Goal: Task Accomplishment & Management: Manage account settings

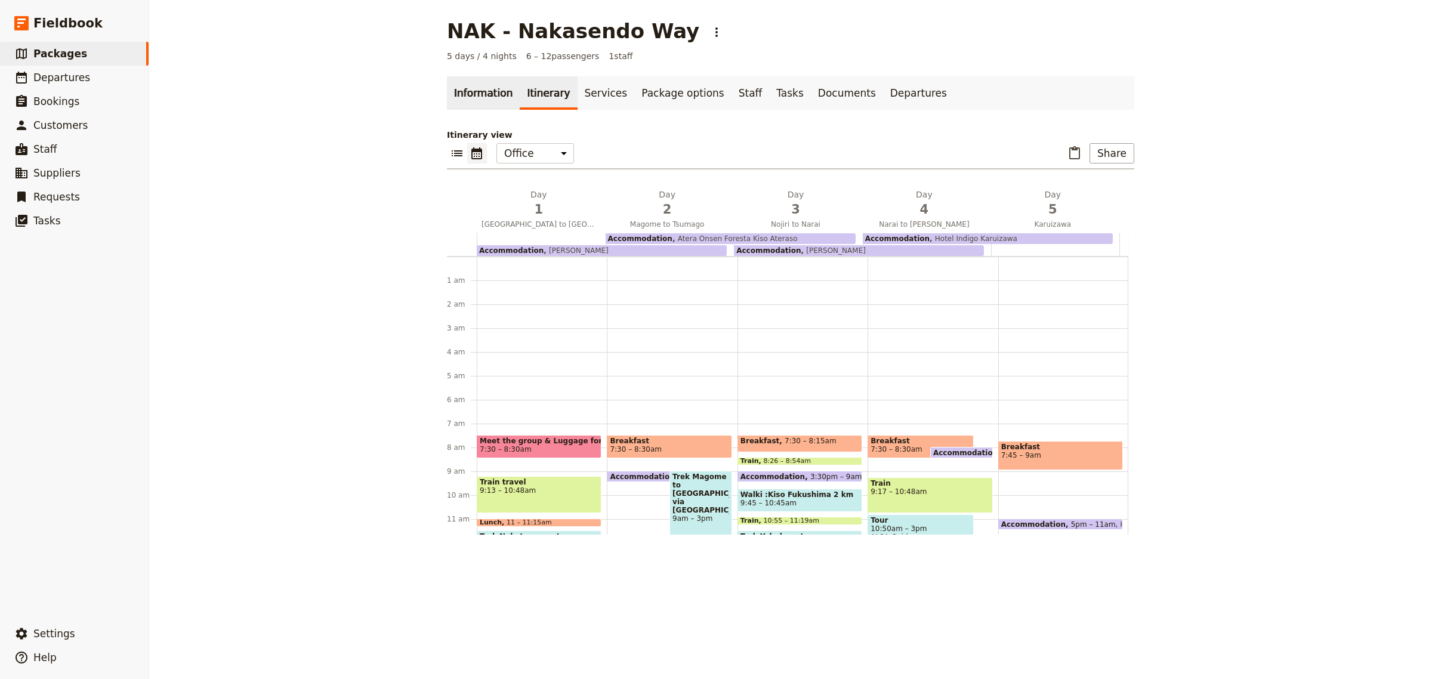
scroll to position [155, 0]
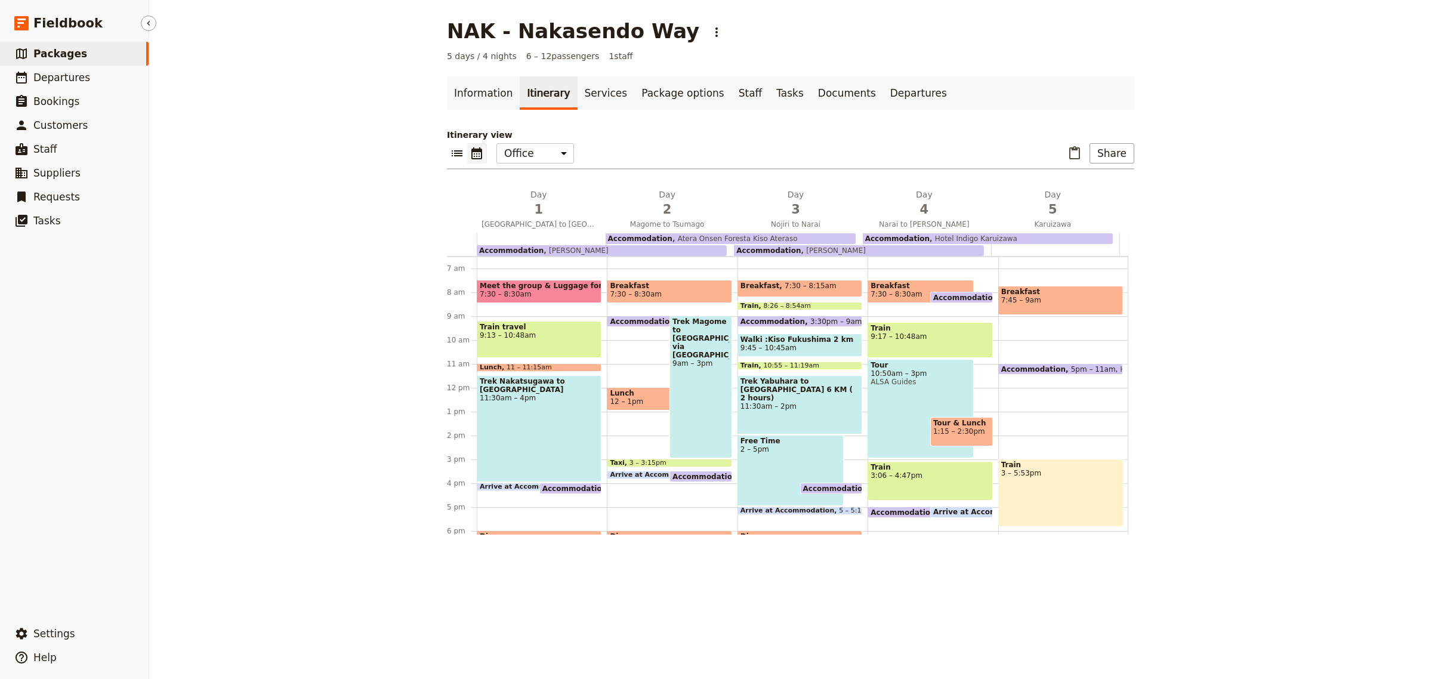
click at [47, 52] on span "Packages" at bounding box center [60, 54] width 54 height 12
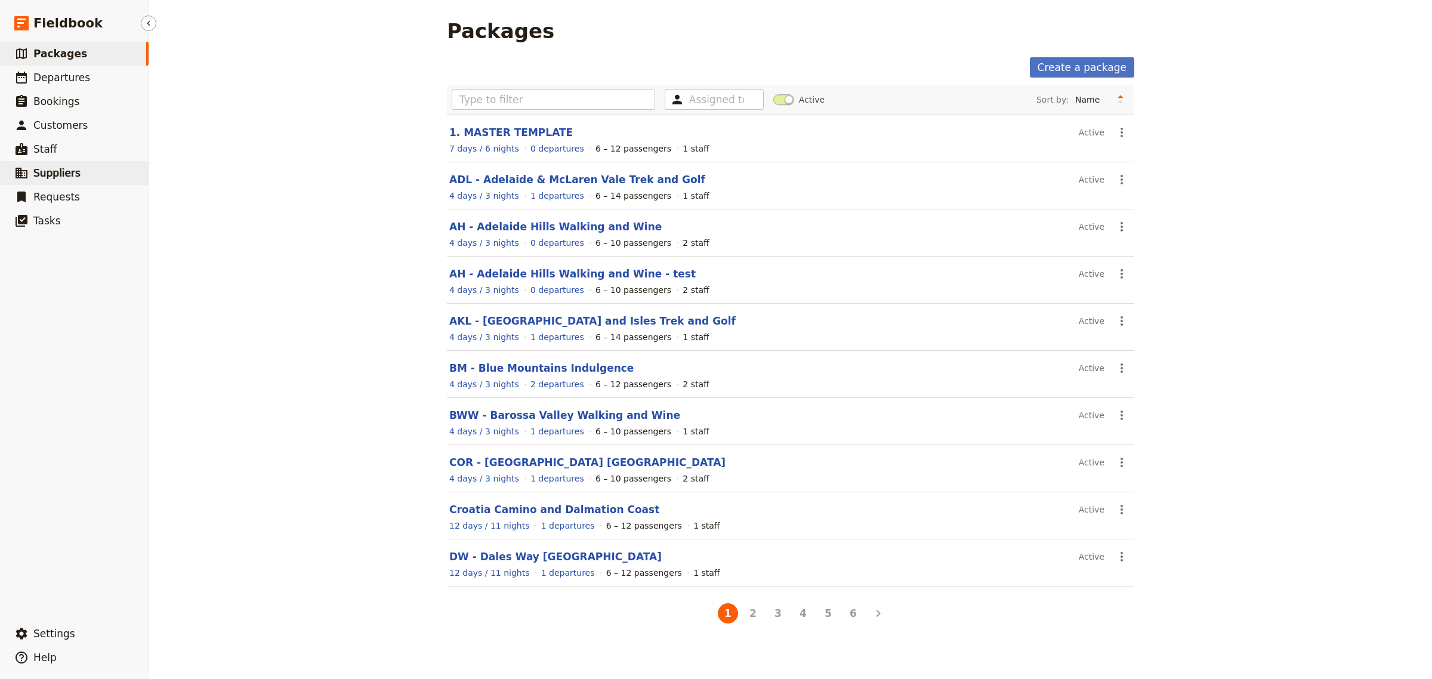
click at [63, 176] on span "Suppliers" at bounding box center [56, 173] width 47 height 12
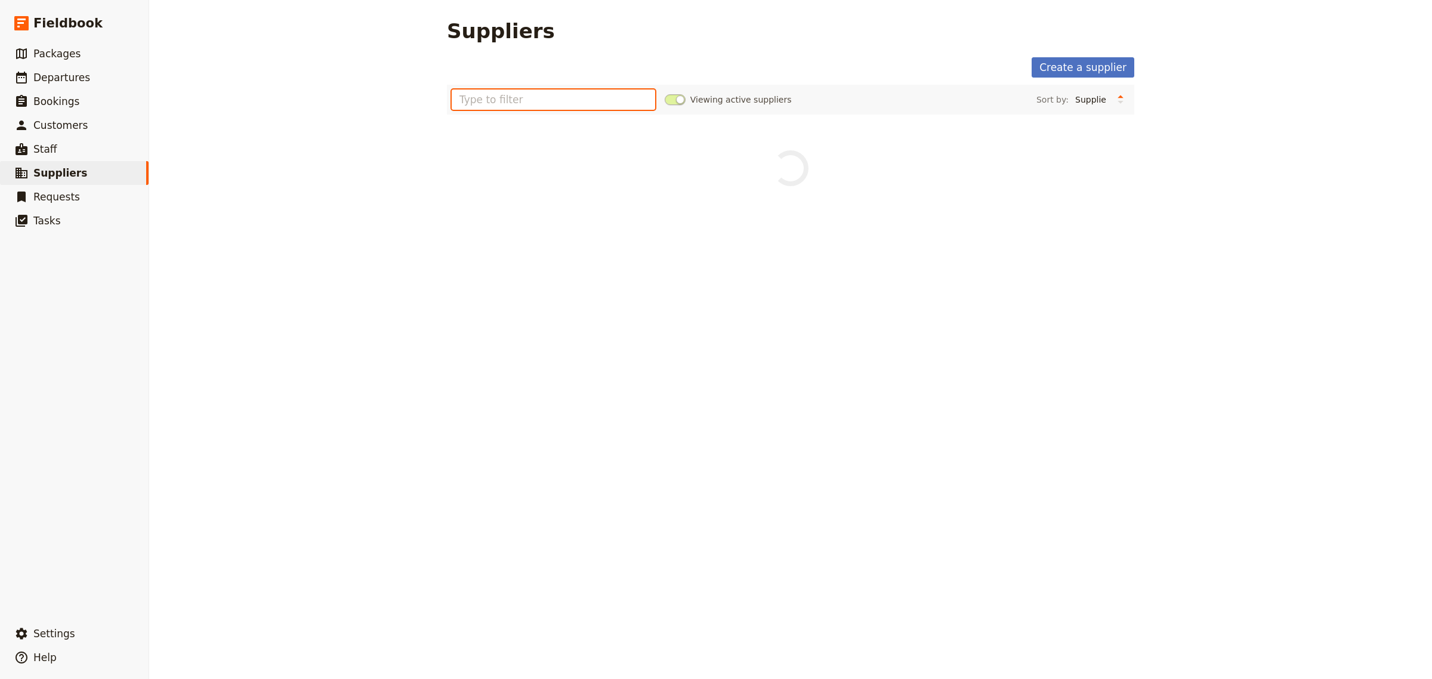
click at [528, 98] on input "text" at bounding box center [554, 100] width 204 height 20
type input "sixt"
click at [358, 166] on div "Suppliers Create a supplier sixt Viewing active suppliers Sort by: Supplier Loc…" at bounding box center [790, 339] width 1283 height 679
drag, startPoint x: 480, startPoint y: 97, endPoint x: 387, endPoint y: 94, distance: 93.7
click at [387, 94] on div "Suppliers Create a supplier sixt Viewing active suppliers Sort by: Supplier Loc…" at bounding box center [790, 339] width 1283 height 679
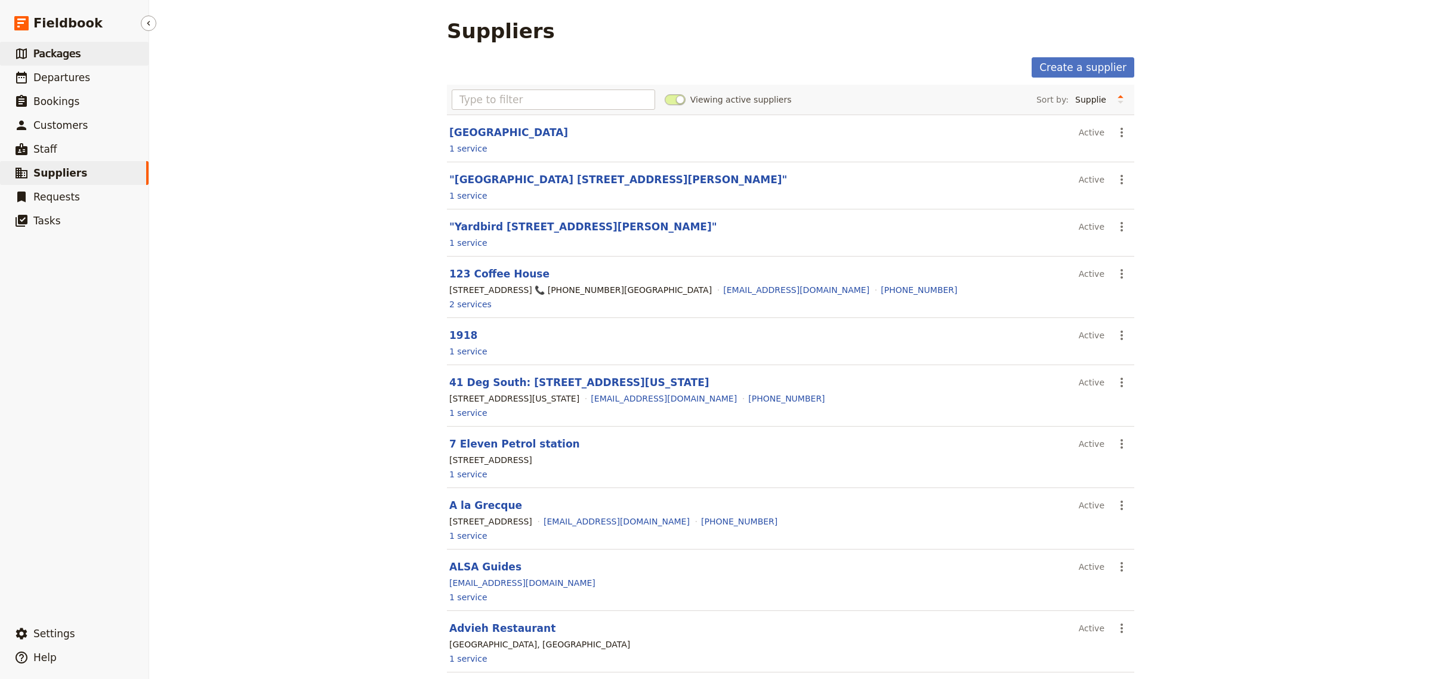
click at [44, 56] on span "Packages" at bounding box center [56, 54] width 47 height 12
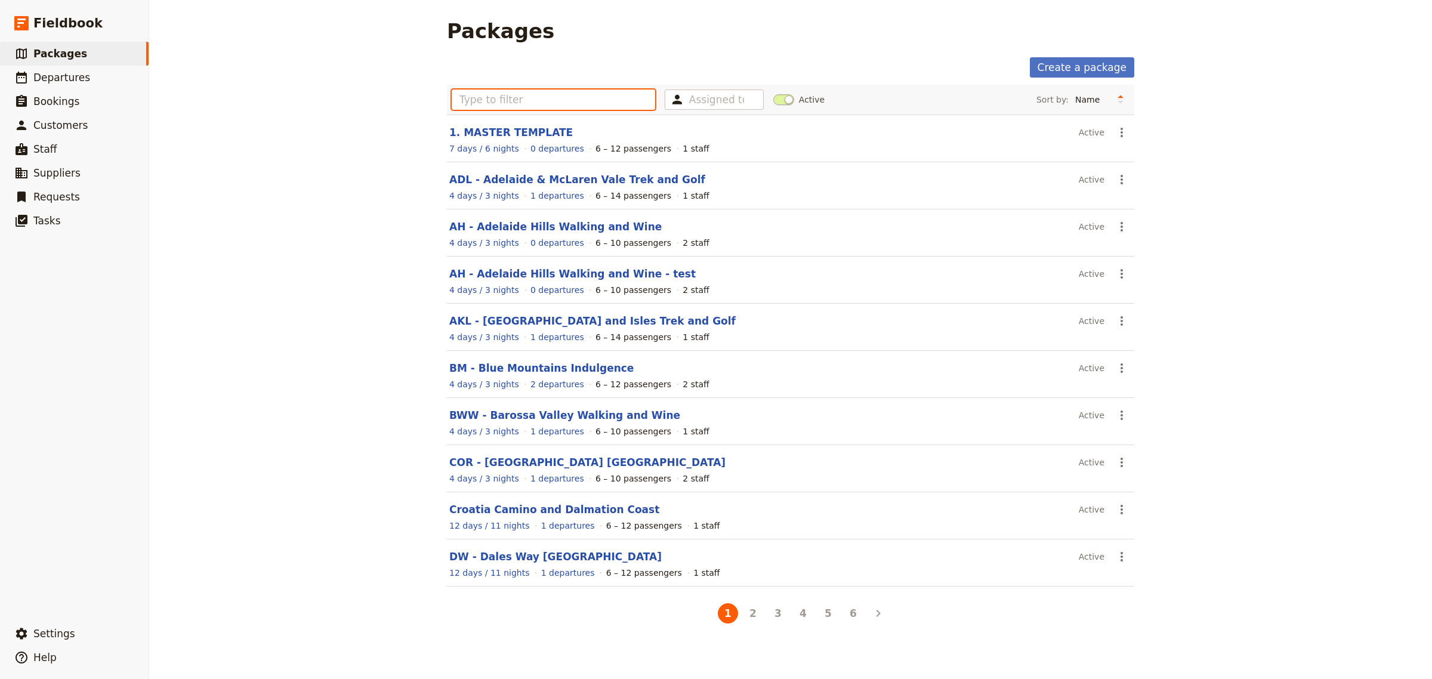
click at [499, 103] on input "text" at bounding box center [554, 100] width 204 height 20
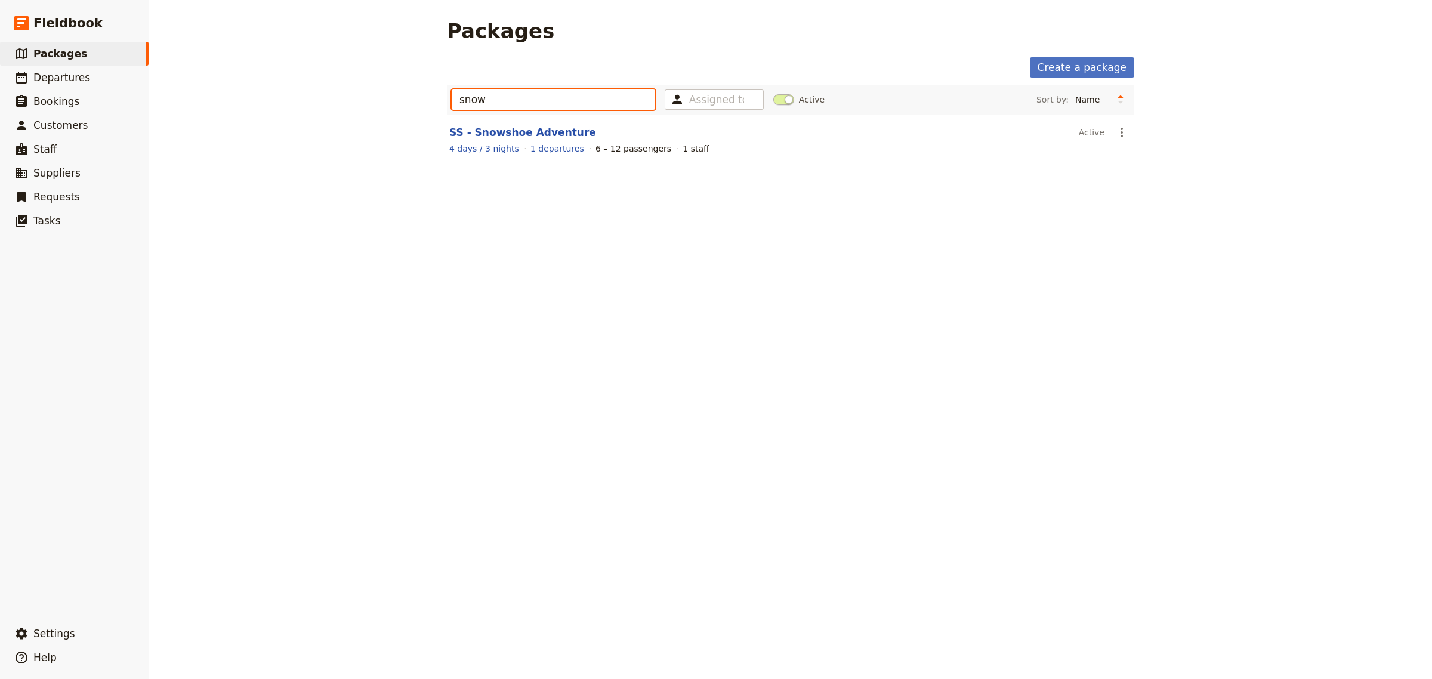
type input "snow"
click at [470, 127] on link "SS - Snowshoe Adventure" at bounding box center [522, 133] width 147 height 12
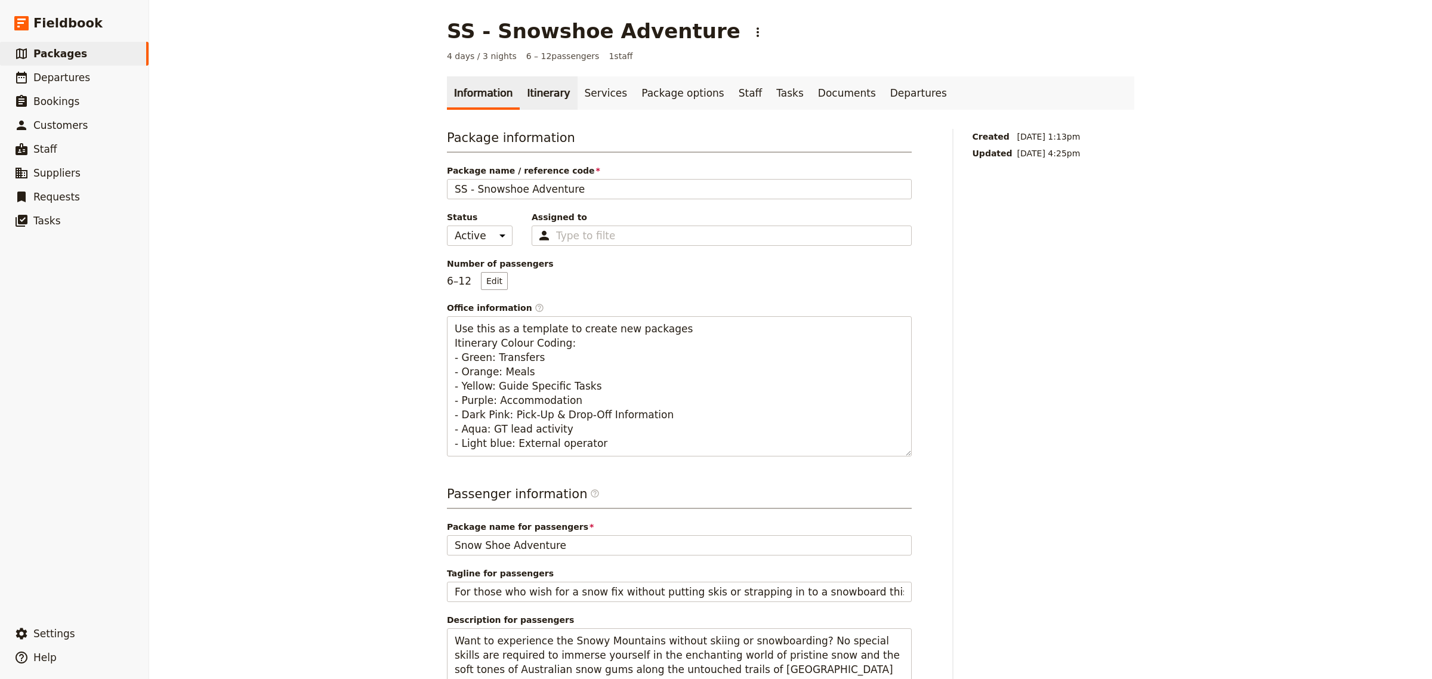
click at [546, 97] on link "Itinerary" at bounding box center [548, 92] width 57 height 33
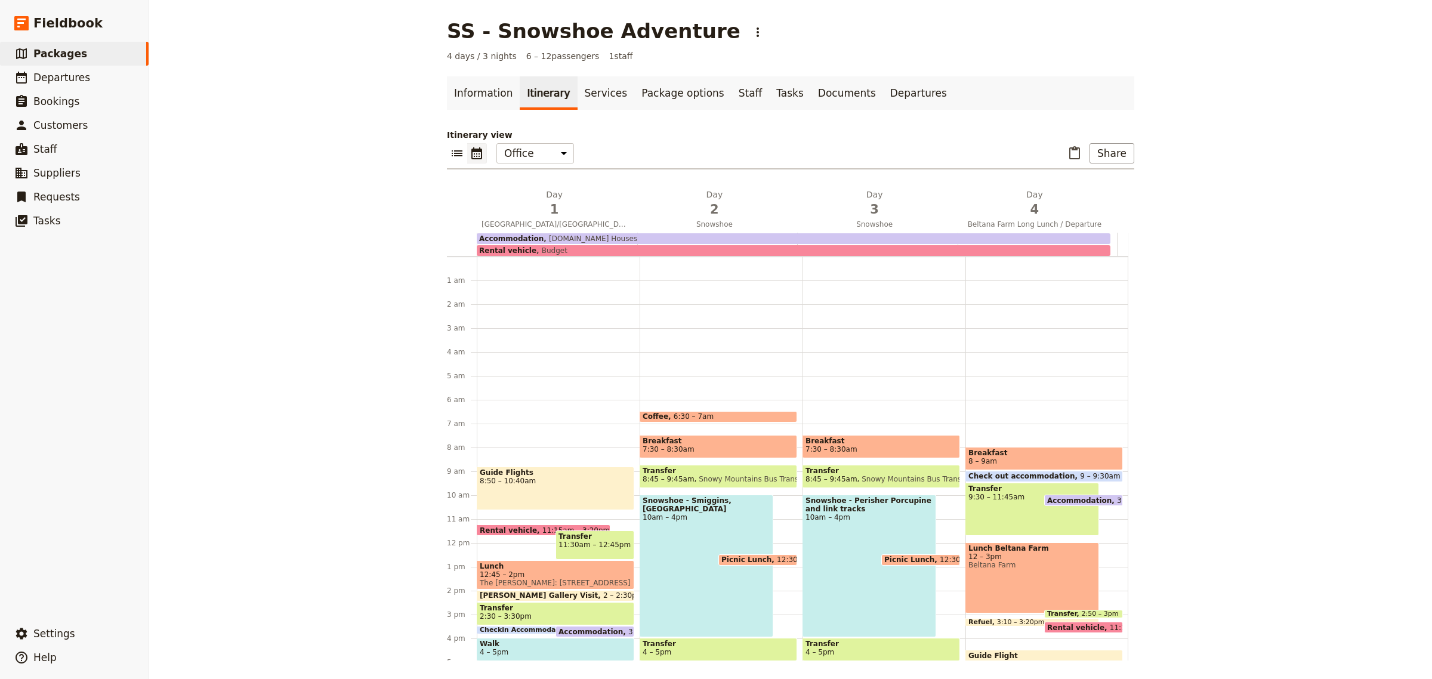
scroll to position [143, 0]
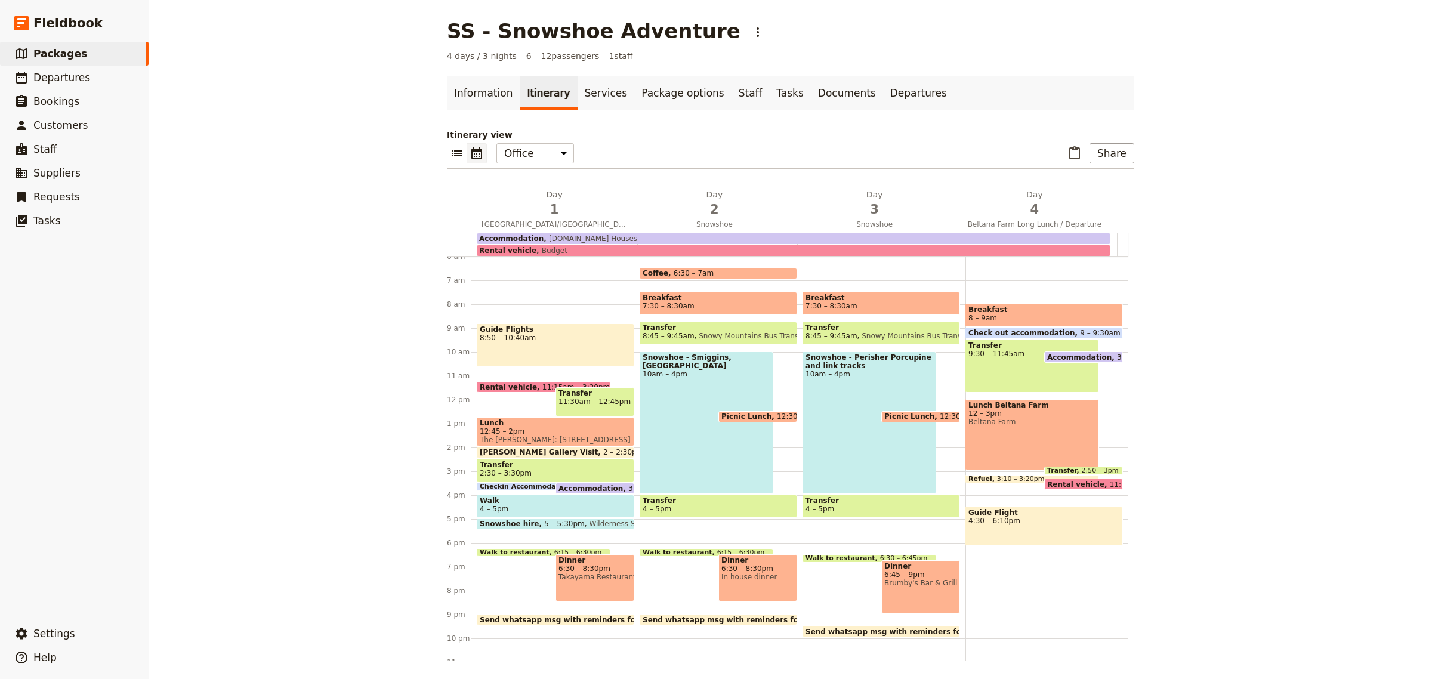
click at [541, 248] on span "Budget" at bounding box center [552, 250] width 31 height 8
select select "4"
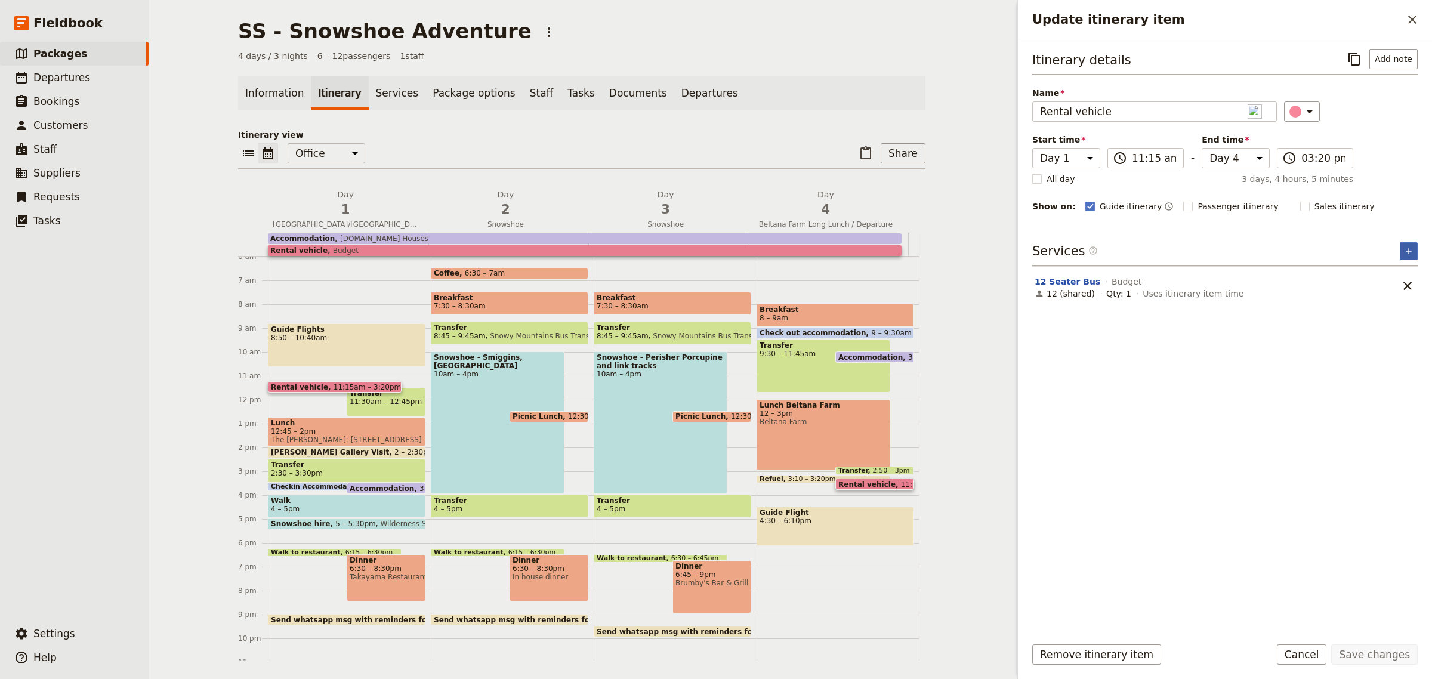
click at [1404, 252] on icon "Add service inclusion" at bounding box center [1409, 251] width 10 height 10
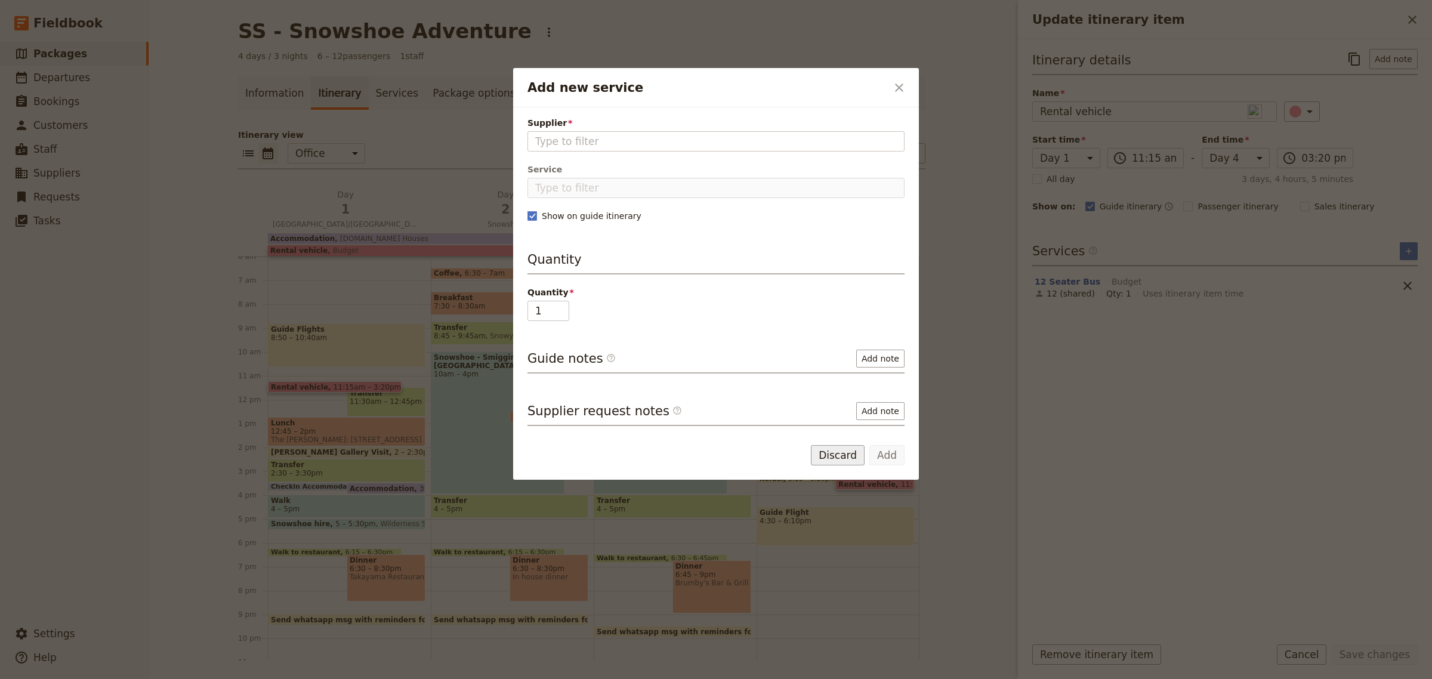
click at [848, 457] on button "Discard" at bounding box center [838, 455] width 54 height 20
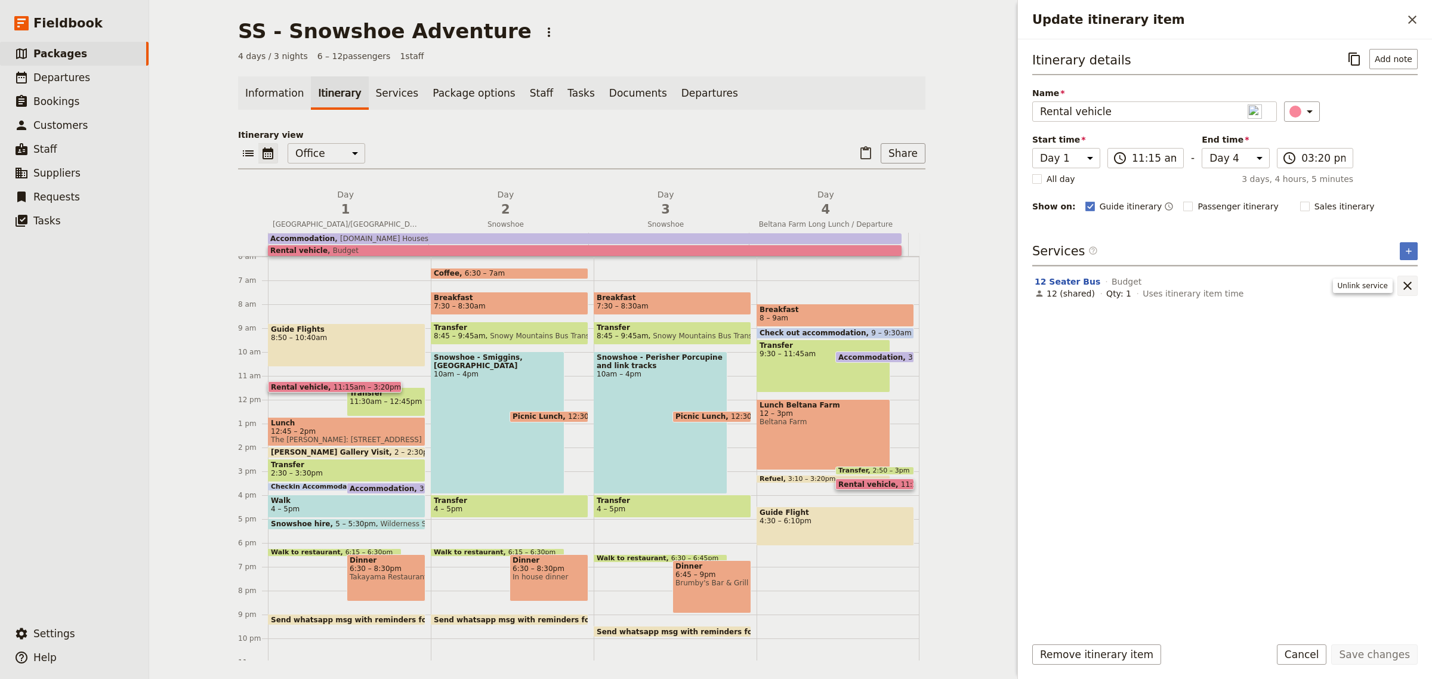
click at [1406, 285] on icon "Remove service" at bounding box center [1408, 286] width 14 height 14
click at [1406, 254] on icon "Add service inclusion" at bounding box center [1409, 251] width 10 height 10
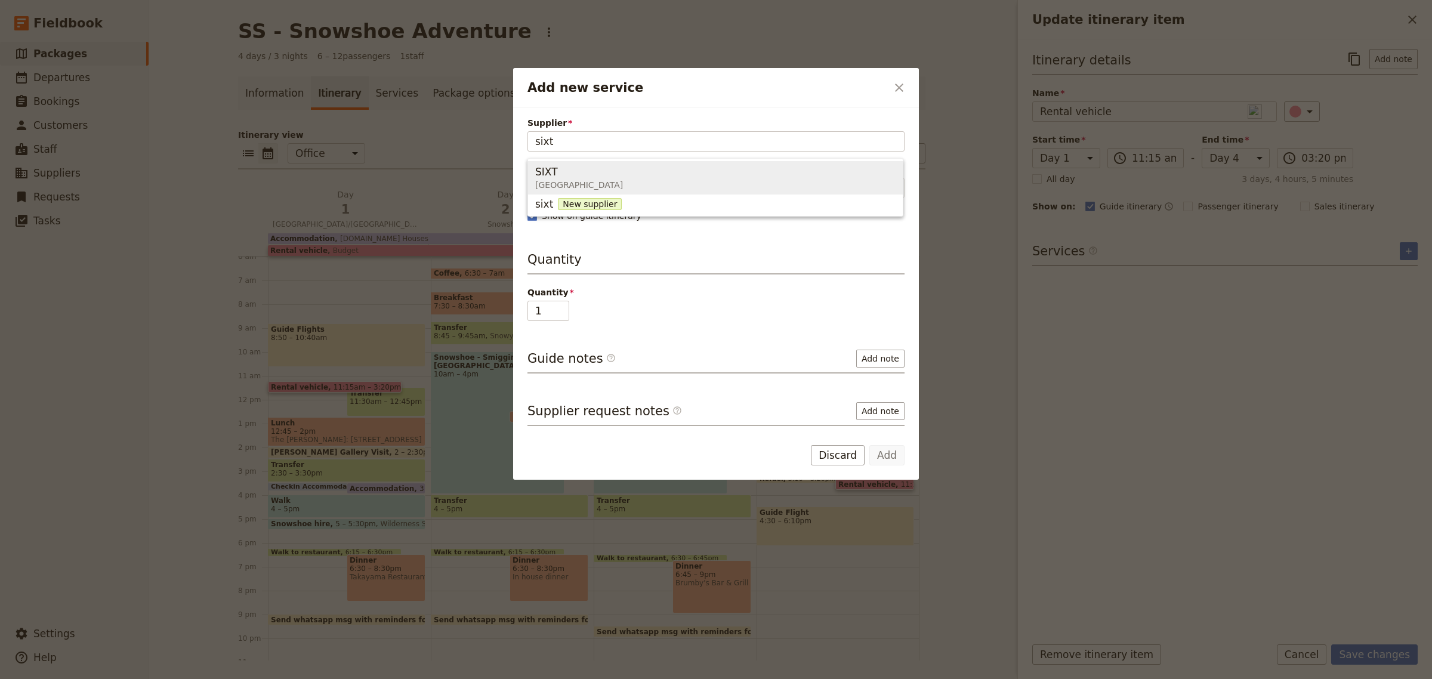
click at [584, 183] on span "[GEOGRAPHIC_DATA]" at bounding box center [579, 185] width 88 height 12
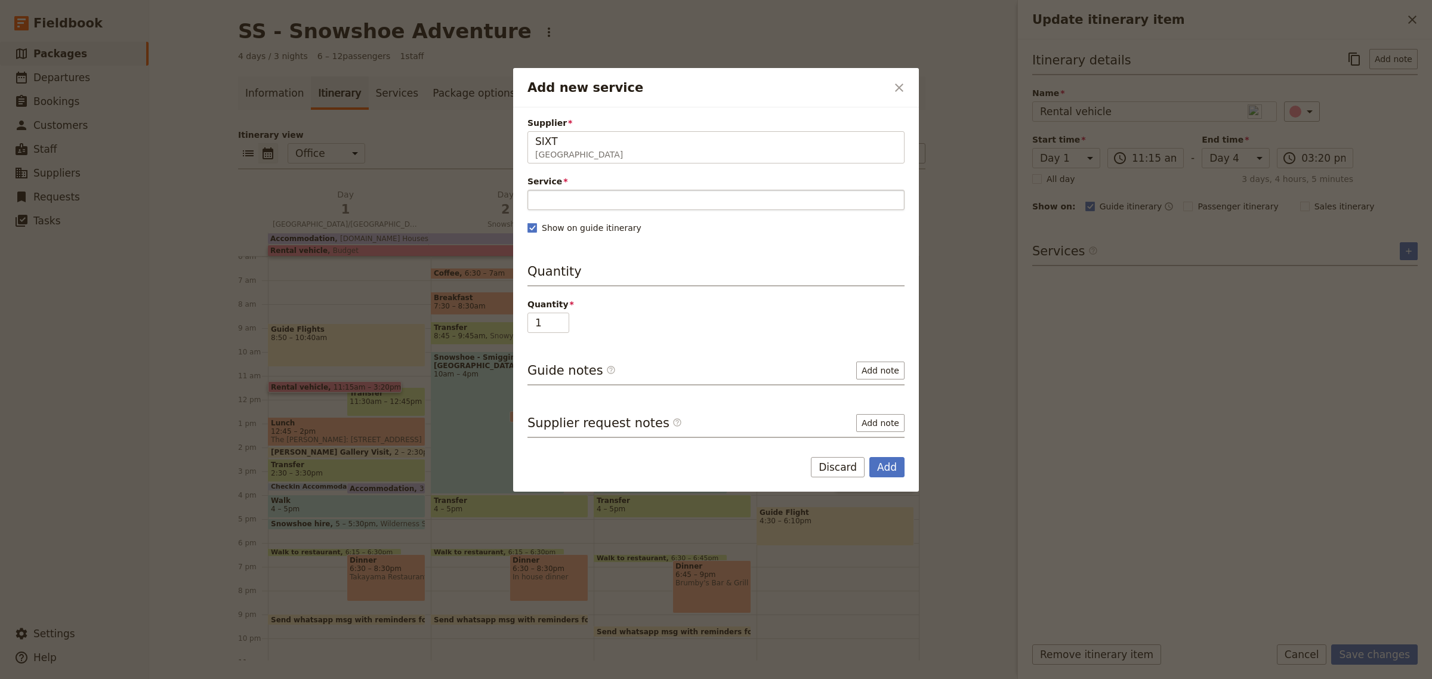
type input "SIXT"
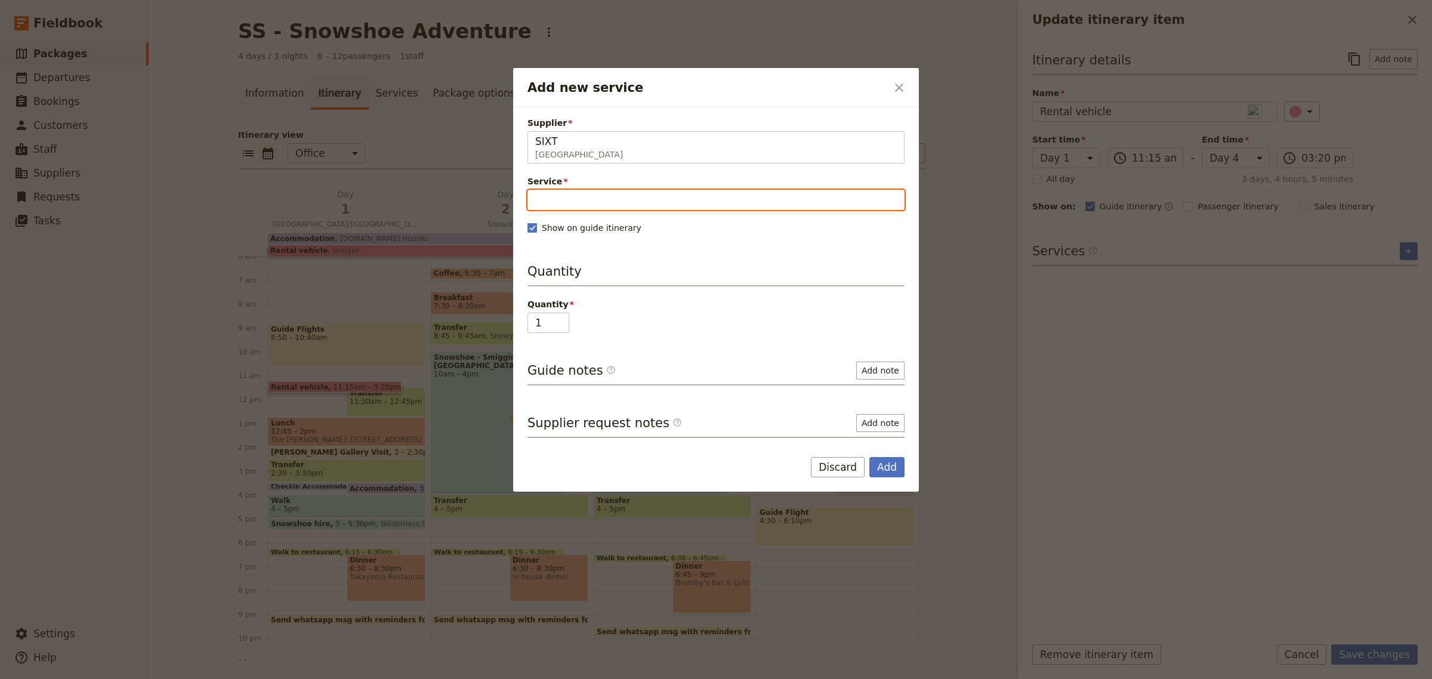
click at [585, 197] on input "Service" at bounding box center [716, 200] width 377 height 20
type input "12 Seater"
click at [617, 227] on span "New service" at bounding box center [620, 229] width 60 height 12
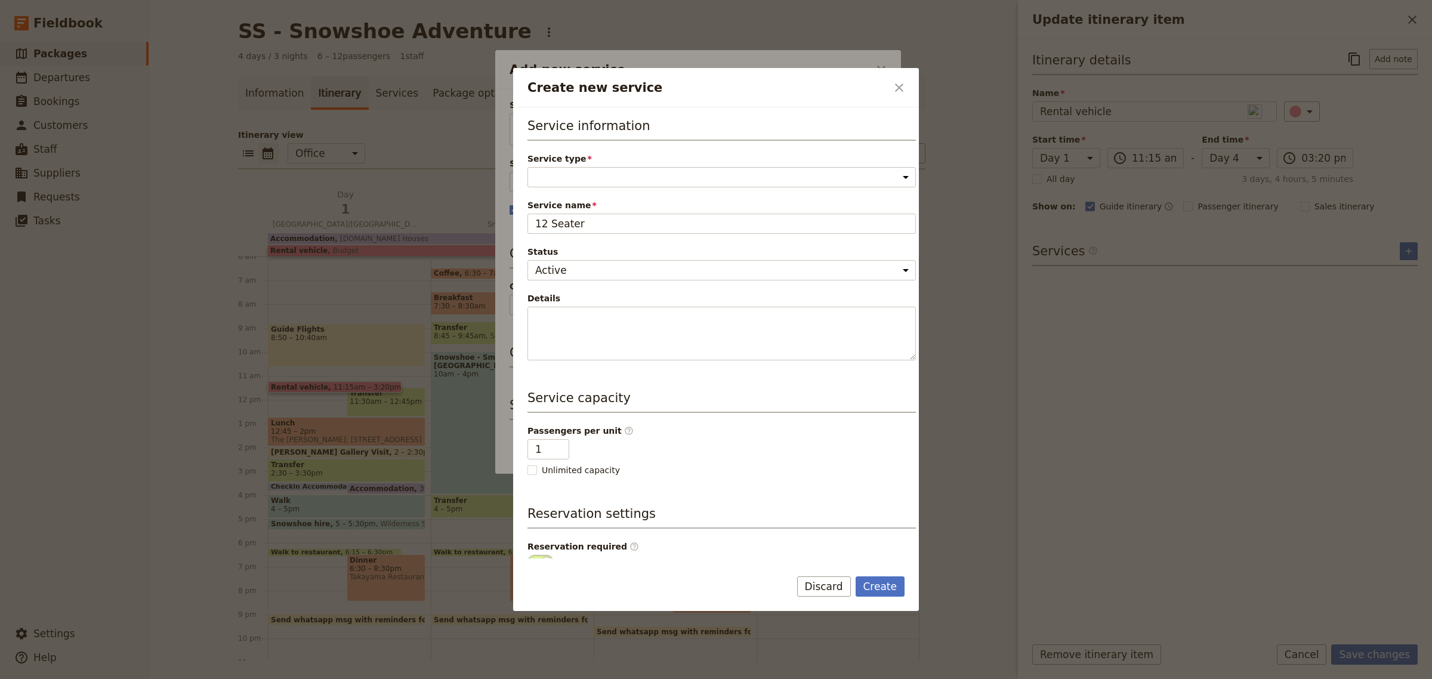
click at [637, 192] on div "Service information Service type Accommodation Activity Transport Flight Food a…" at bounding box center [722, 239] width 389 height 244
click at [639, 180] on select "Accommodation Activity Transport Flight Food and beverage Other" at bounding box center [722, 177] width 389 height 20
select select "TransportService"
click at [528, 167] on select "Accommodation Activity Transport Flight Food and beverage Other" at bounding box center [722, 177] width 389 height 20
click at [547, 451] on input "1" at bounding box center [549, 449] width 42 height 20
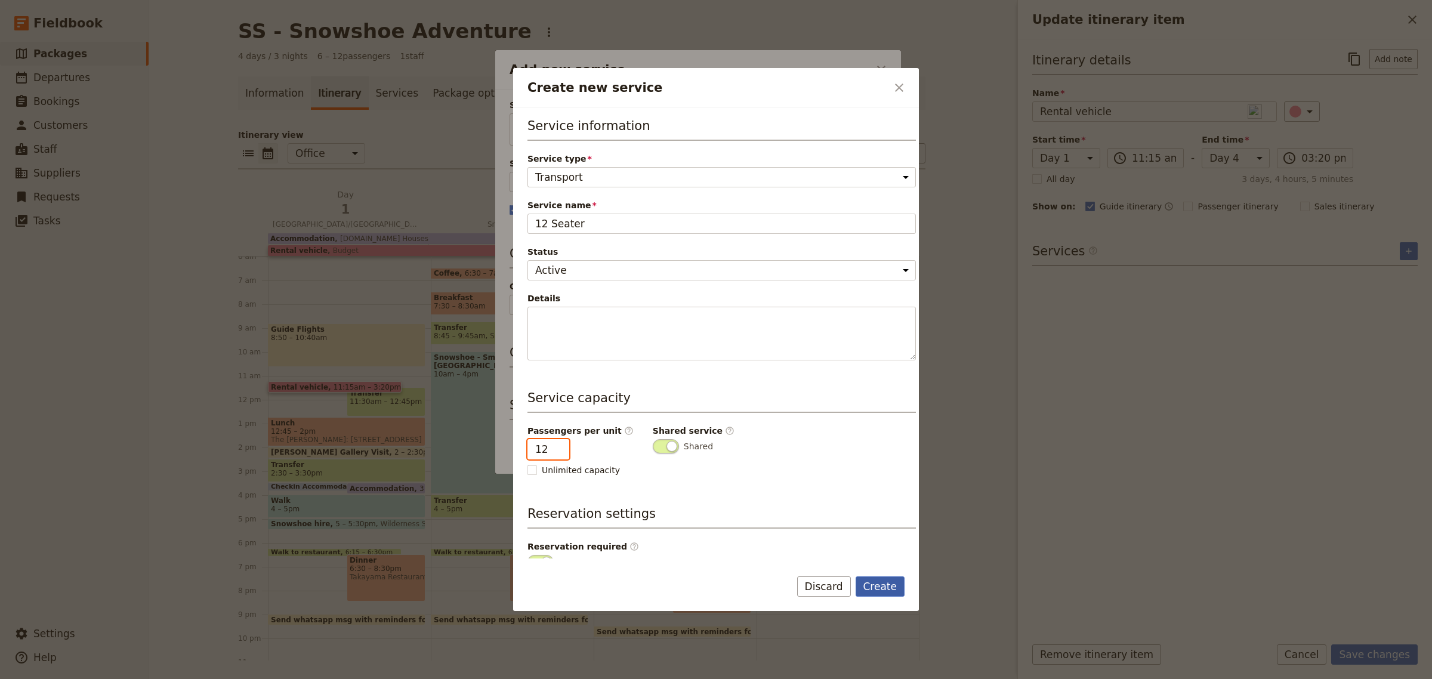
type input "12"
click at [876, 587] on button "Create" at bounding box center [881, 587] width 50 height 20
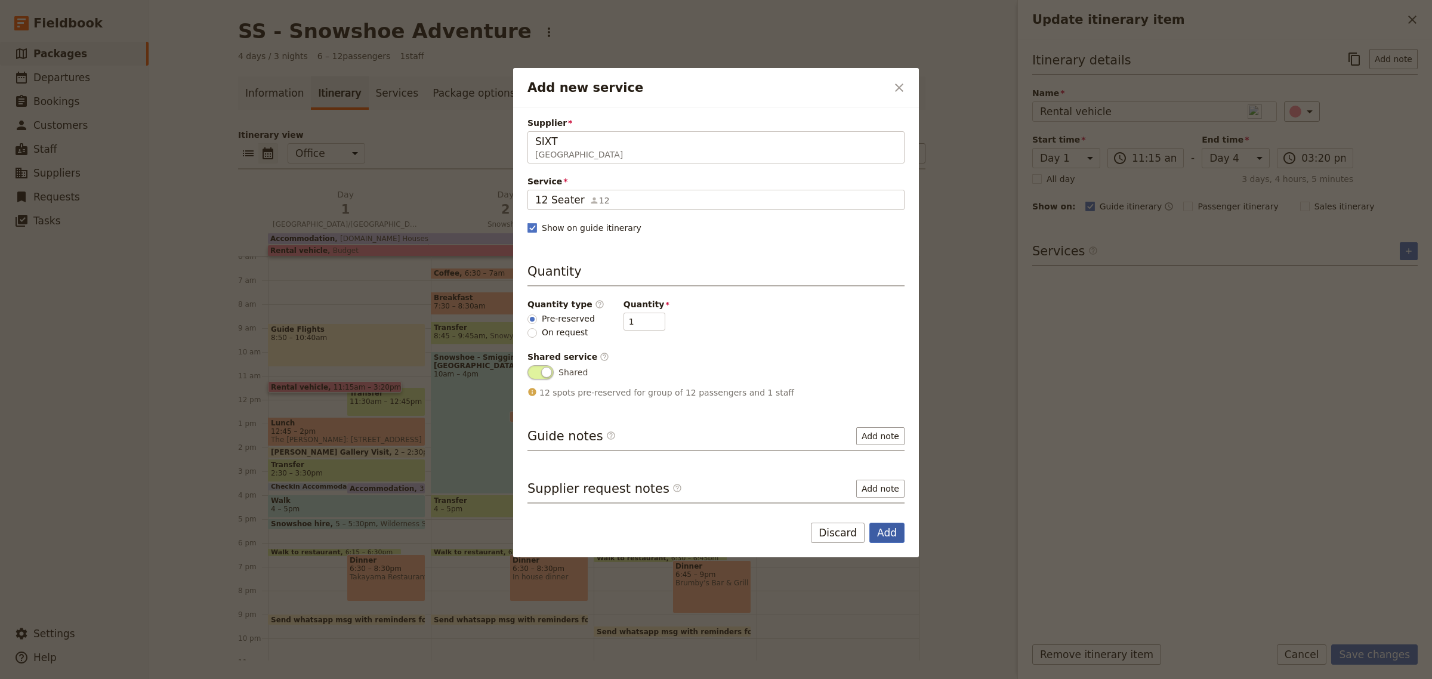
click at [882, 535] on button "Add" at bounding box center [887, 533] width 35 height 20
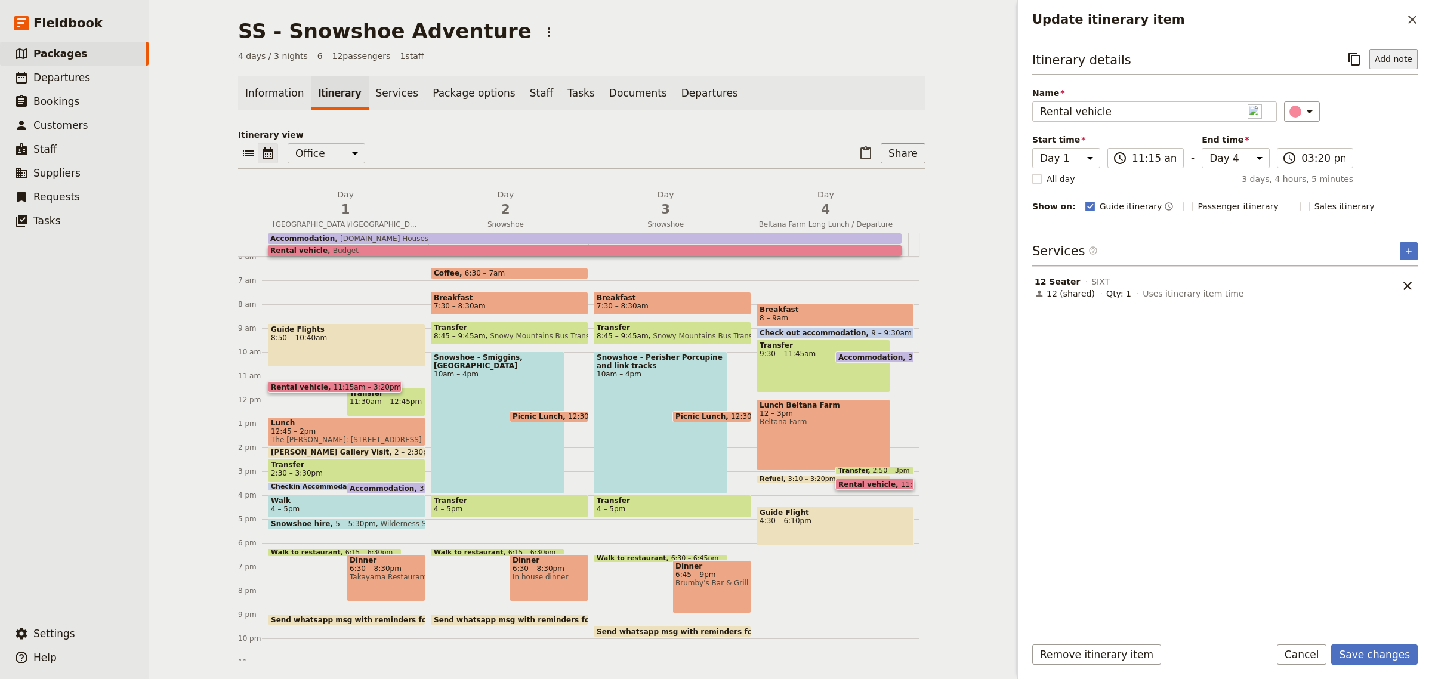
click at [1386, 63] on button "Add note" at bounding box center [1394, 59] width 48 height 20
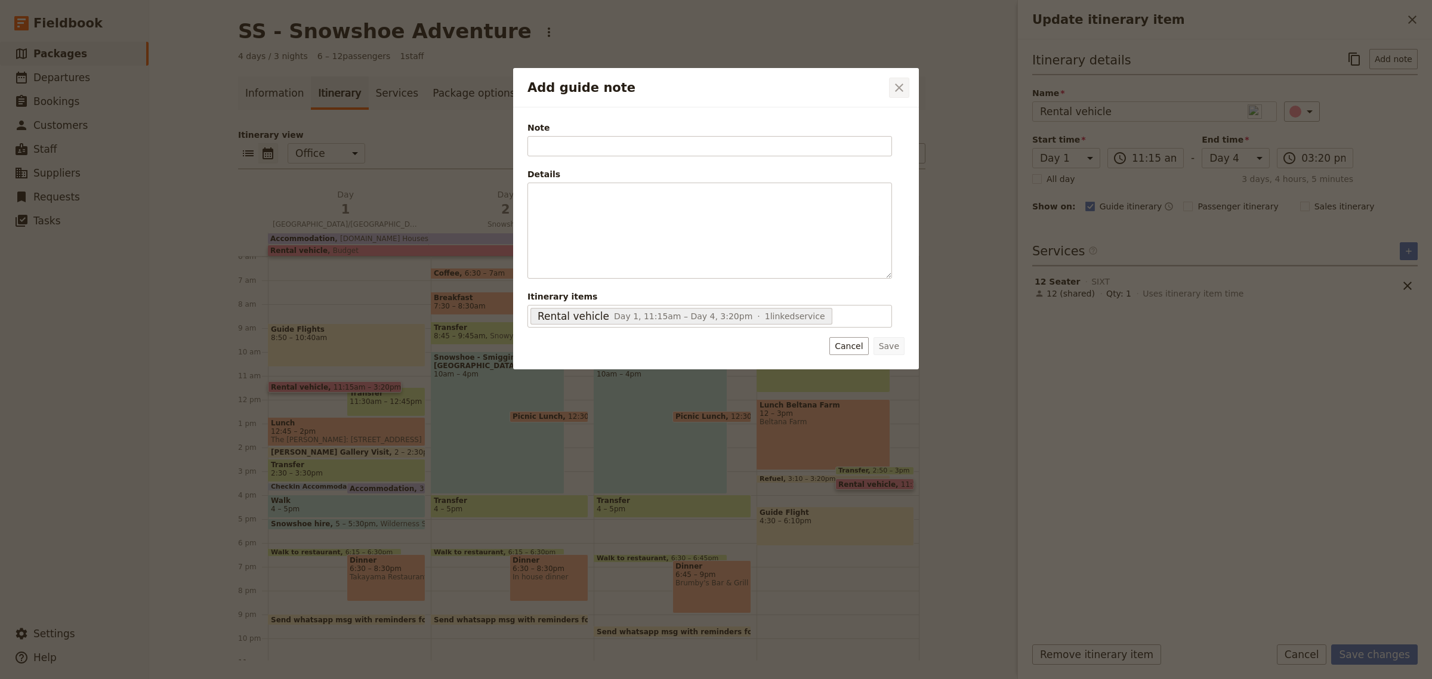
click at [902, 82] on icon "Close dialog" at bounding box center [899, 88] width 14 height 14
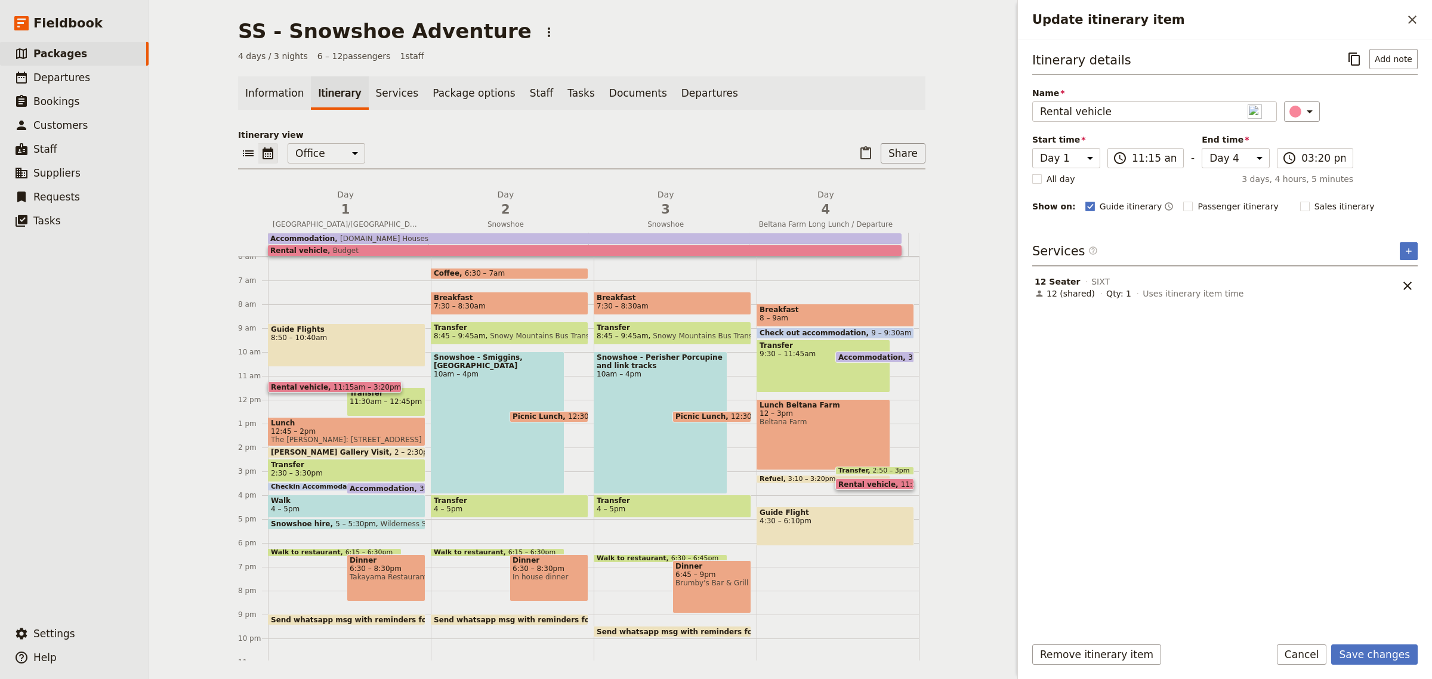
click at [1379, 419] on div "Itinerary details ​ Add note Name Rental vehicle ​ Start time Day 1 Day 2 Day 3…" at bounding box center [1226, 337] width 386 height 577
click at [1389, 652] on button "Save changes" at bounding box center [1375, 655] width 87 height 20
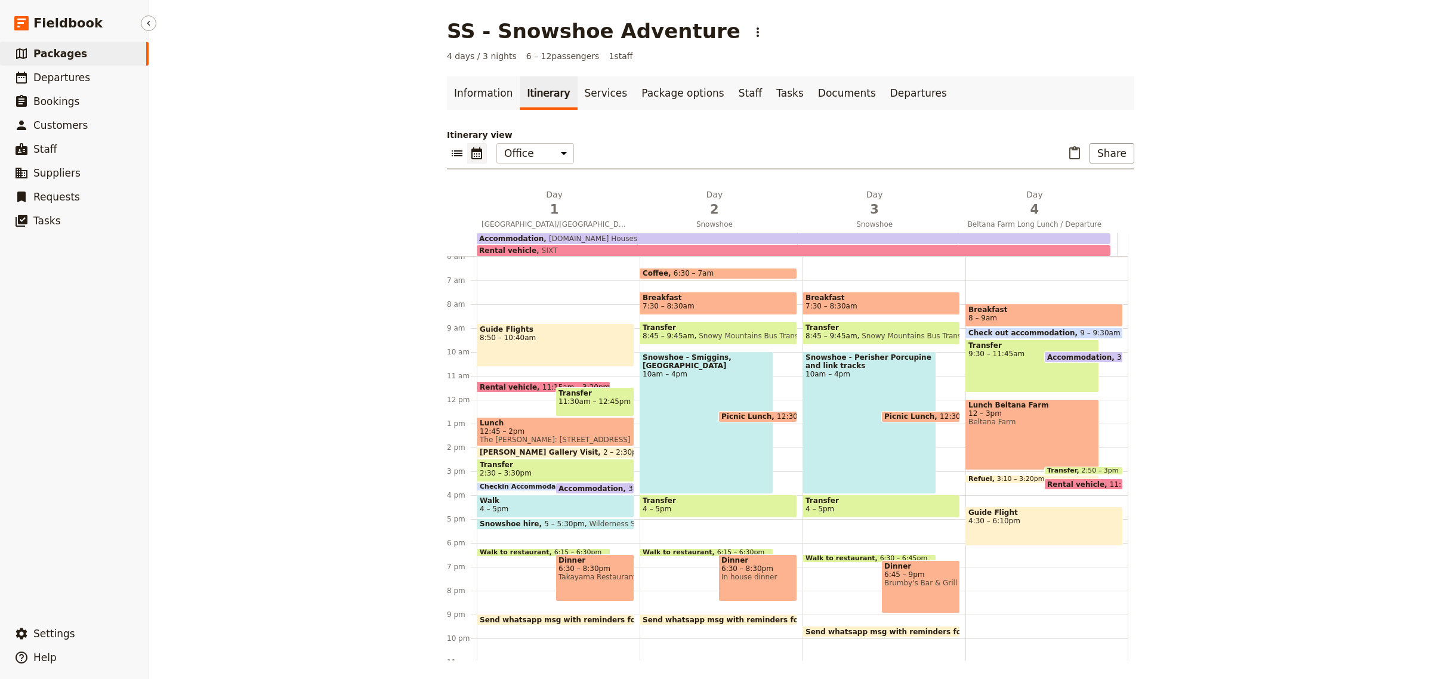
click at [48, 52] on span "Packages" at bounding box center [60, 54] width 54 height 12
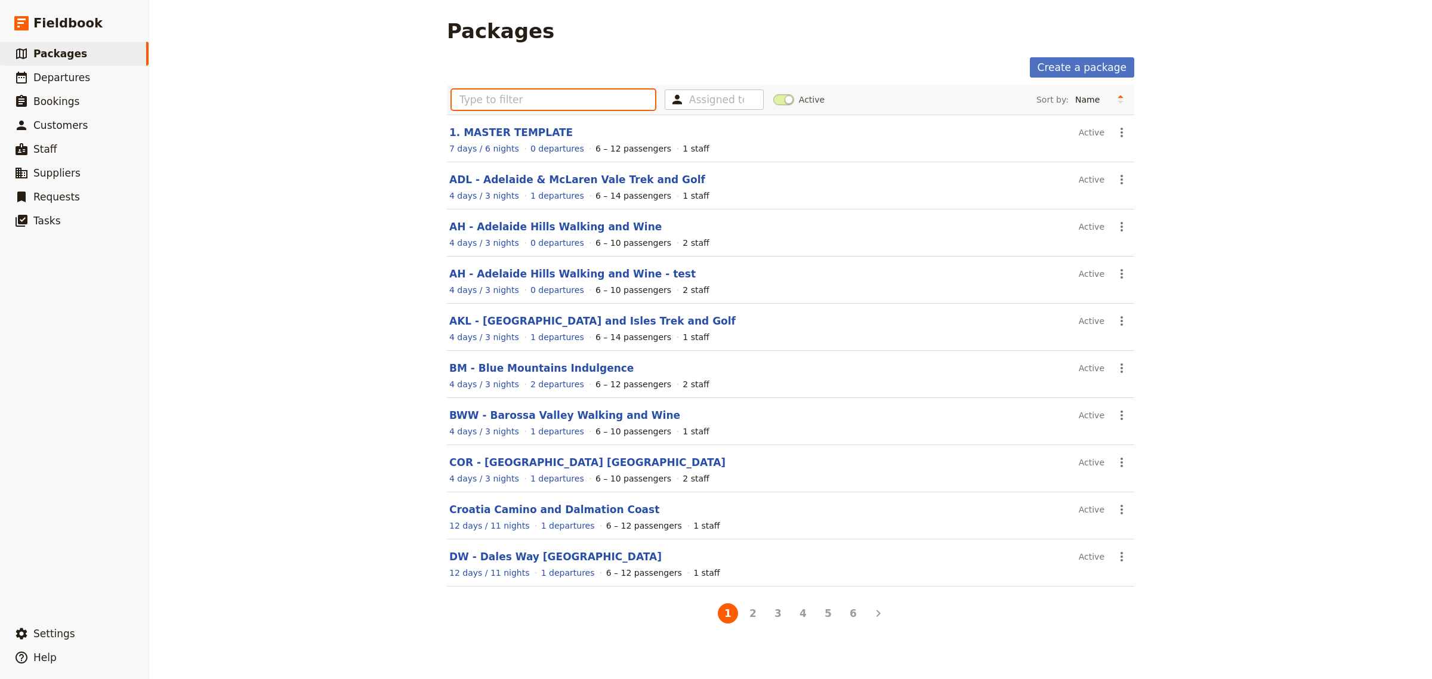
click at [550, 99] on input "text" at bounding box center [554, 100] width 204 height 20
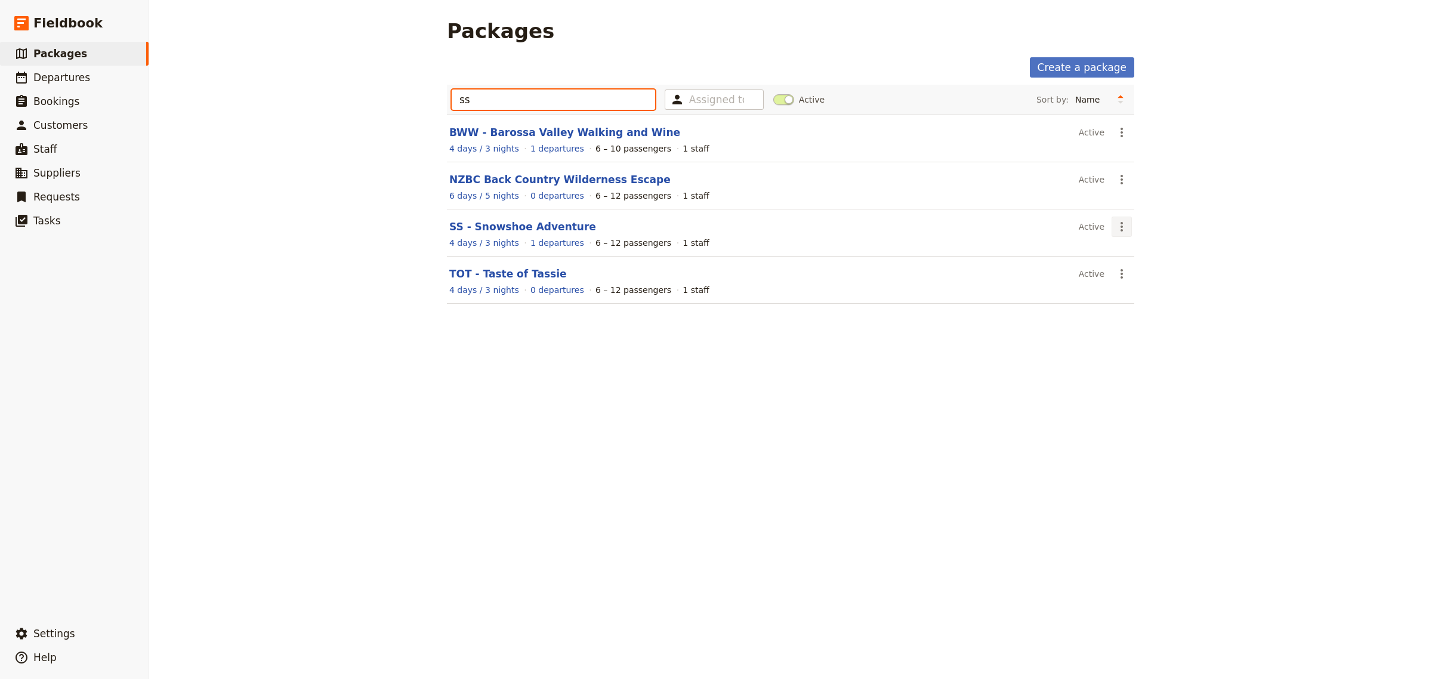
type input "ss"
click at [1118, 228] on icon "Actions" at bounding box center [1122, 227] width 14 height 14
click at [1142, 270] on span "Schedule a departure" at bounding box center [1159, 272] width 90 height 12
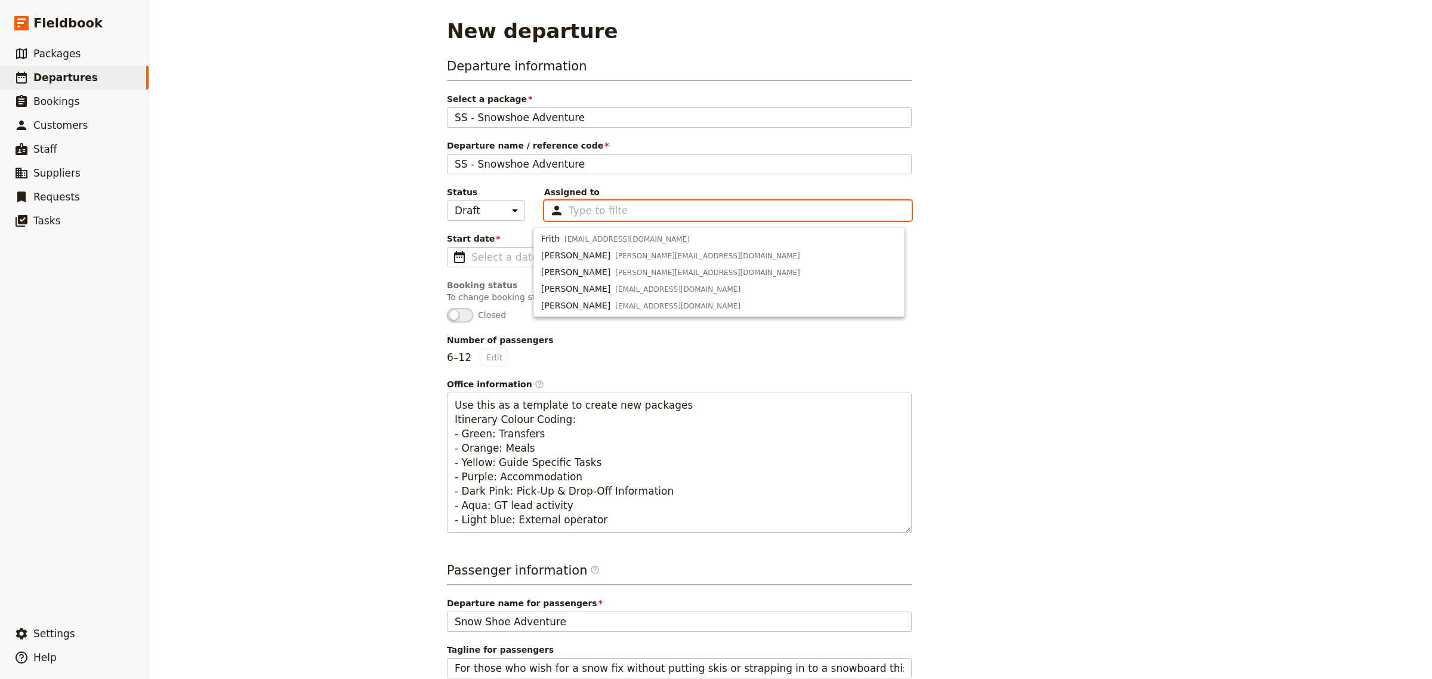
click at [569, 208] on input "Assigned to Type to filter" at bounding box center [598, 211] width 58 height 14
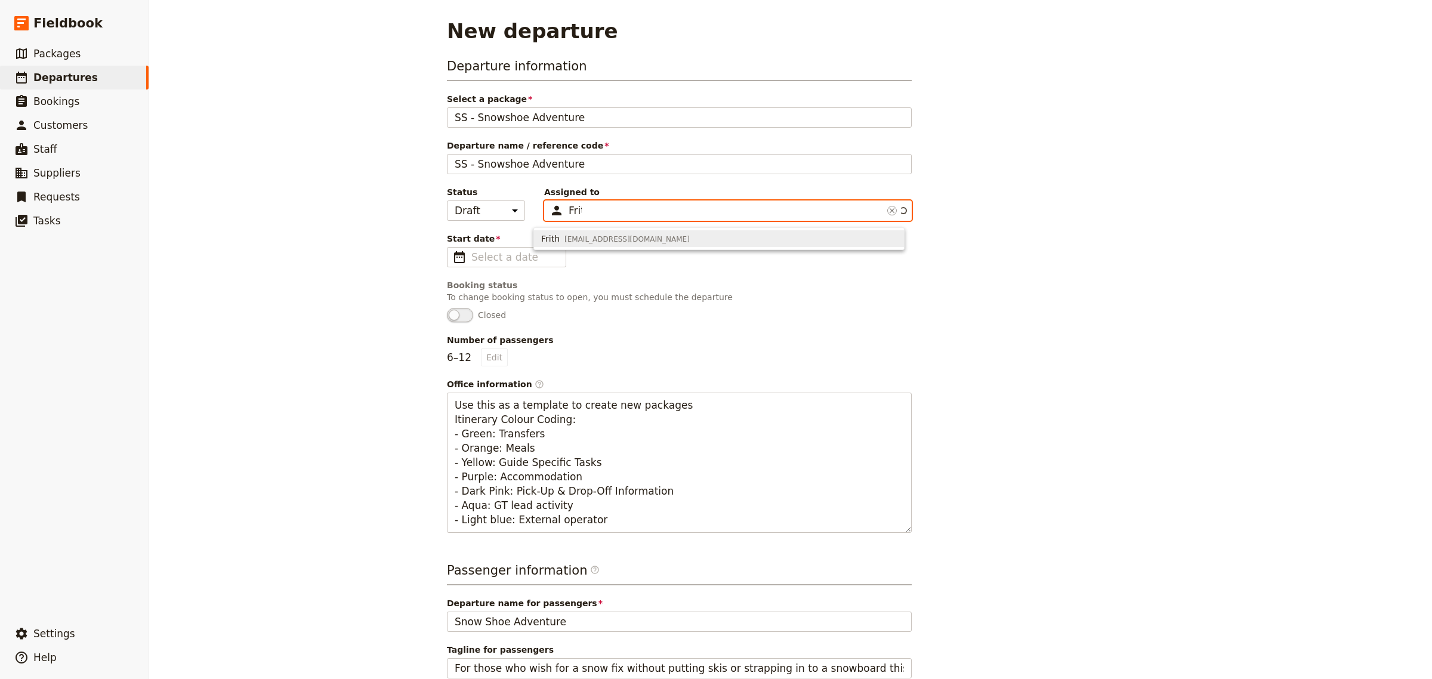
type input "Frith"
click at [554, 237] on span "Frith" at bounding box center [550, 239] width 19 height 12
type input "65952c15d93346cc2e3cb29c"
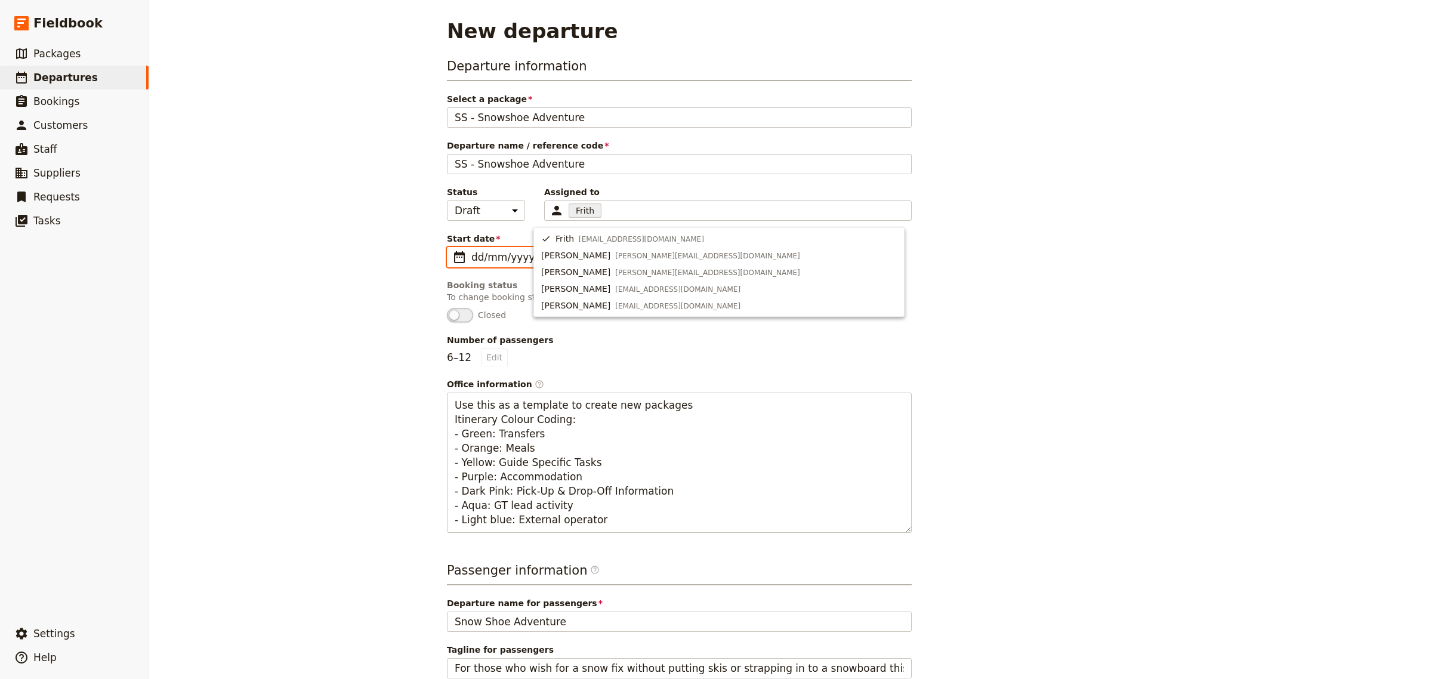
click at [517, 255] on input "dd/mm/yyyy" at bounding box center [515, 257] width 87 height 14
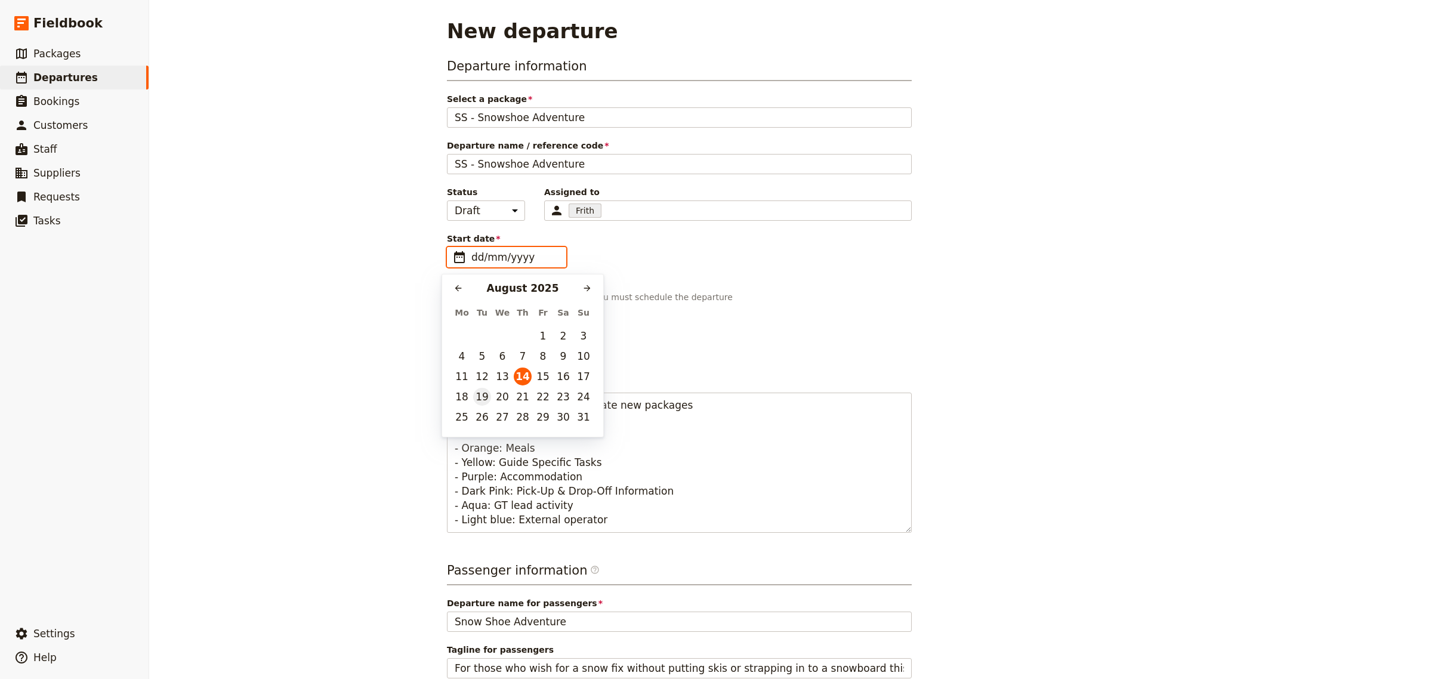
click at [483, 397] on button "19" at bounding box center [482, 397] width 18 height 18
type input "[DATE]"
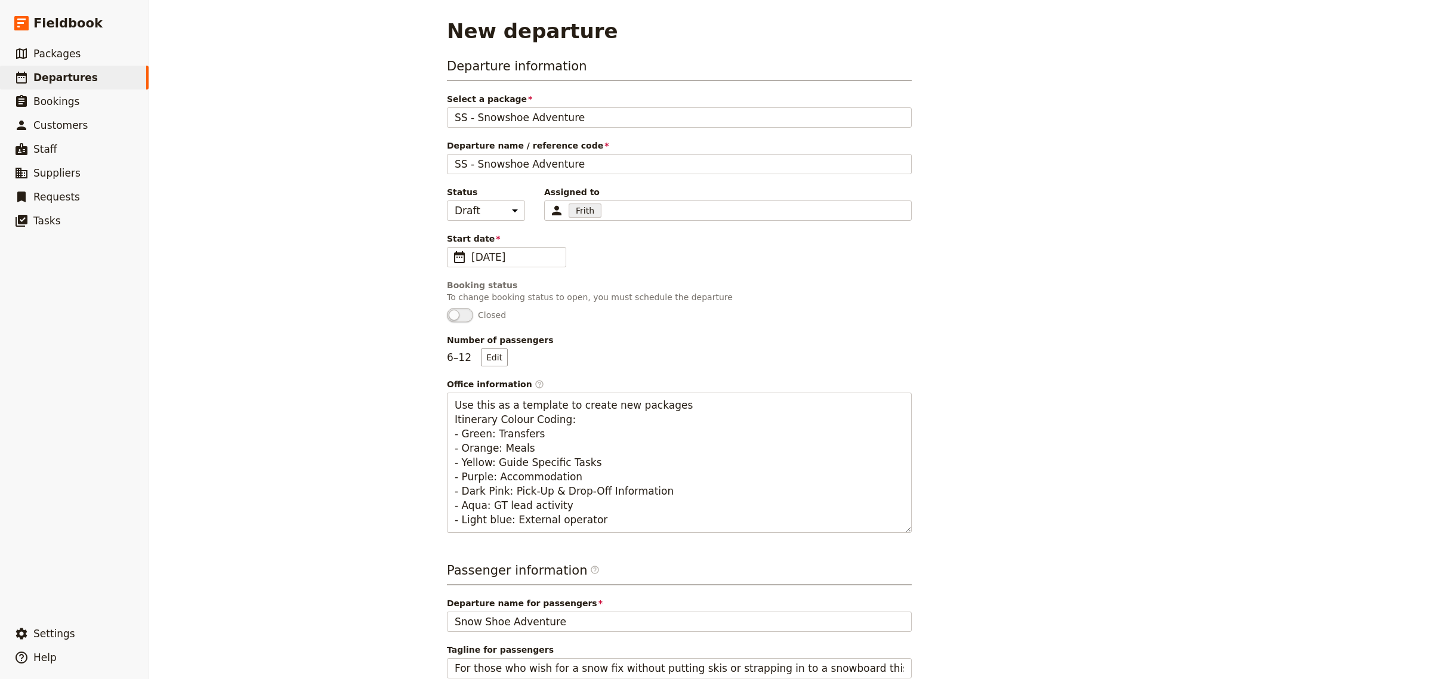
click at [607, 365] on div "Number of passengers 6 – 12 Edit" at bounding box center [679, 350] width 465 height 32
click at [496, 360] on button "Edit" at bounding box center [494, 358] width 27 height 18
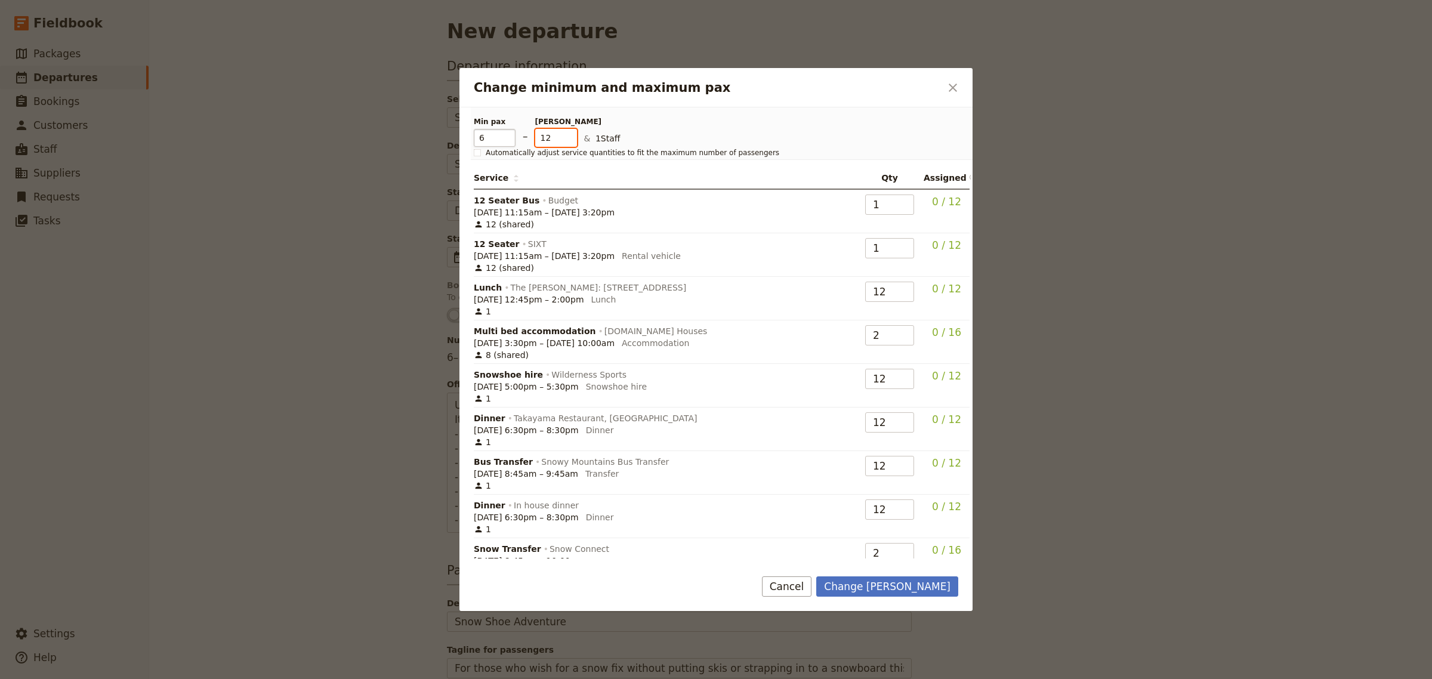
drag, startPoint x: 559, startPoint y: 140, endPoint x: 509, endPoint y: 137, distance: 49.6
click at [509, 137] on div "Min pax 6 – [PERSON_NAME] 12 & 1 Staff" at bounding box center [712, 132] width 477 height 30
type input "6"
click at [713, 143] on p "& 1 Staff" at bounding box center [768, 139] width 368 height 14
click at [893, 586] on button "Change [PERSON_NAME]" at bounding box center [887, 587] width 142 height 20
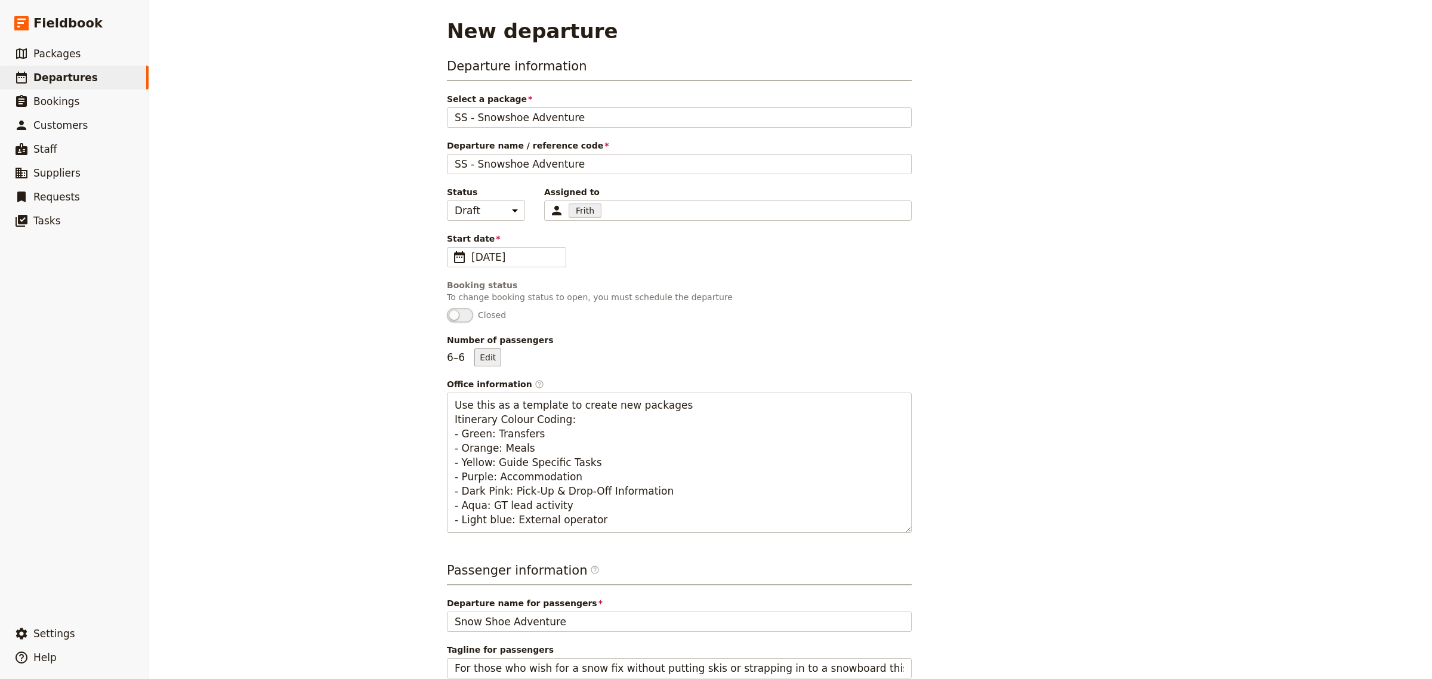
click at [491, 359] on button "Edit" at bounding box center [487, 358] width 27 height 18
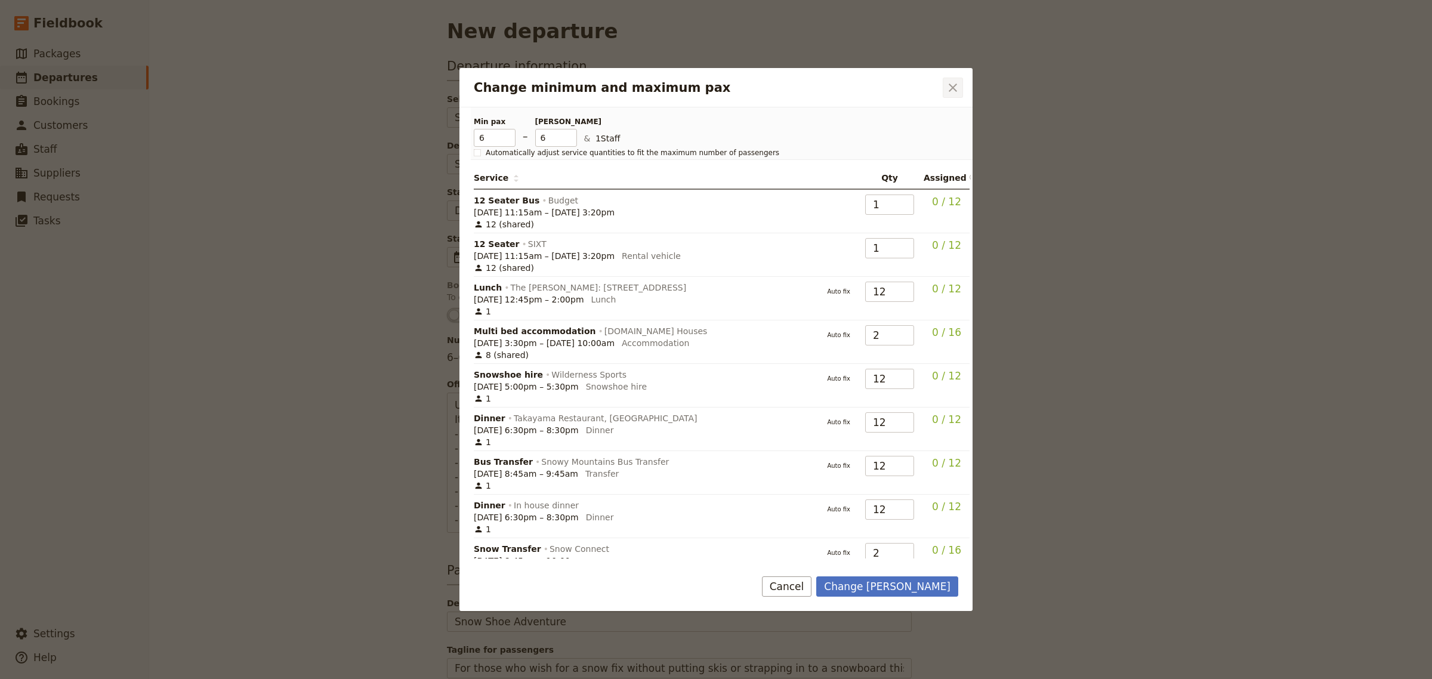
click at [946, 84] on icon "Close dialog" at bounding box center [953, 88] width 14 height 14
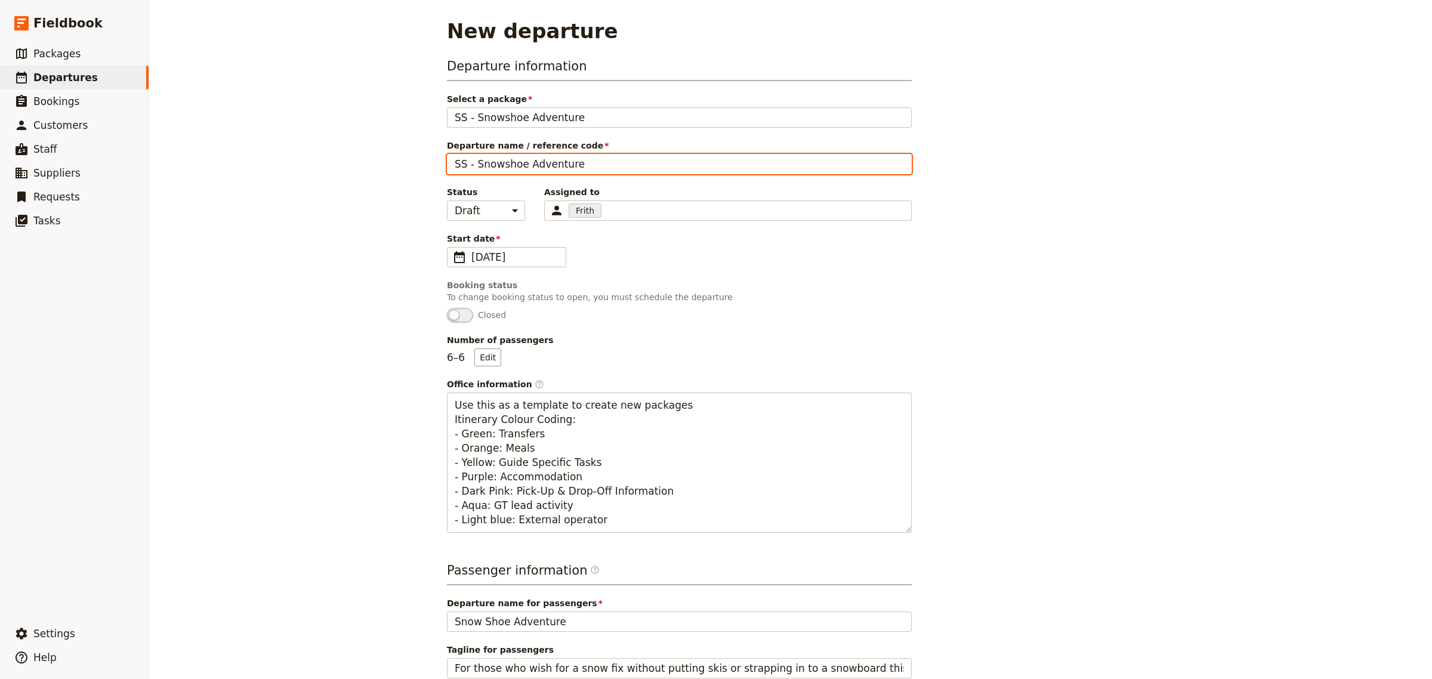
drag, startPoint x: 594, startPoint y: 165, endPoint x: 460, endPoint y: 167, distance: 134.3
click at [460, 167] on input "SS - Snowshoe Adventure" at bounding box center [679, 164] width 465 height 20
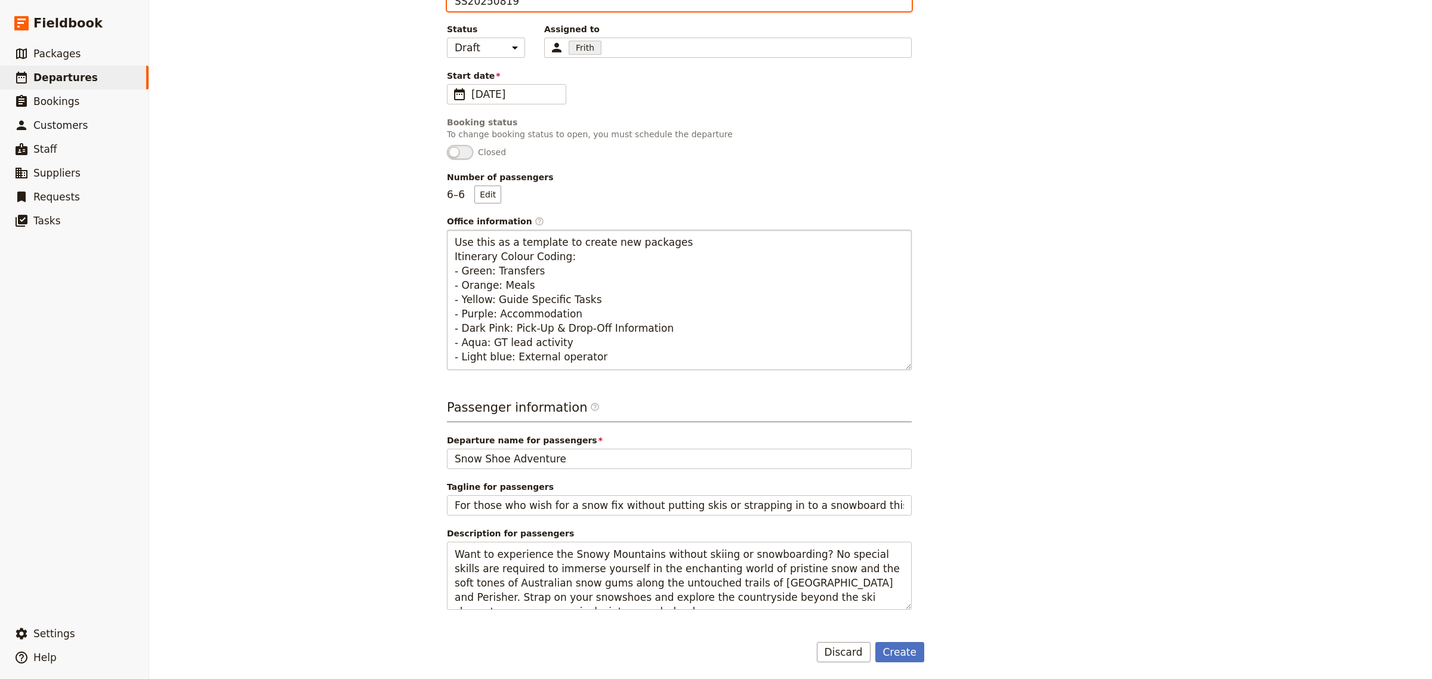
scroll to position [166, 0]
type input "SS20250819"
click at [890, 649] on button "Create" at bounding box center [901, 650] width 50 height 20
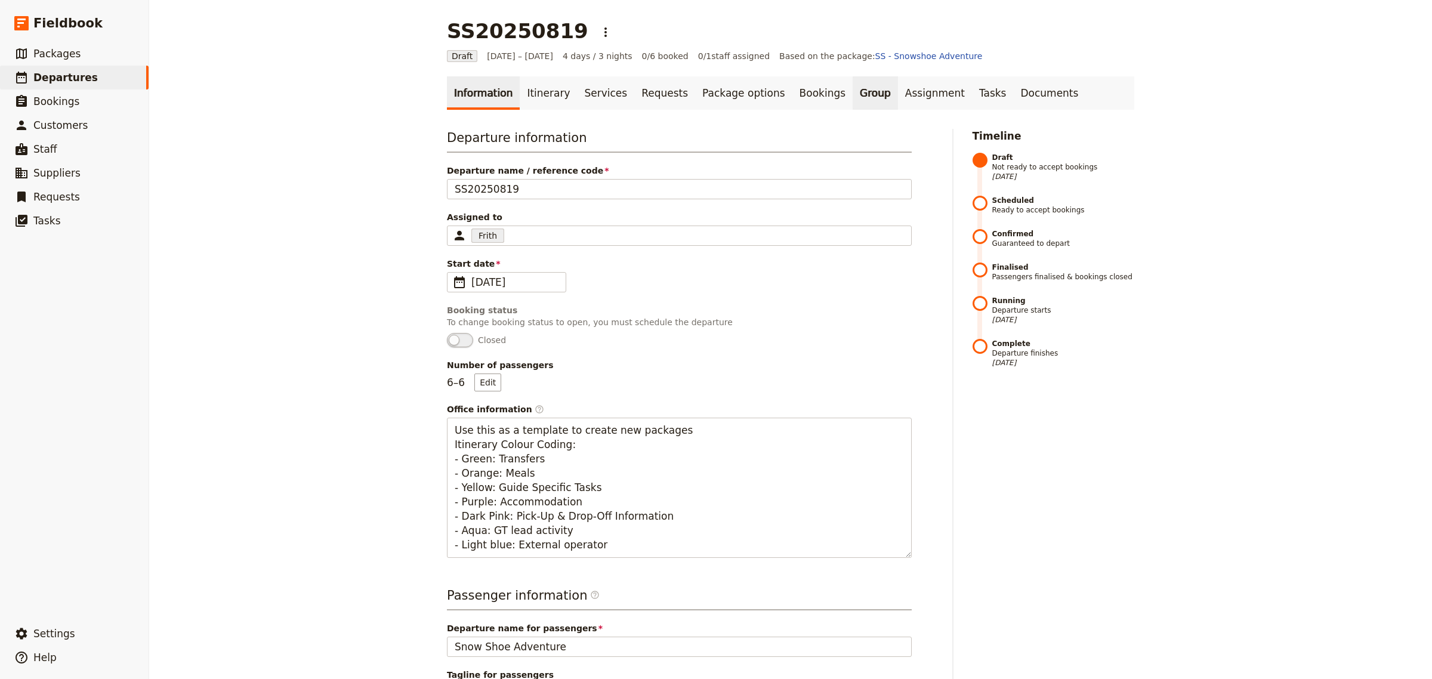
click at [853, 94] on link "Group" at bounding box center [875, 92] width 45 height 33
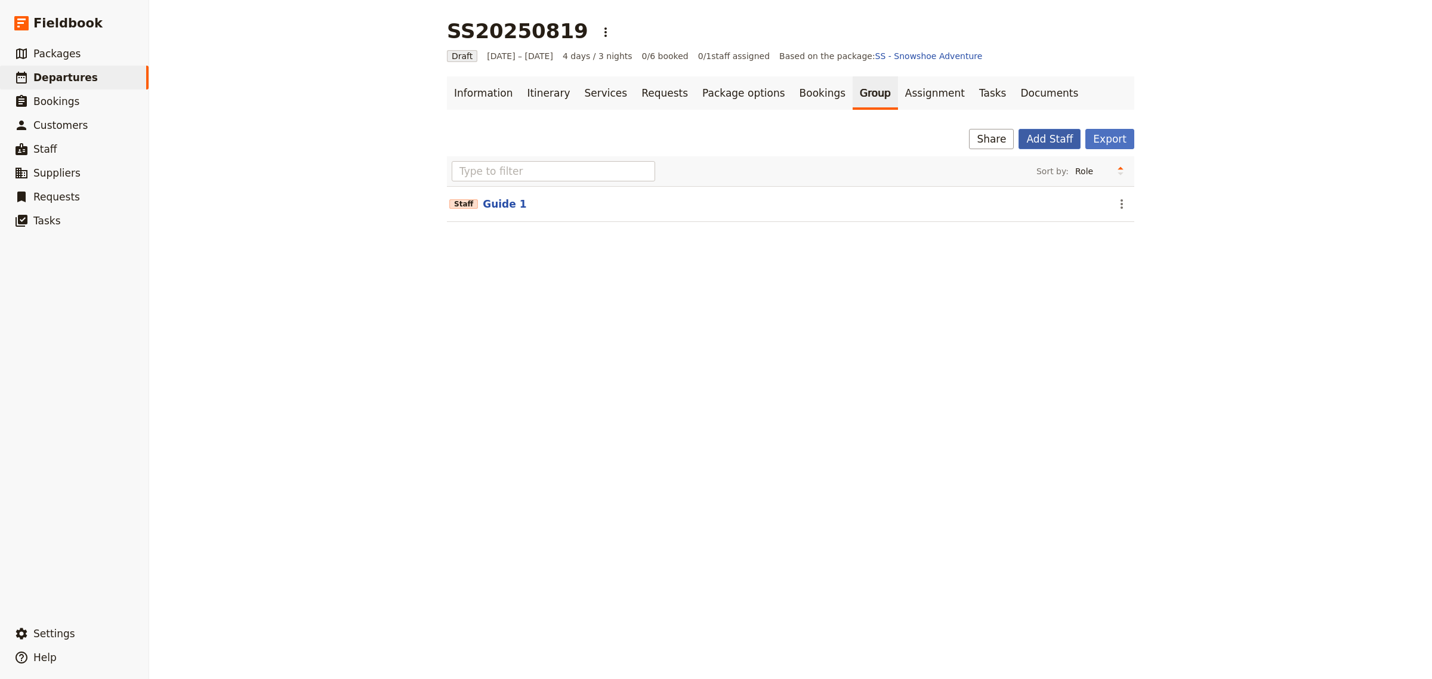
click at [1043, 141] on button "Add Staff" at bounding box center [1050, 139] width 62 height 20
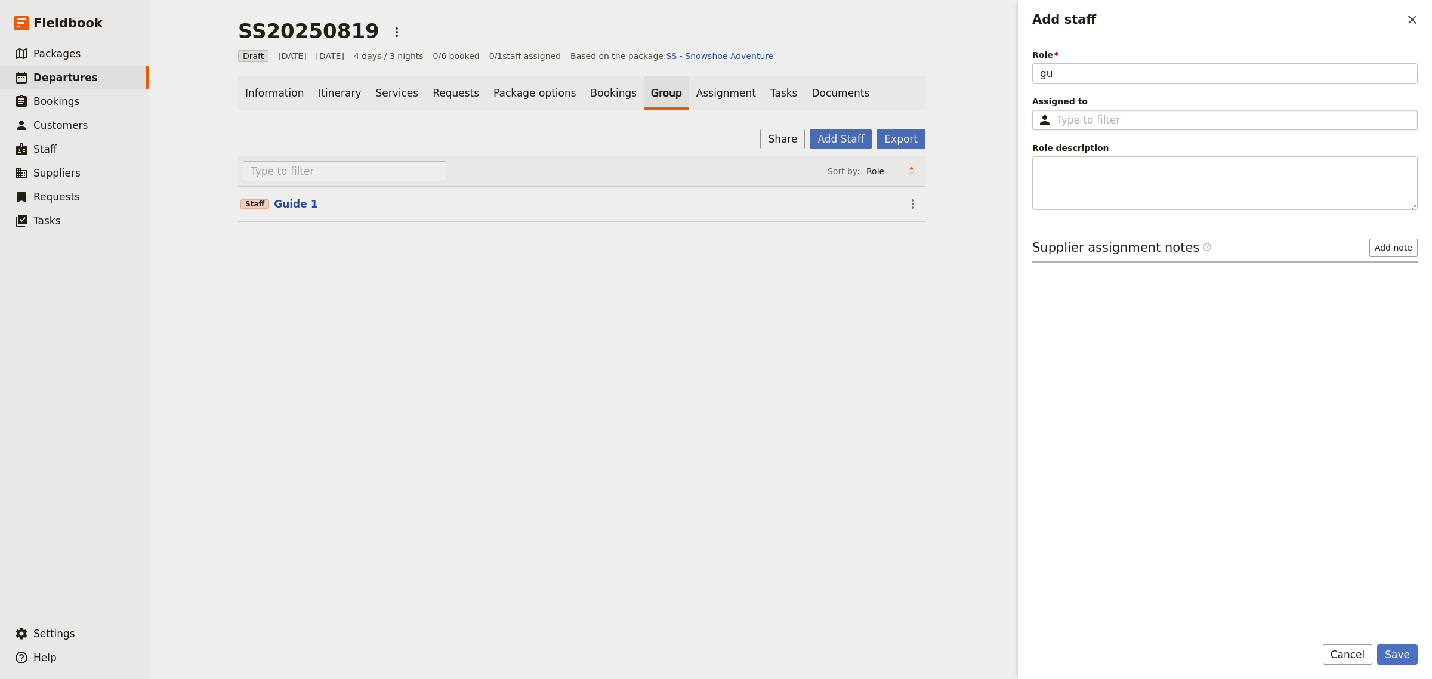
type input "g"
type input "Guide 2"
click at [1120, 168] on textarea "Role description" at bounding box center [1226, 183] width 386 height 54
type textarea "Local"
drag, startPoint x: 1103, startPoint y: 72, endPoint x: 969, endPoint y: 72, distance: 134.3
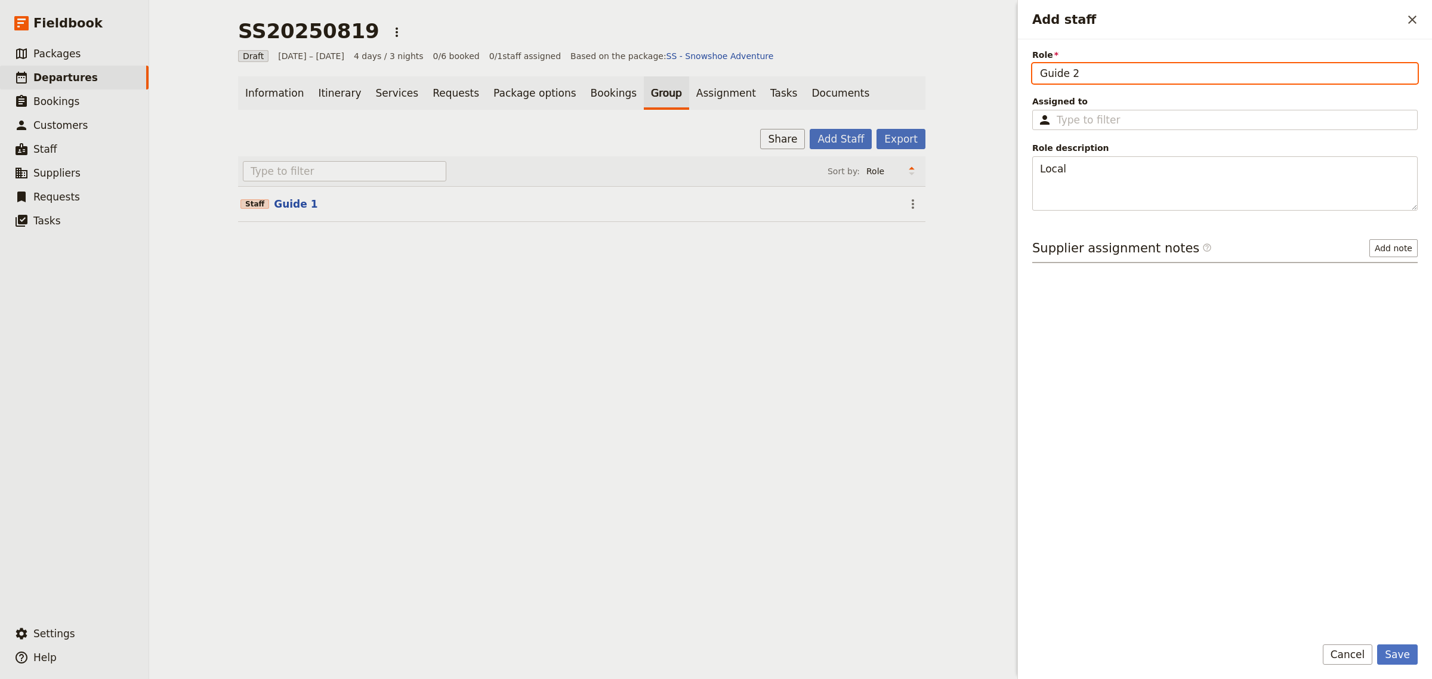
click at [969, 72] on div "SS20250819 ​ Draft [DATE] – [DATE] 4 days / 3 nights 0/6 booked 0 / 1 staff ass…" at bounding box center [790, 339] width 1283 height 679
type input "Local Guide"
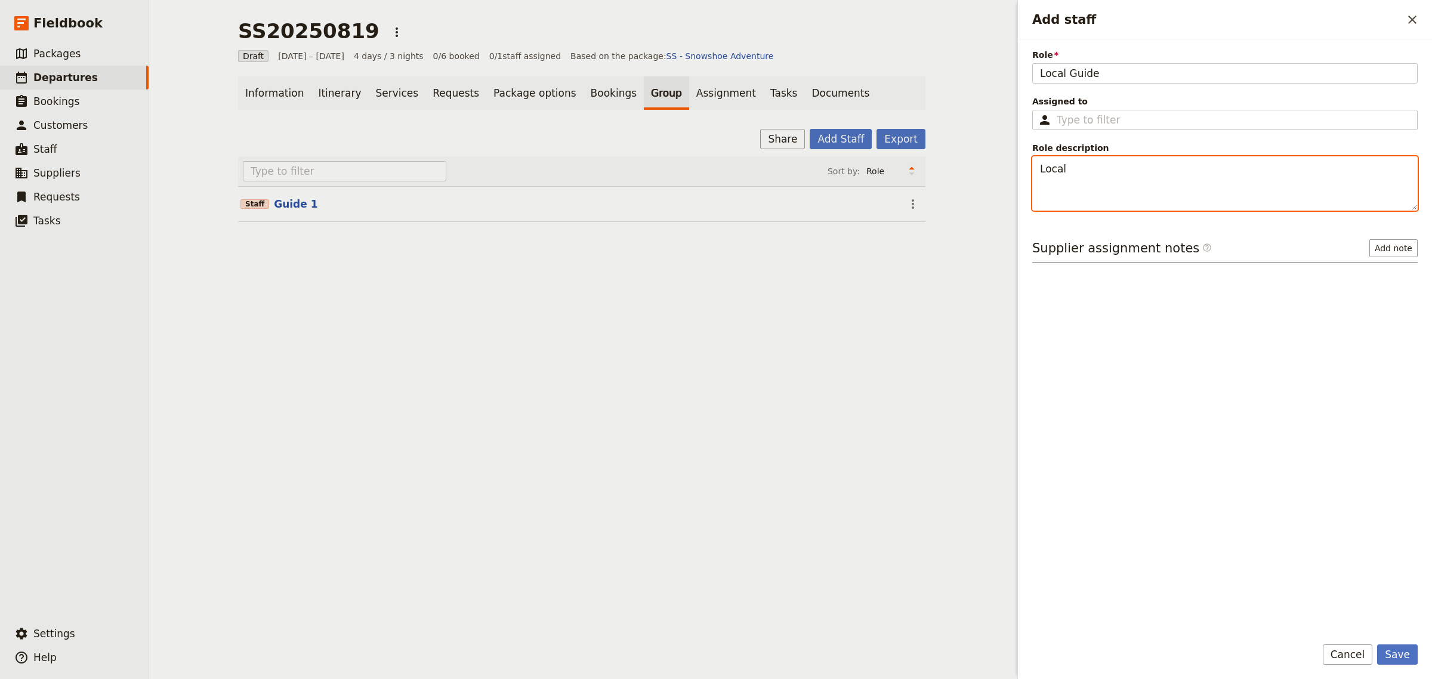
drag, startPoint x: 1063, startPoint y: 167, endPoint x: 1027, endPoint y: 169, distance: 36.5
click at [1027, 169] on div "Role Local Guide Assigned to ​ Role description Local Supplier assignment notes…" at bounding box center [1225, 332] width 414 height 587
type textarea "Local guide at destination"
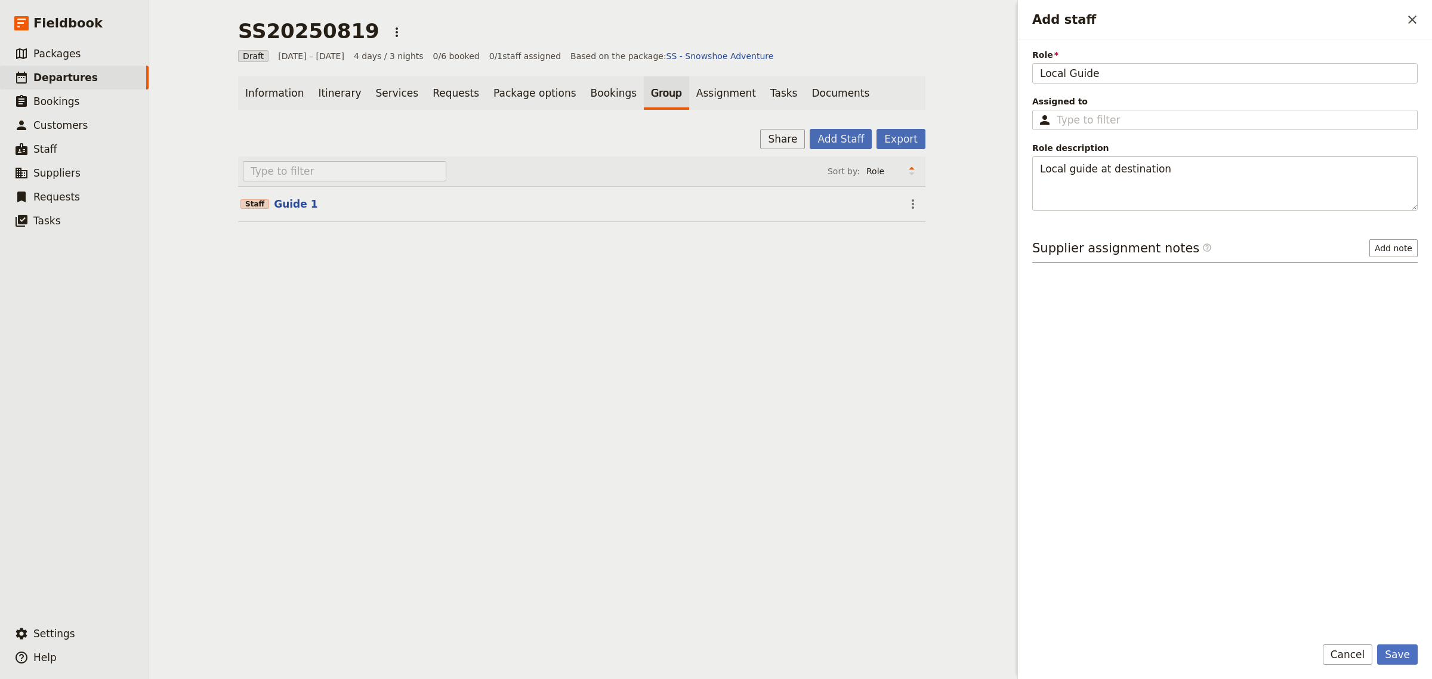
click at [1173, 299] on div "Role Local Guide Assigned to ​ Role description Local guide at destination Supp…" at bounding box center [1226, 337] width 386 height 577
click at [1081, 122] on input "Assigned to ​" at bounding box center [1233, 120] width 353 height 14
click at [1392, 658] on button "Save" at bounding box center [1398, 655] width 41 height 20
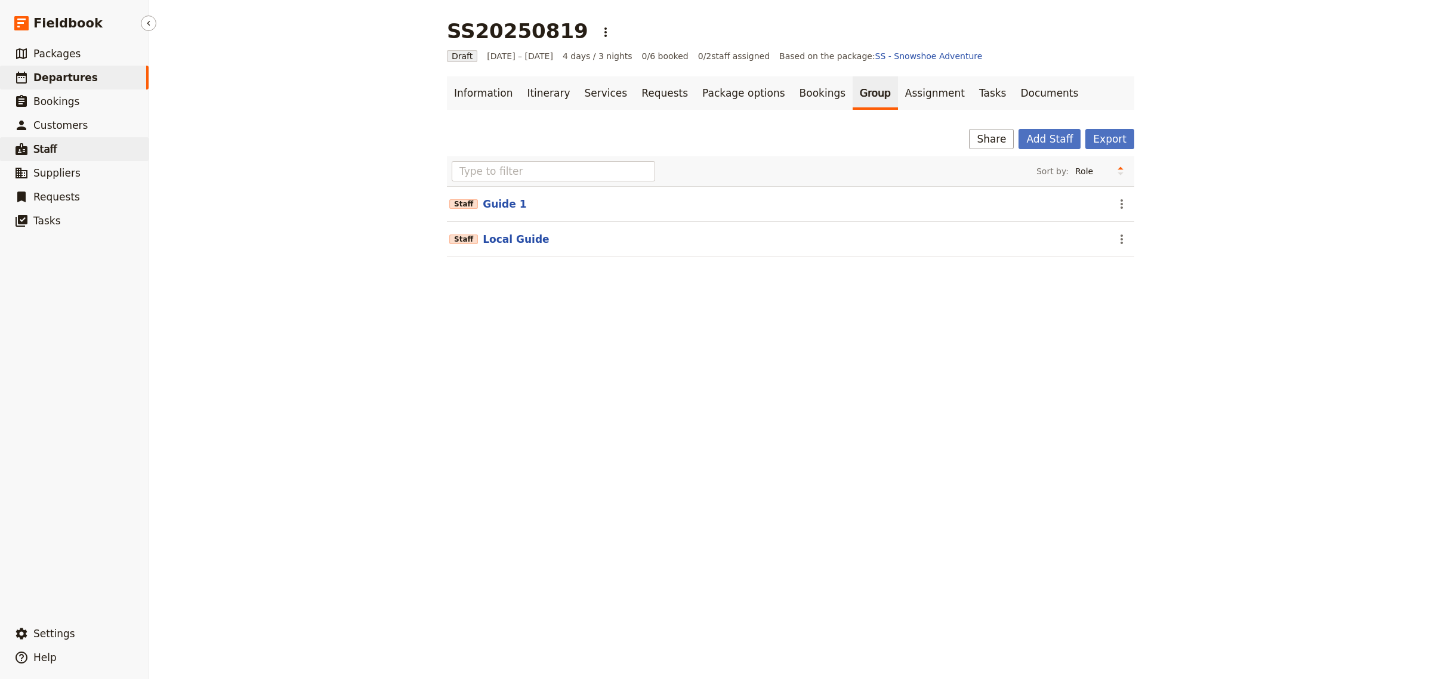
click at [44, 148] on span "Staff" at bounding box center [45, 149] width 24 height 12
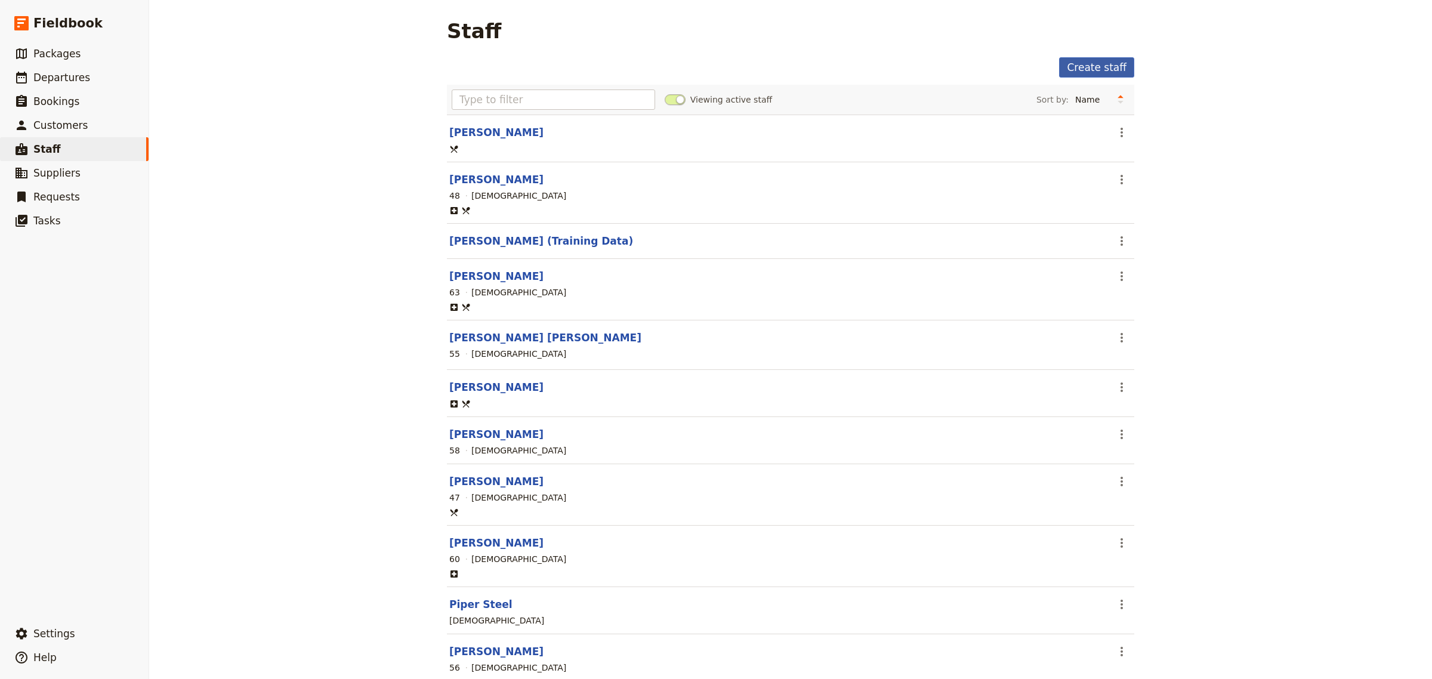
click at [1074, 66] on link "Create staff" at bounding box center [1096, 67] width 75 height 20
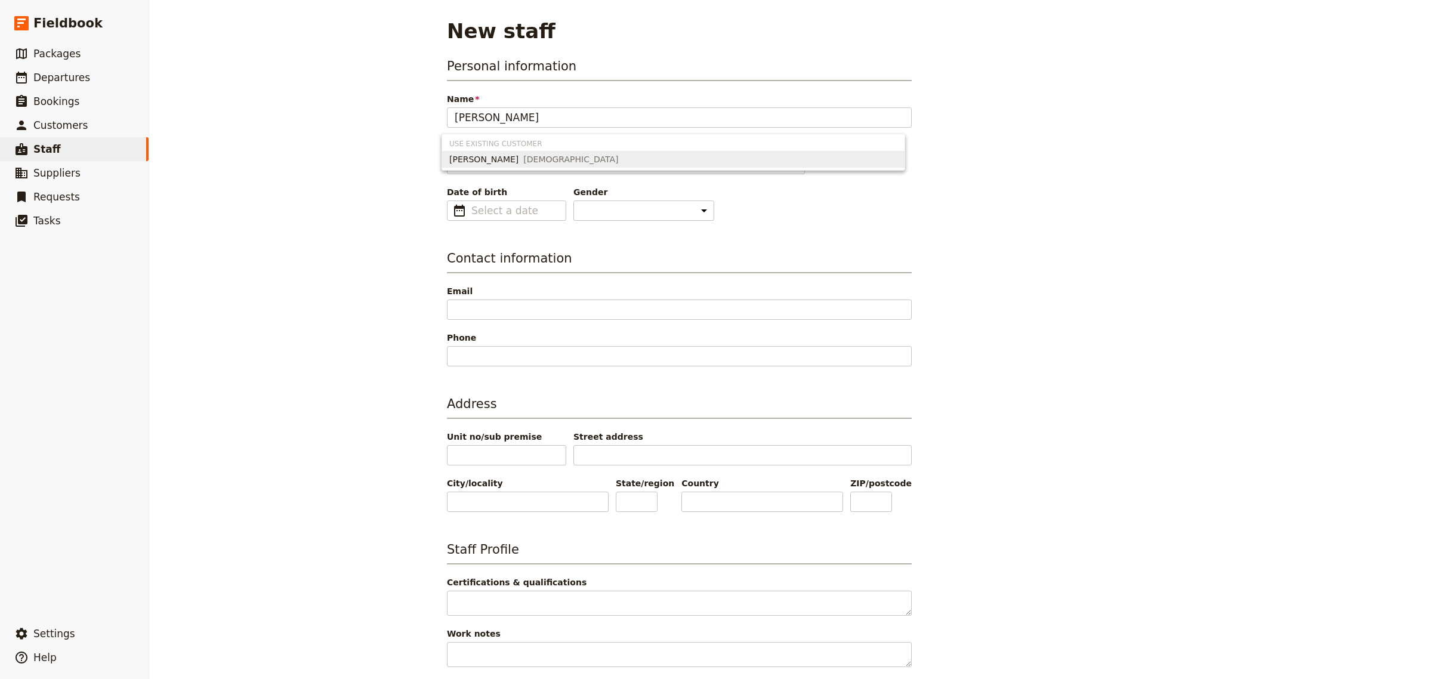
type input "[PERSON_NAME]"
click at [437, 156] on main "New staff Personal information Name [PERSON_NAME] Preferred name ​ [PERSON_NAME…" at bounding box center [791, 466] width 716 height 932
click at [42, 147] on span "Staff" at bounding box center [46, 149] width 27 height 12
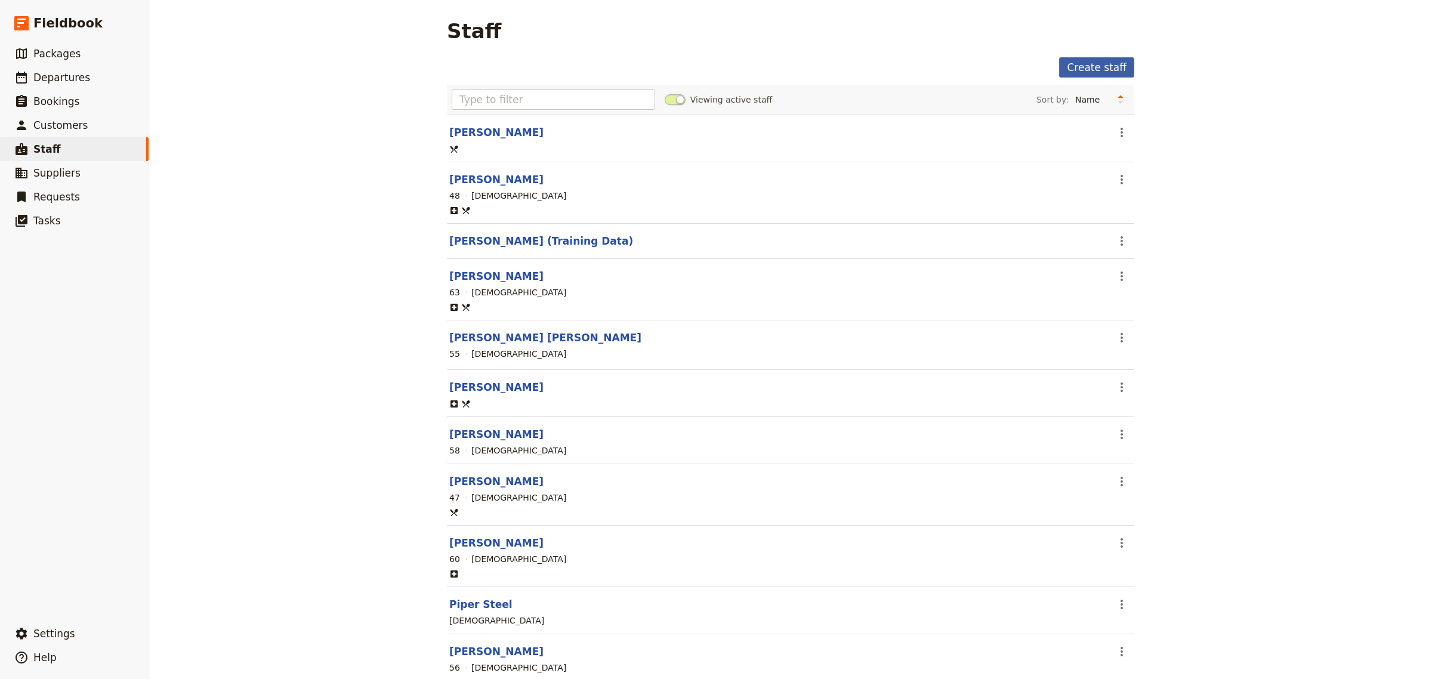
click at [1086, 64] on link "Create staff" at bounding box center [1096, 67] width 75 height 20
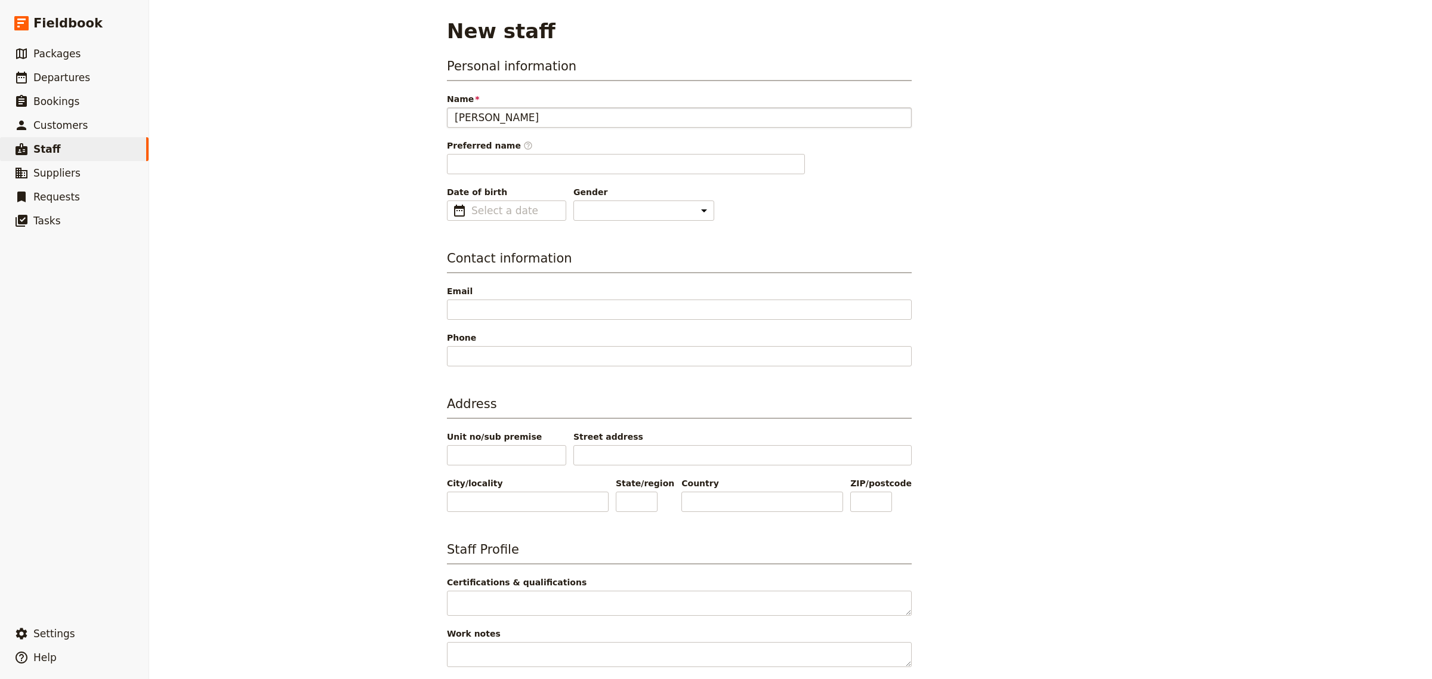
type input "[PERSON_NAME]"
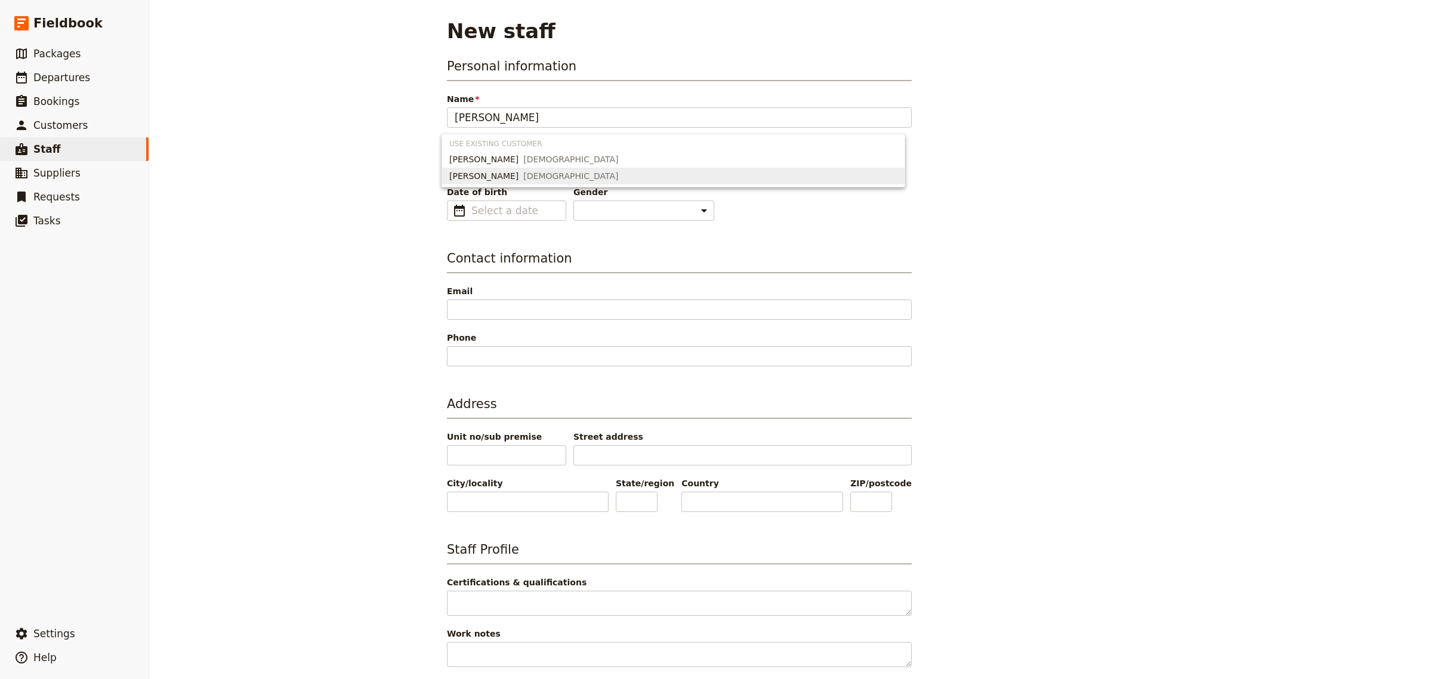
click at [467, 175] on span "[PERSON_NAME]" at bounding box center [483, 176] width 69 height 12
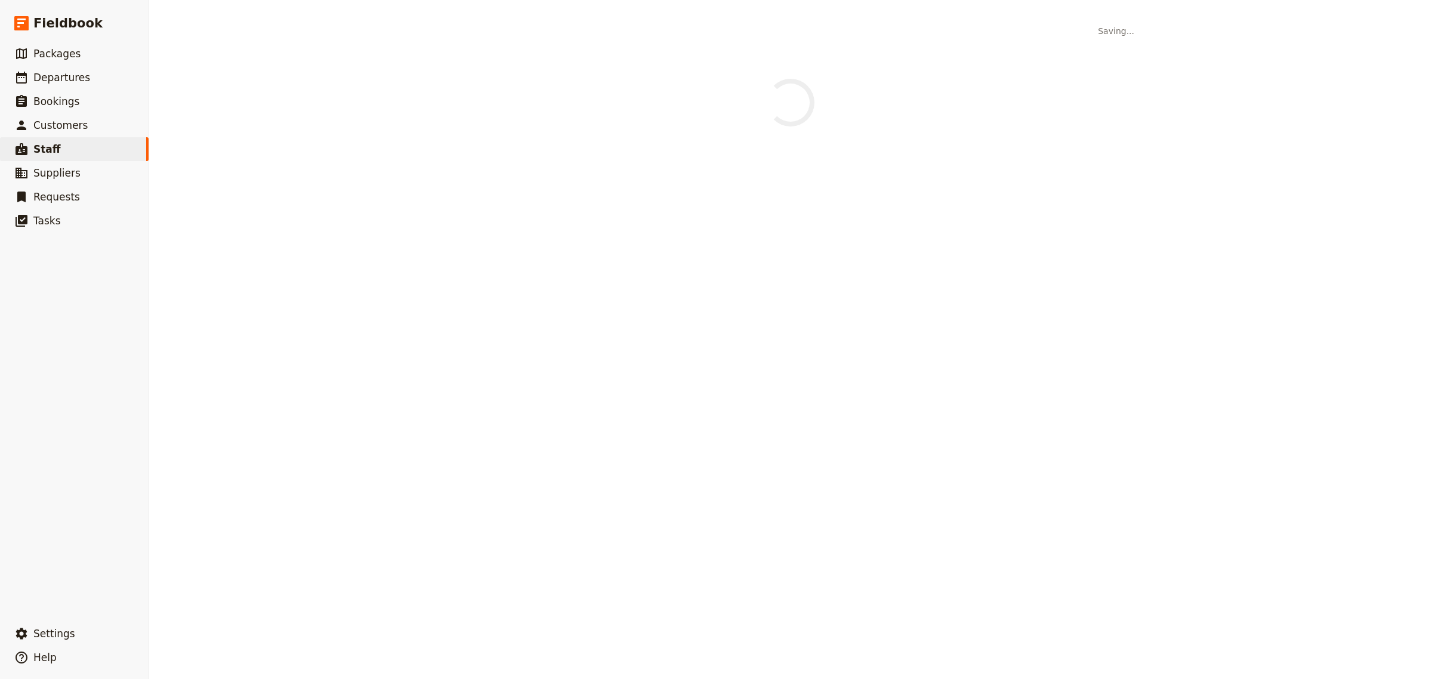
select select "[DEMOGRAPHIC_DATA]"
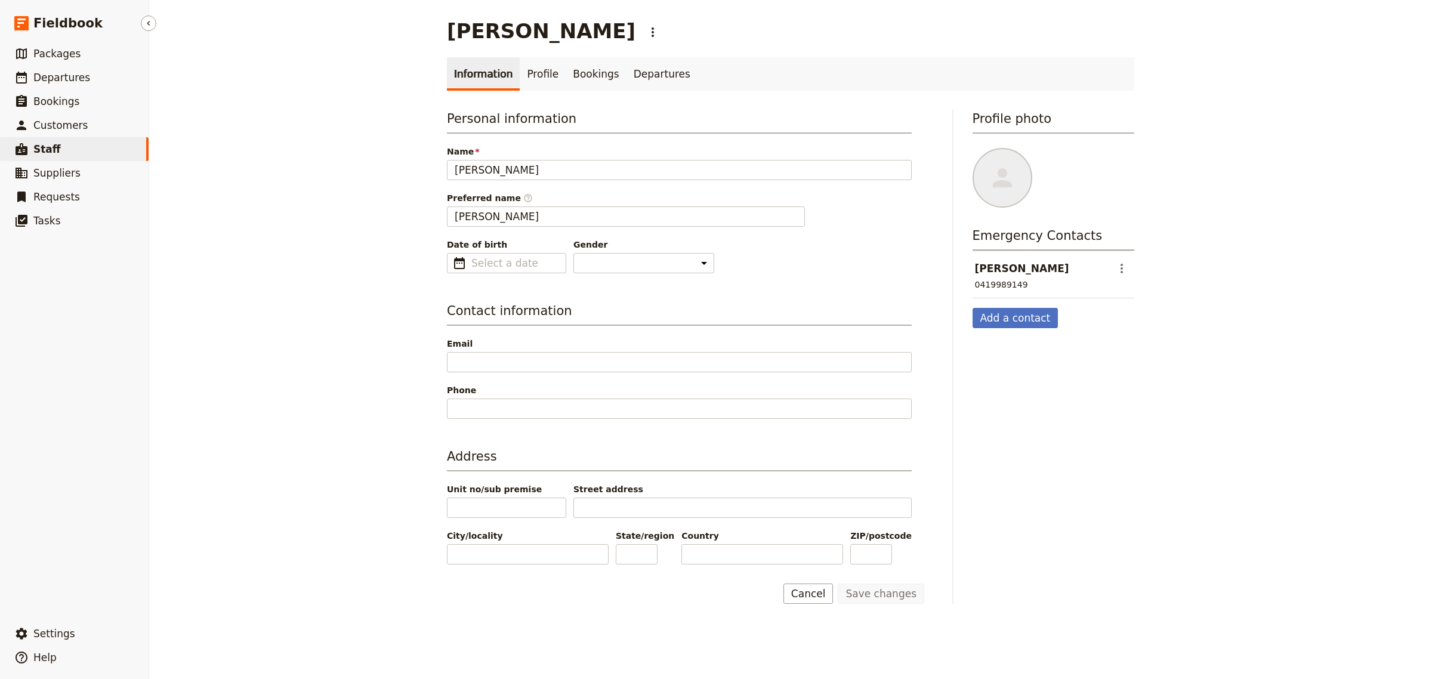
click at [44, 147] on span "Staff" at bounding box center [46, 149] width 27 height 12
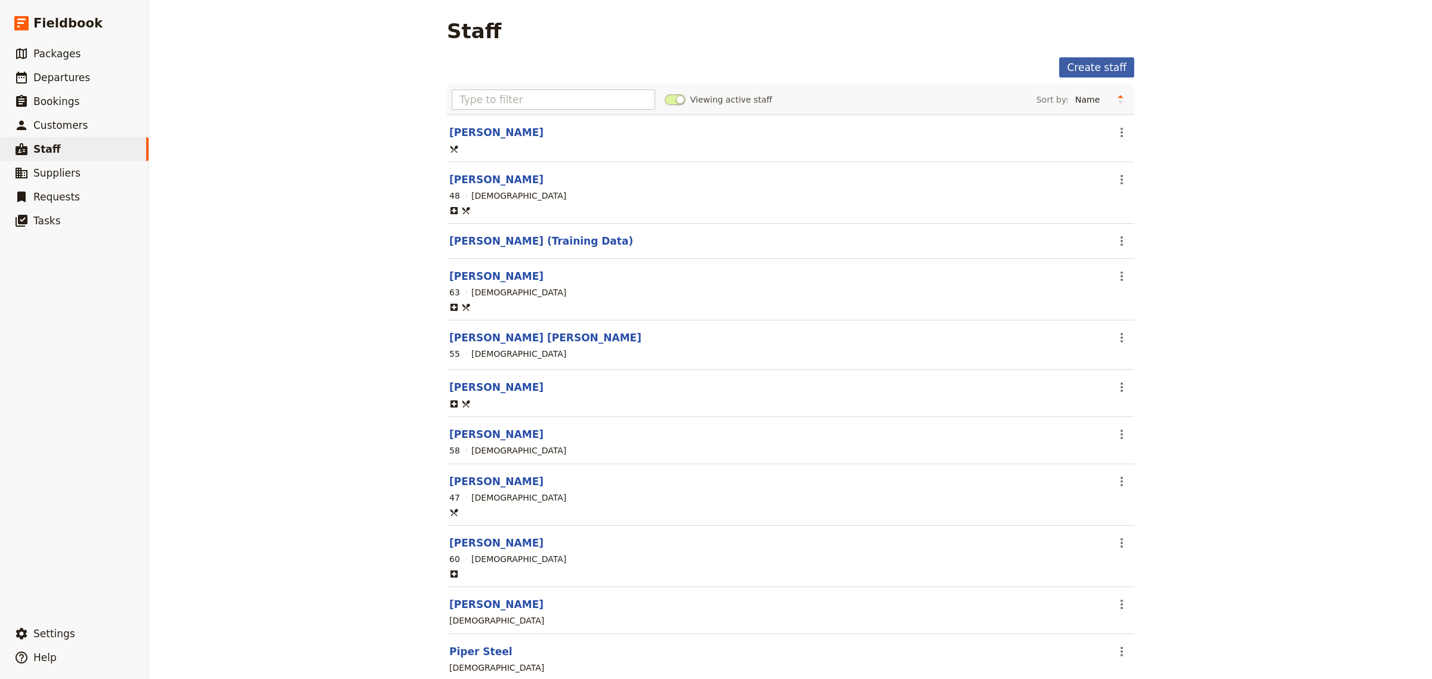
click at [1094, 67] on link "Create staff" at bounding box center [1096, 67] width 75 height 20
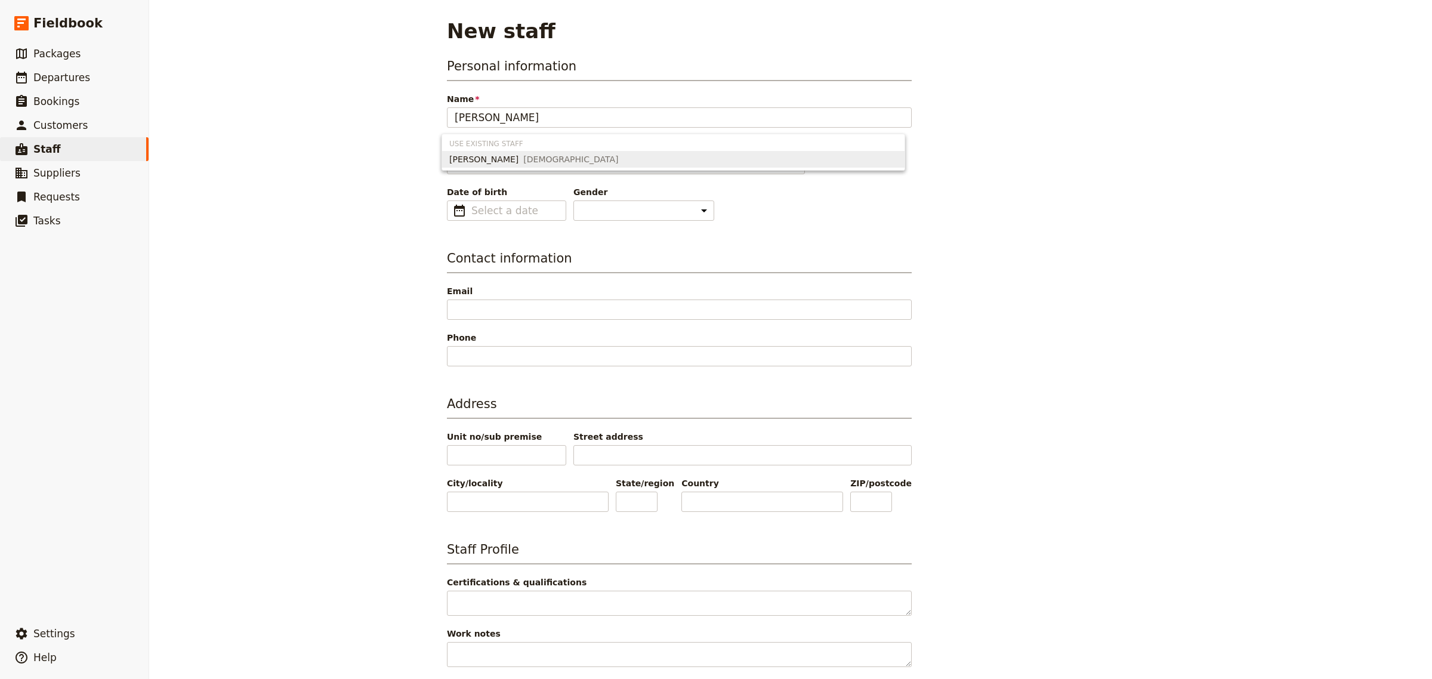
type input "[PERSON_NAME]"
click at [999, 238] on div "Personal information Name [PERSON_NAME] Preferred name ​ [PERSON_NAME] Date of …" at bounding box center [791, 485] width 688 height 856
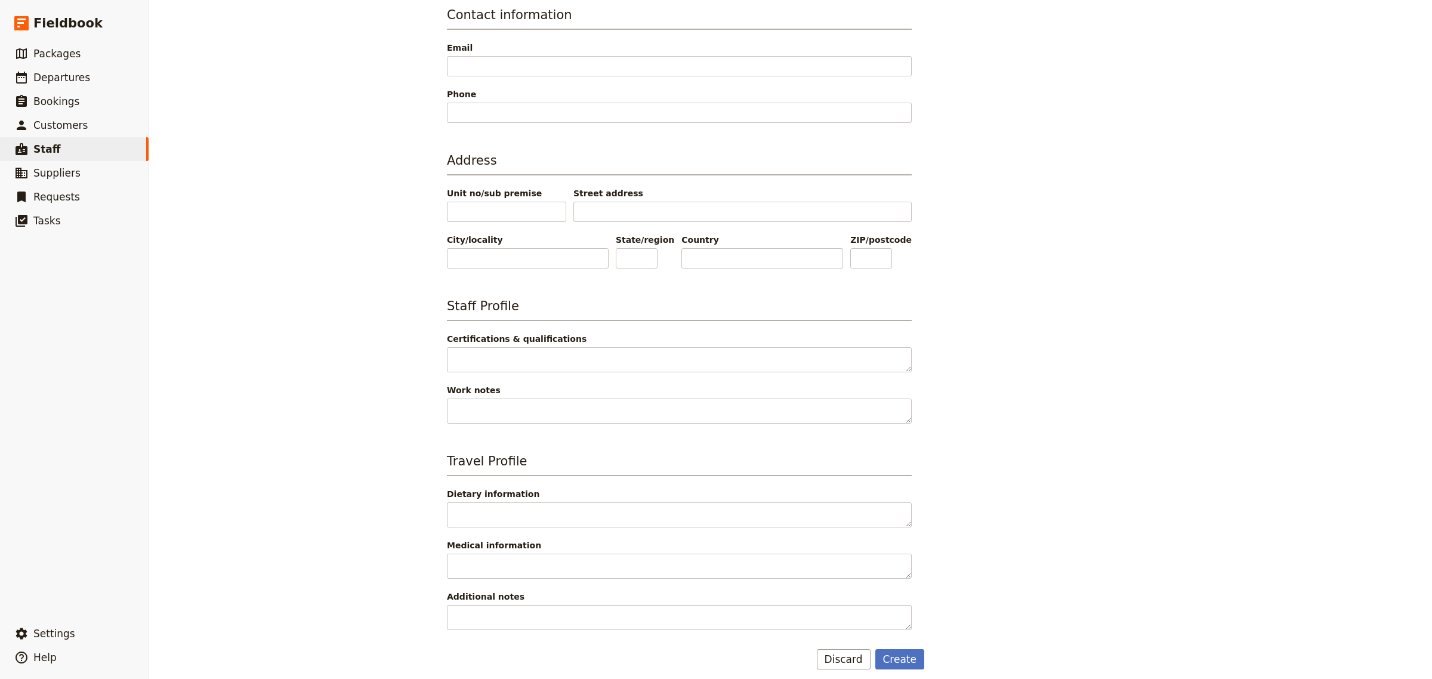
scroll to position [254, 0]
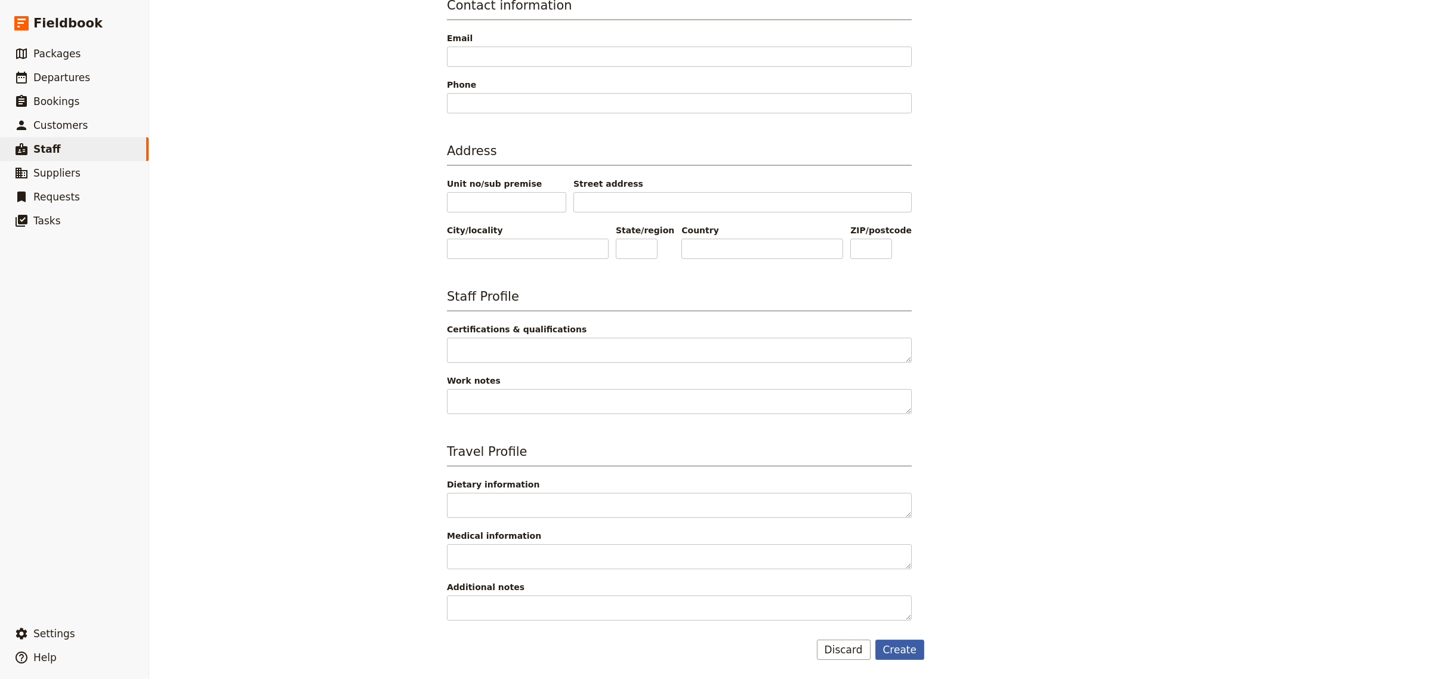
click at [904, 654] on button "Create" at bounding box center [901, 650] width 50 height 20
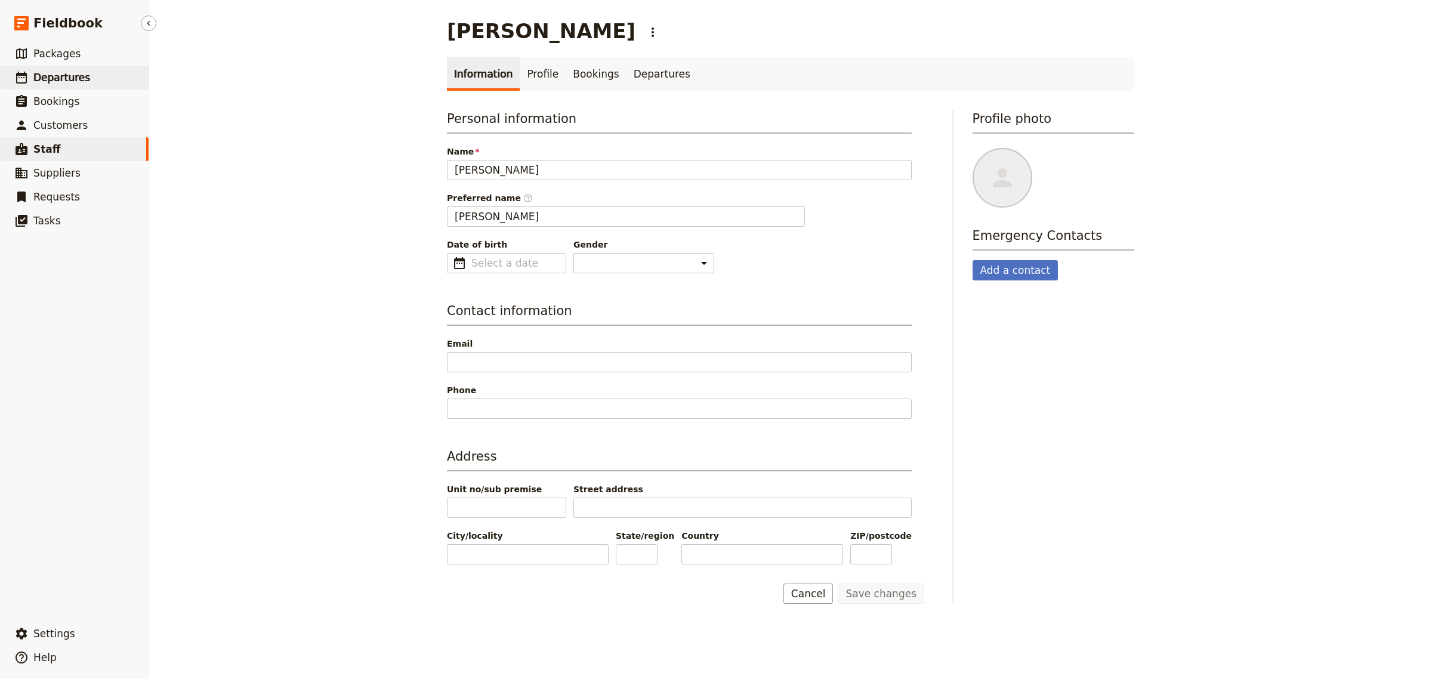
click at [48, 78] on span "Departures" at bounding box center [61, 78] width 57 height 12
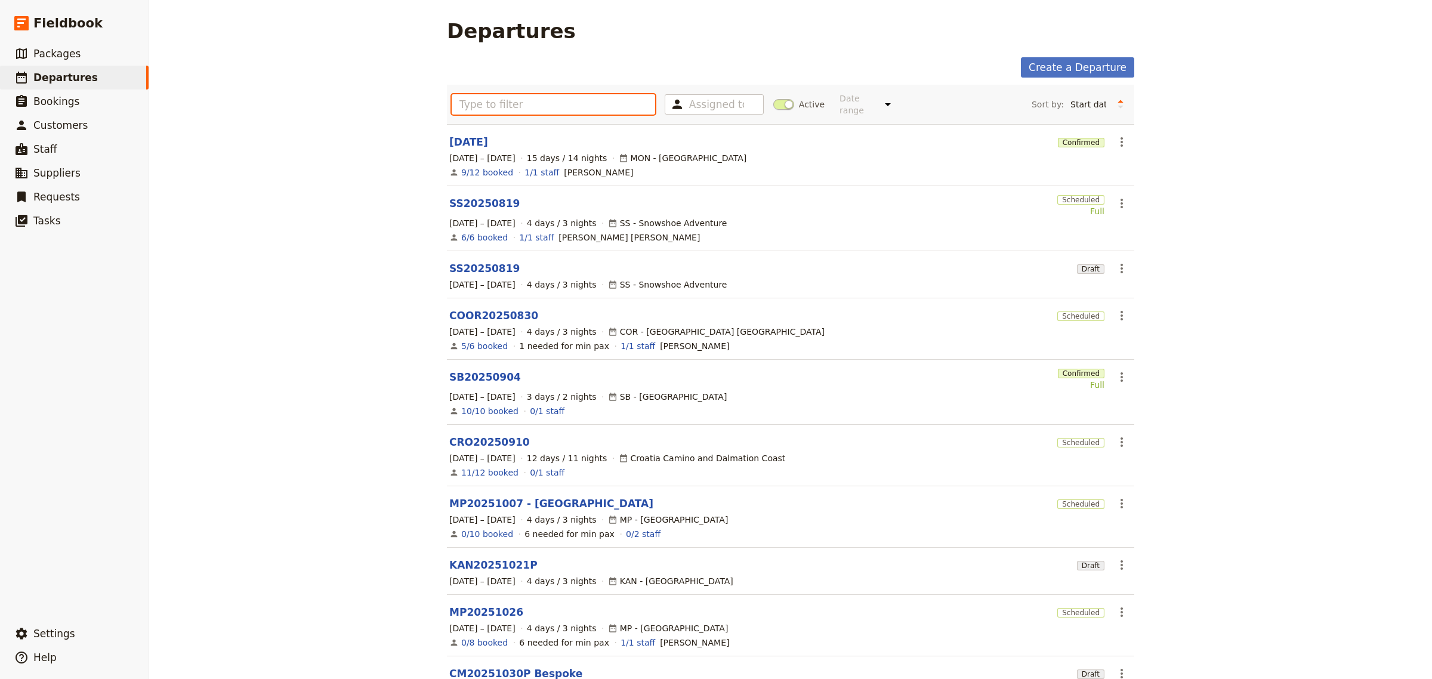
click at [503, 97] on input "text" at bounding box center [554, 104] width 204 height 20
type input "d"
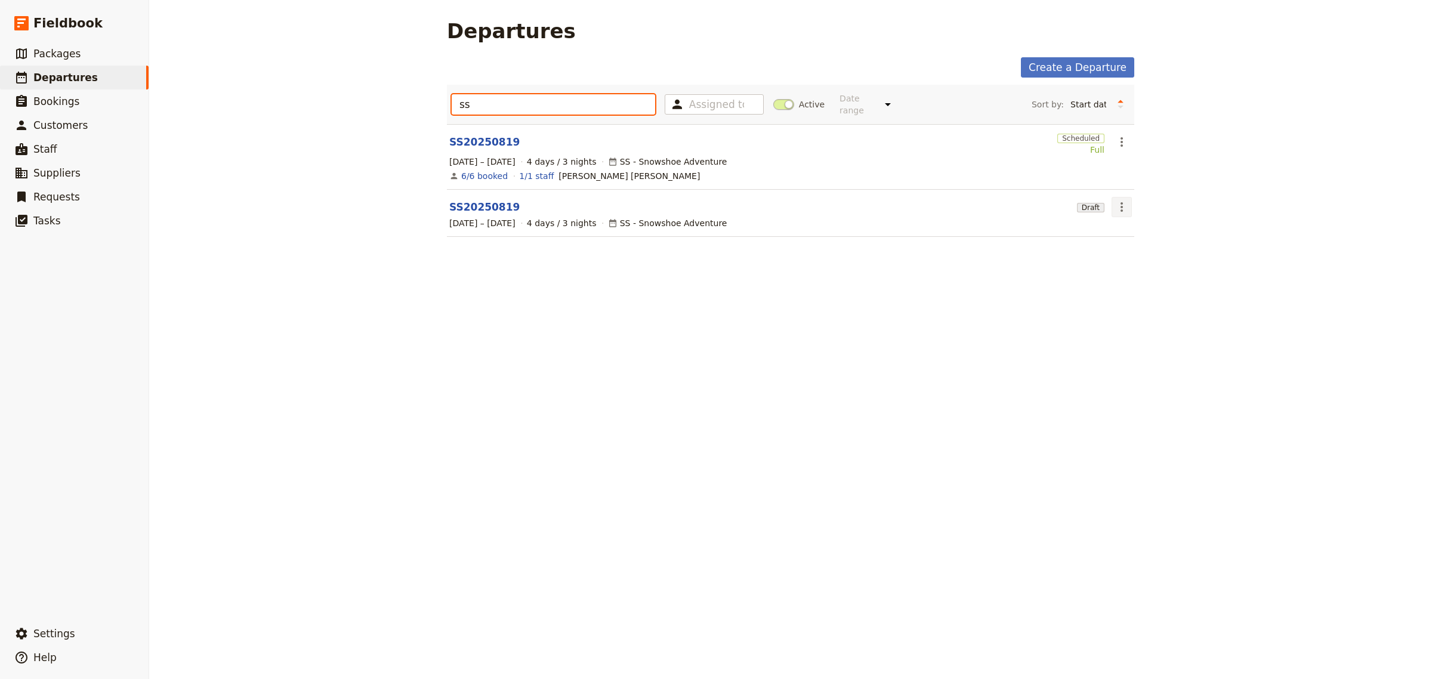
type input "ss"
click at [1117, 201] on icon "Actions" at bounding box center [1122, 207] width 14 height 14
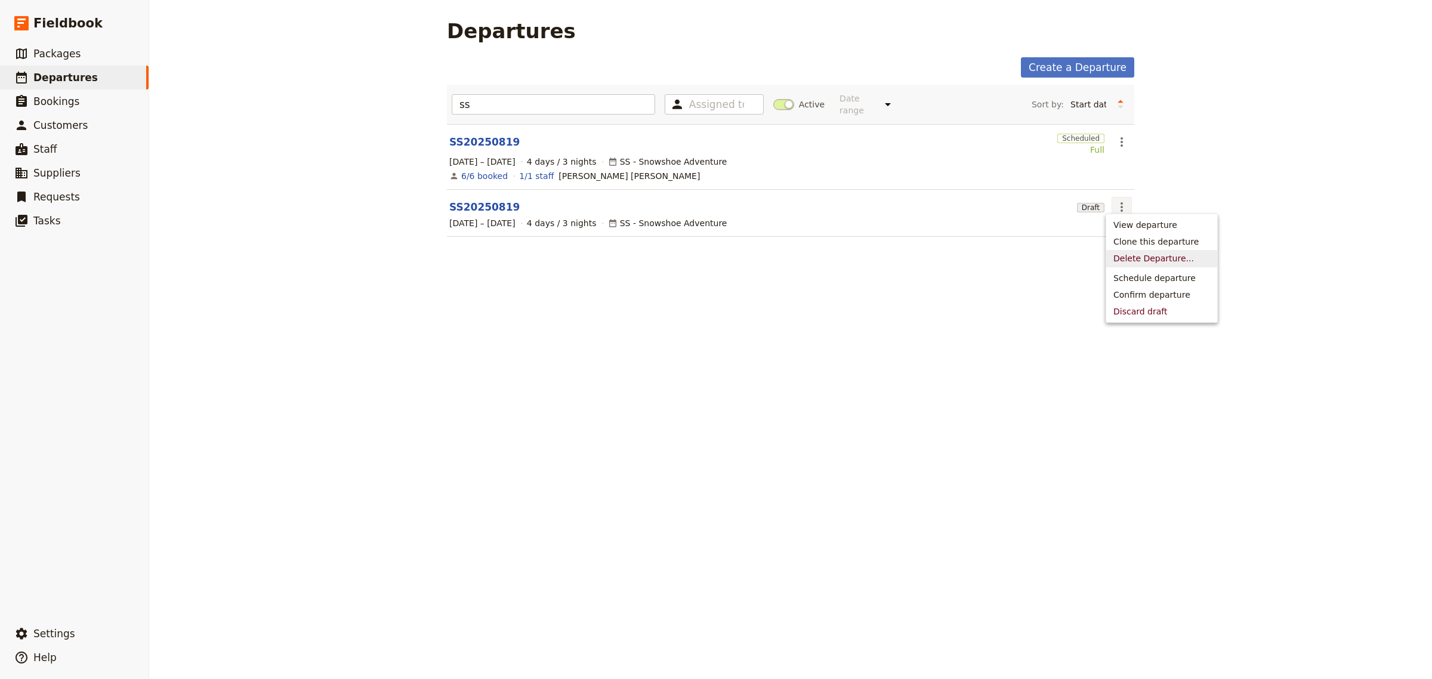
click at [1171, 261] on span "Delete Departure..." at bounding box center [1154, 258] width 81 height 12
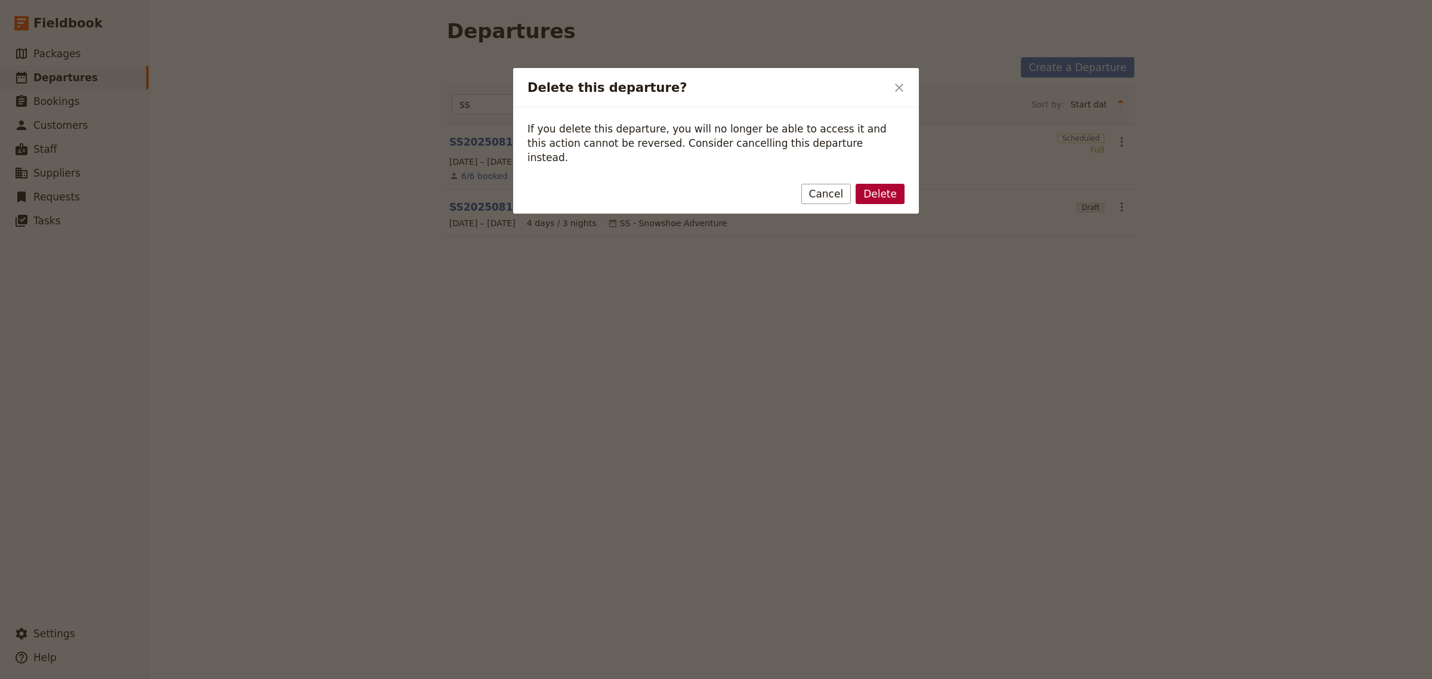
click at [893, 184] on button "Delete" at bounding box center [880, 194] width 49 height 20
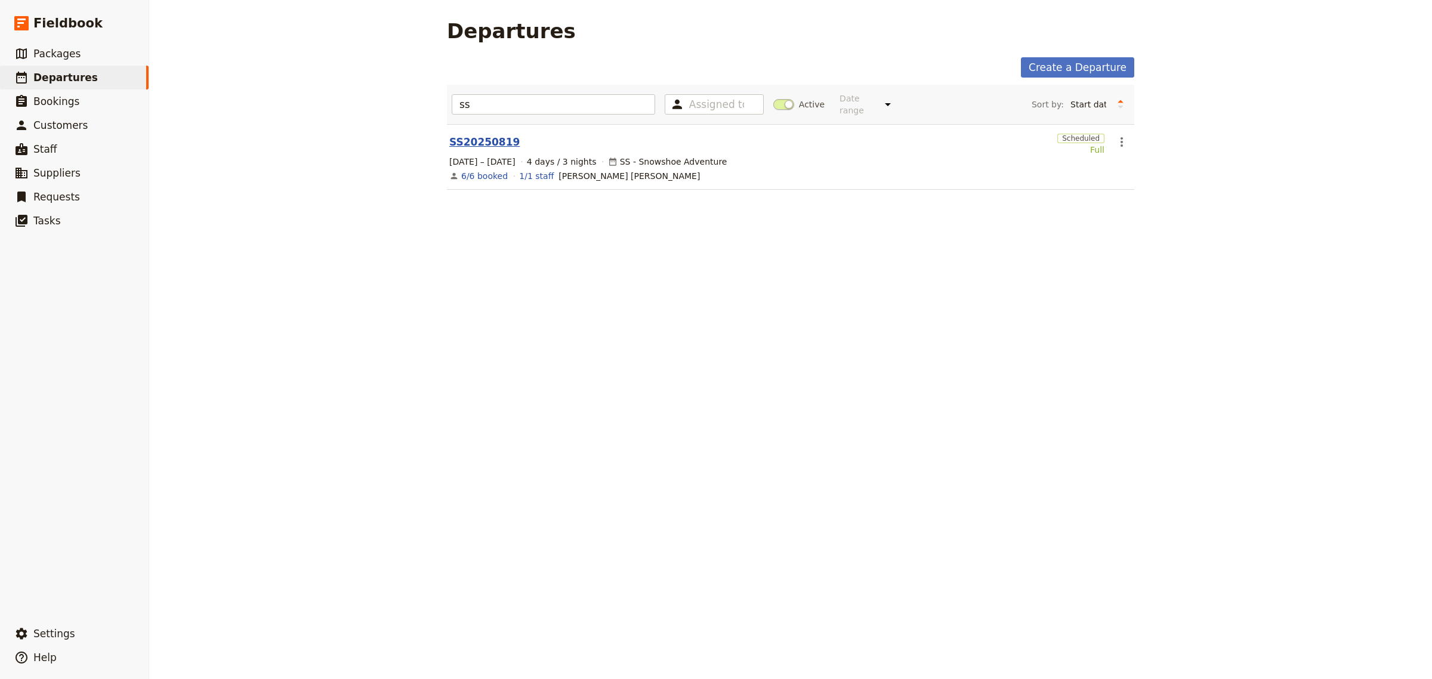
click at [484, 135] on link "SS20250819" at bounding box center [484, 142] width 70 height 14
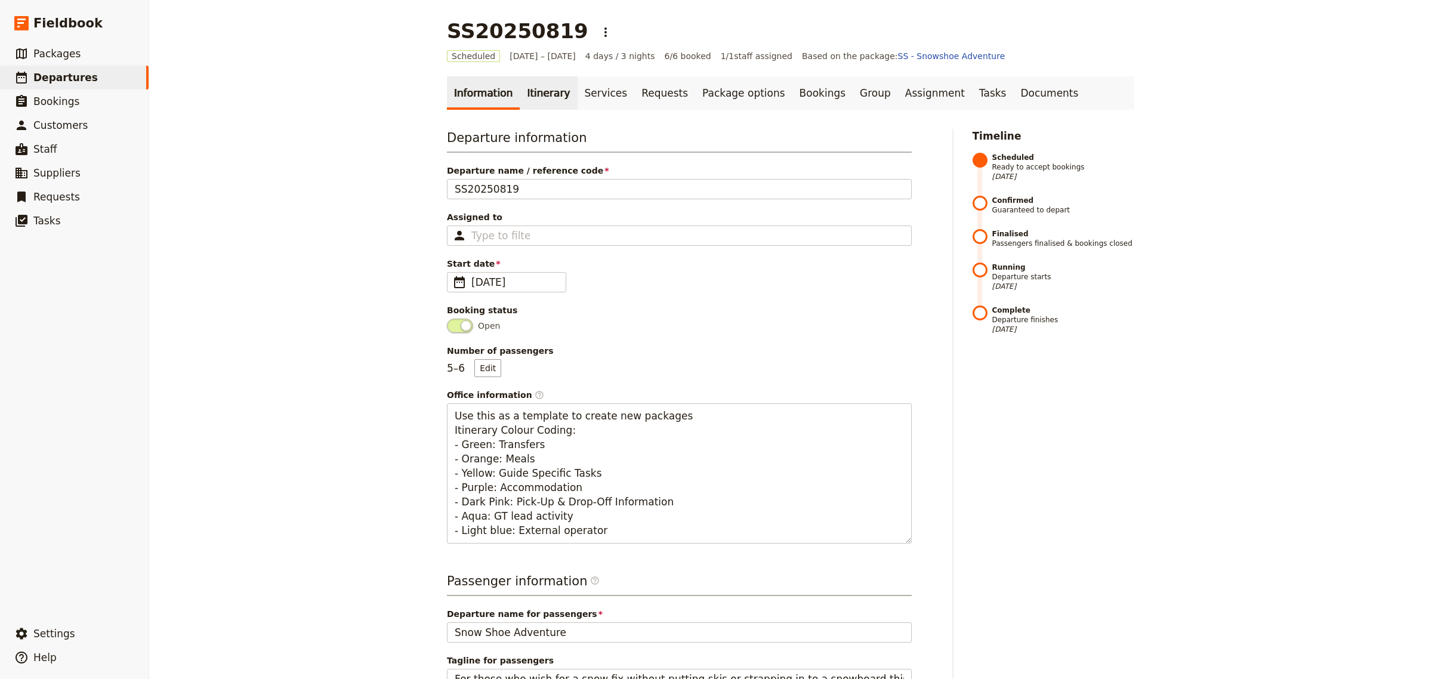
click at [535, 94] on link "Itinerary" at bounding box center [548, 92] width 57 height 33
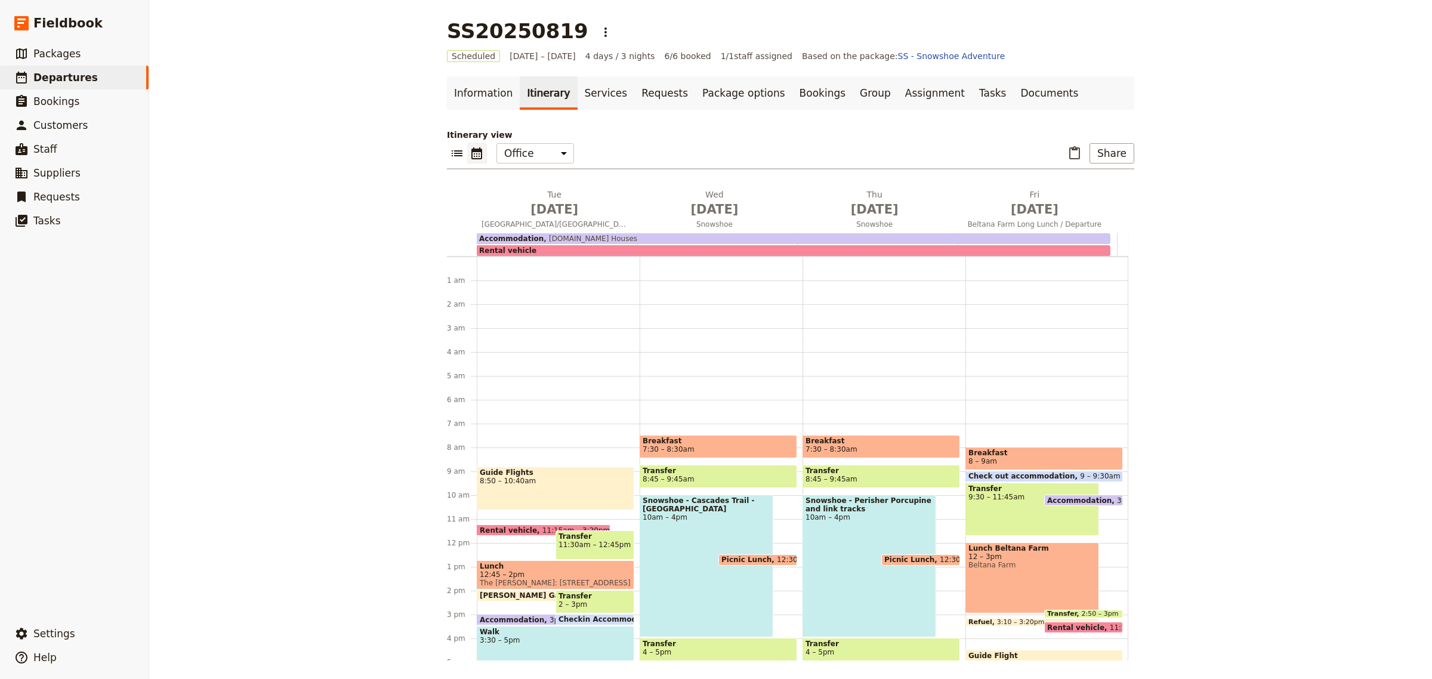
scroll to position [155, 0]
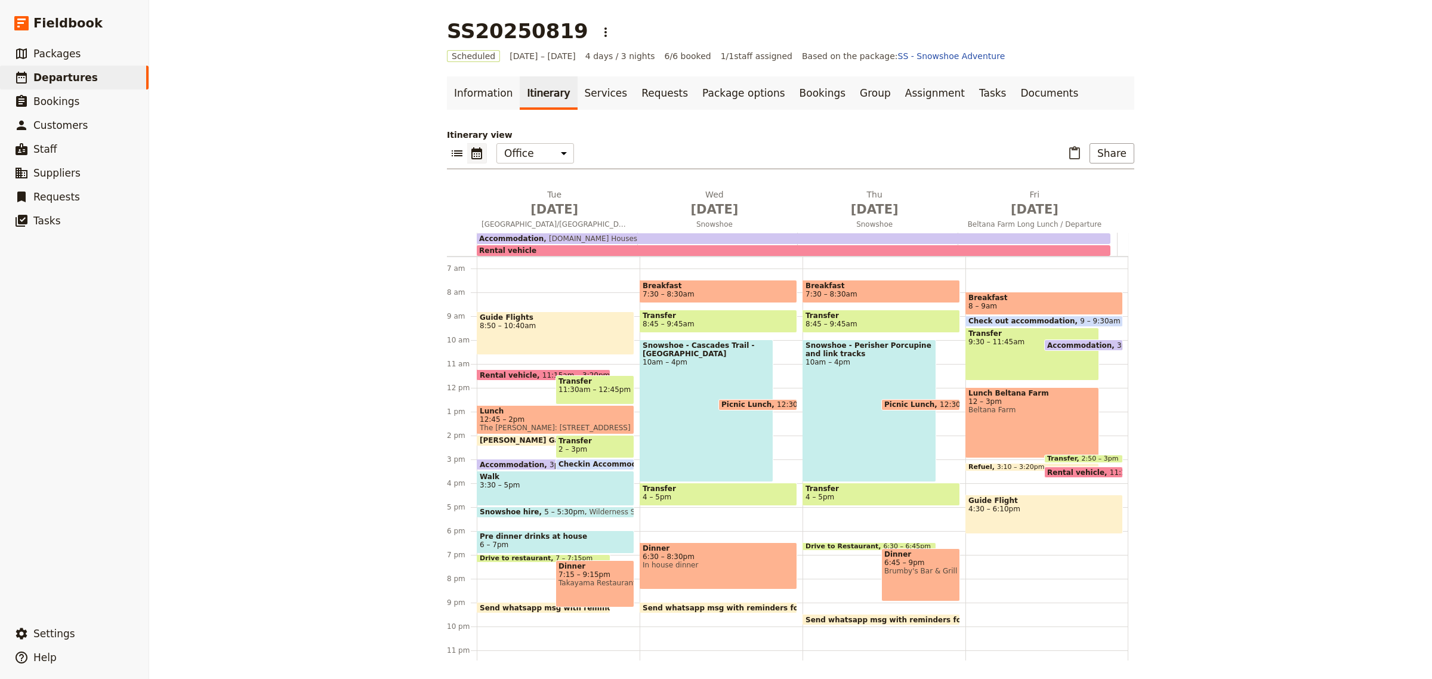
click at [501, 374] on span "Rental vehicle" at bounding box center [511, 375] width 63 height 8
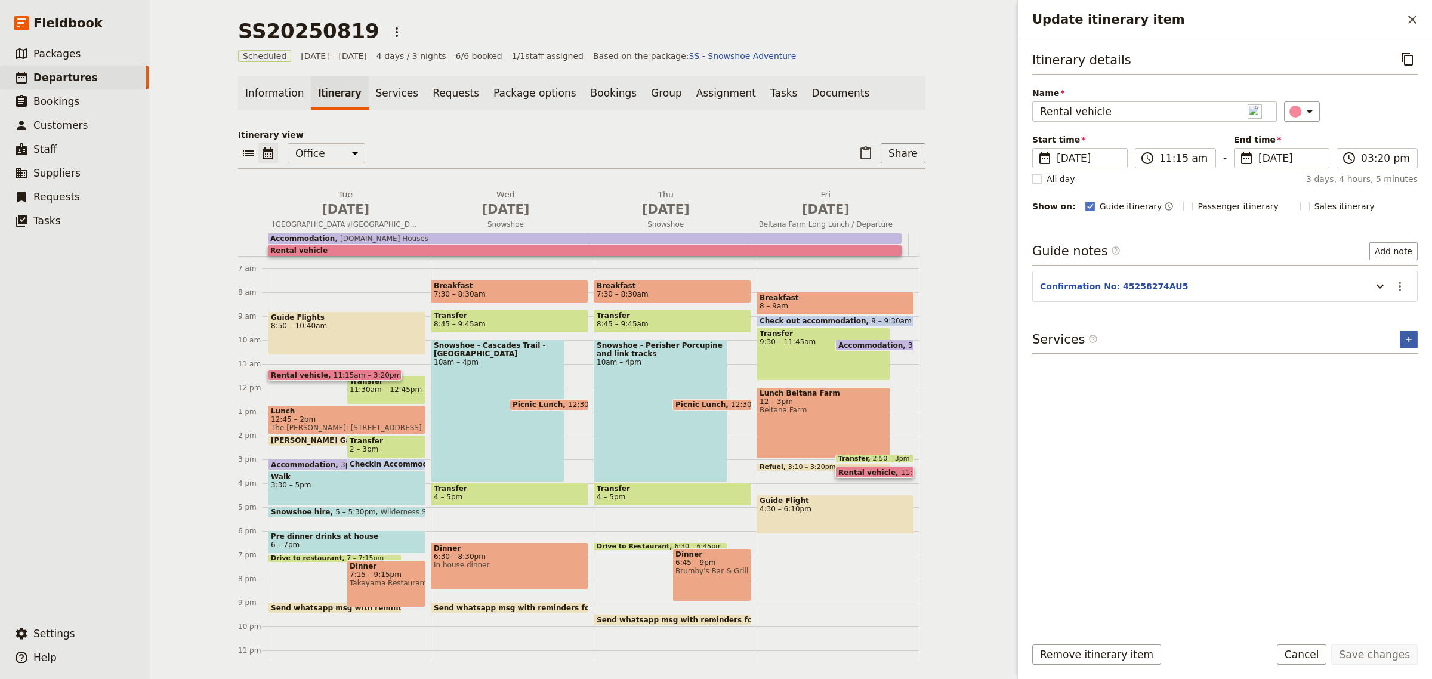
click at [1407, 340] on icon "Add service inclusion" at bounding box center [1409, 340] width 10 height 10
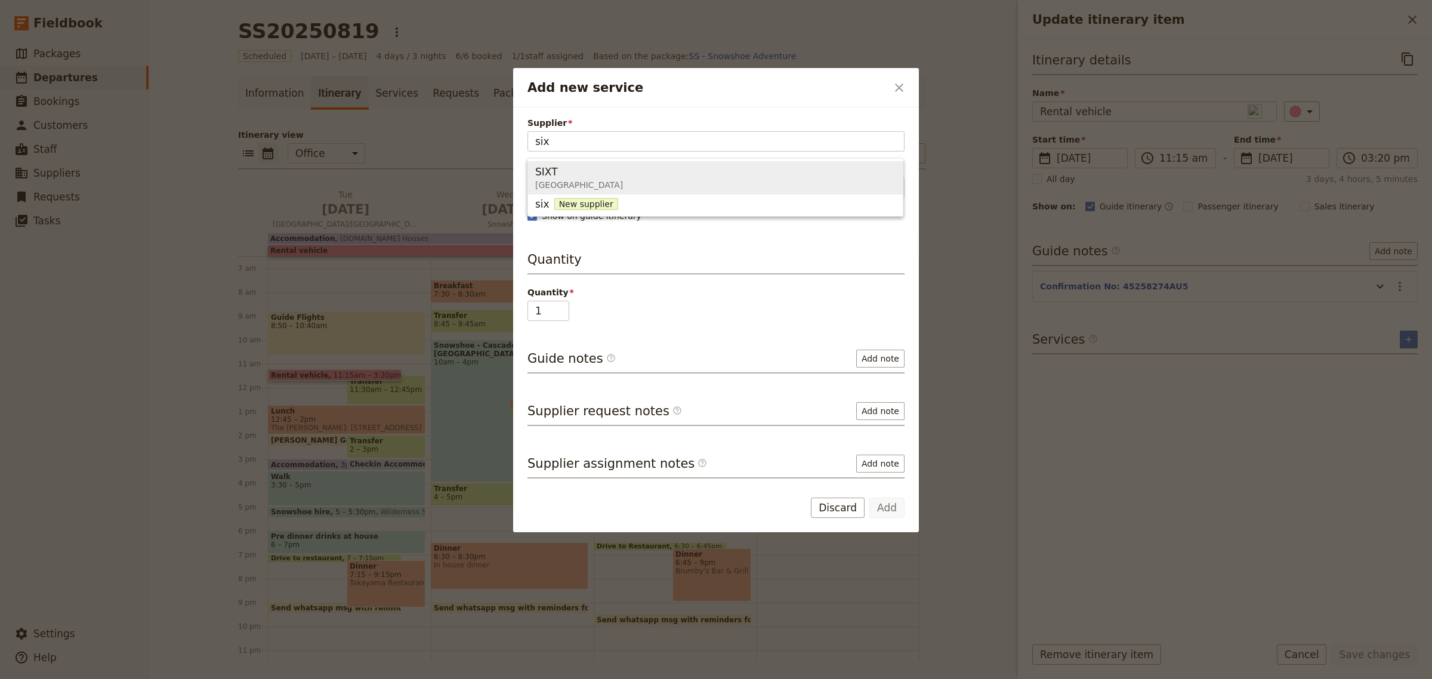
click at [570, 185] on span "[GEOGRAPHIC_DATA]" at bounding box center [579, 185] width 88 height 12
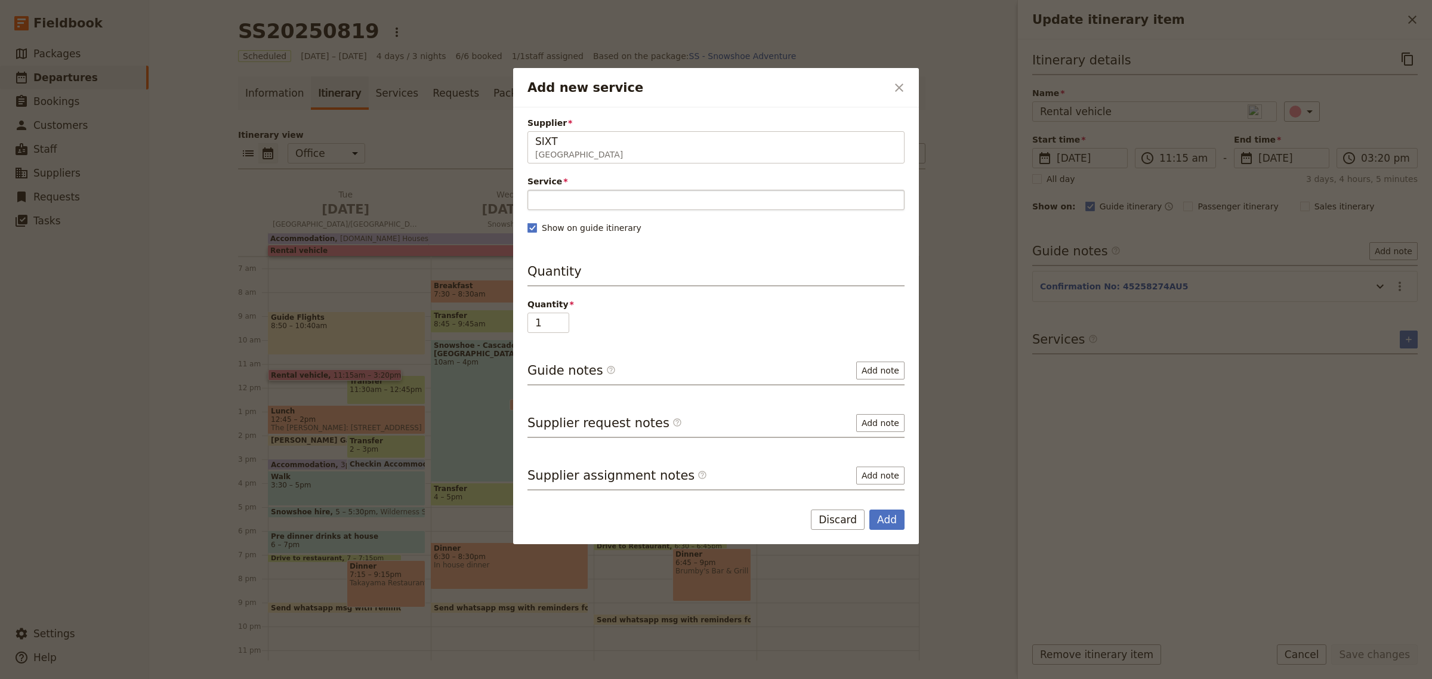
type input "SIXT"
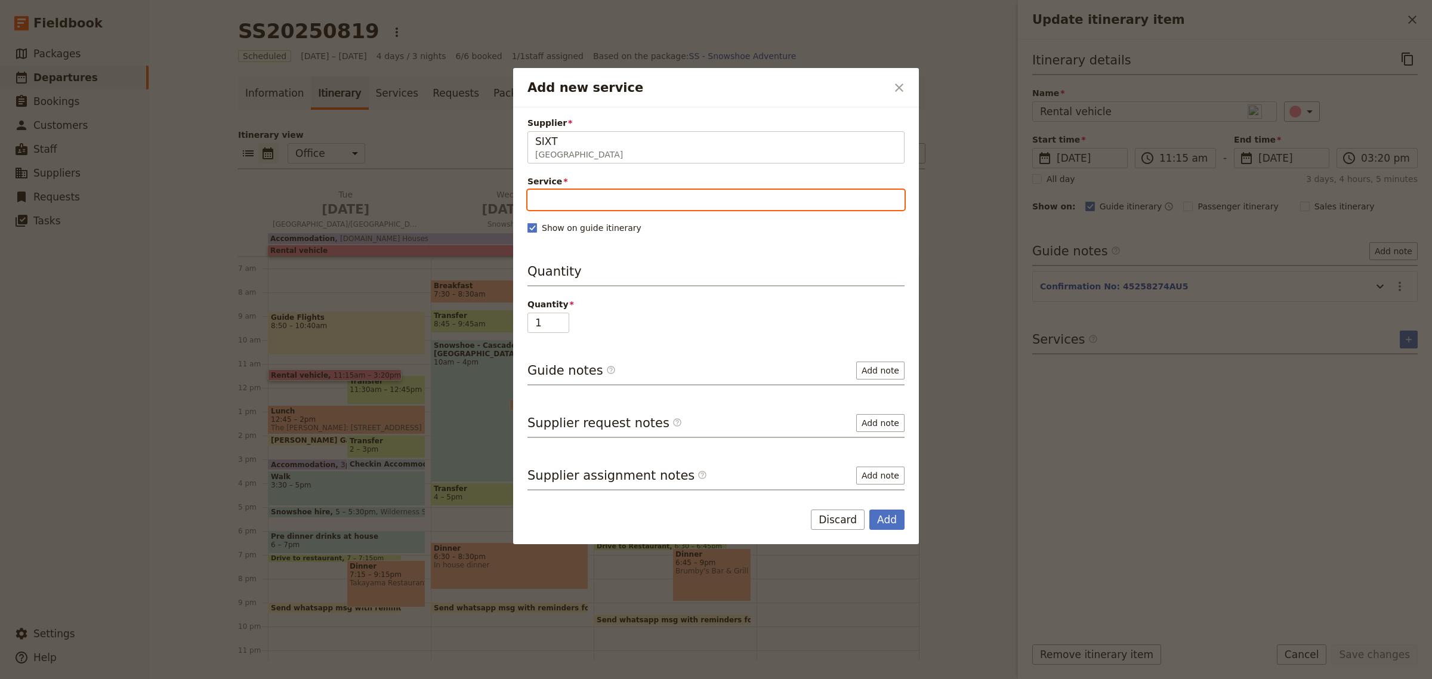
click at [562, 207] on input "Service" at bounding box center [716, 200] width 377 height 20
click at [562, 230] on span "12 Seater" at bounding box center [560, 229] width 50 height 14
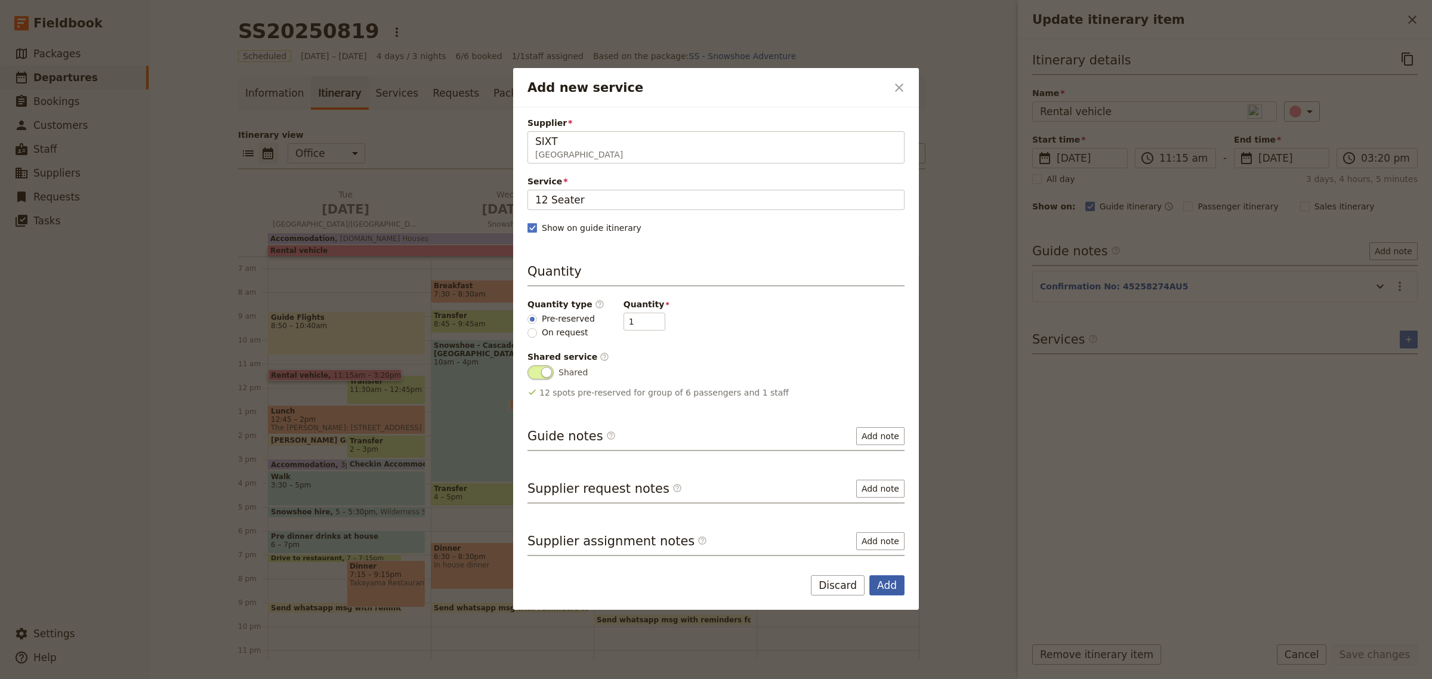
click at [894, 587] on button "Add" at bounding box center [887, 585] width 35 height 20
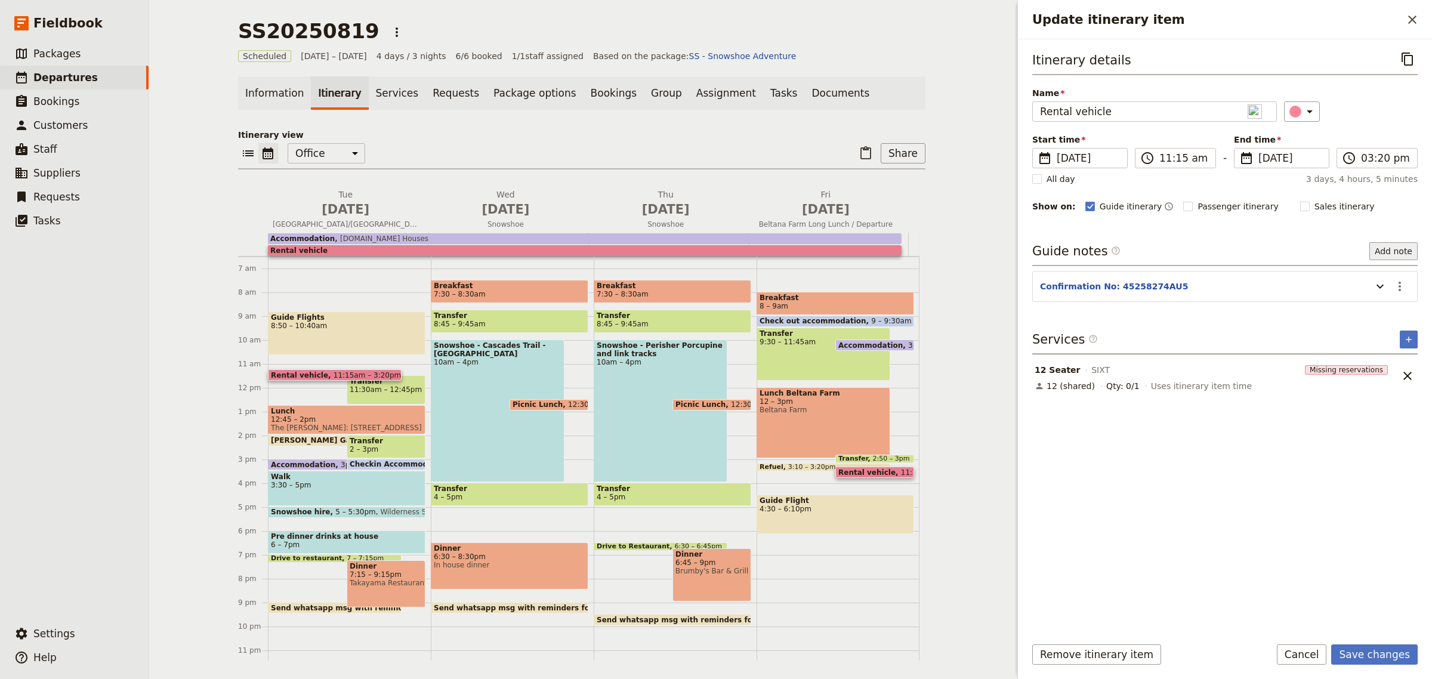
drag, startPoint x: 1394, startPoint y: 252, endPoint x: 1406, endPoint y: 255, distance: 12.3
click at [1406, 255] on button "Add note" at bounding box center [1394, 251] width 48 height 18
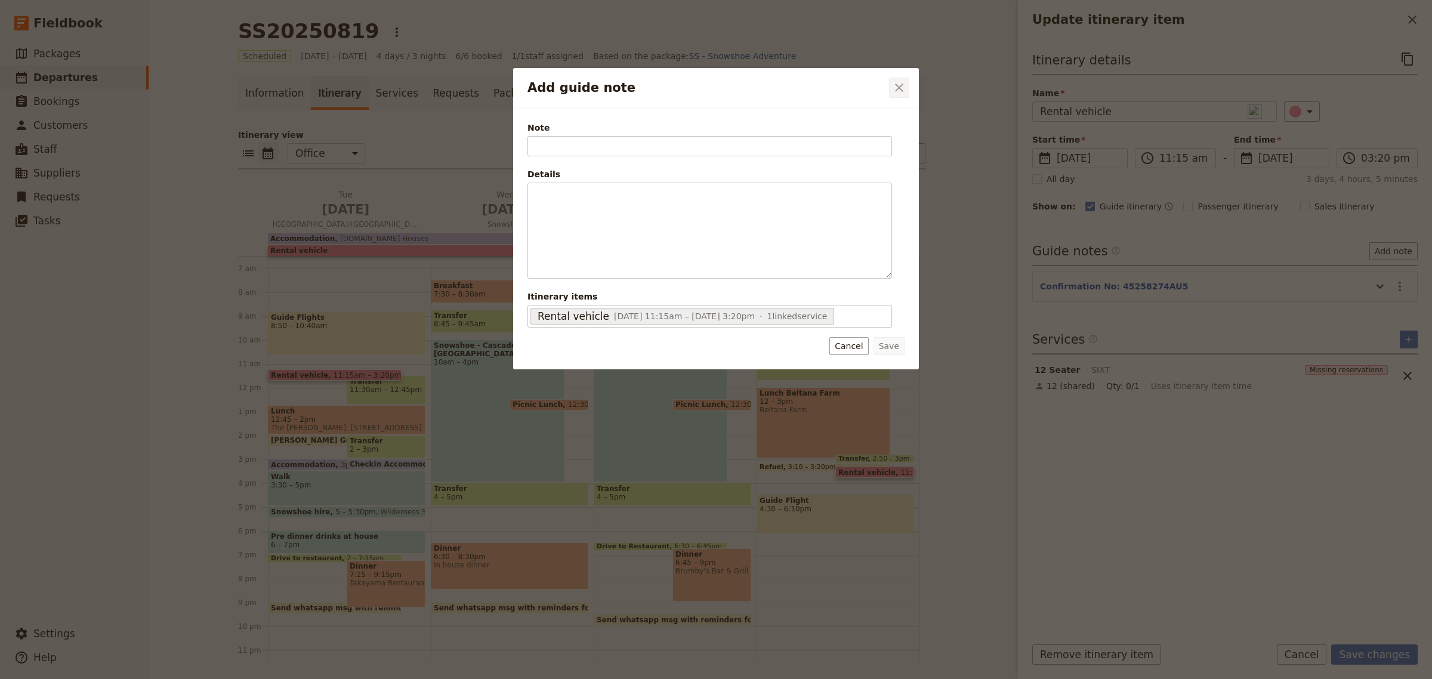
click at [899, 91] on icon "Close dialog" at bounding box center [899, 88] width 14 height 14
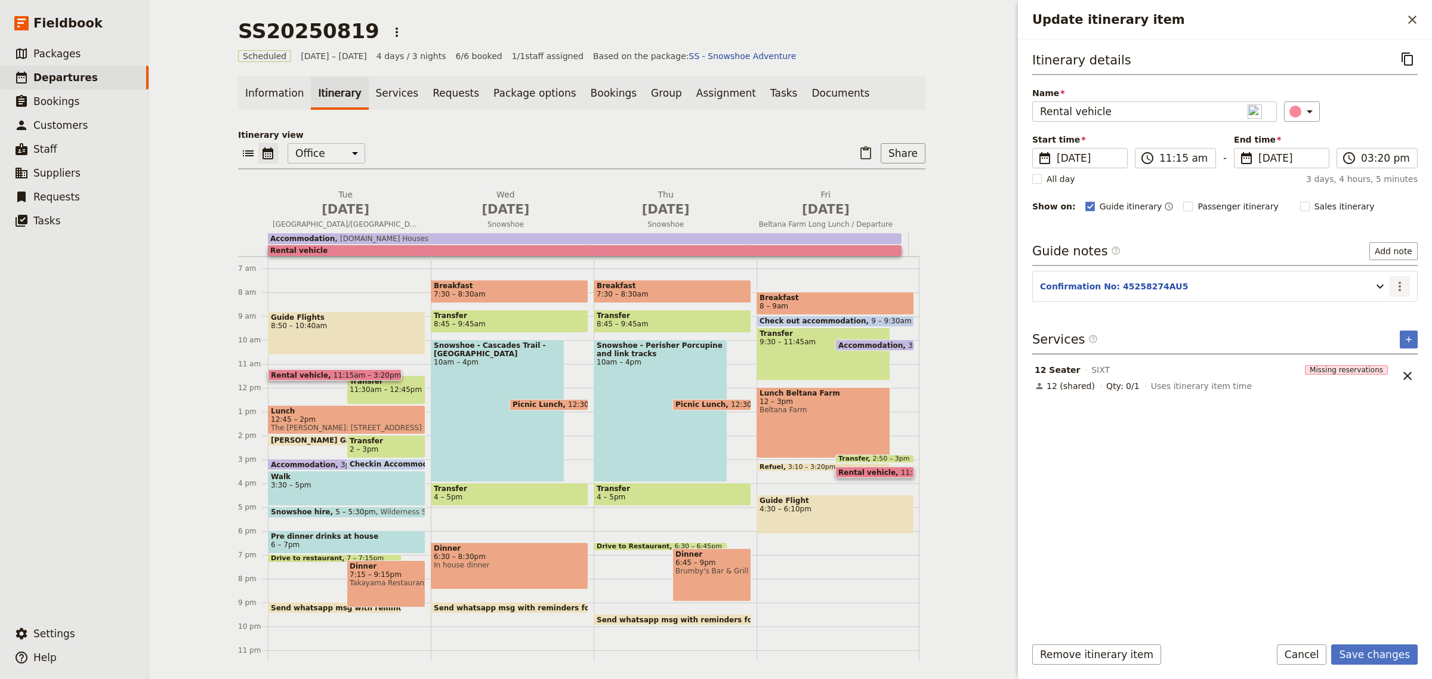
click at [1400, 291] on icon "Actions" at bounding box center [1400, 287] width 2 height 10
click at [1375, 318] on span "Edit note" at bounding box center [1366, 313] width 38 height 12
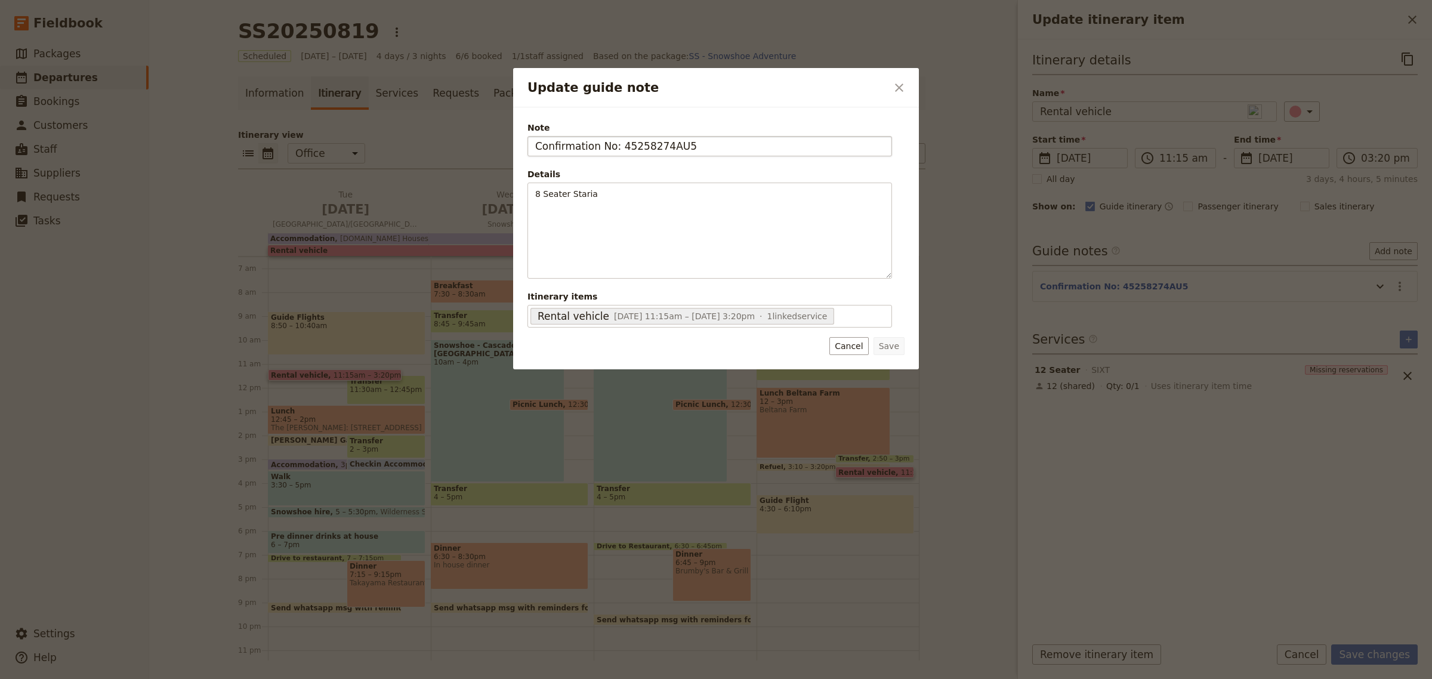
drag, startPoint x: 694, startPoint y: 138, endPoint x: 634, endPoint y: 144, distance: 60.0
click at [617, 144] on input "Confirmation No: 45258274AU5" at bounding box center [710, 146] width 365 height 20
type input "Confirmation No: 9724322858"
click at [893, 346] on button "Save" at bounding box center [889, 346] width 31 height 18
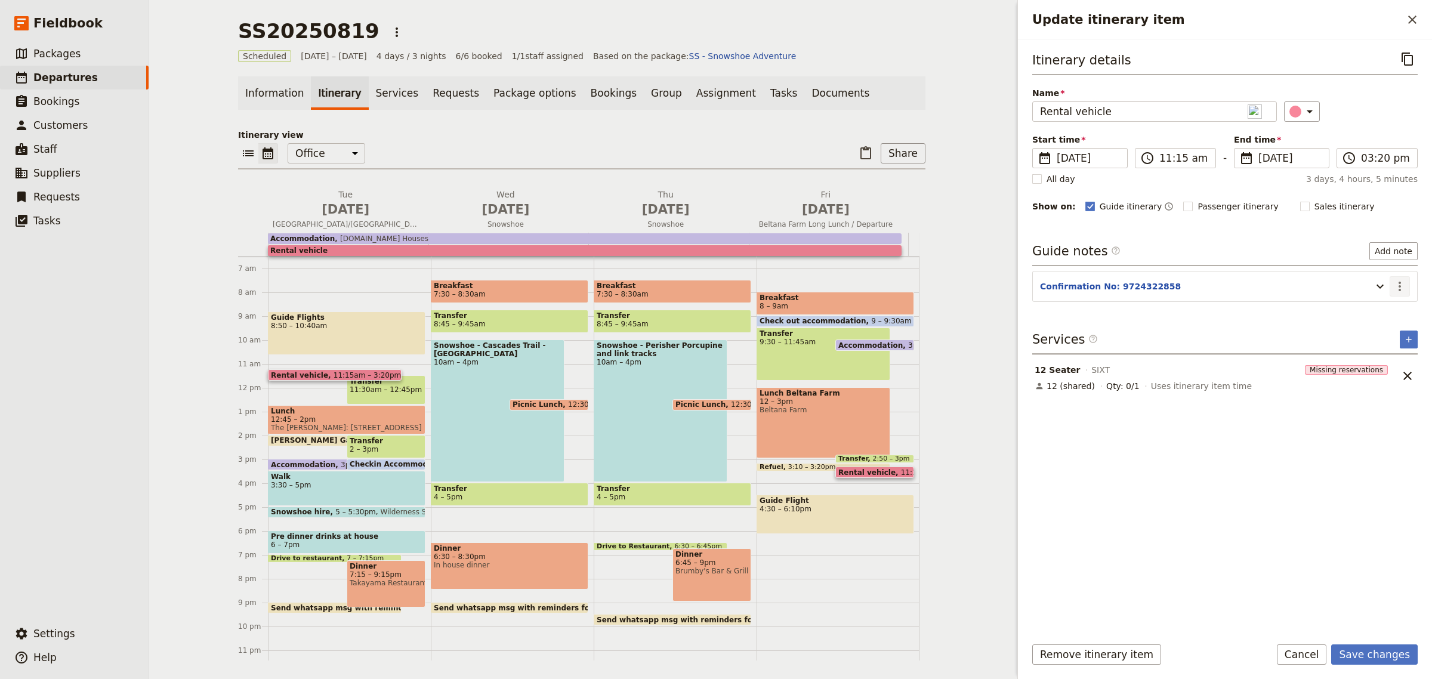
click at [1397, 288] on icon "Actions" at bounding box center [1400, 286] width 14 height 14
click at [1388, 312] on span "Edit note" at bounding box center [1375, 313] width 56 height 12
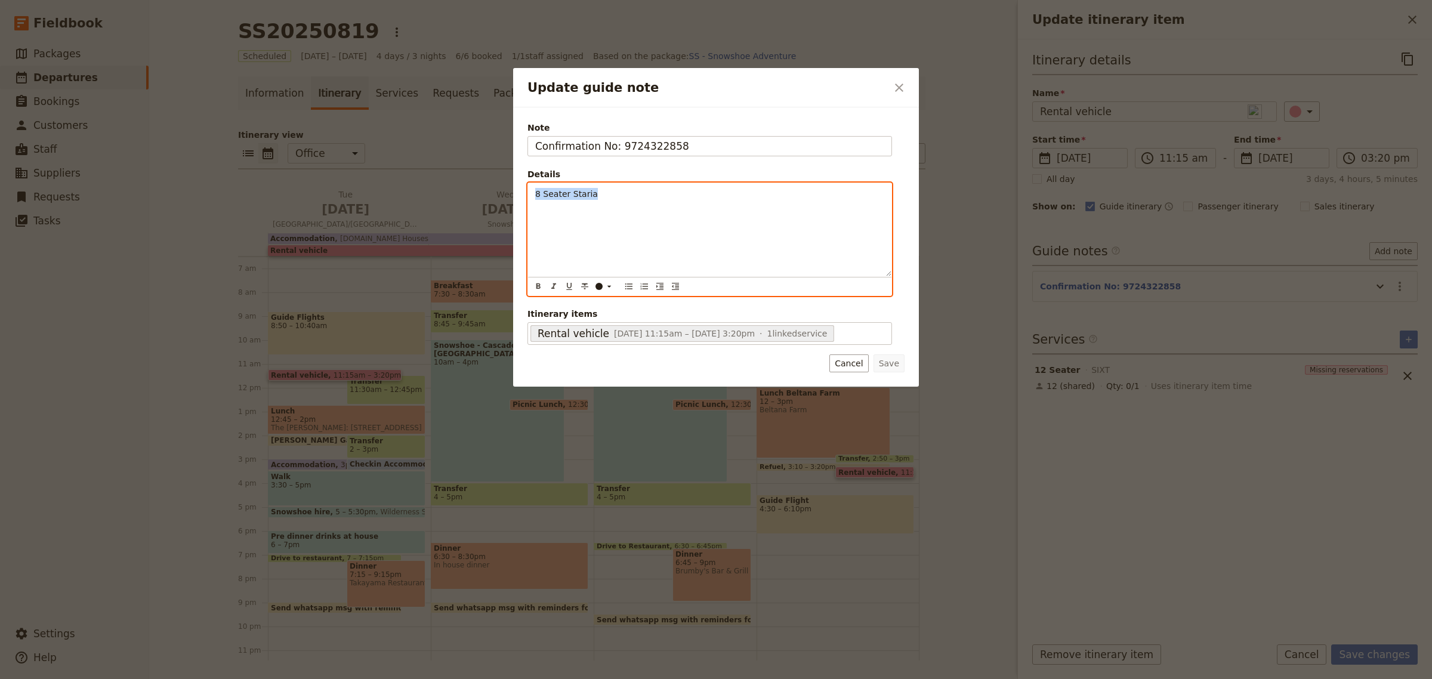
drag, startPoint x: 631, startPoint y: 201, endPoint x: 520, endPoint y: 199, distance: 111.0
click at [520, 199] on div "Note Confirmation No: 9724322858 Details 8 Seater Staria ​ ​ ​ ​ ​ ​ ​ ​ ​ 8 Se…" at bounding box center [716, 246] width 406 height 279
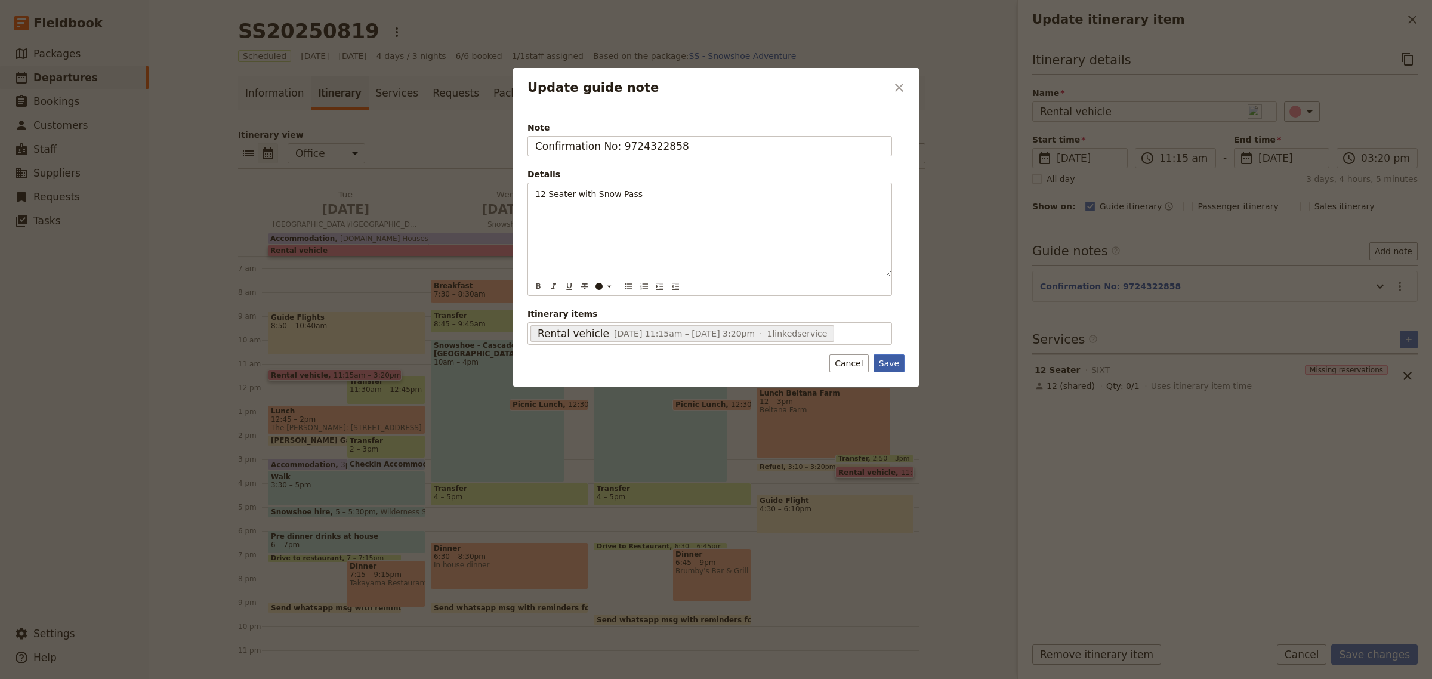
click at [879, 361] on button "Save" at bounding box center [889, 364] width 31 height 18
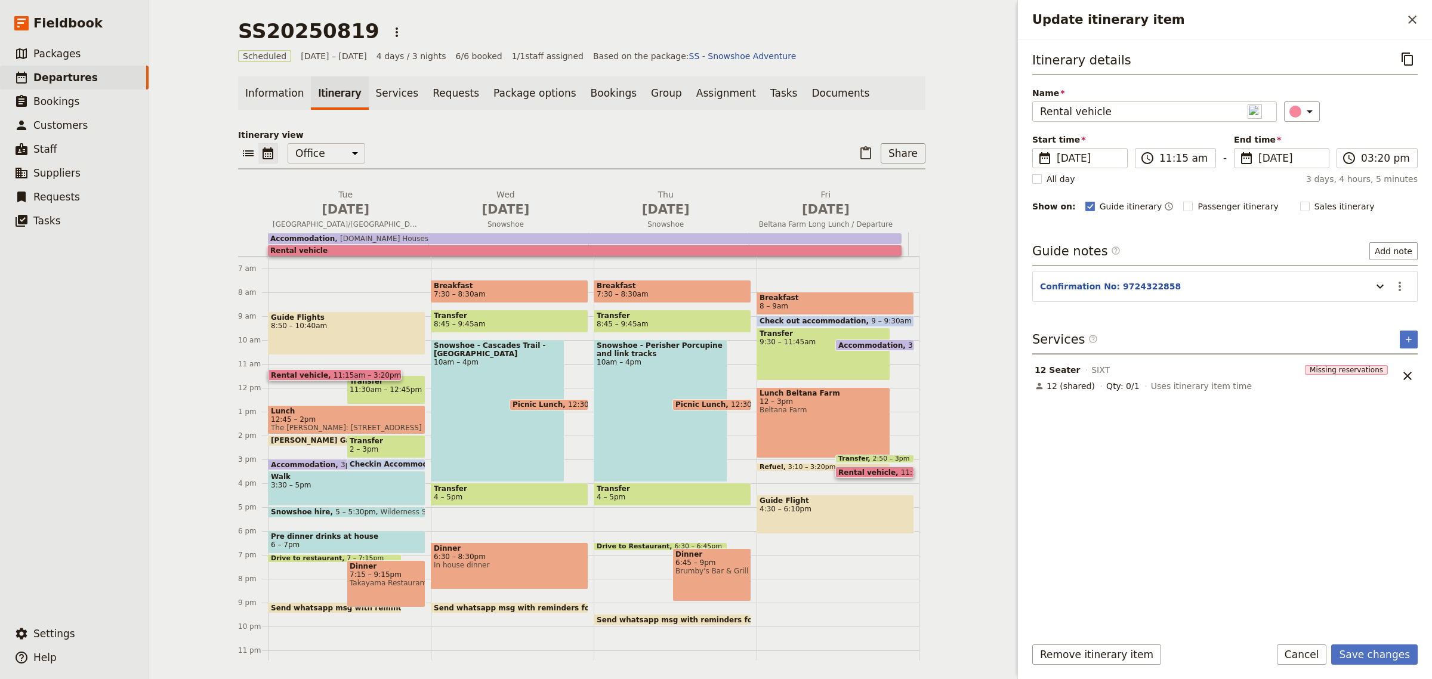
click at [319, 463] on span "Accommodation" at bounding box center [306, 465] width 70 height 8
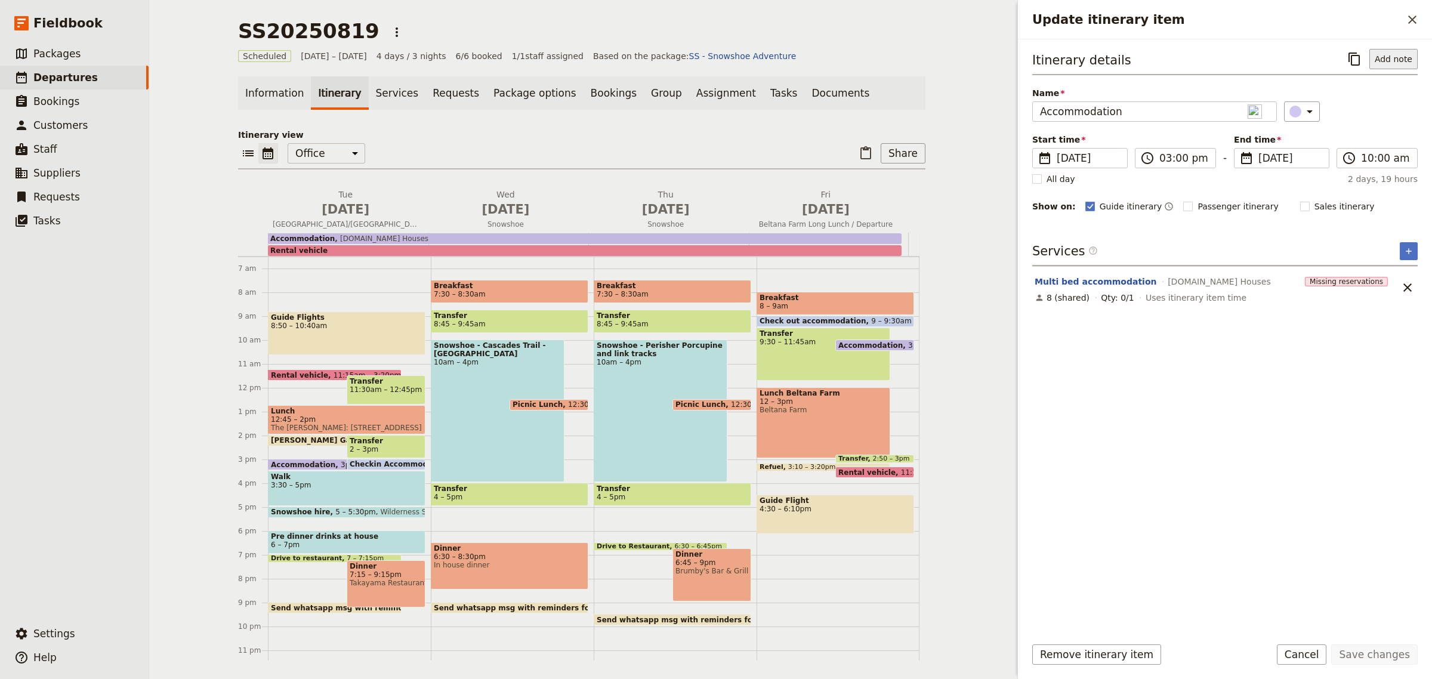
click at [1409, 56] on button "Add note" at bounding box center [1394, 59] width 48 height 20
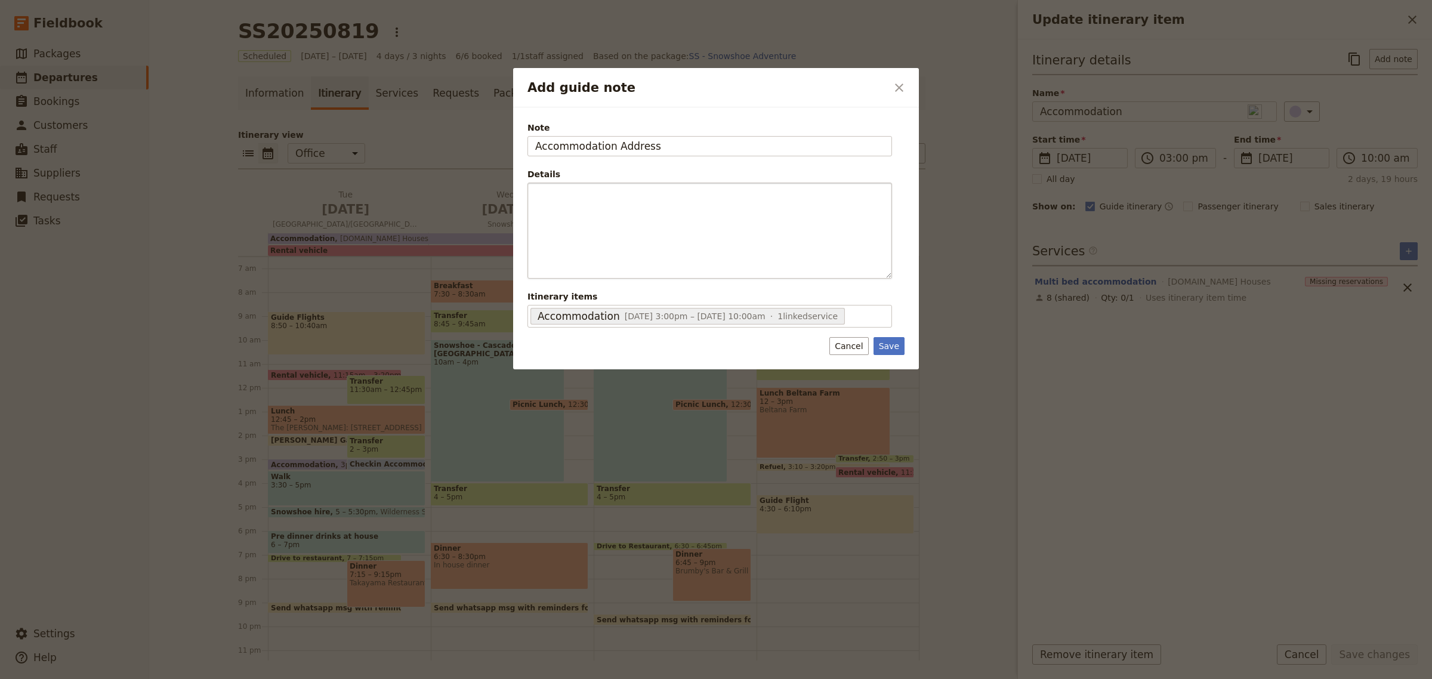
type input "Accommodation Address"
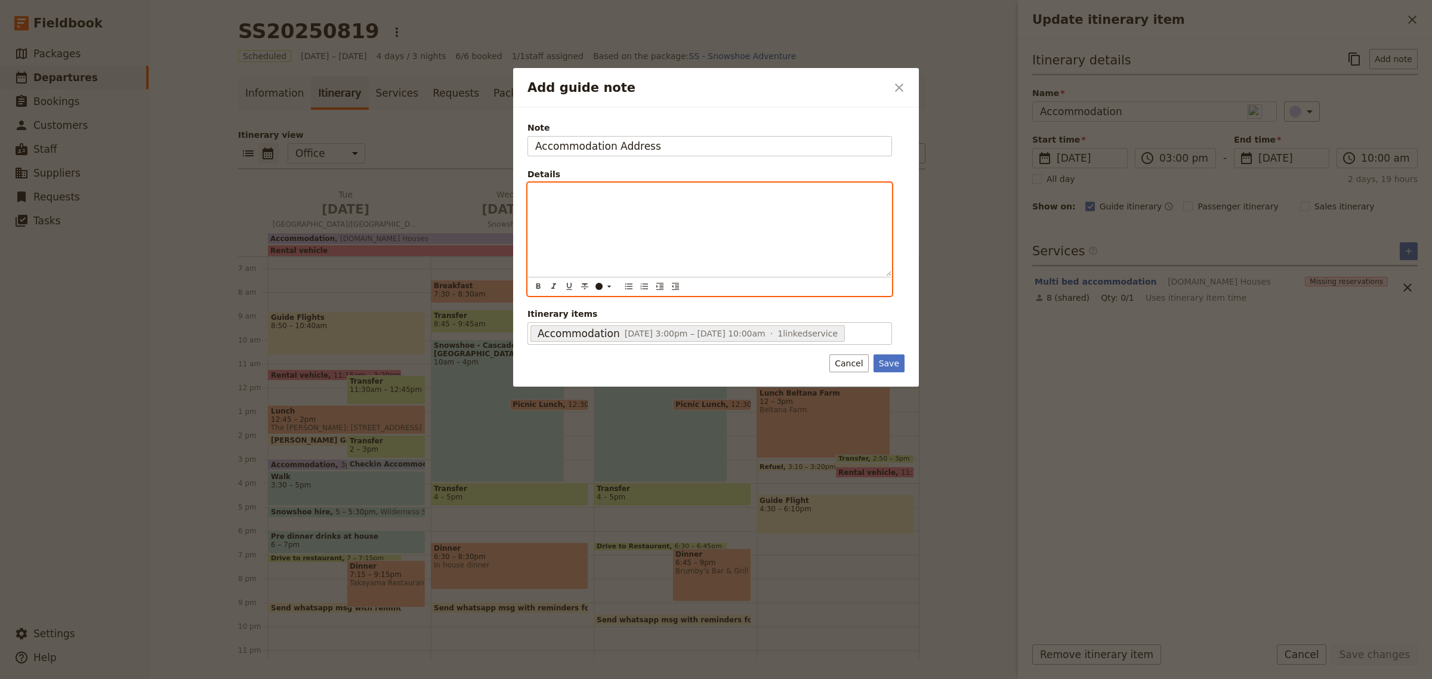
click at [651, 197] on p "Add guide note" at bounding box center [709, 194] width 349 height 12
click at [534, 192] on div "Jagungal Close, Jindabyne" at bounding box center [709, 229] width 363 height 93
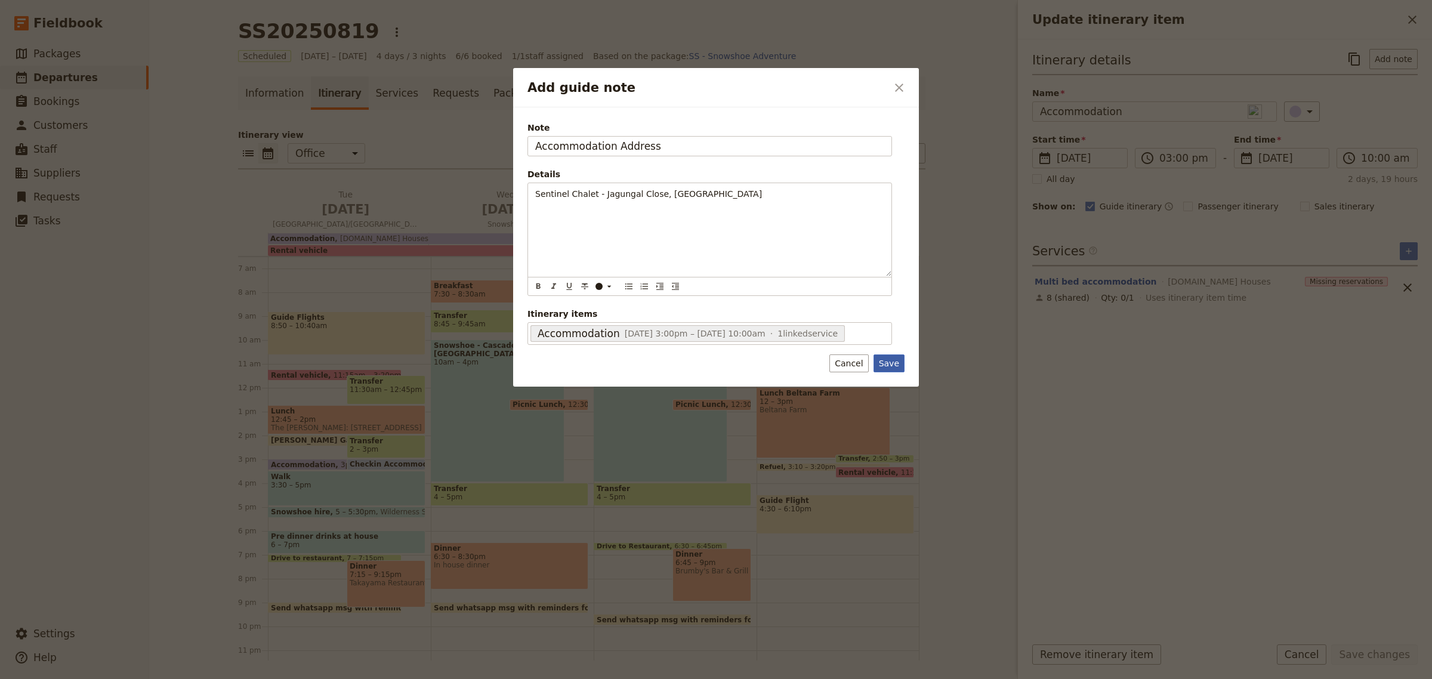
click at [899, 369] on button "Save" at bounding box center [889, 364] width 31 height 18
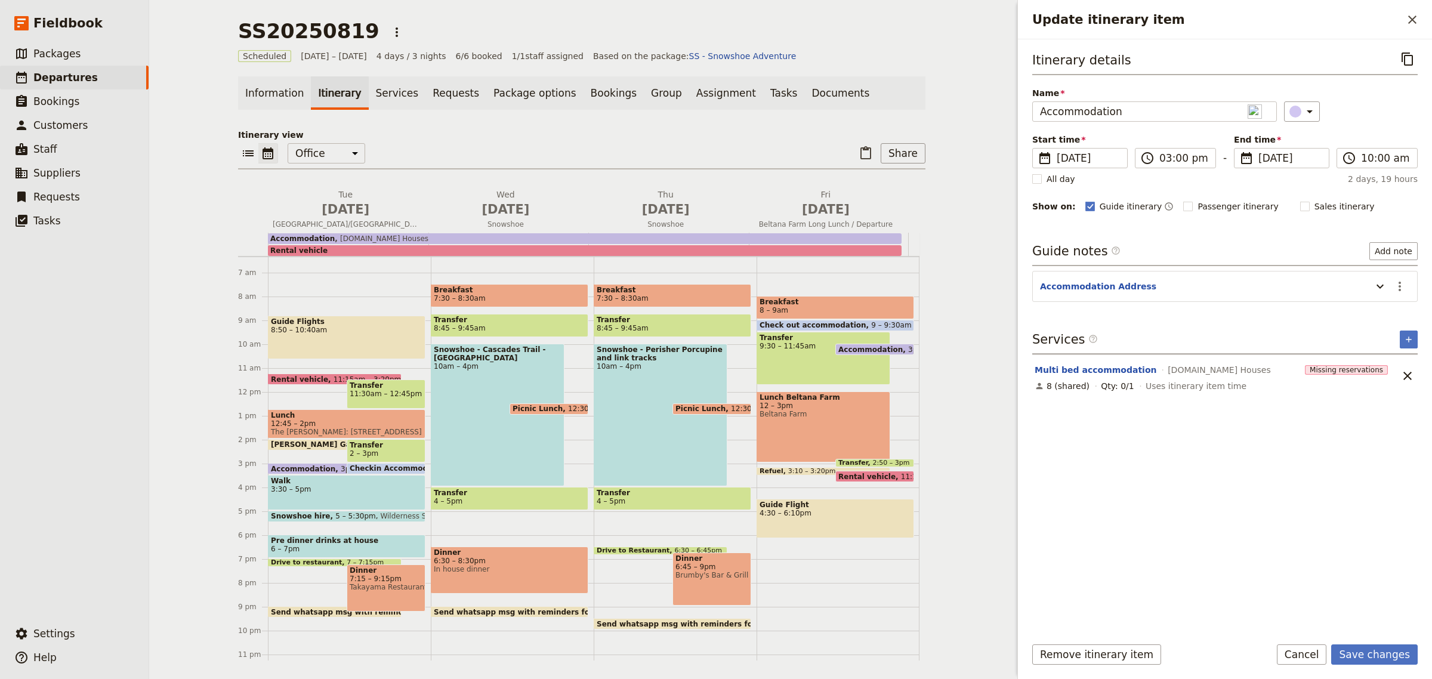
scroll to position [146, 0]
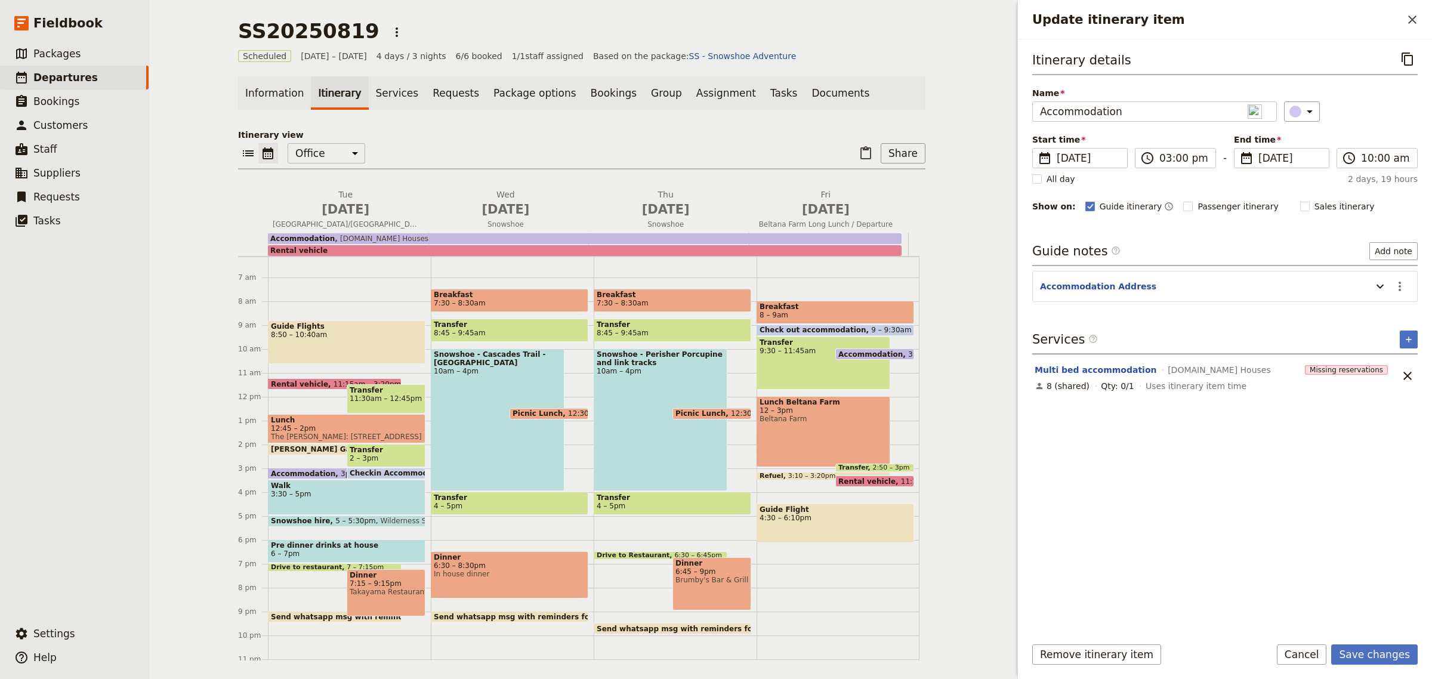
click at [385, 602] on div "Dinner 7:15 – 9:15pm [GEOGRAPHIC_DATA], [GEOGRAPHIC_DATA]" at bounding box center [386, 592] width 79 height 47
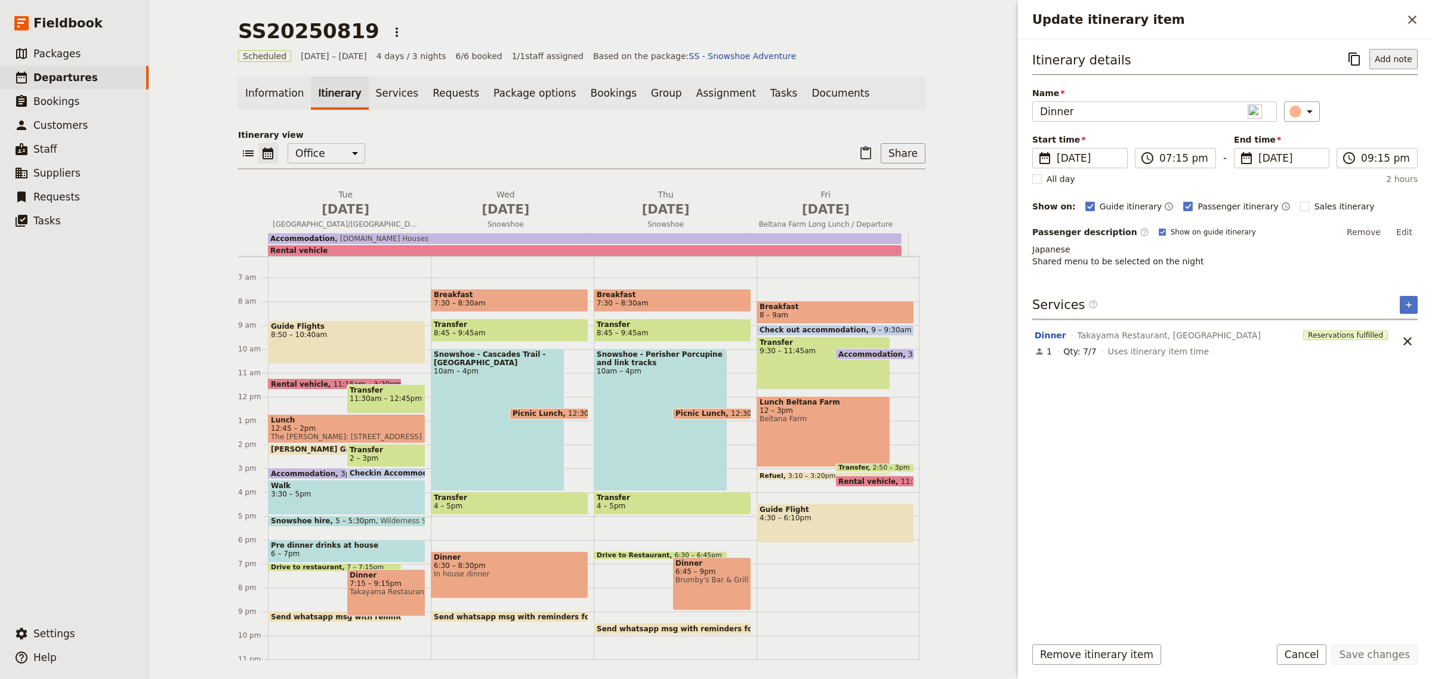
click at [1403, 63] on button "Add note" at bounding box center [1394, 59] width 48 height 20
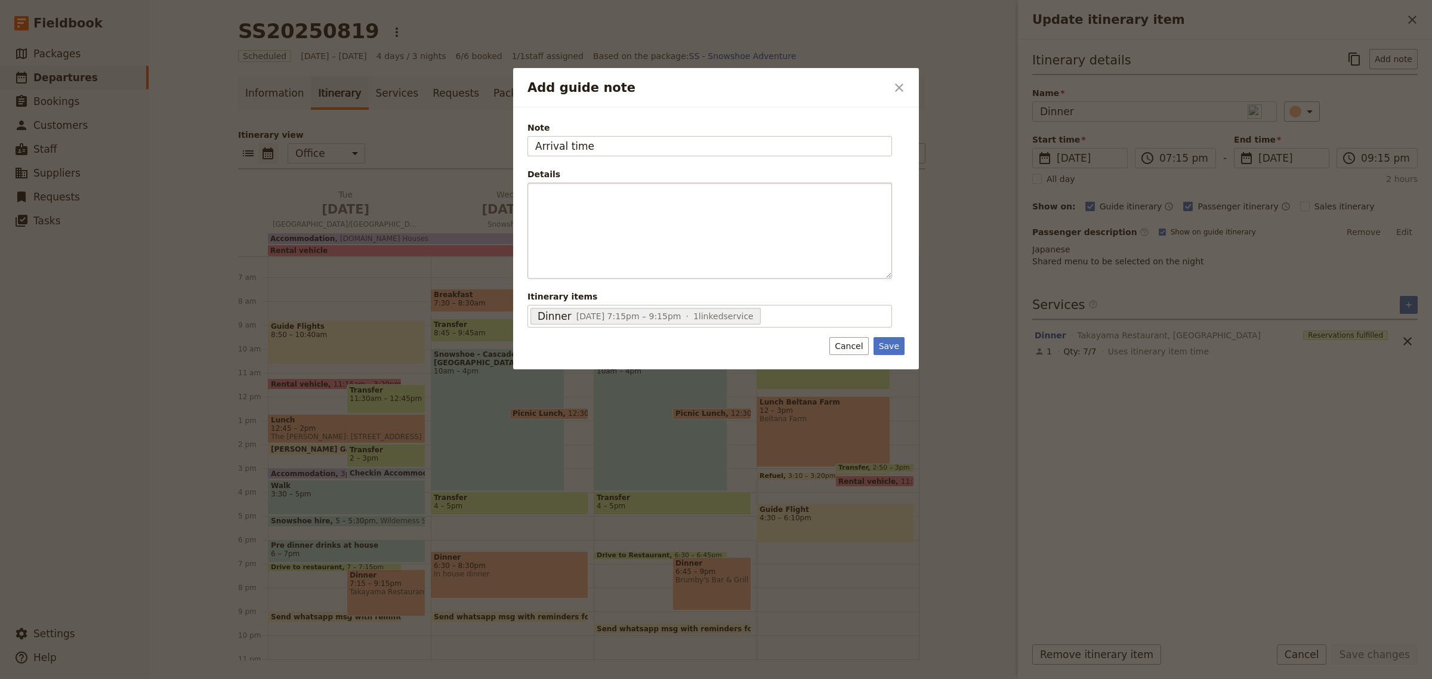
type input "Arrival time"
click at [718, 189] on p "Add guide note" at bounding box center [709, 194] width 349 height 12
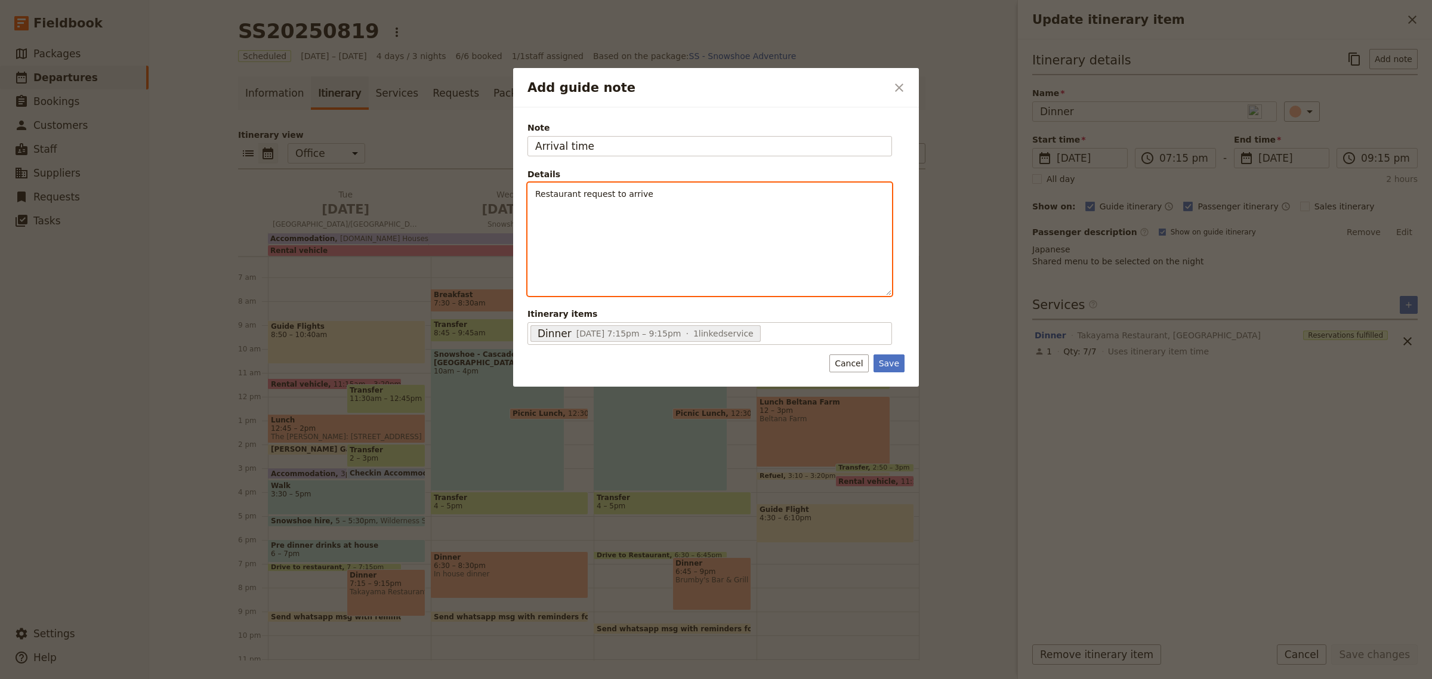
click at [682, 223] on div "Restaurant request to arrive" at bounding box center [709, 239] width 363 height 112
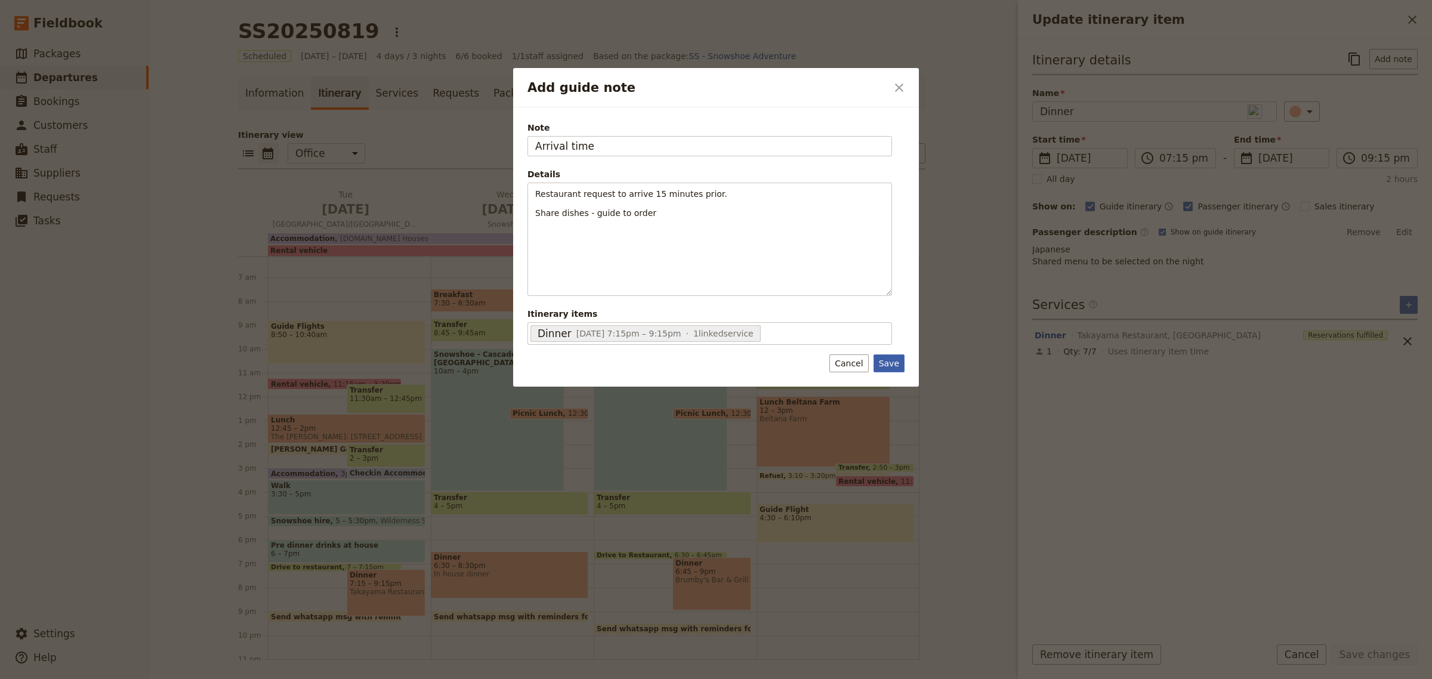
click at [889, 365] on button "Save" at bounding box center [889, 364] width 31 height 18
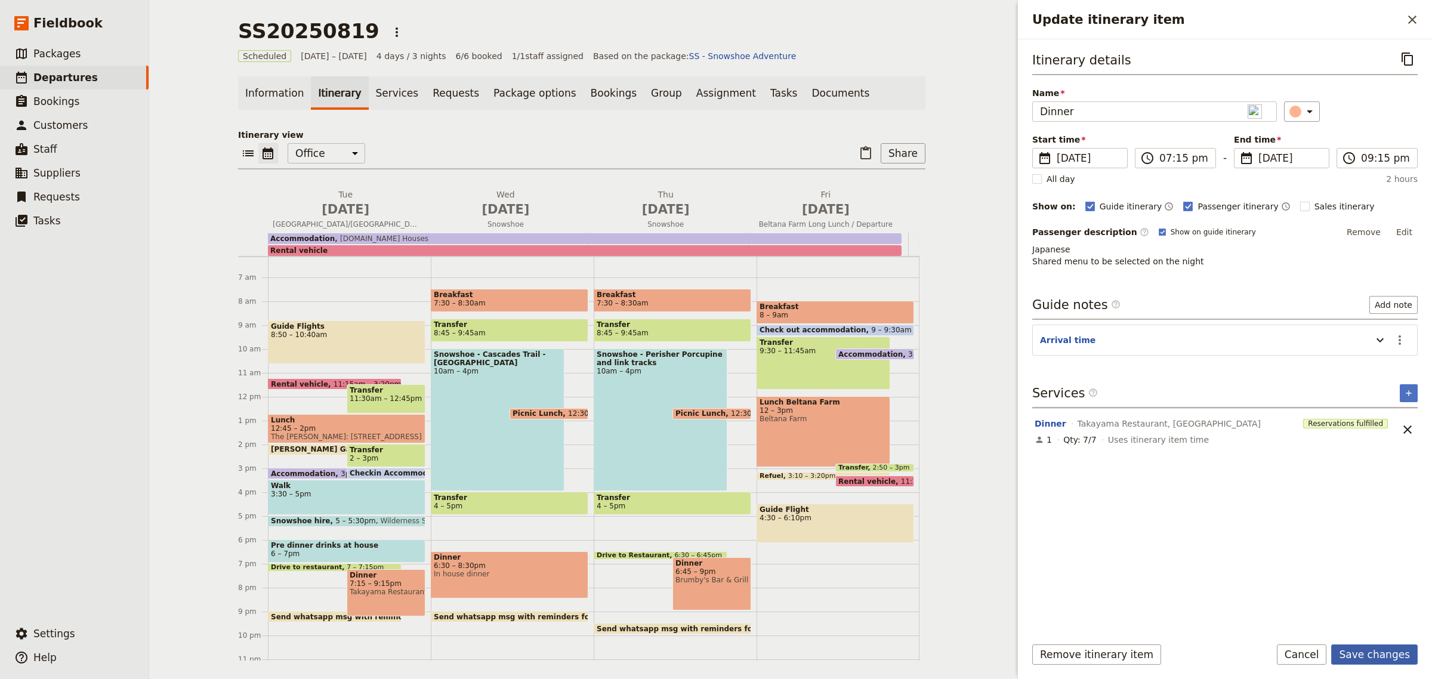
click at [1389, 661] on button "Save changes" at bounding box center [1375, 655] width 87 height 20
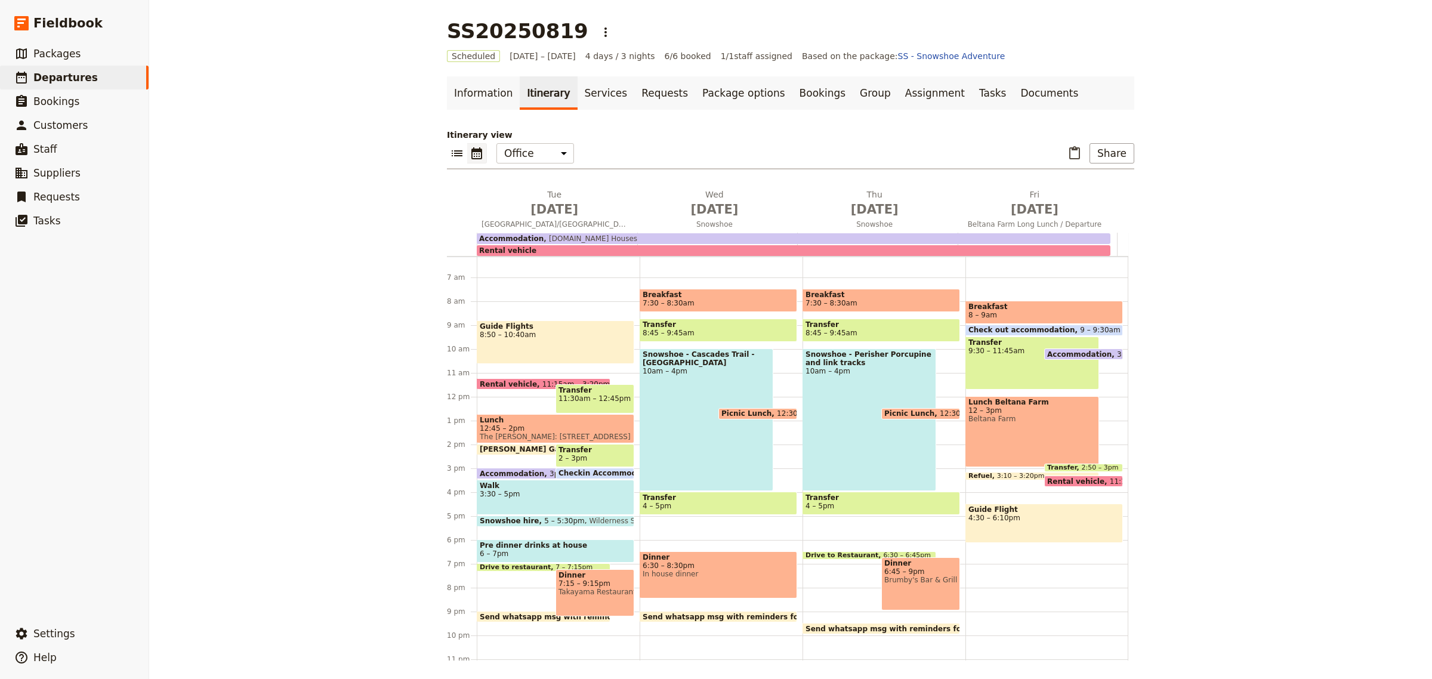
drag, startPoint x: 63, startPoint y: 54, endPoint x: 368, endPoint y: 23, distance: 306.0
click at [63, 54] on span "Packages" at bounding box center [56, 54] width 47 height 12
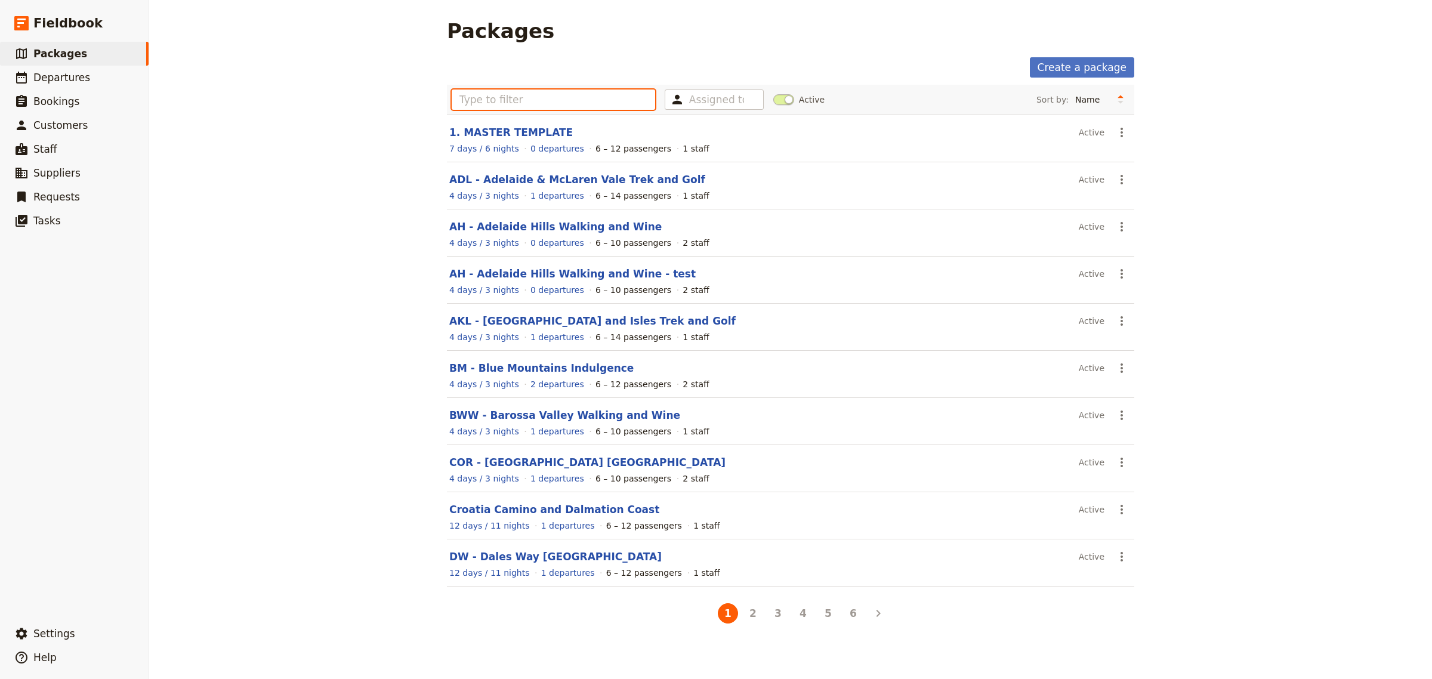
click at [484, 104] on input "text" at bounding box center [554, 100] width 204 height 20
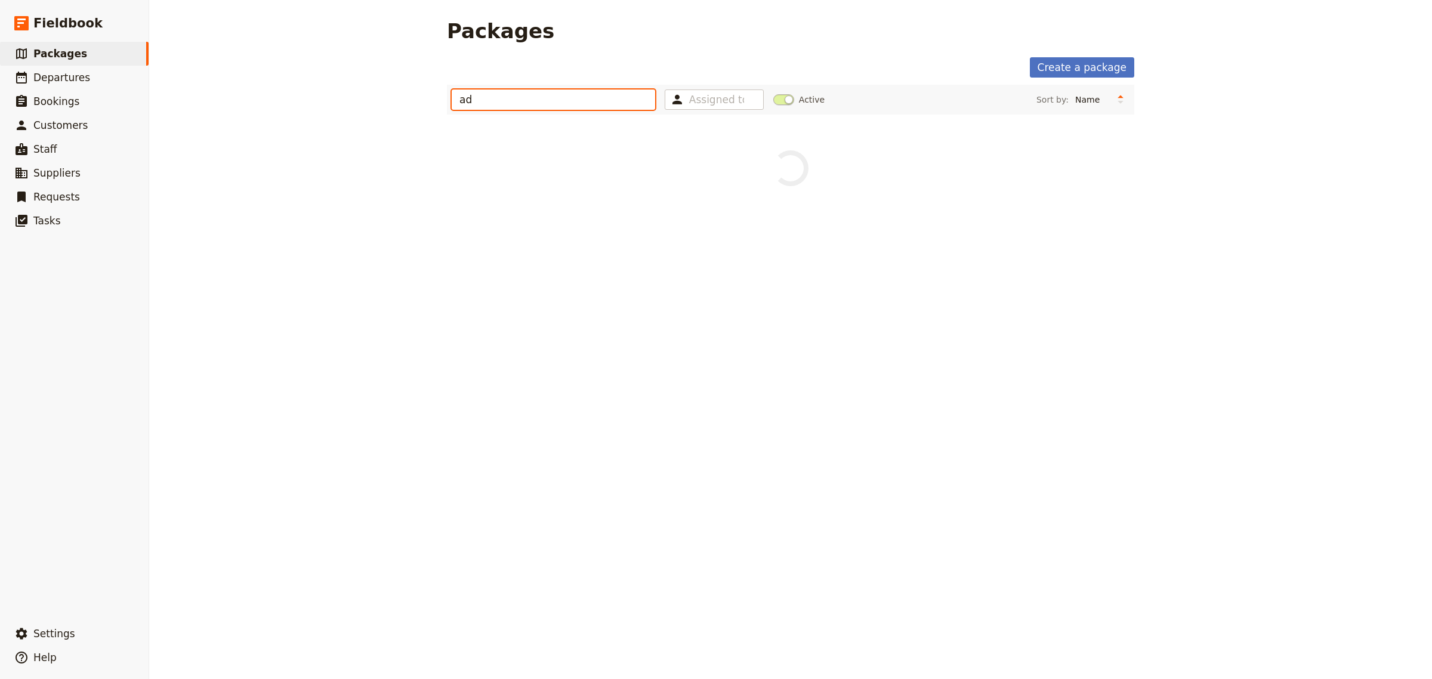
type input "adl"
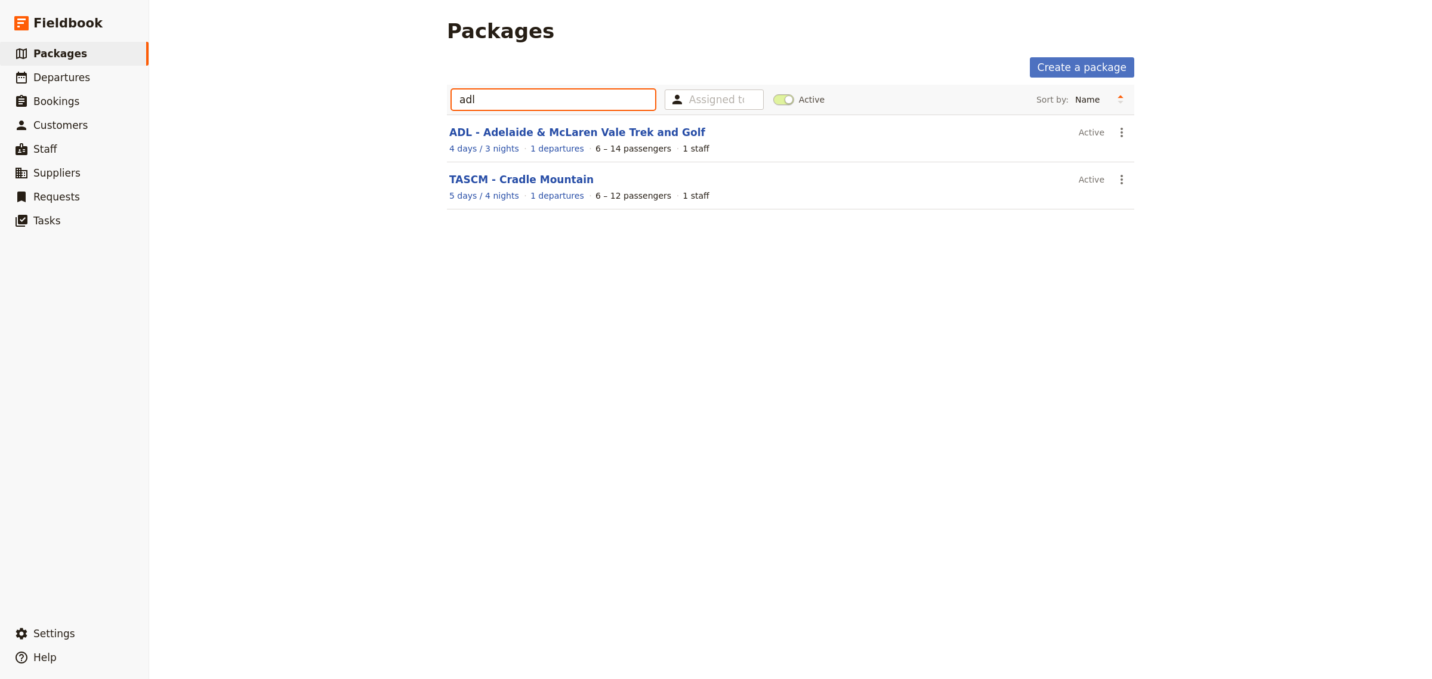
drag, startPoint x: 487, startPoint y: 97, endPoint x: 359, endPoint y: 97, distance: 127.7
click at [359, 97] on div "Packages Create a package adl Assigned to Active Sort by: Name Number of depart…" at bounding box center [790, 339] width 1283 height 679
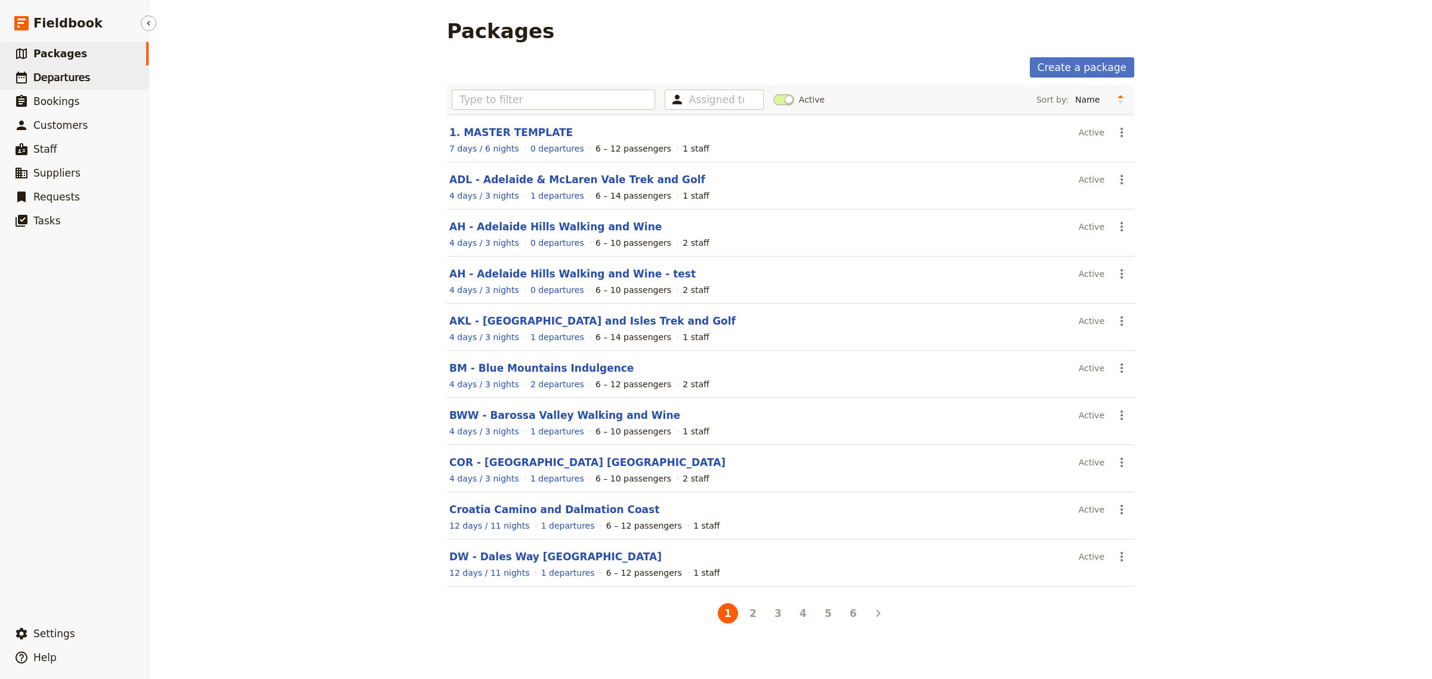
click at [55, 72] on span "Departures" at bounding box center [61, 78] width 57 height 12
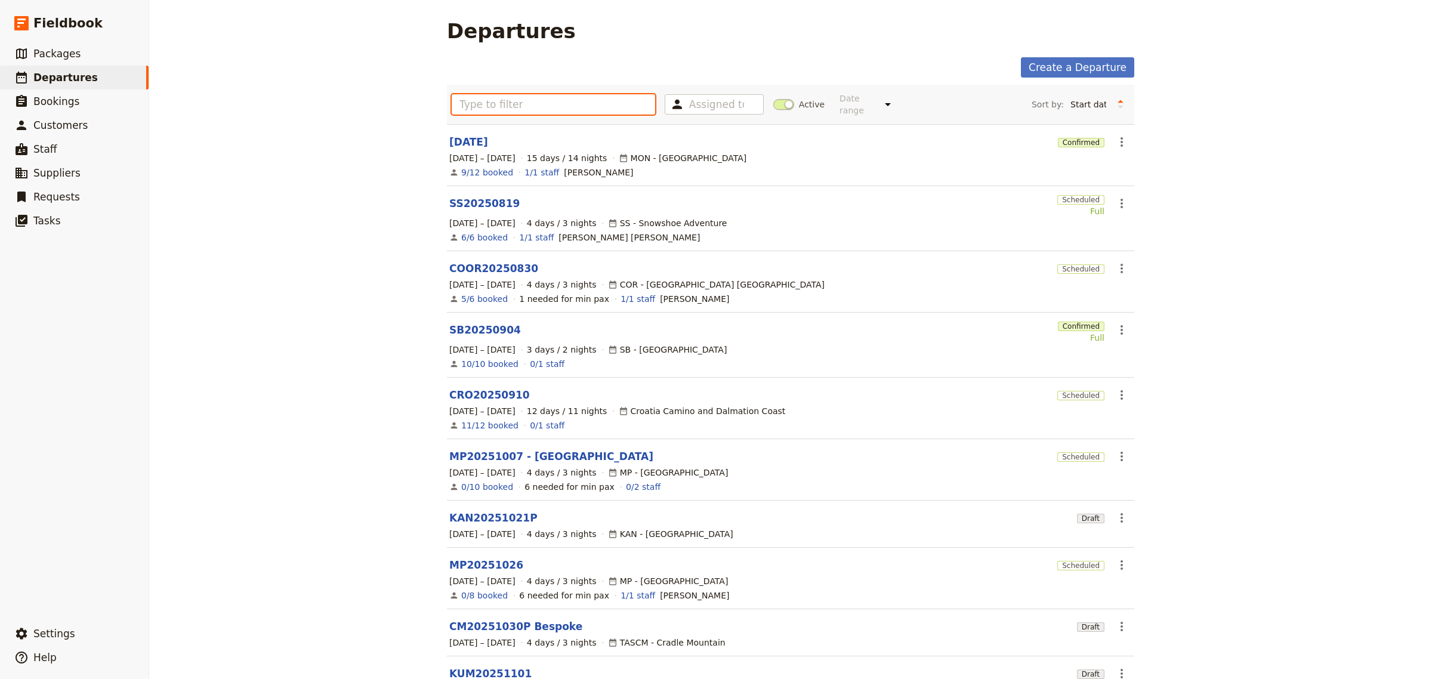
click at [461, 99] on input "text" at bounding box center [554, 104] width 204 height 20
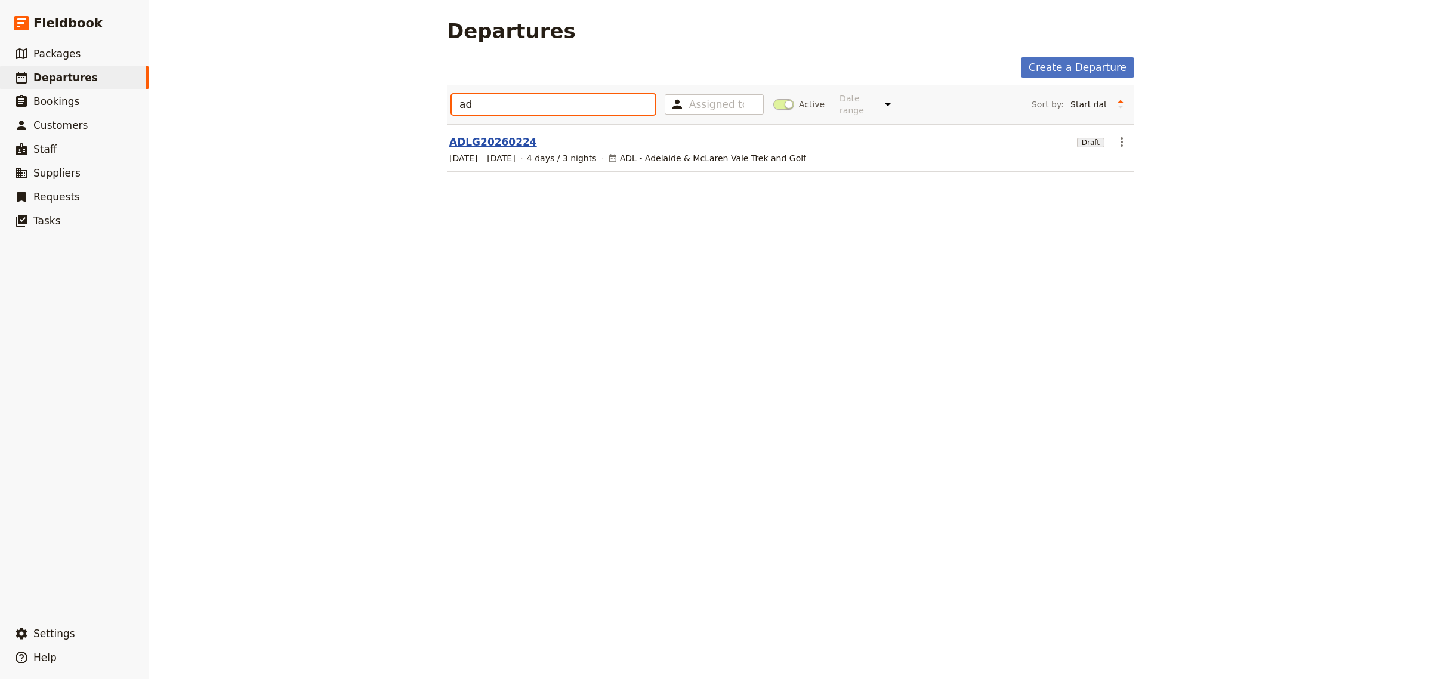
type input "a"
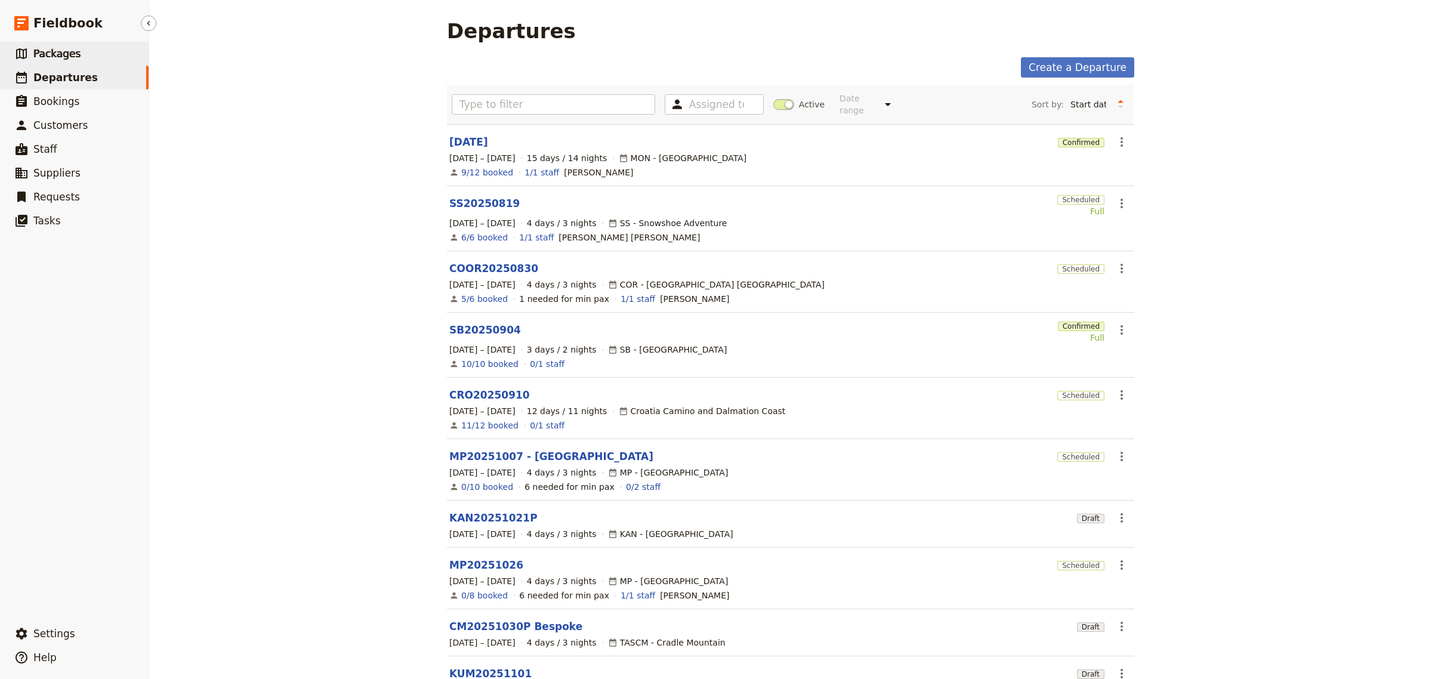
click at [36, 51] on span "Packages" at bounding box center [56, 54] width 47 height 12
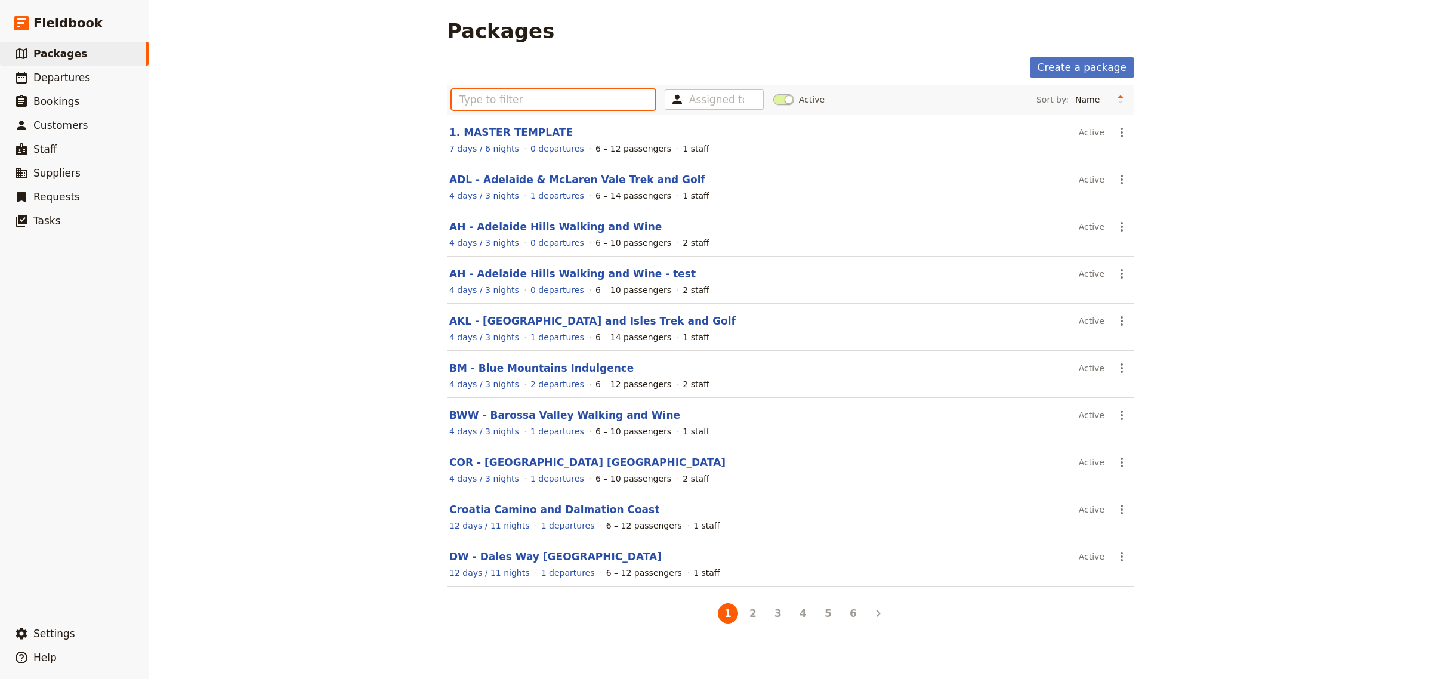
click at [540, 100] on input "text" at bounding box center [554, 100] width 204 height 20
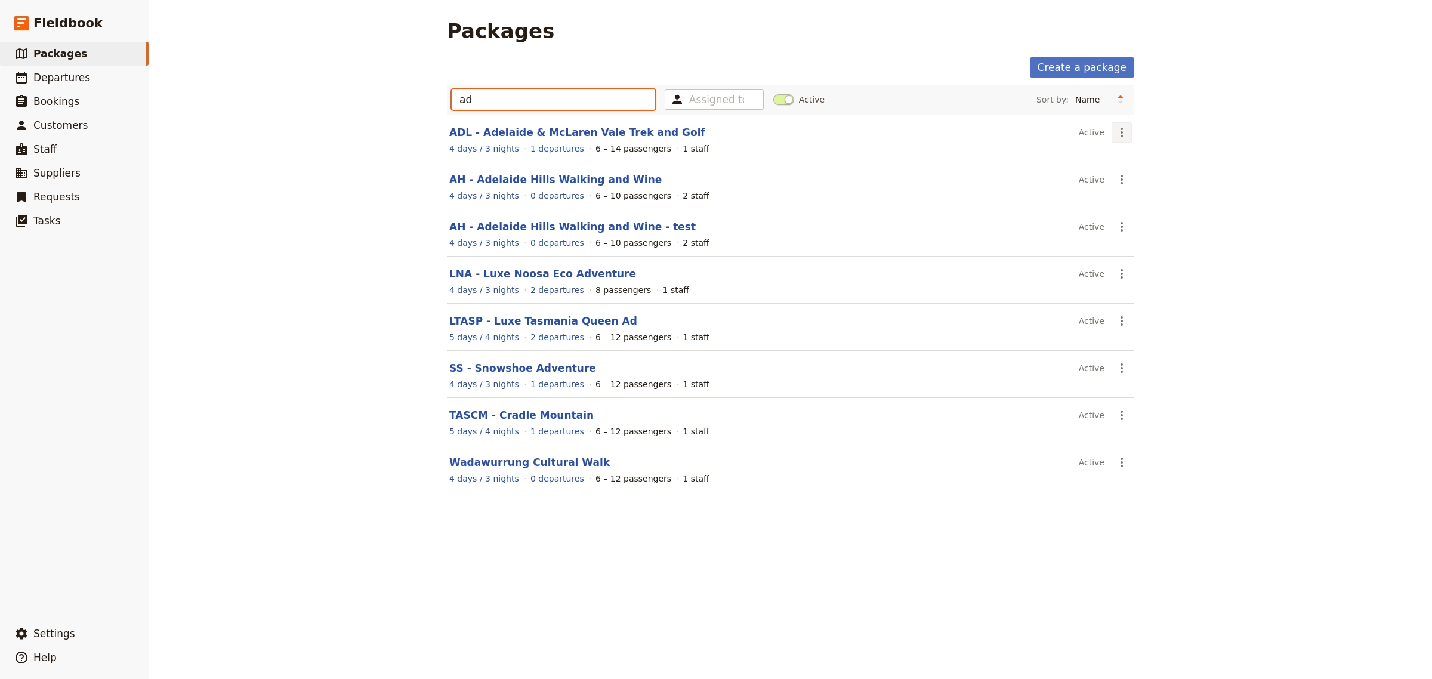
type input "ad"
click at [1119, 134] on icon "Actions" at bounding box center [1122, 132] width 14 height 14
click at [1148, 178] on span "Schedule a departure" at bounding box center [1159, 177] width 90 height 12
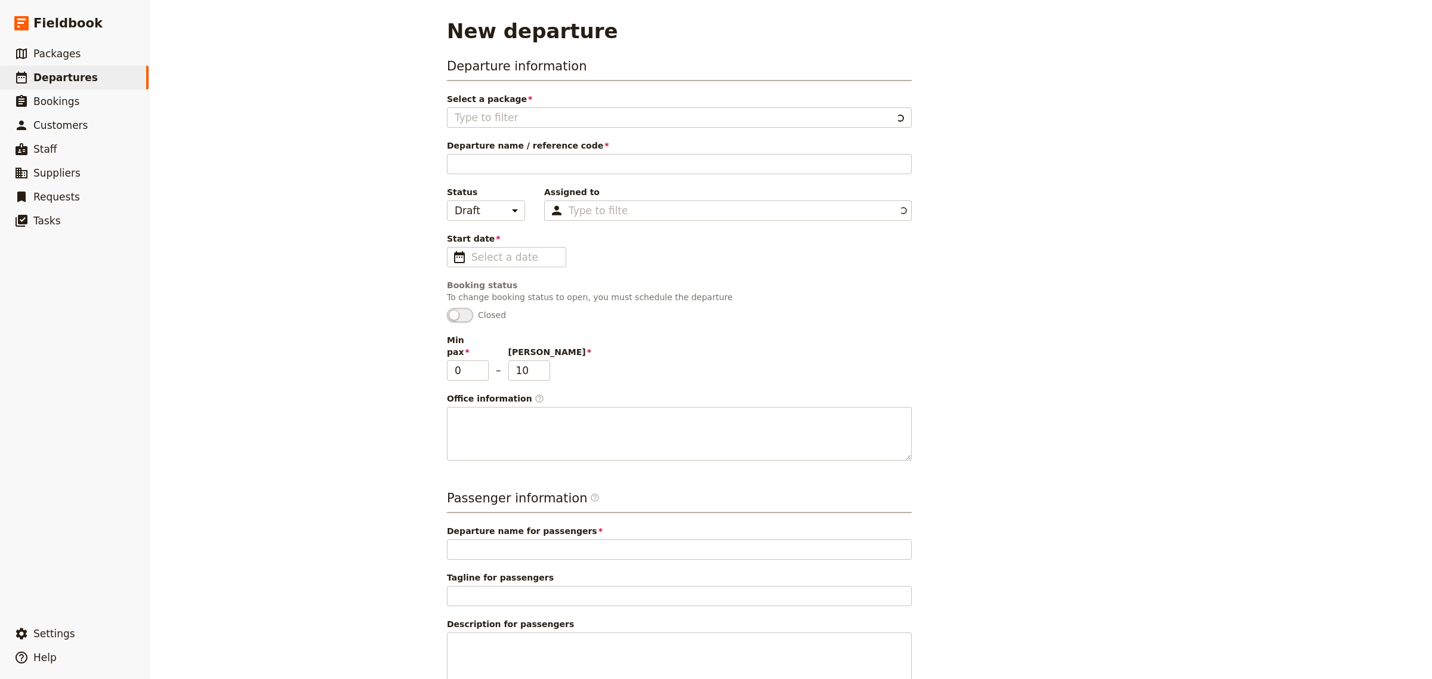
type input "ADL - Adelaide & McLaren Vale Trek and Golf"
type textarea "Use this as a template to create new packages Itinerary Colour Coding: - Green:…"
type input "Adelaide & McLaren Vale Trek and Golf"
type input "Tee Off in the shadow of Legends, Walk the Coastal Wild—Indulge in [GEOGRAPHIC_…"
type textarea "Play in the footsteps of [PERSON_NAME], [PERSON_NAME], and [PERSON_NAME] at [GE…"
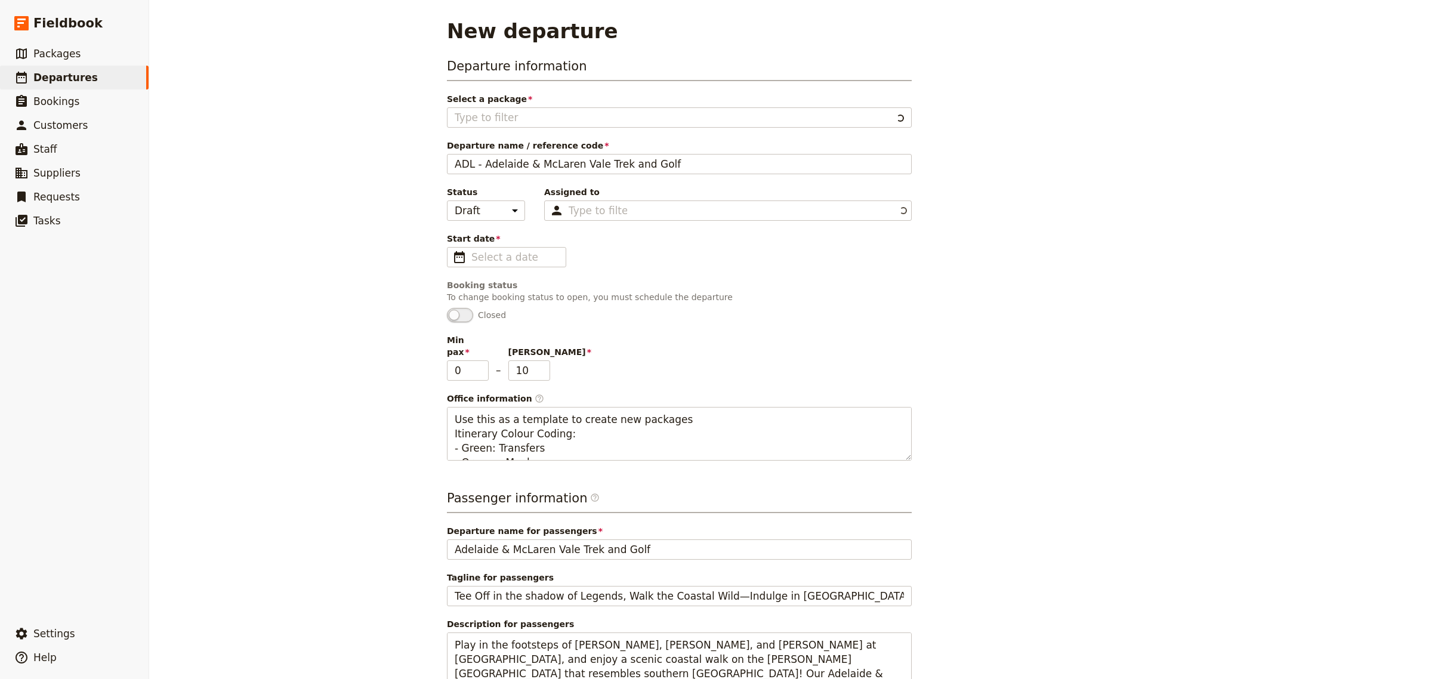
type input "ADL - Adelaide & McLaren Vale Trek and Golf"
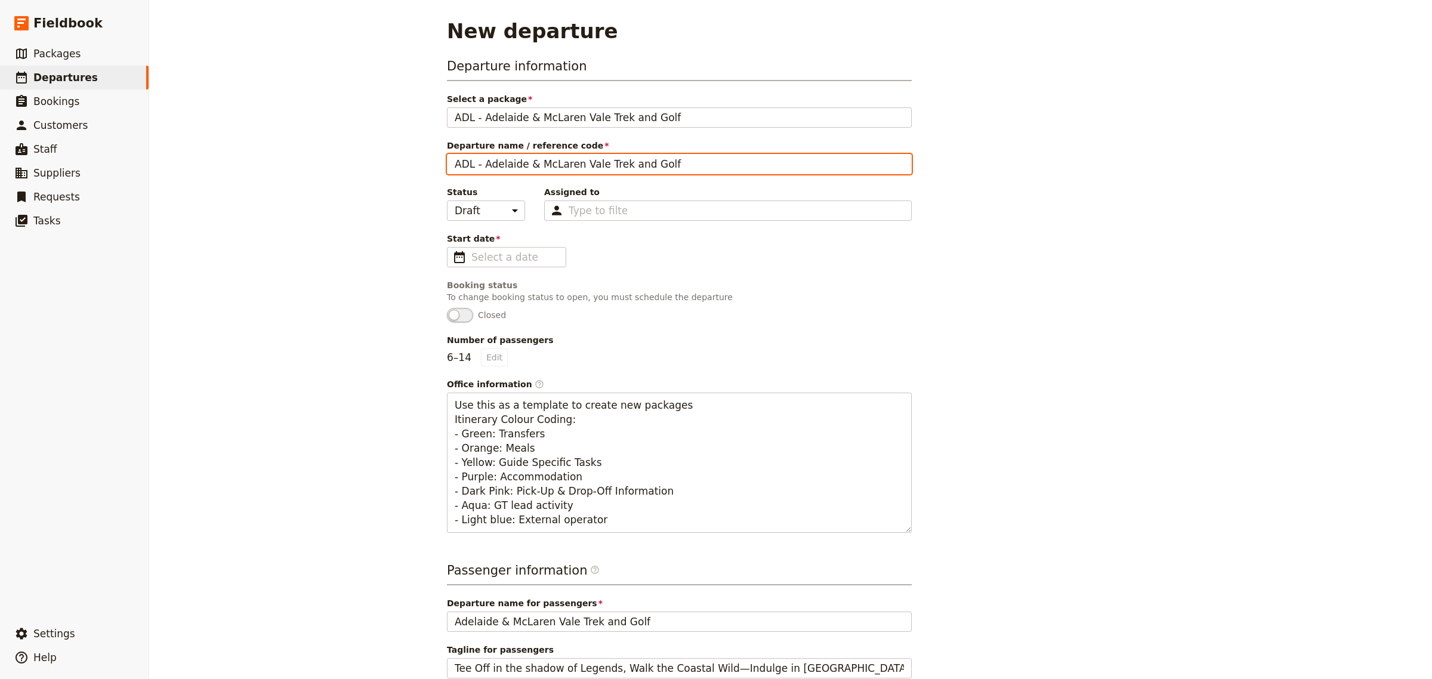
drag, startPoint x: 671, startPoint y: 154, endPoint x: 467, endPoint y: 153, distance: 204.7
click at [467, 153] on div "Departure name / reference code ADL - Adelaide & McLaren Vale Trek and Golf" at bounding box center [679, 157] width 465 height 35
type input "ADL20250324"
click at [603, 260] on div "Start date ​ Please fill out this field." at bounding box center [679, 250] width 465 height 35
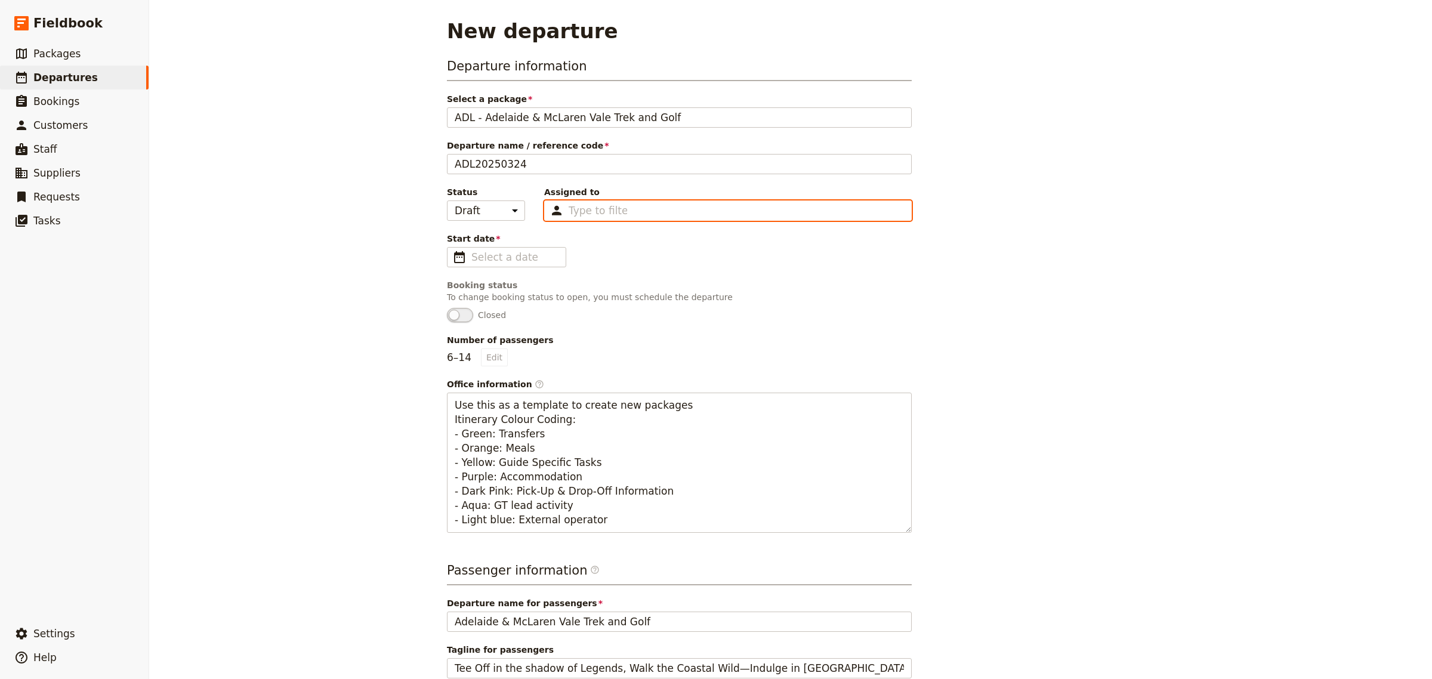
click at [591, 208] on input "Assigned to Type to filter" at bounding box center [598, 211] width 58 height 14
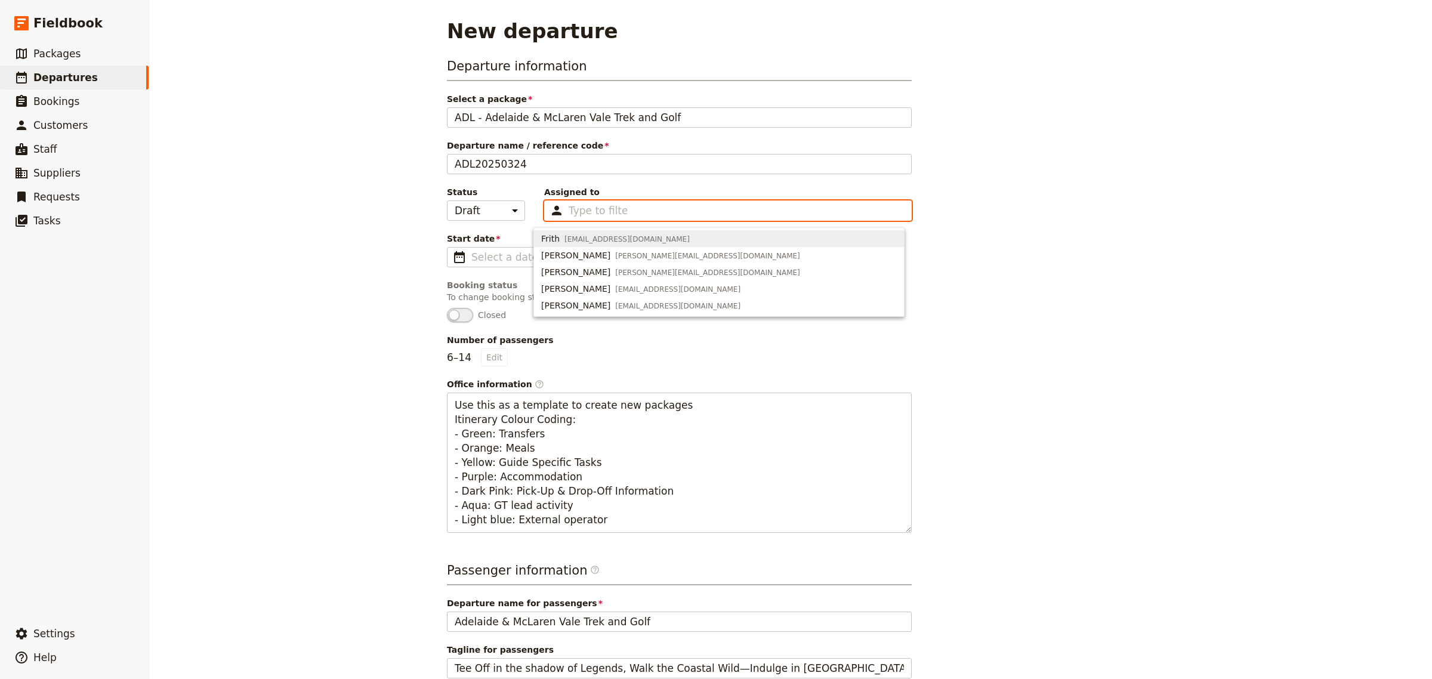
click at [588, 236] on span "[EMAIL_ADDRESS][DOMAIN_NAME]" at bounding box center [627, 240] width 125 height 10
type input "65952c15d93346cc2e3cb29c"
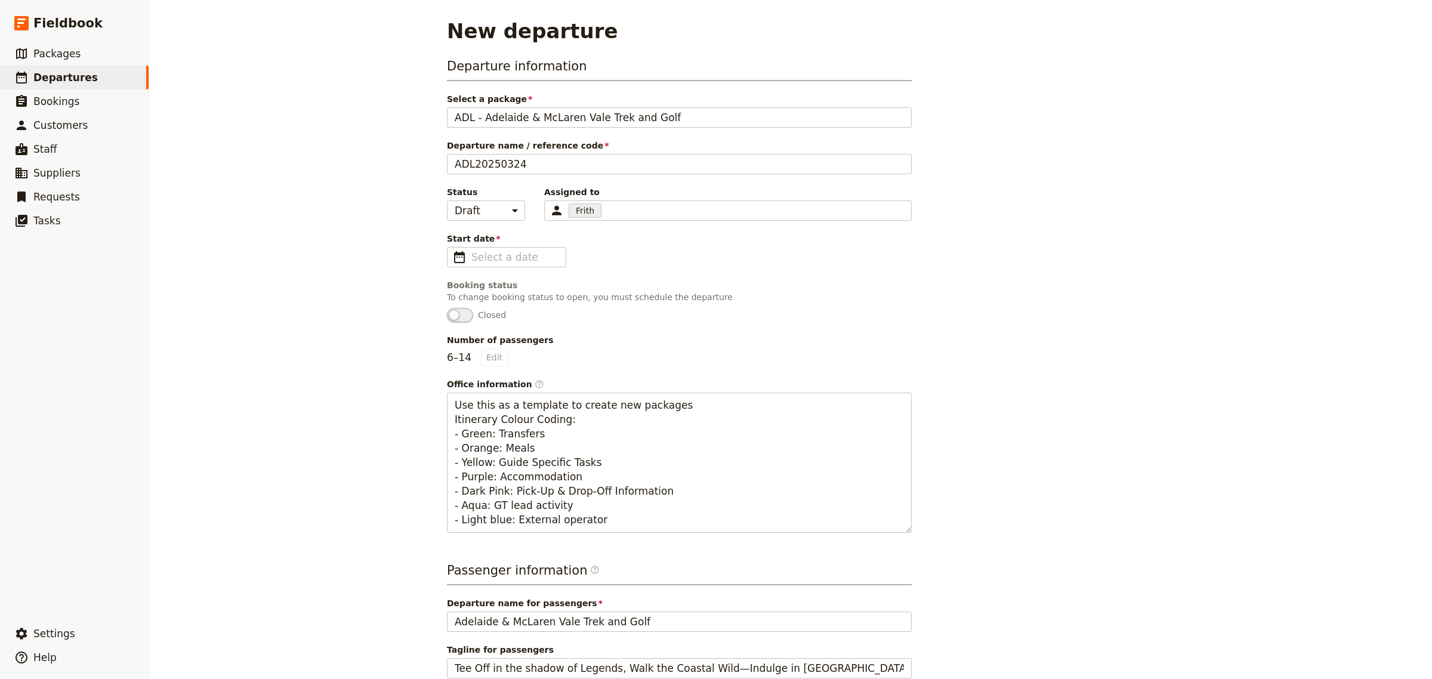
drag, startPoint x: 614, startPoint y: 356, endPoint x: 495, endPoint y: 303, distance: 129.6
click at [613, 355] on div "Number of passengers 6 – 14 Edit" at bounding box center [679, 350] width 465 height 32
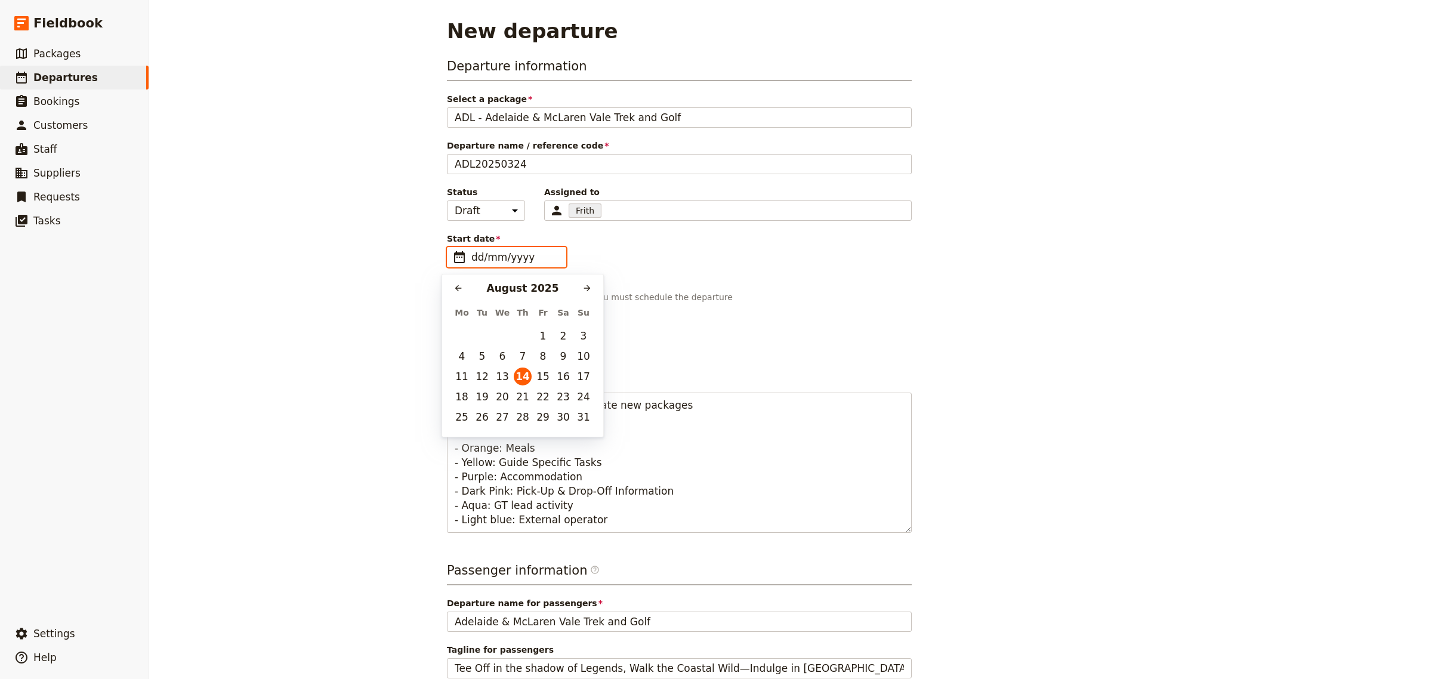
click at [479, 255] on input "dd/mm/yyyy" at bounding box center [515, 257] width 87 height 14
click at [588, 285] on icon "Next month" at bounding box center [588, 289] width 10 height 10
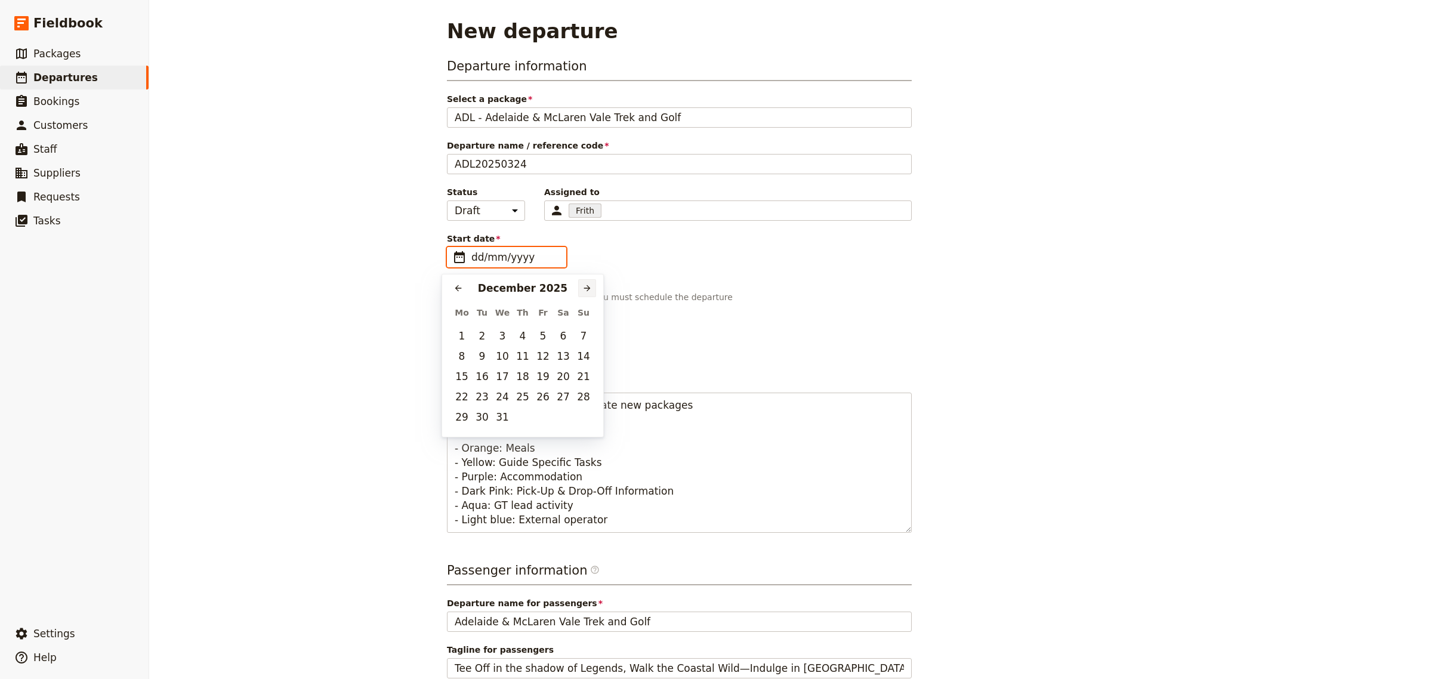
click at [588, 285] on icon "Next month" at bounding box center [588, 289] width 10 height 10
click at [484, 419] on button "24" at bounding box center [482, 417] width 18 height 18
type input "[DATE]"
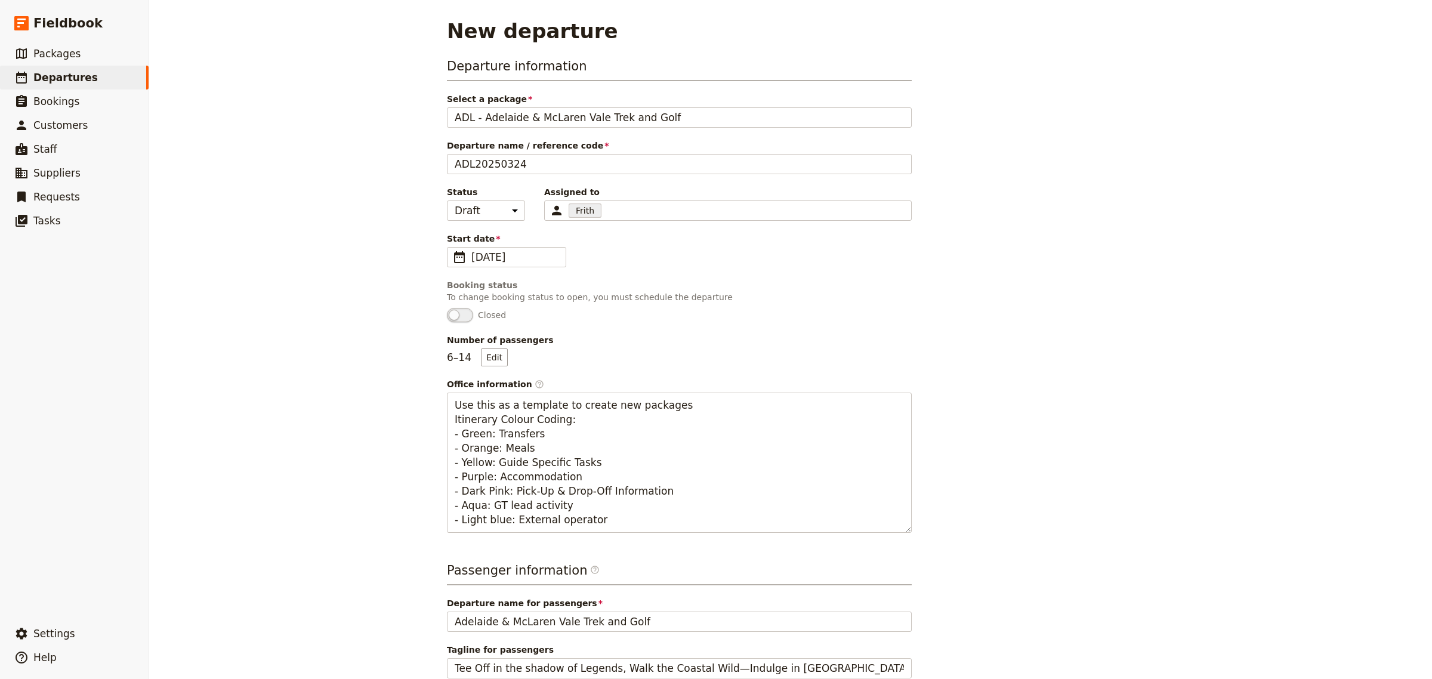
click at [675, 325] on div "Departure information Select a package ADL - [GEOGRAPHIC_DATA] & McLaren Vale T…" at bounding box center [679, 295] width 465 height 476
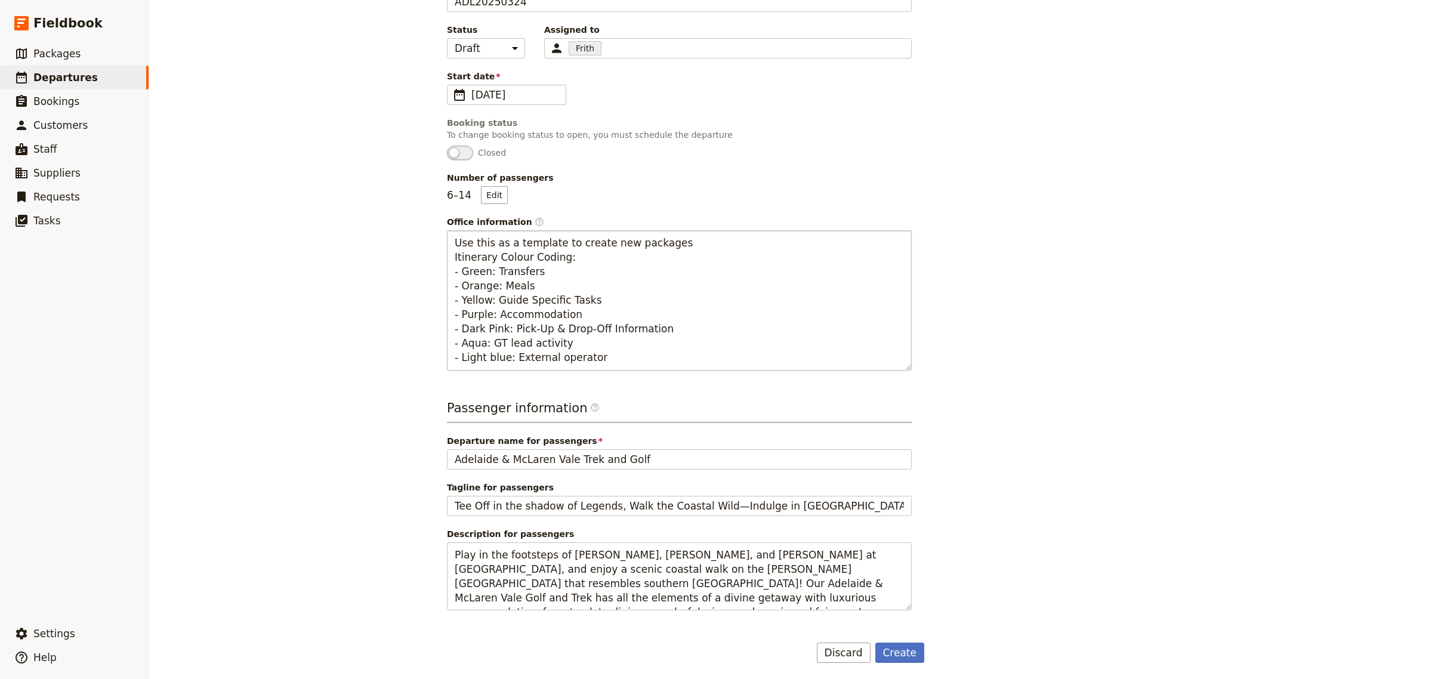
scroll to position [166, 0]
click at [500, 192] on button "Edit" at bounding box center [494, 192] width 27 height 18
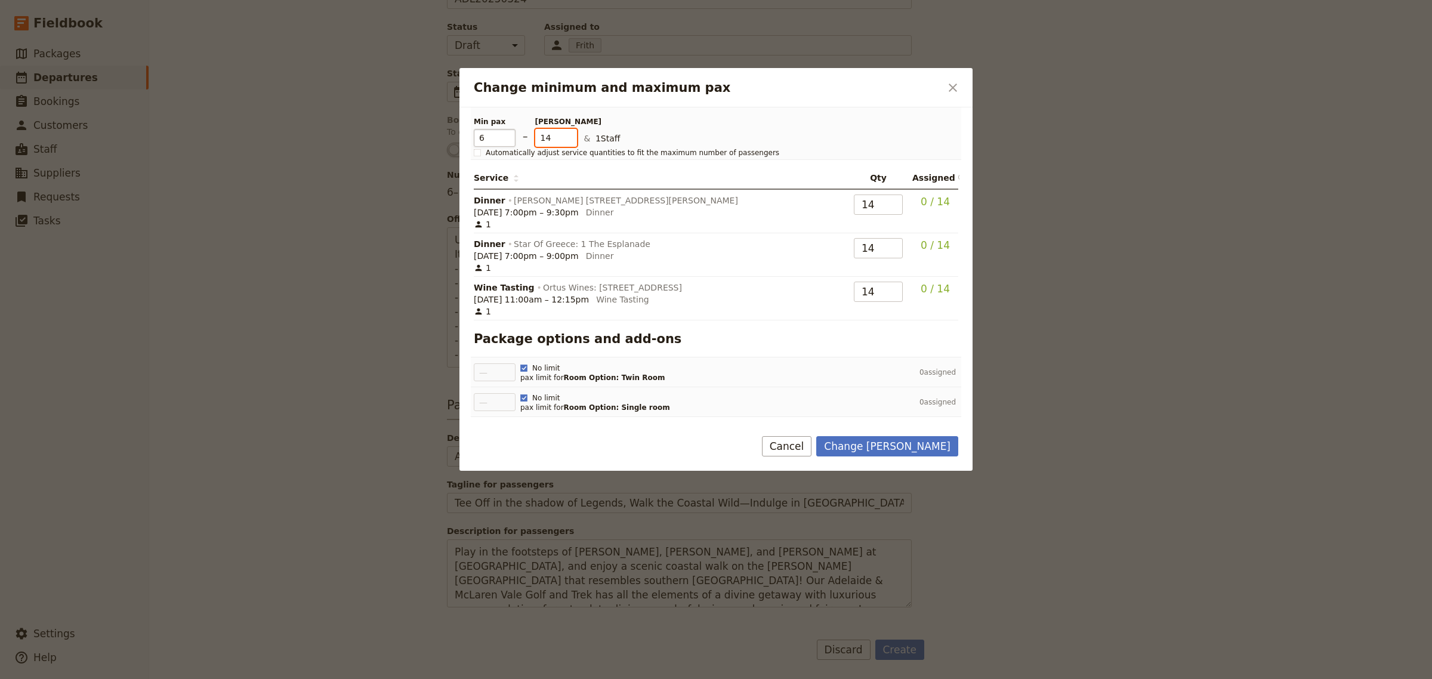
drag, startPoint x: 560, startPoint y: 139, endPoint x: 503, endPoint y: 136, distance: 57.4
click at [503, 136] on div "Min pax 6 – [PERSON_NAME] 14 & 1 Staff" at bounding box center [712, 132] width 477 height 30
type input "10"
click at [769, 353] on div "Min pax 6 – Max pax 10 & 1 Staff Automatically adjust service quantities to fit…" at bounding box center [716, 262] width 485 height 310
click at [915, 451] on button "Change [PERSON_NAME]" at bounding box center [887, 446] width 142 height 20
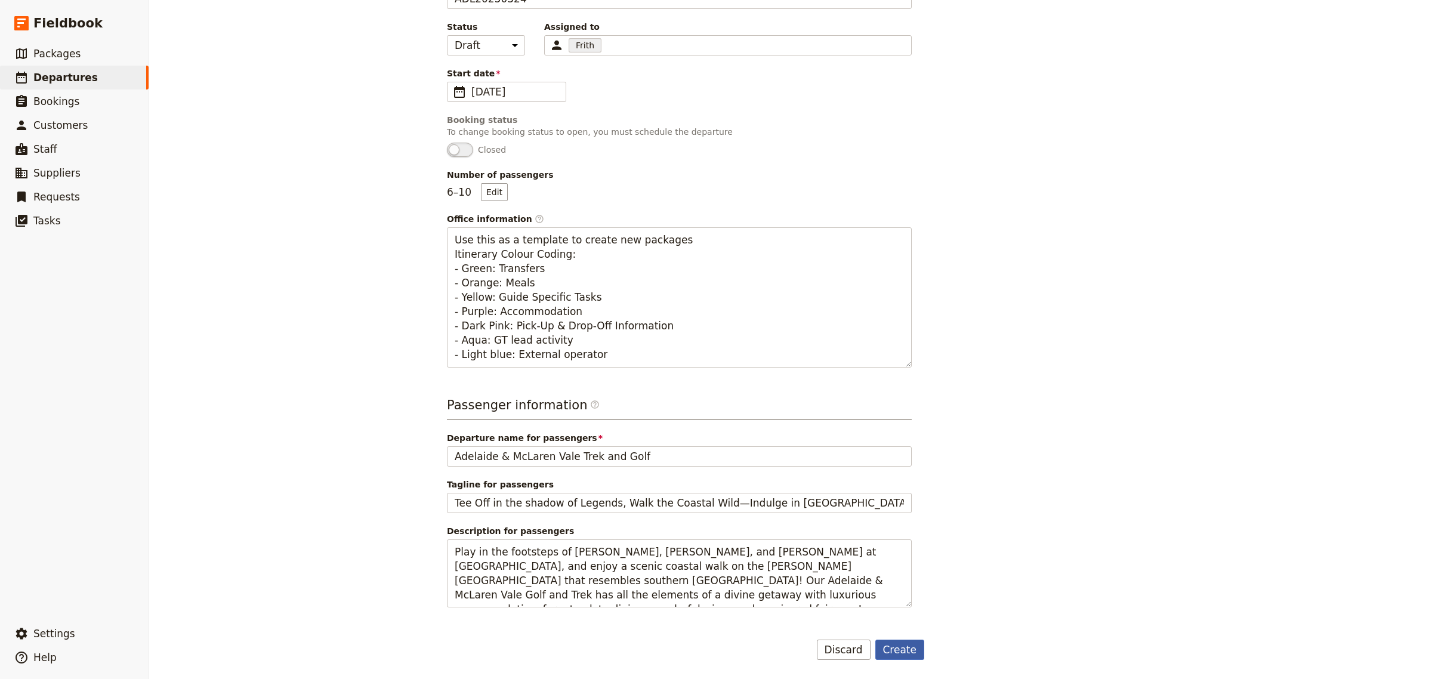
click at [888, 645] on button "Create" at bounding box center [901, 650] width 50 height 20
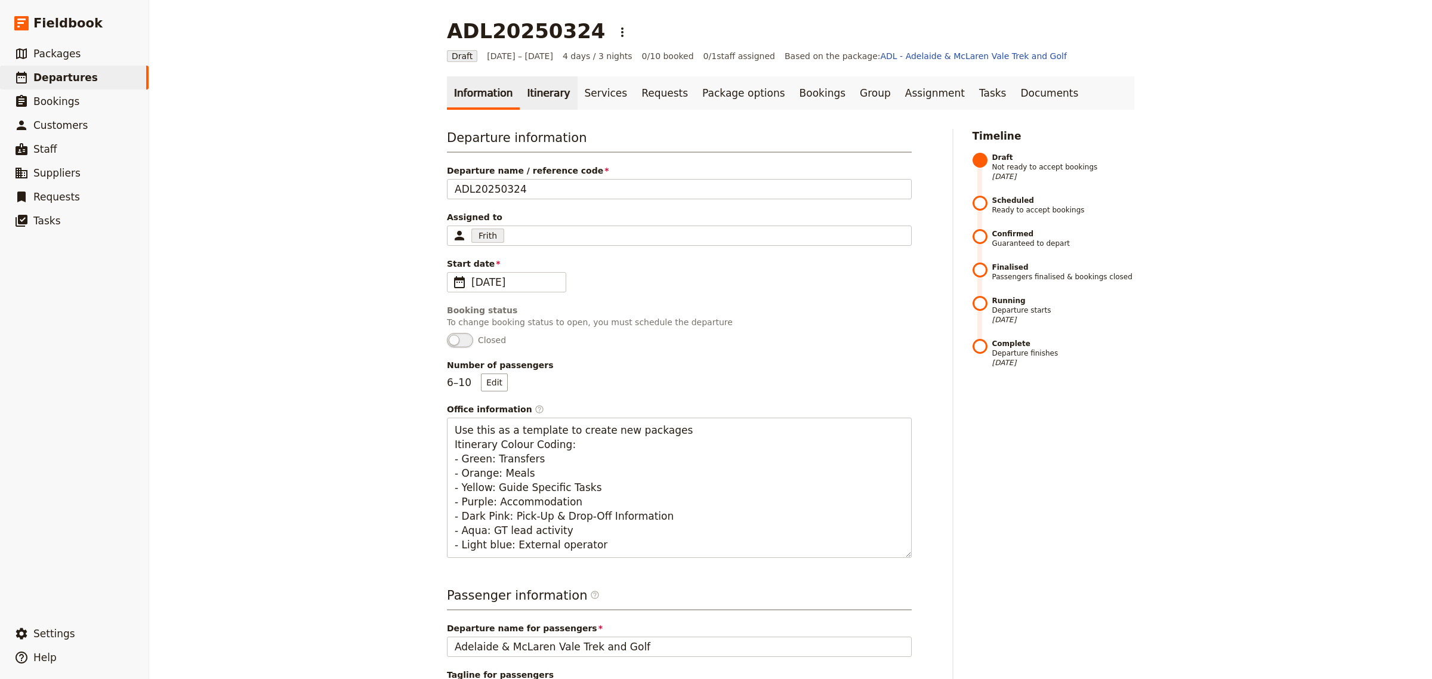
click at [533, 93] on link "Itinerary" at bounding box center [548, 92] width 57 height 33
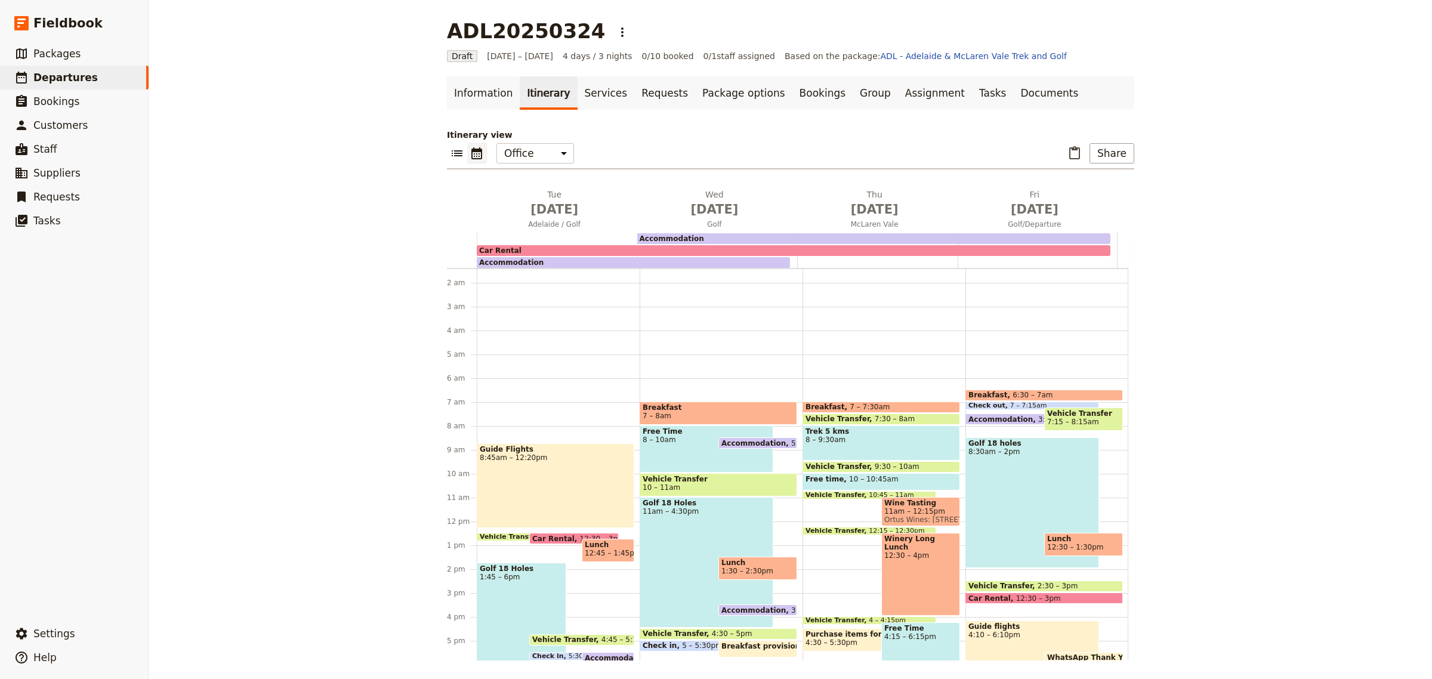
scroll to position [19, 0]
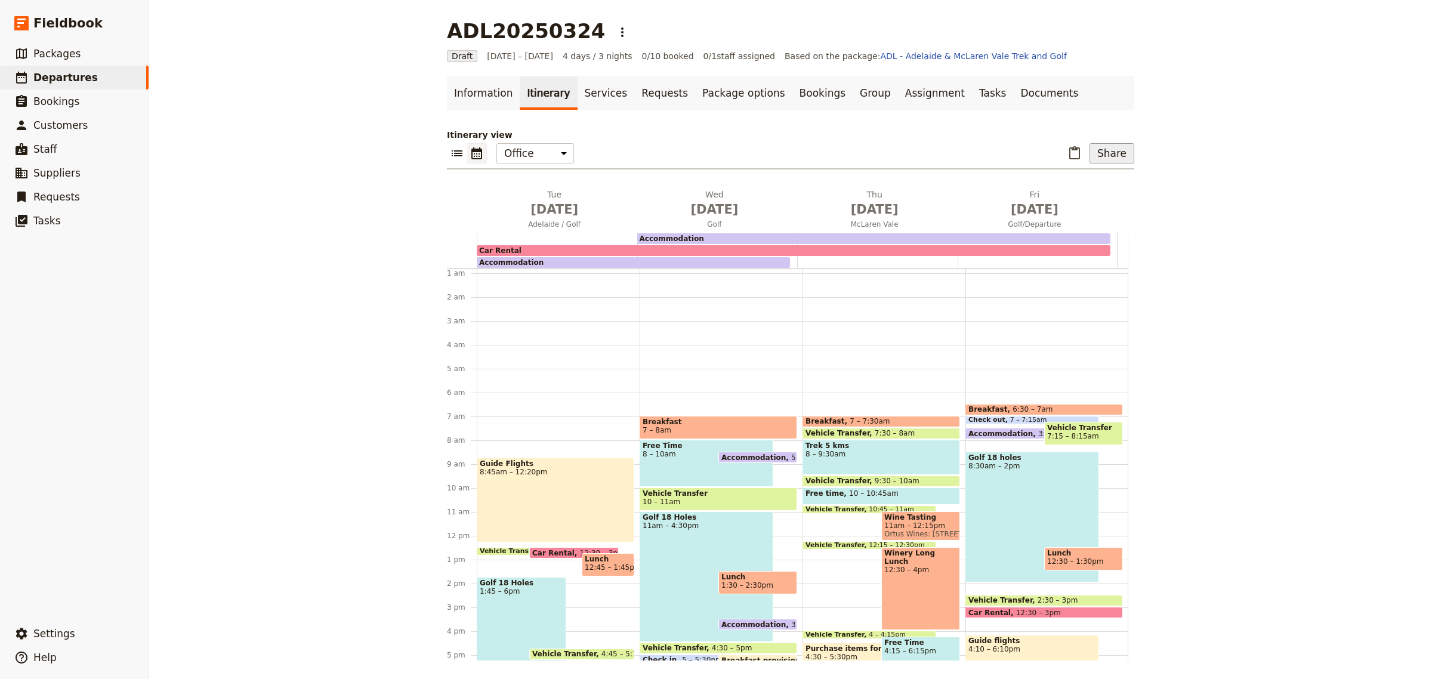
click at [1102, 158] on button "Share" at bounding box center [1112, 153] width 45 height 20
click at [1087, 208] on span "Sales Brochure" at bounding box center [1072, 213] width 63 height 12
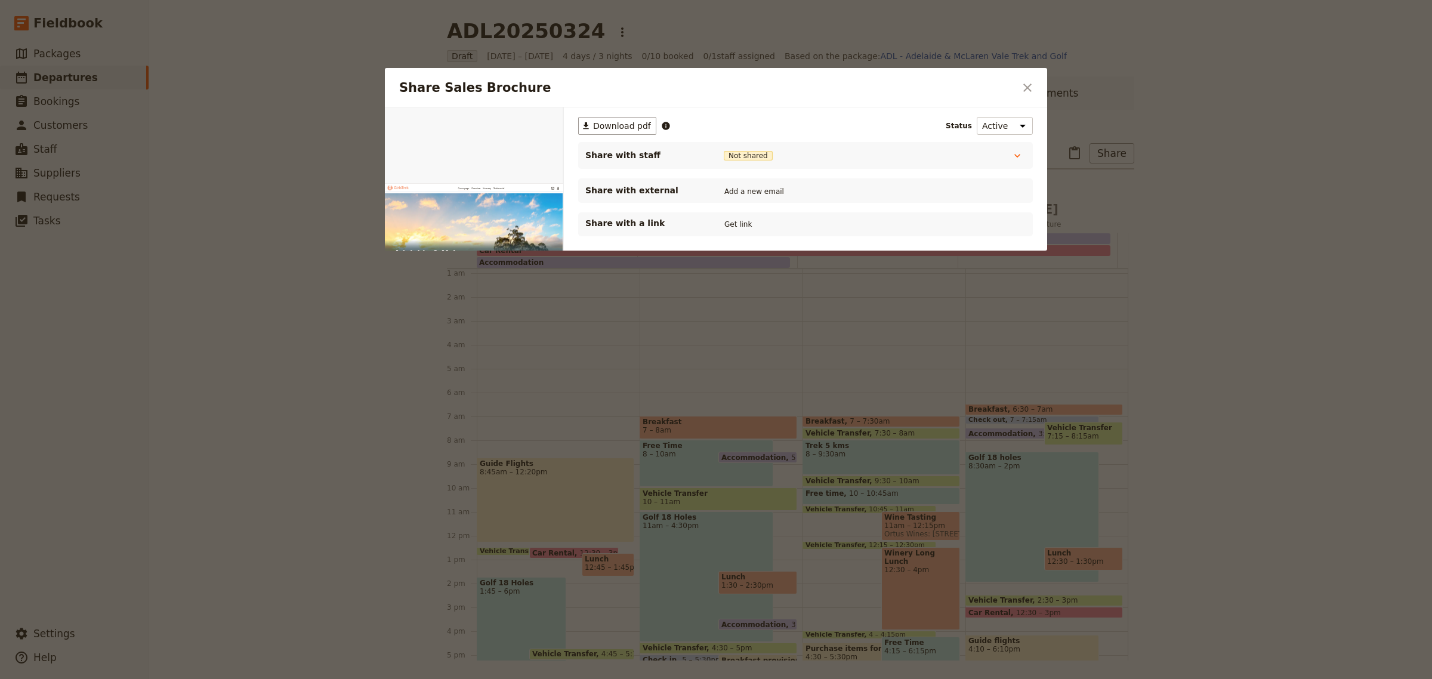
scroll to position [0, 0]
click at [733, 220] on button "Get link" at bounding box center [738, 224] width 33 height 13
click at [842, 220] on button "Get link" at bounding box center [828, 224] width 33 height 13
drag, startPoint x: 1034, startPoint y: 88, endPoint x: 561, endPoint y: 9, distance: 479.3
click at [1034, 88] on icon "Close dialog" at bounding box center [1028, 88] width 14 height 14
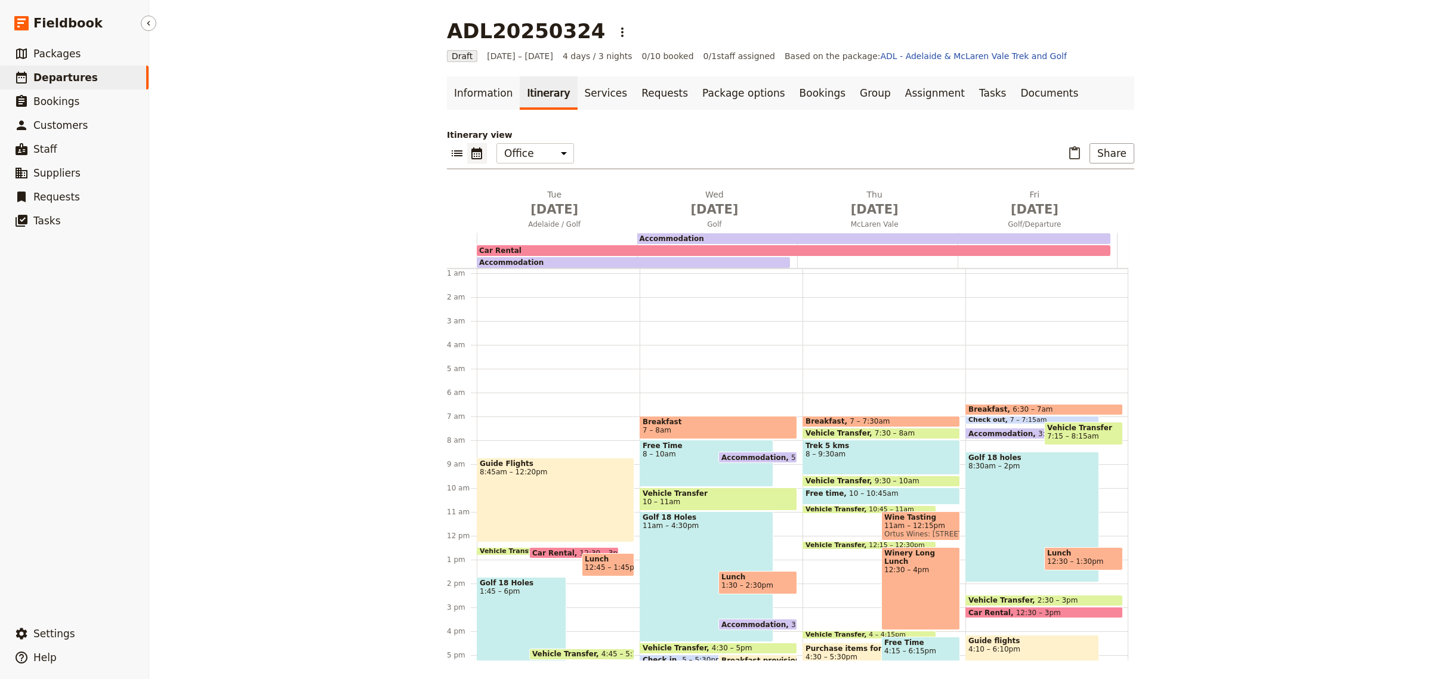
drag, startPoint x: 63, startPoint y: 78, endPoint x: 84, endPoint y: 78, distance: 21.5
click at [64, 78] on span "Departures" at bounding box center [65, 78] width 64 height 12
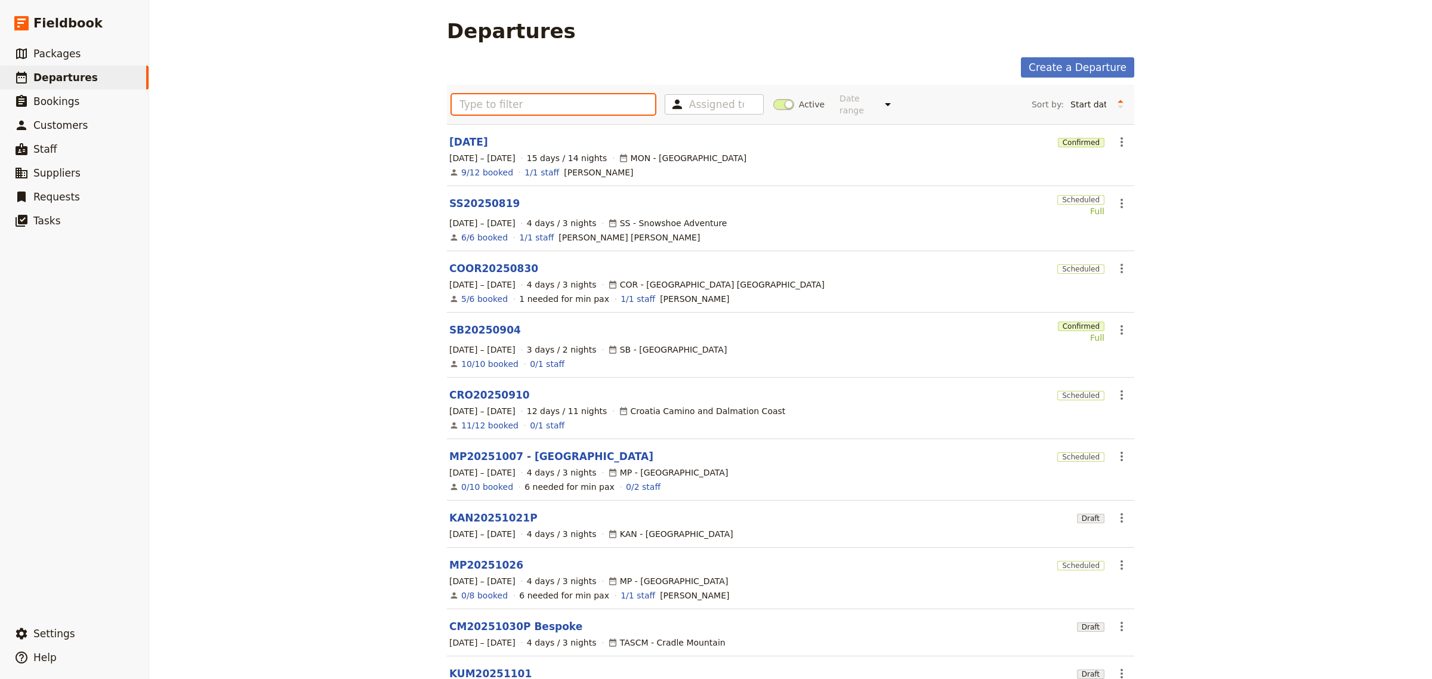
drag, startPoint x: 515, startPoint y: 103, endPoint x: 508, endPoint y: 102, distance: 7.2
click at [516, 102] on input "text" at bounding box center [554, 104] width 204 height 20
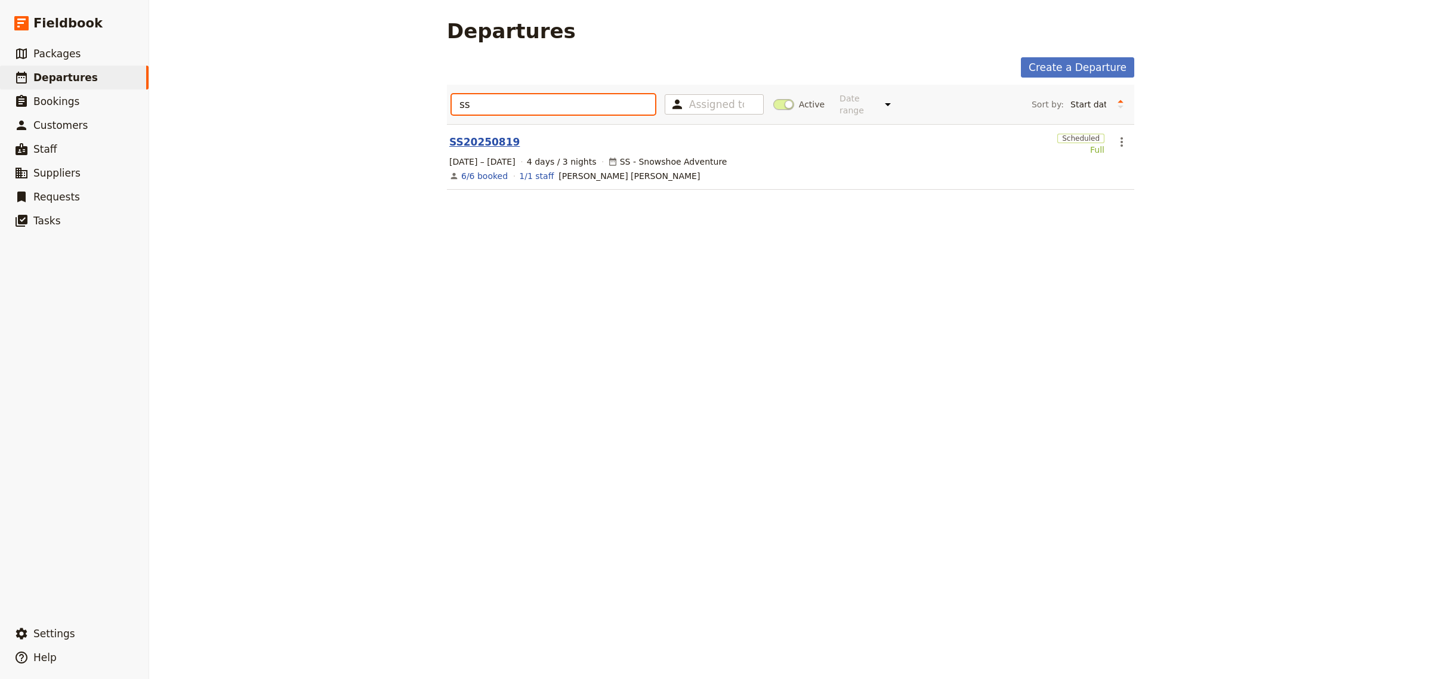
type input "ss"
click at [488, 135] on link "SS20250819" at bounding box center [484, 142] width 70 height 14
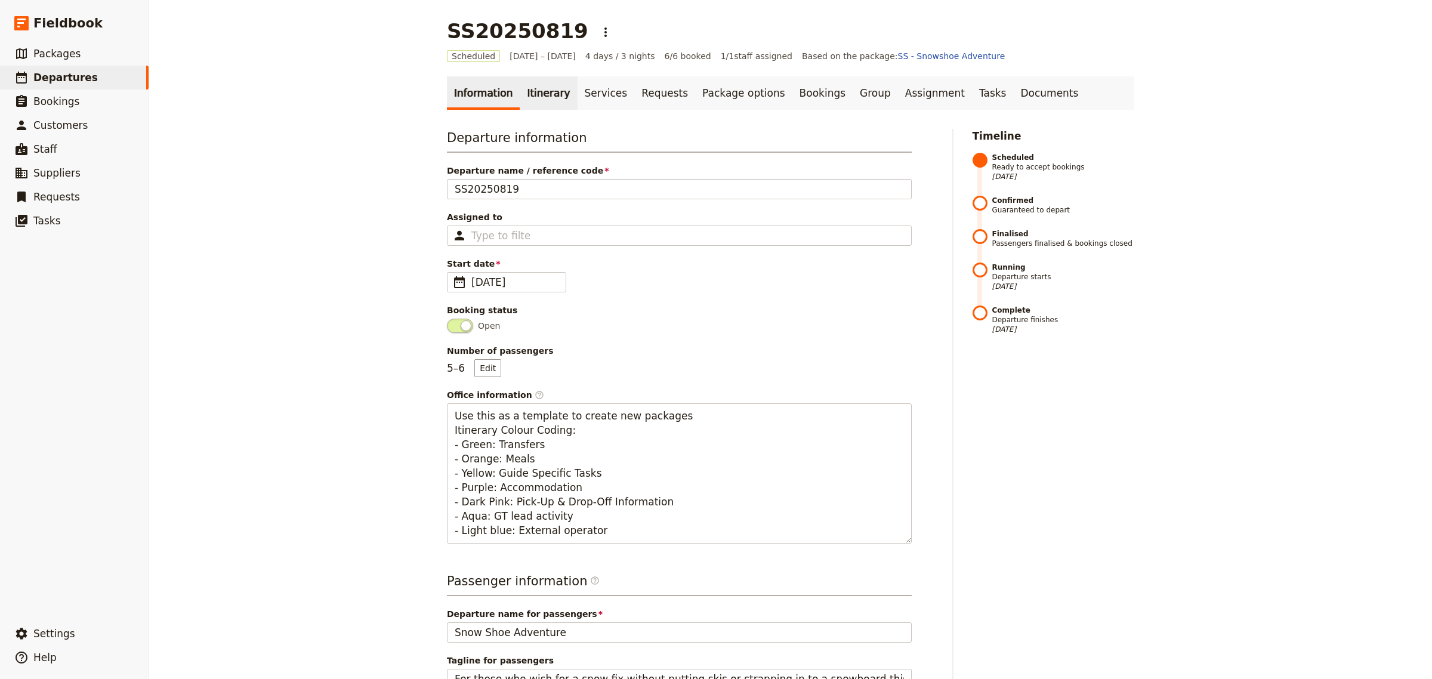
drag, startPoint x: 535, startPoint y: 85, endPoint x: 536, endPoint y: 94, distance: 8.4
click at [535, 87] on link "Itinerary" at bounding box center [548, 92] width 57 height 33
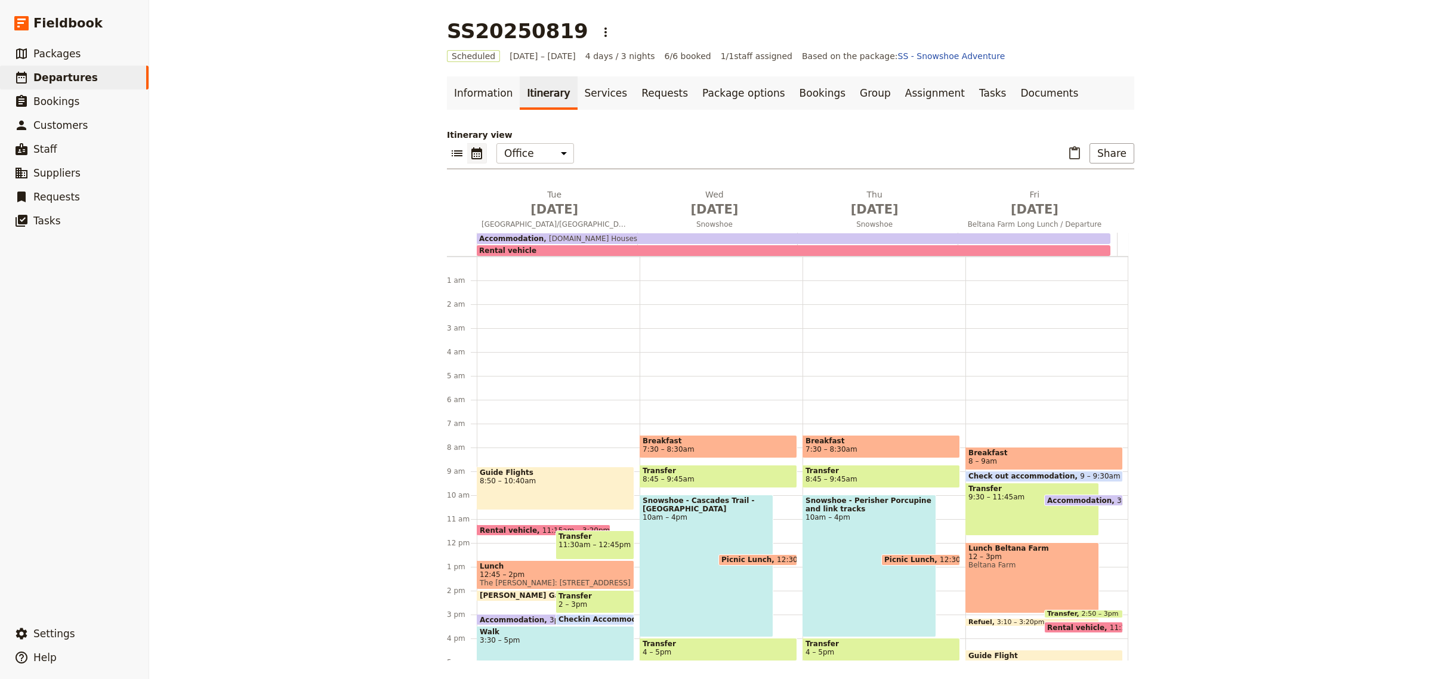
scroll to position [155, 0]
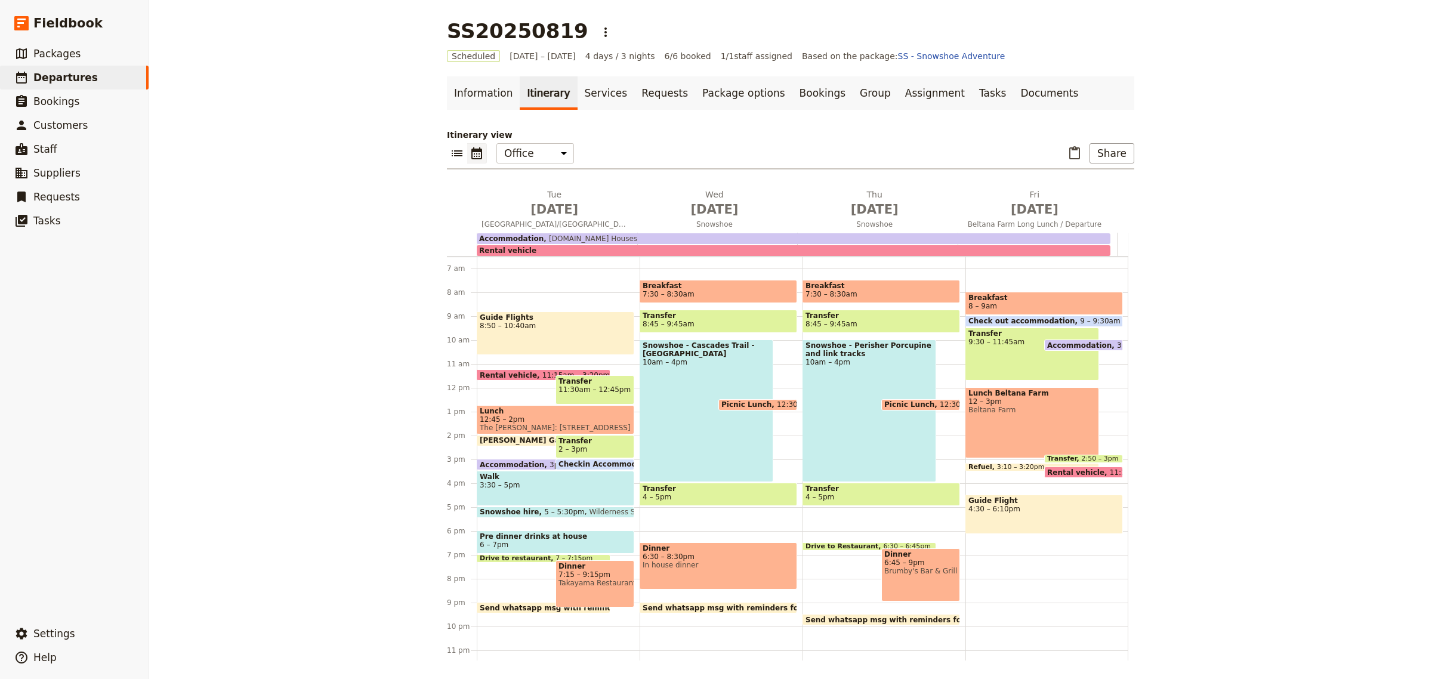
click at [885, 568] on span "Brumby's Bar & Grill [GEOGRAPHIC_DATA]" at bounding box center [921, 571] width 73 height 8
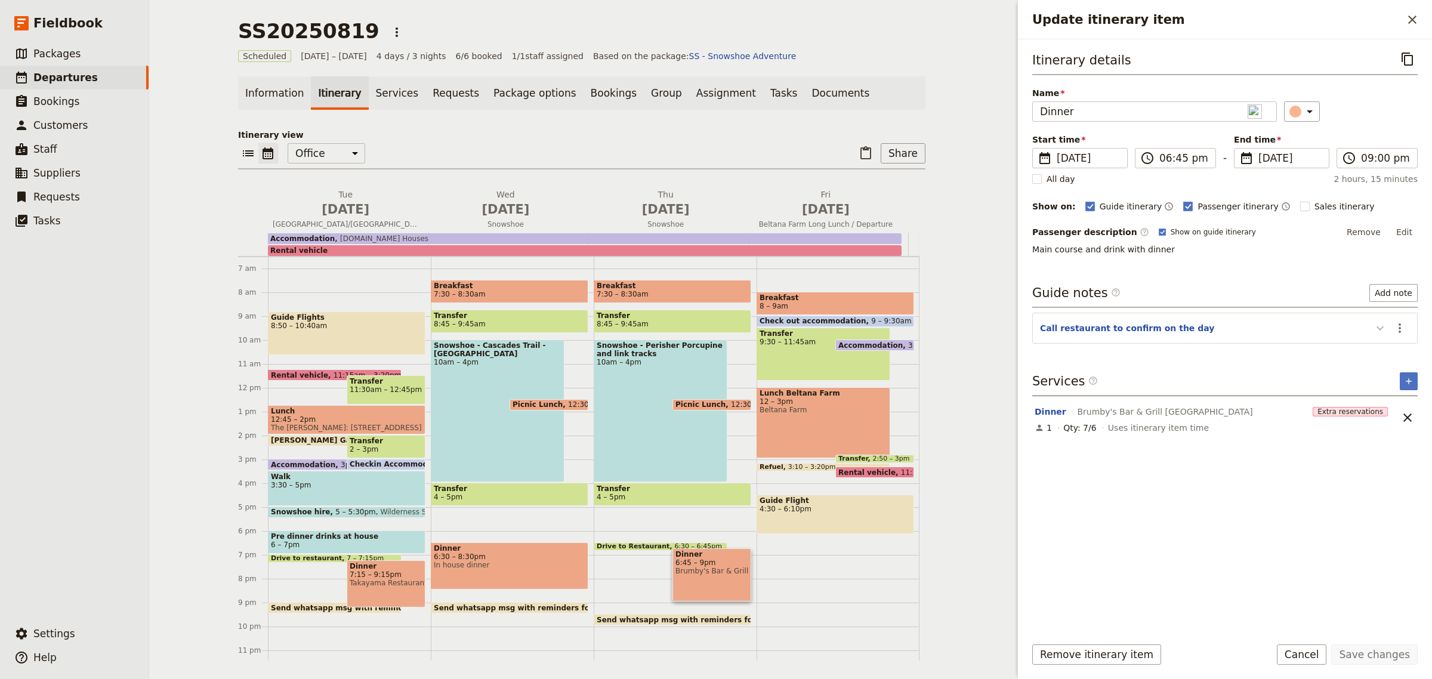
click at [1383, 326] on icon "Update itinerary item" at bounding box center [1380, 328] width 14 height 14
click at [1388, 300] on button "Add note" at bounding box center [1394, 293] width 48 height 18
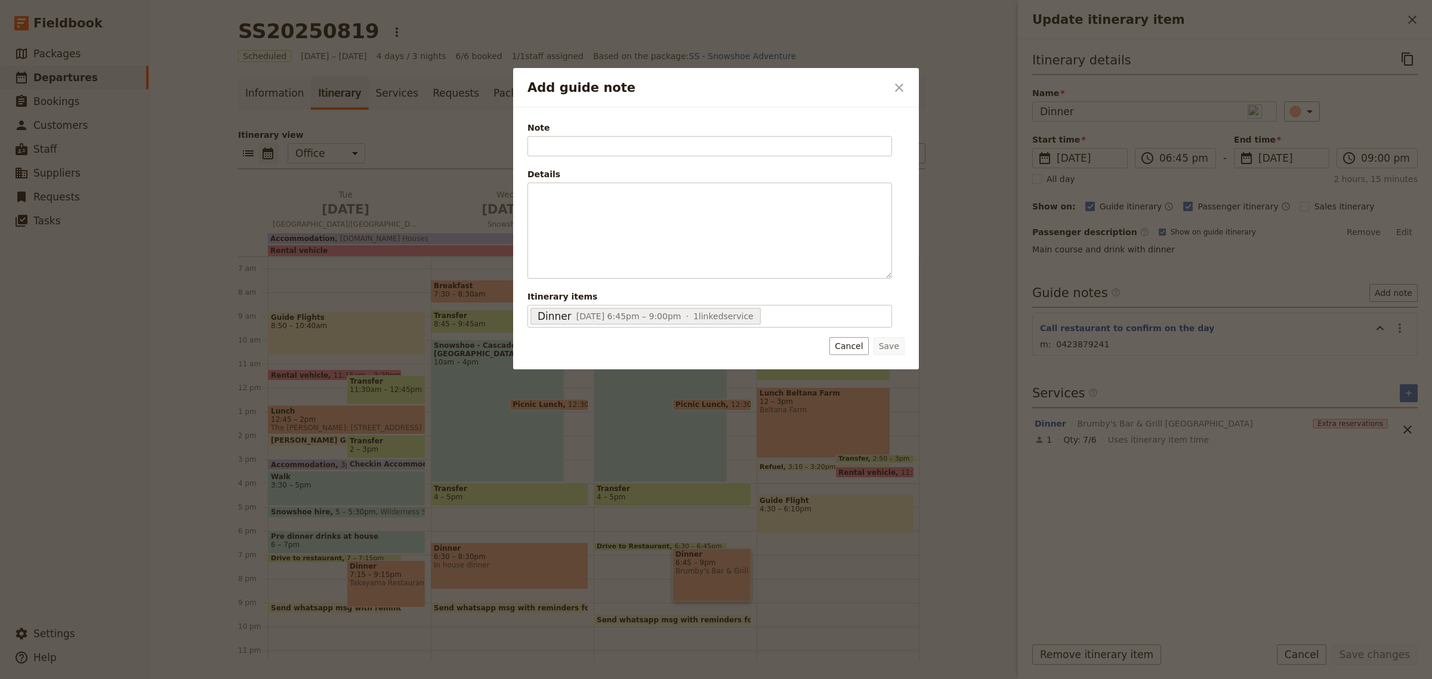
click at [896, 85] on icon "Close dialog" at bounding box center [899, 88] width 8 height 8
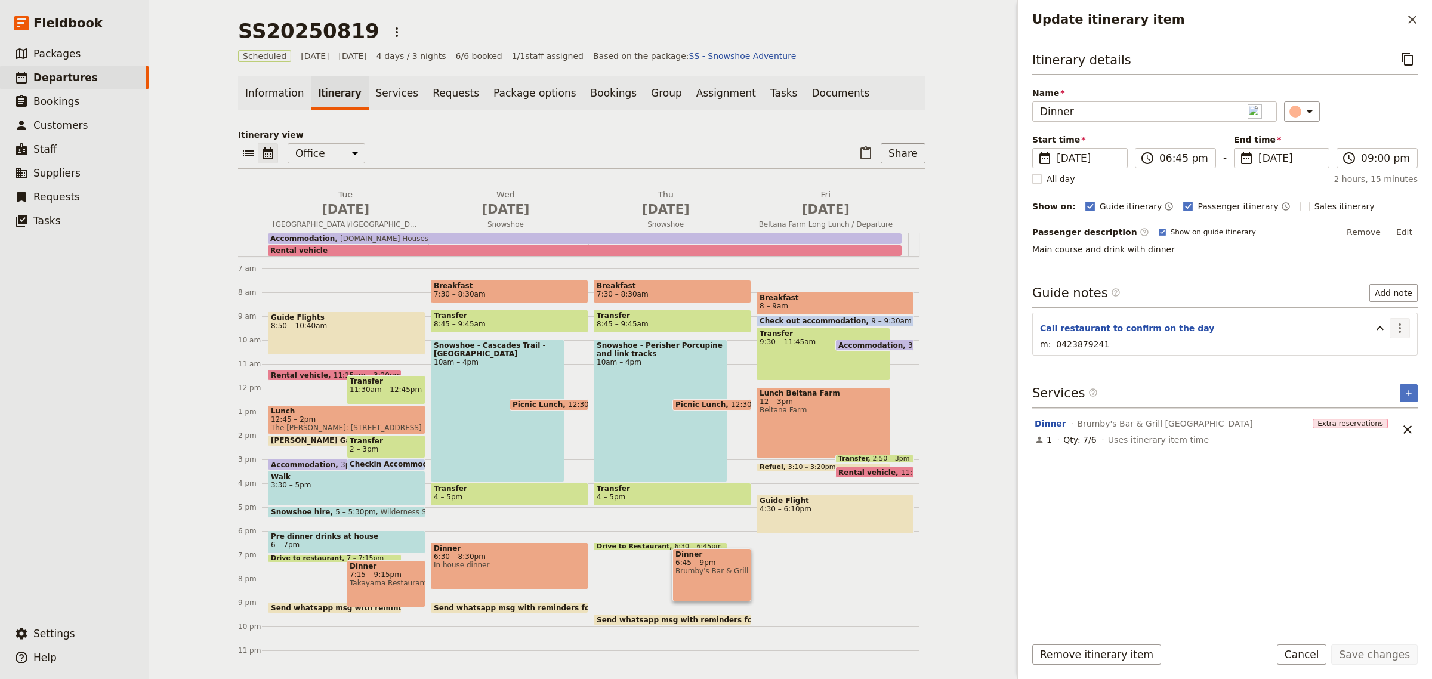
click at [1398, 329] on icon "Actions" at bounding box center [1400, 328] width 14 height 14
click at [1356, 355] on span "Edit note" at bounding box center [1366, 355] width 38 height 12
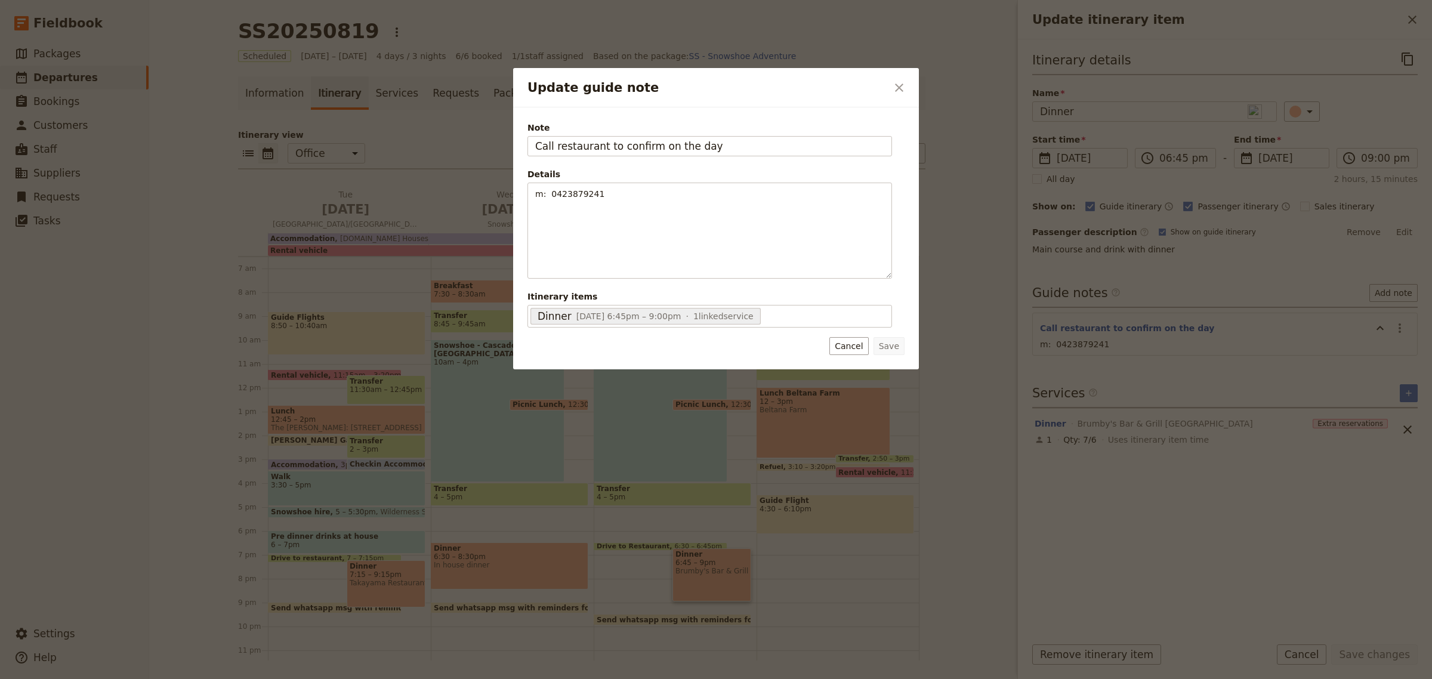
drag, startPoint x: 739, startPoint y: 153, endPoint x: 485, endPoint y: 121, distance: 255.6
click at [485, 679] on div "Update guide note ​ Note Call restaurant to confirm on the day Details m: 04238…" at bounding box center [716, 679] width 1432 height 0
type input "No reconfirmation necessary"
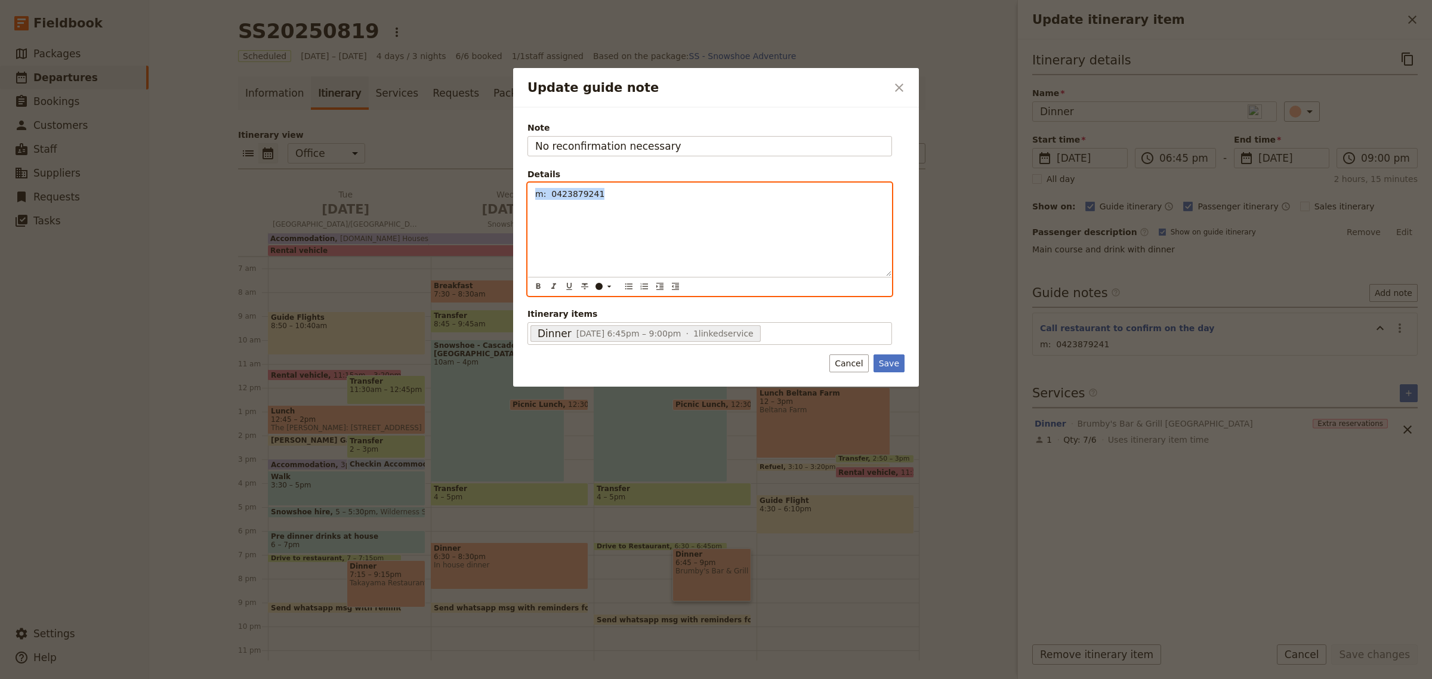
drag, startPoint x: 630, startPoint y: 201, endPoint x: 470, endPoint y: 192, distance: 160.2
click at [470, 679] on div "Update guide note ​ Note No reconfirmation necessary Details m: 0423879241 ​ ​ …" at bounding box center [716, 679] width 1432 height 0
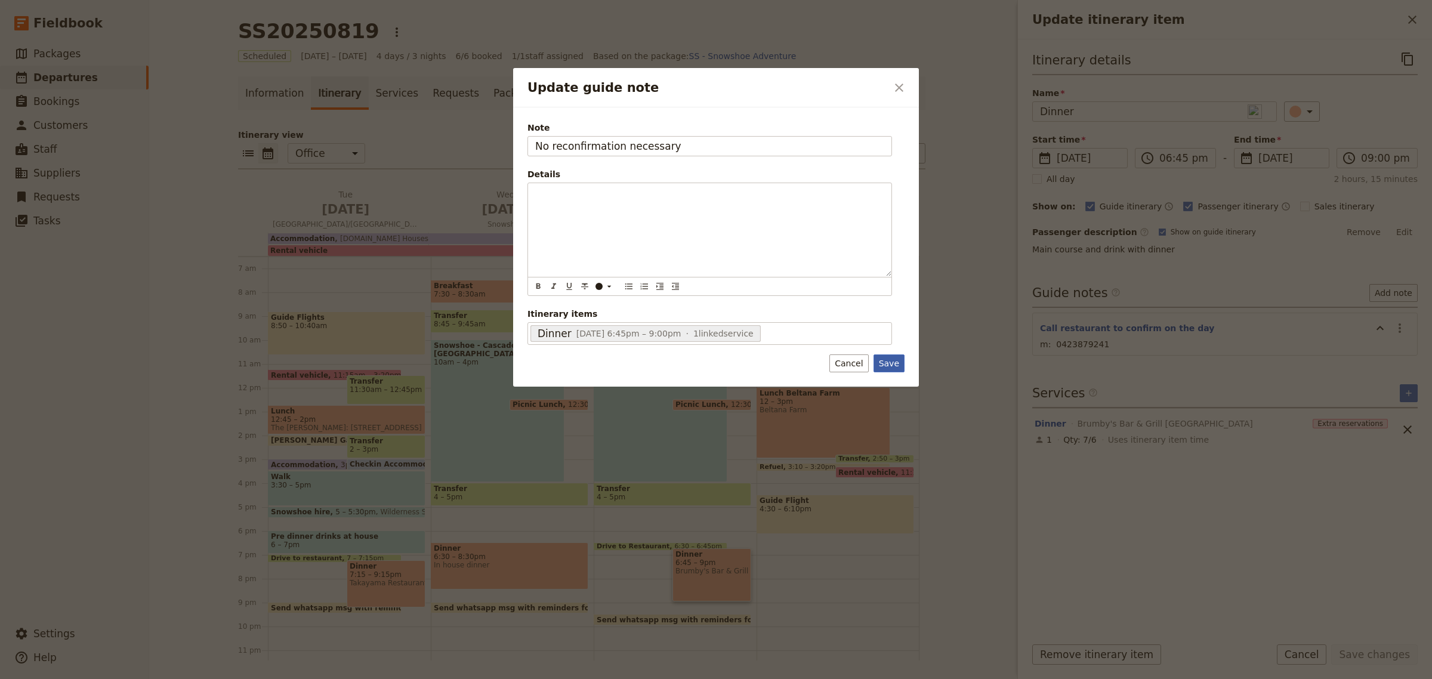
click at [890, 359] on button "Save" at bounding box center [889, 364] width 31 height 18
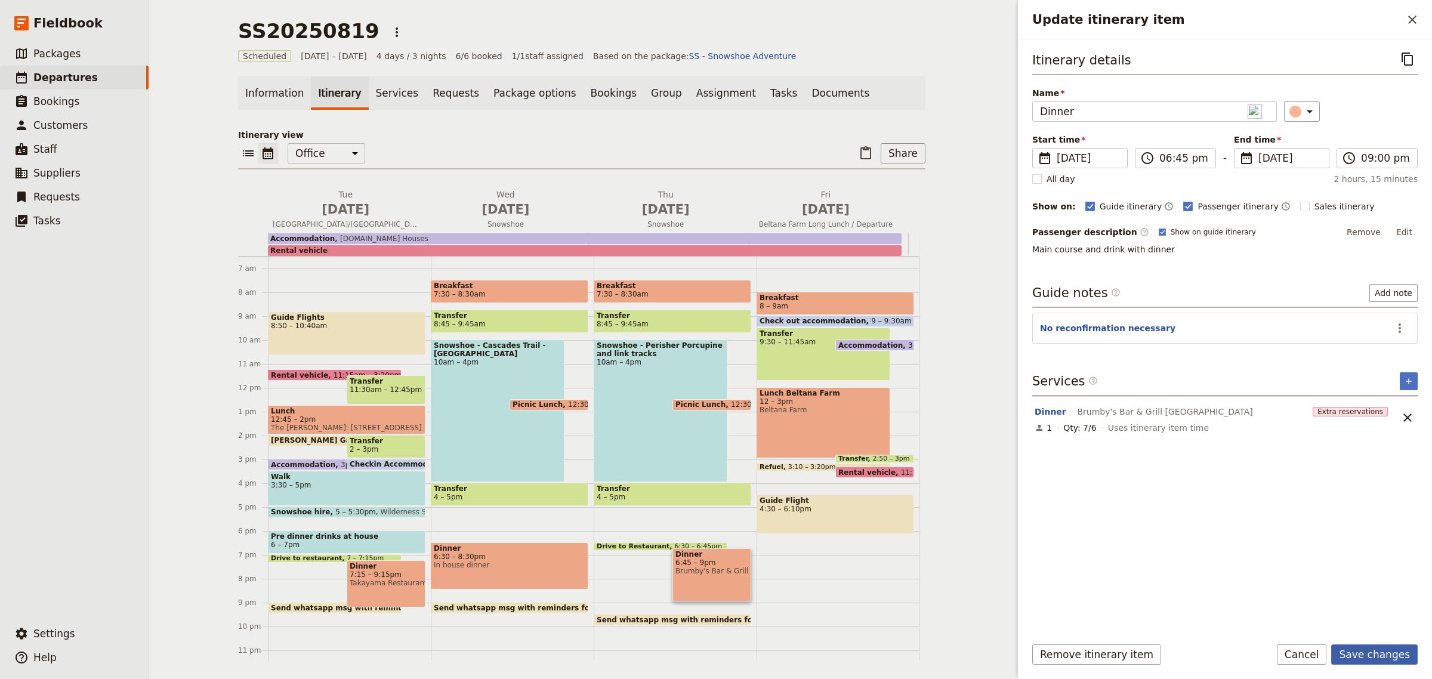
click at [1382, 645] on button "Save changes" at bounding box center [1375, 655] width 87 height 20
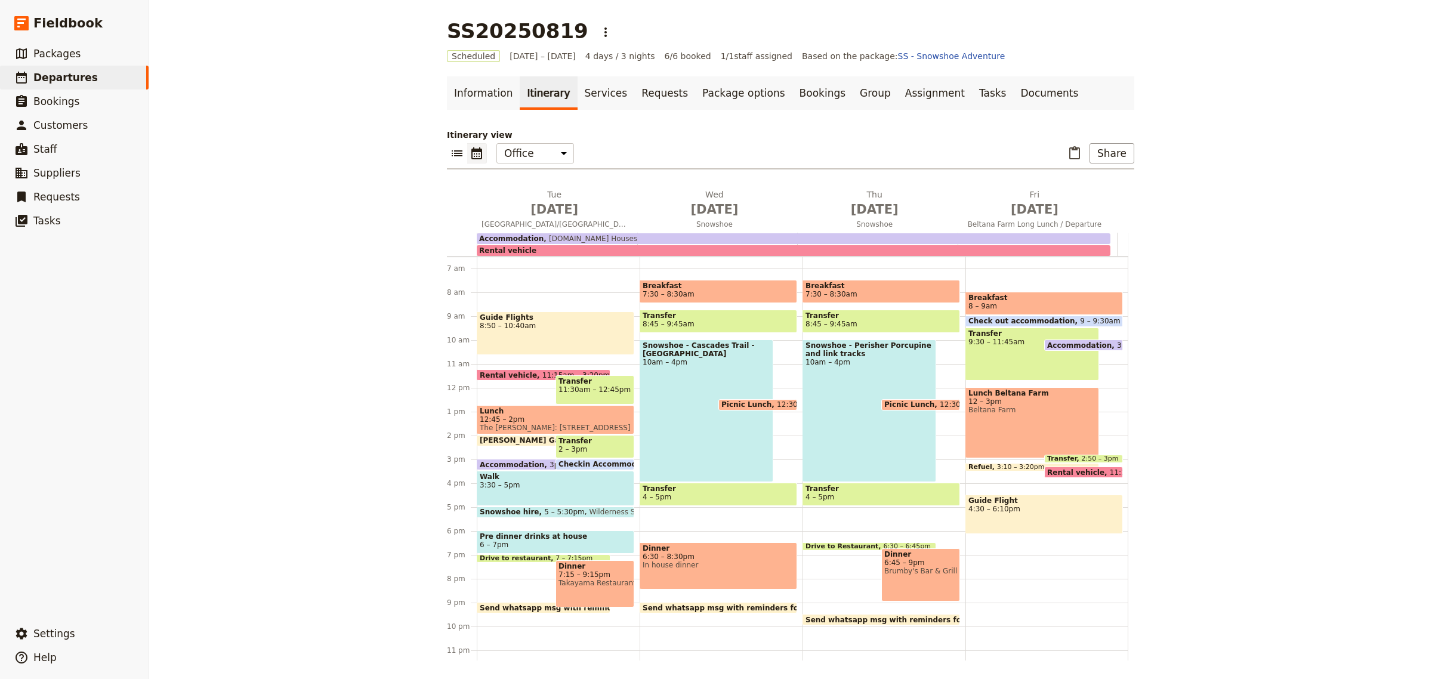
click at [971, 415] on div "Lunch Beltana Farm 12 – 3pm [GEOGRAPHIC_DATA]" at bounding box center [1033, 422] width 134 height 71
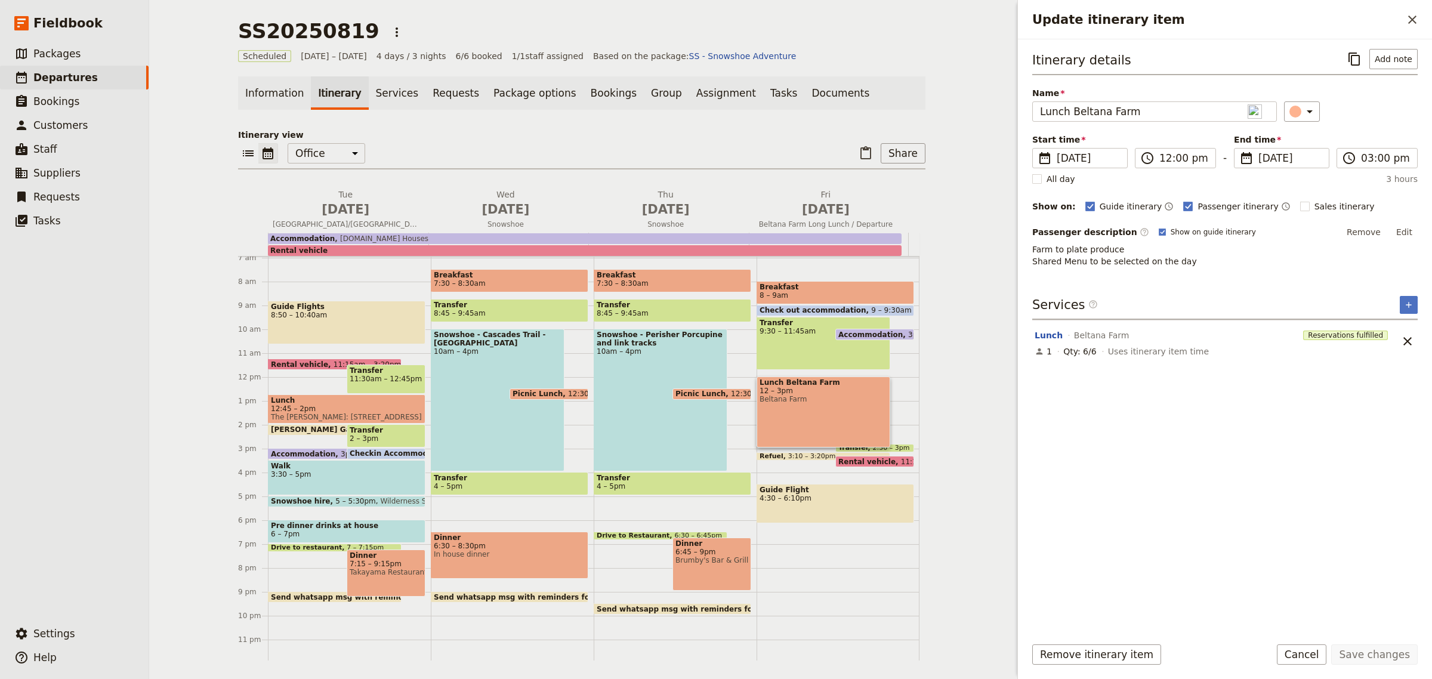
scroll to position [168, 0]
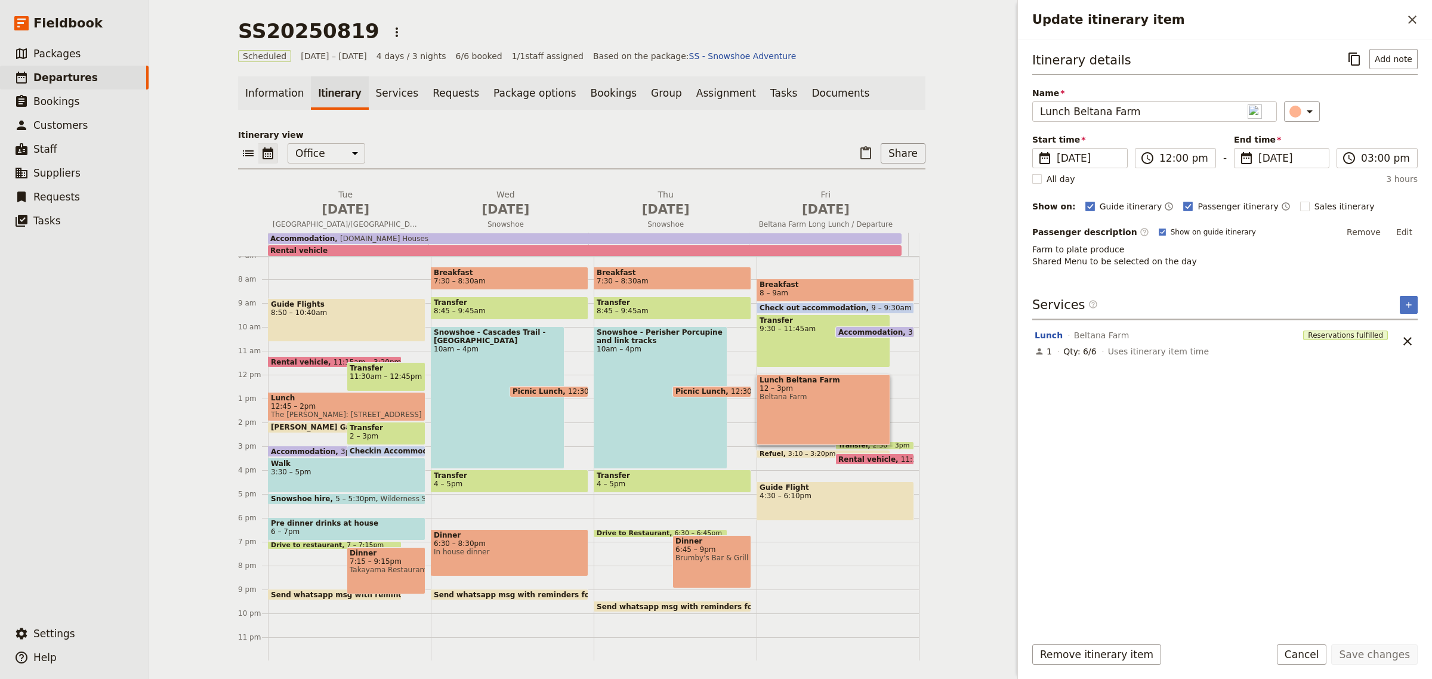
click at [538, 392] on span at bounding box center [549, 394] width 78 height 5
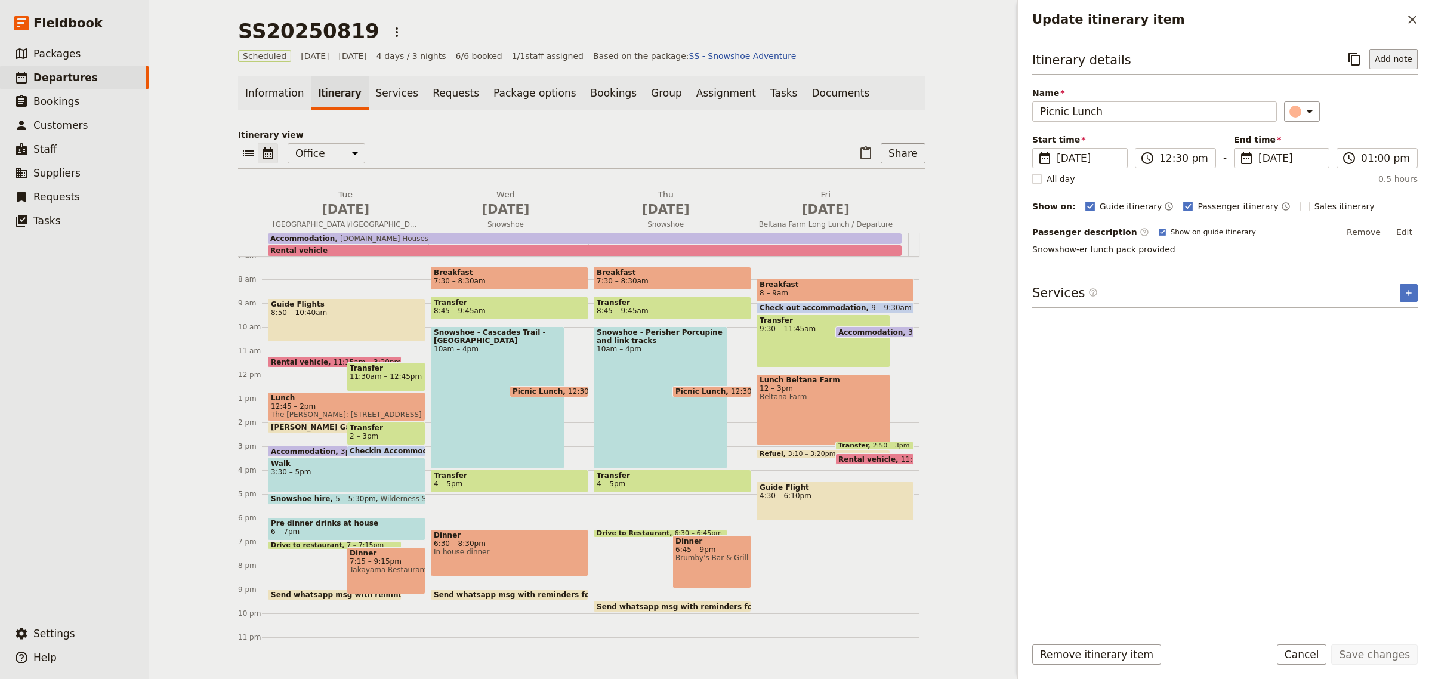
click at [1401, 60] on button "Add note" at bounding box center [1394, 59] width 48 height 20
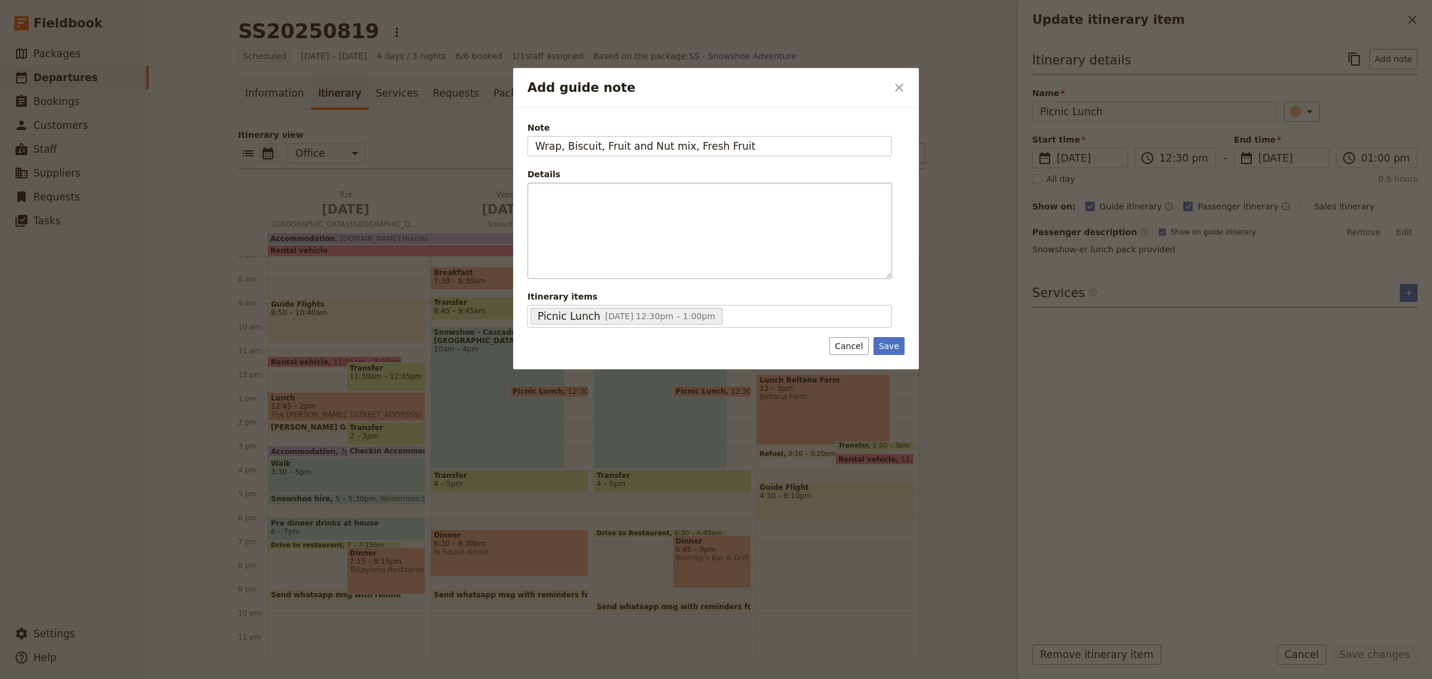
type input "Wrap, Biscuit, Fruit and Nut mix, Fresh Fruit"
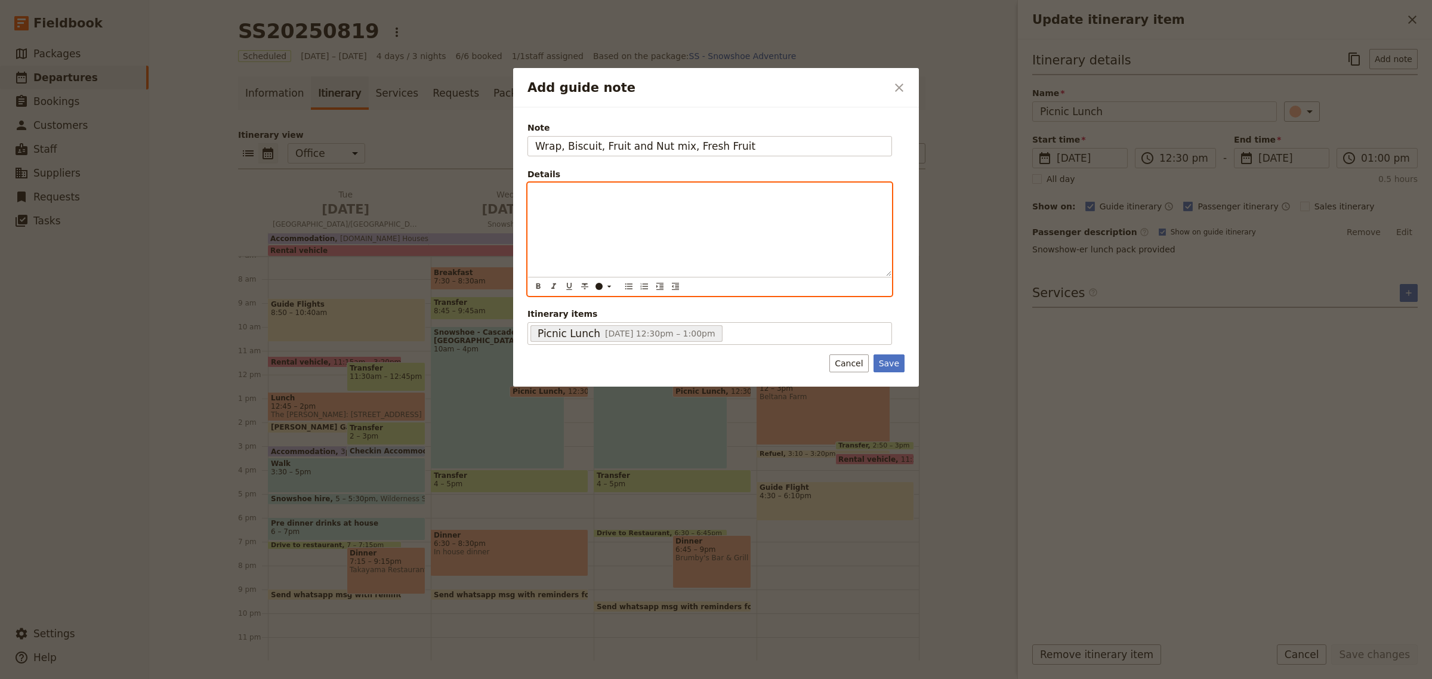
click at [700, 198] on p "Add guide note" at bounding box center [709, 194] width 349 height 12
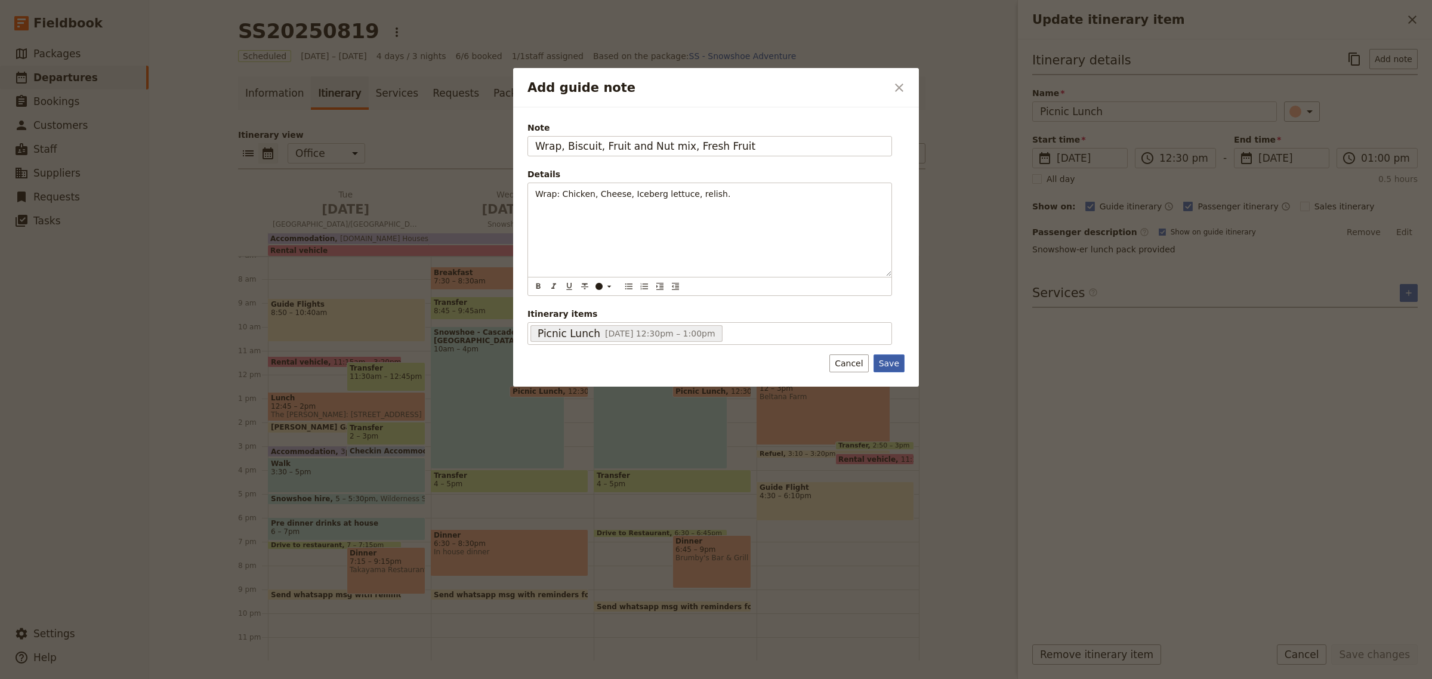
click at [902, 365] on button "Save" at bounding box center [889, 364] width 31 height 18
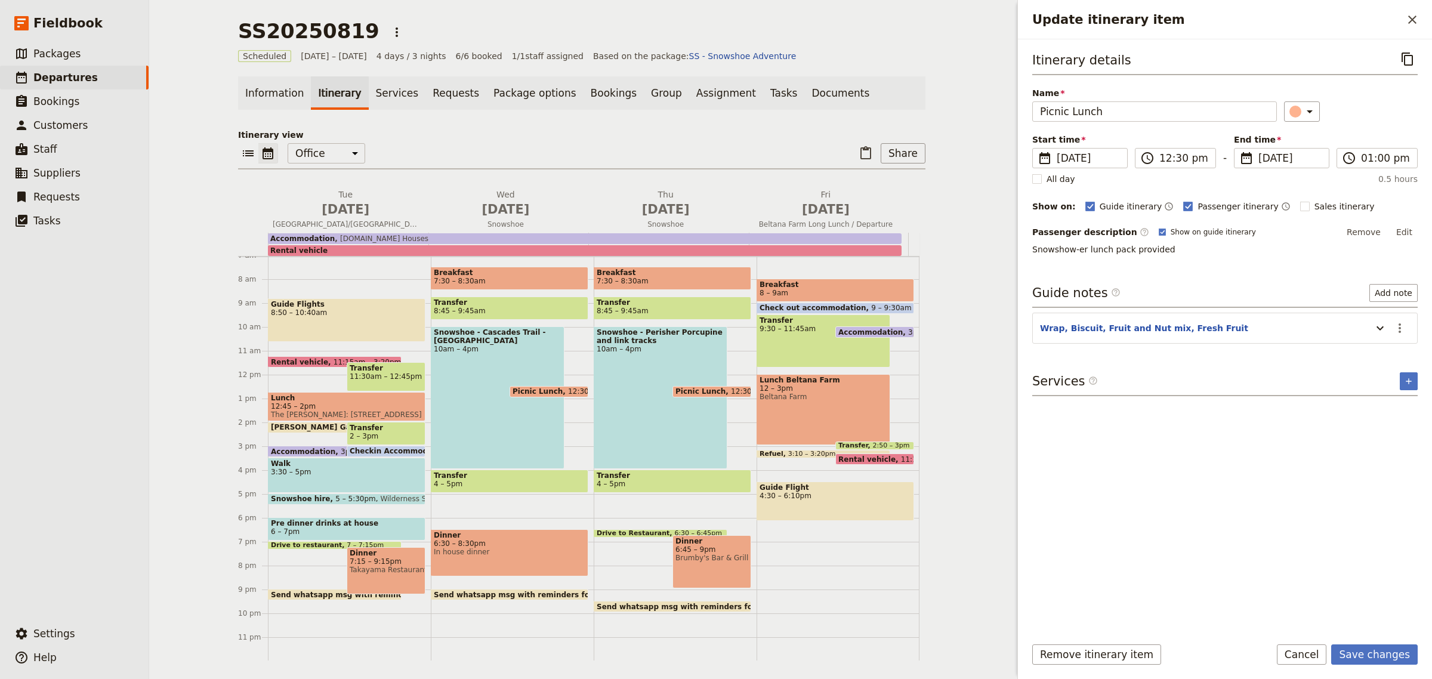
click at [676, 387] on span "Picnic Lunch" at bounding box center [704, 391] width 56 height 8
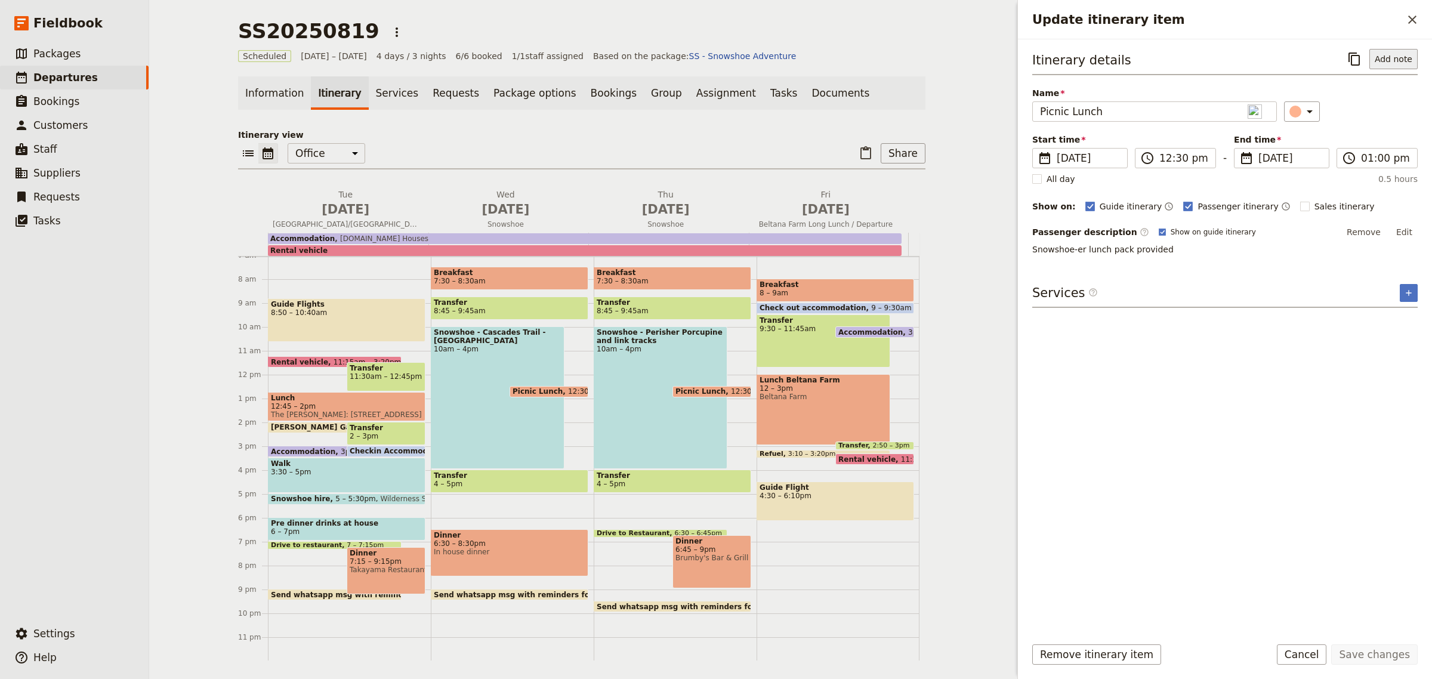
click at [1385, 58] on button "Add note" at bounding box center [1394, 59] width 48 height 20
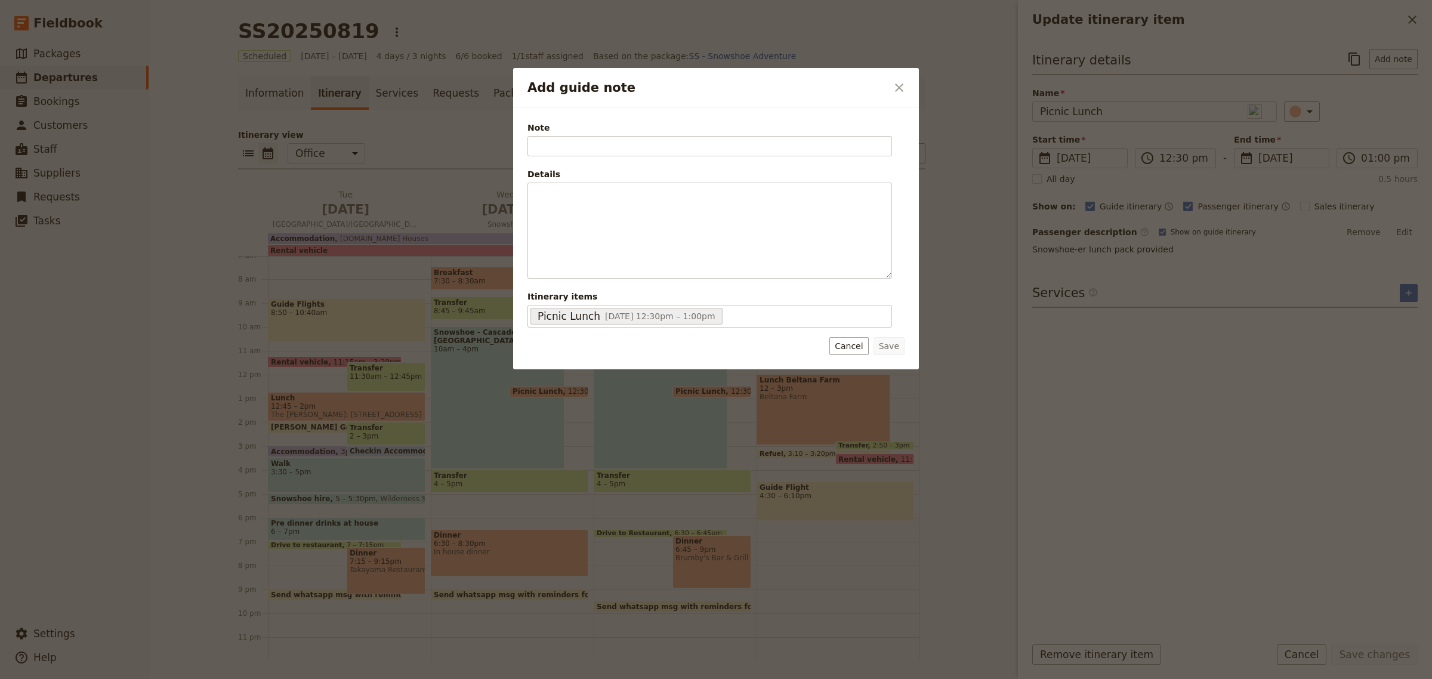
click at [483, 390] on div at bounding box center [716, 339] width 1432 height 679
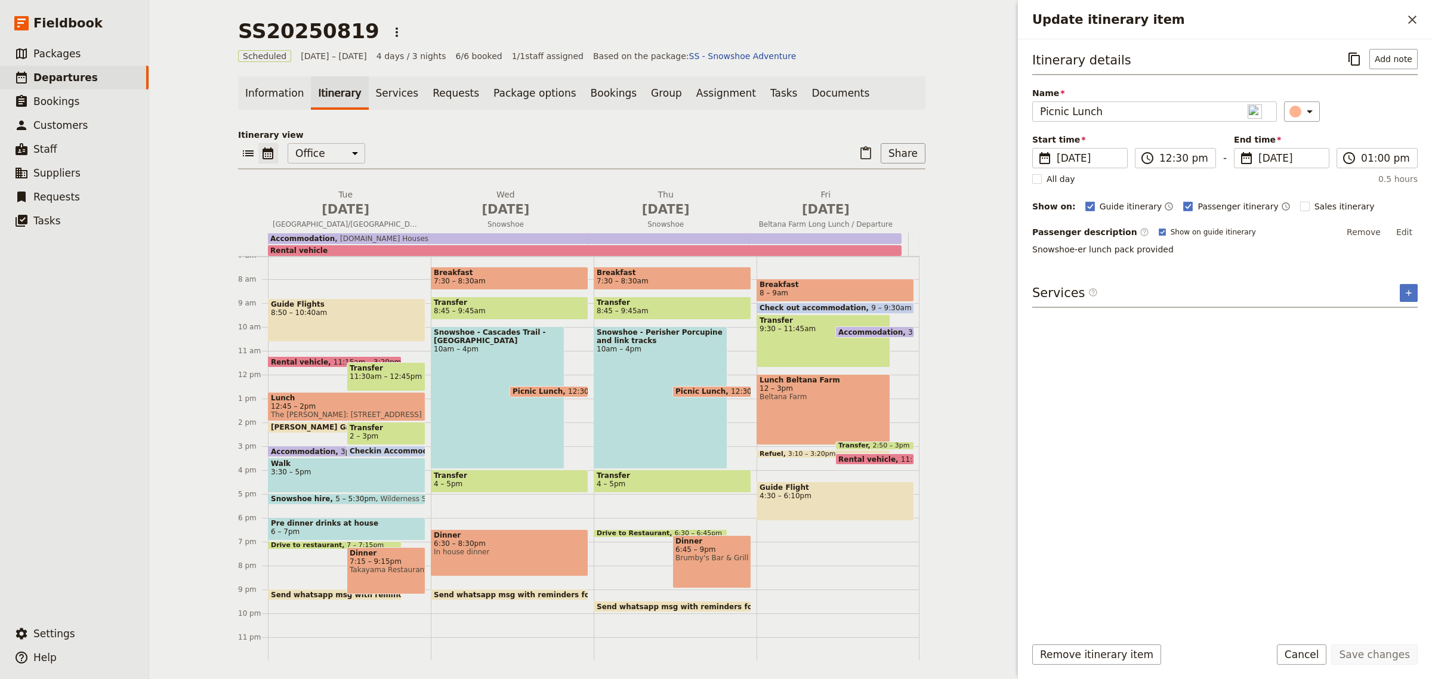
click at [517, 390] on span "Picnic Lunch" at bounding box center [541, 391] width 56 height 8
click at [544, 389] on span "Picnic Lunch" at bounding box center [541, 391] width 56 height 8
click at [1379, 51] on button "Add note" at bounding box center [1394, 59] width 48 height 20
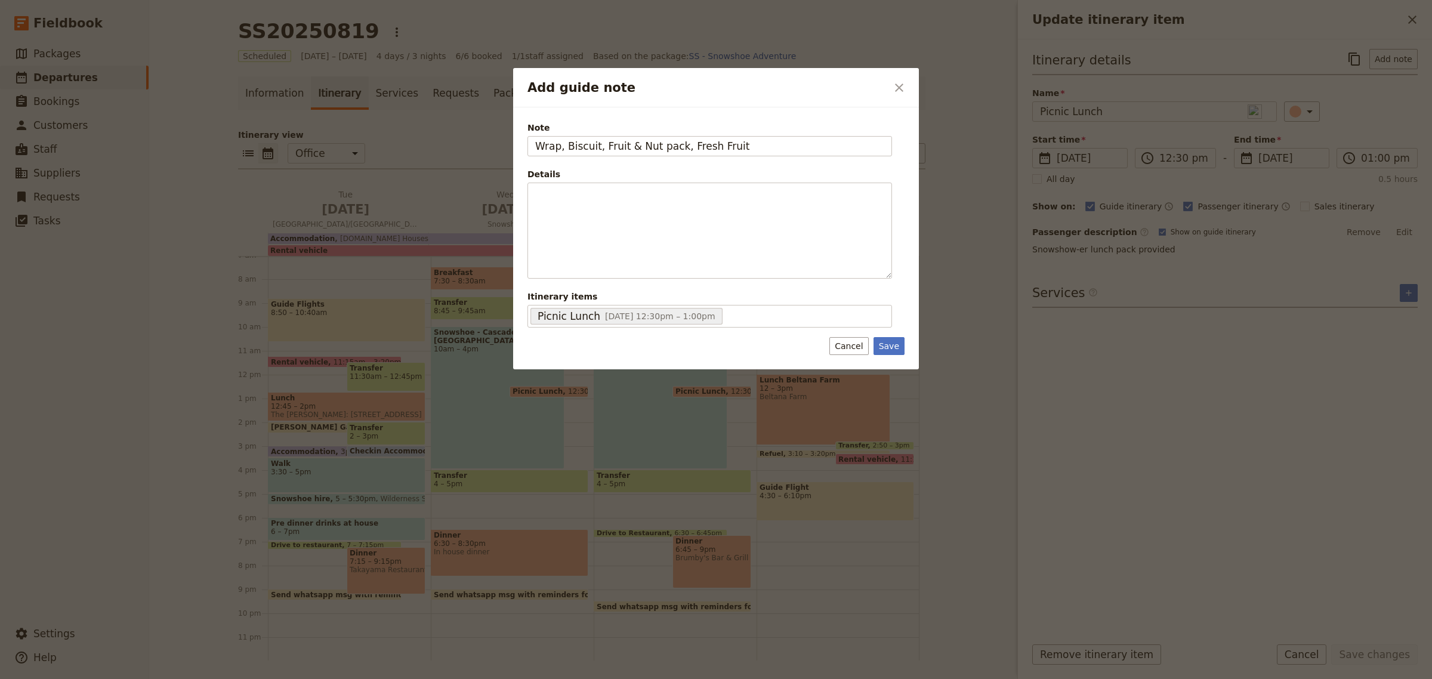
drag, startPoint x: 765, startPoint y: 145, endPoint x: 467, endPoint y: 120, distance: 298.9
click at [467, 679] on div "Add guide note ​ Note Wrap, Biscuit, Fruit & Nut pack, Fresh Fruit Details ​ ​ …" at bounding box center [716, 679] width 1432 height 0
type input "Wrap, Biscuit, Fruit & Nut pack, Fresh Fruit"
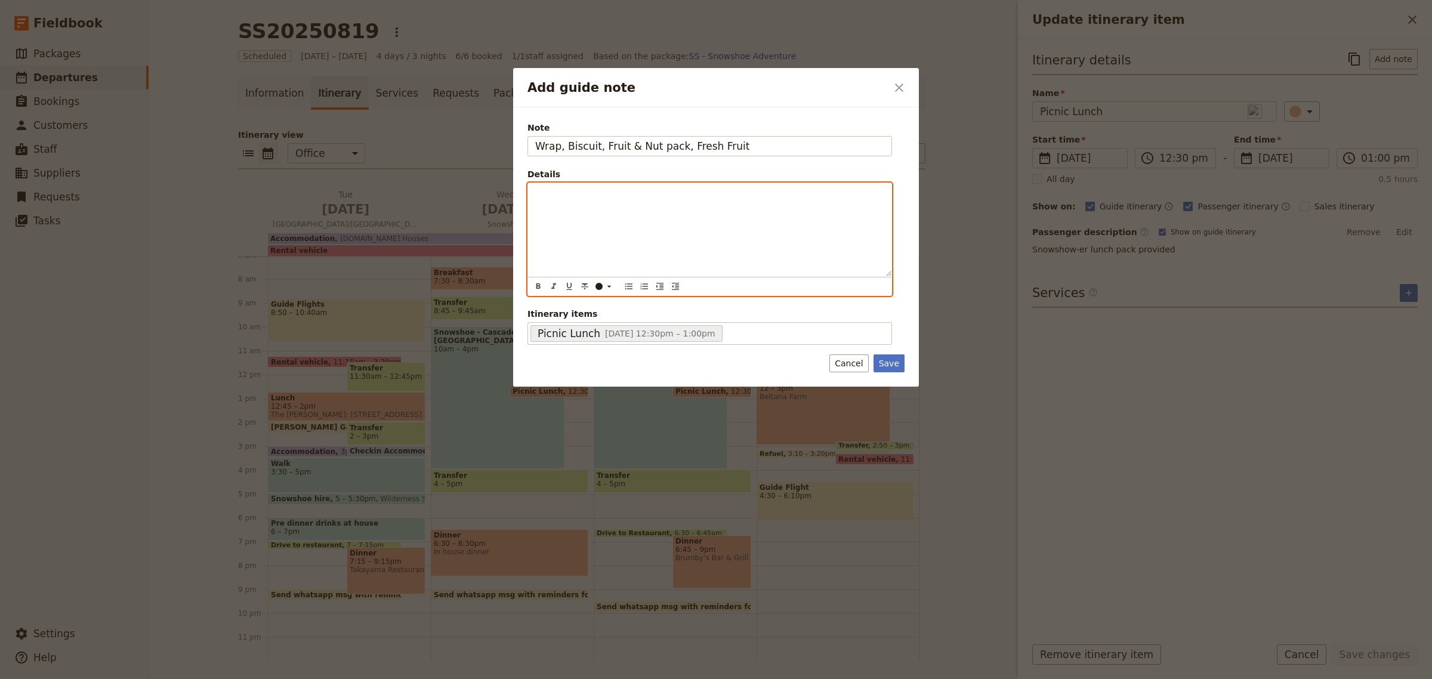
click at [565, 202] on div "Add guide note" at bounding box center [709, 229] width 363 height 93
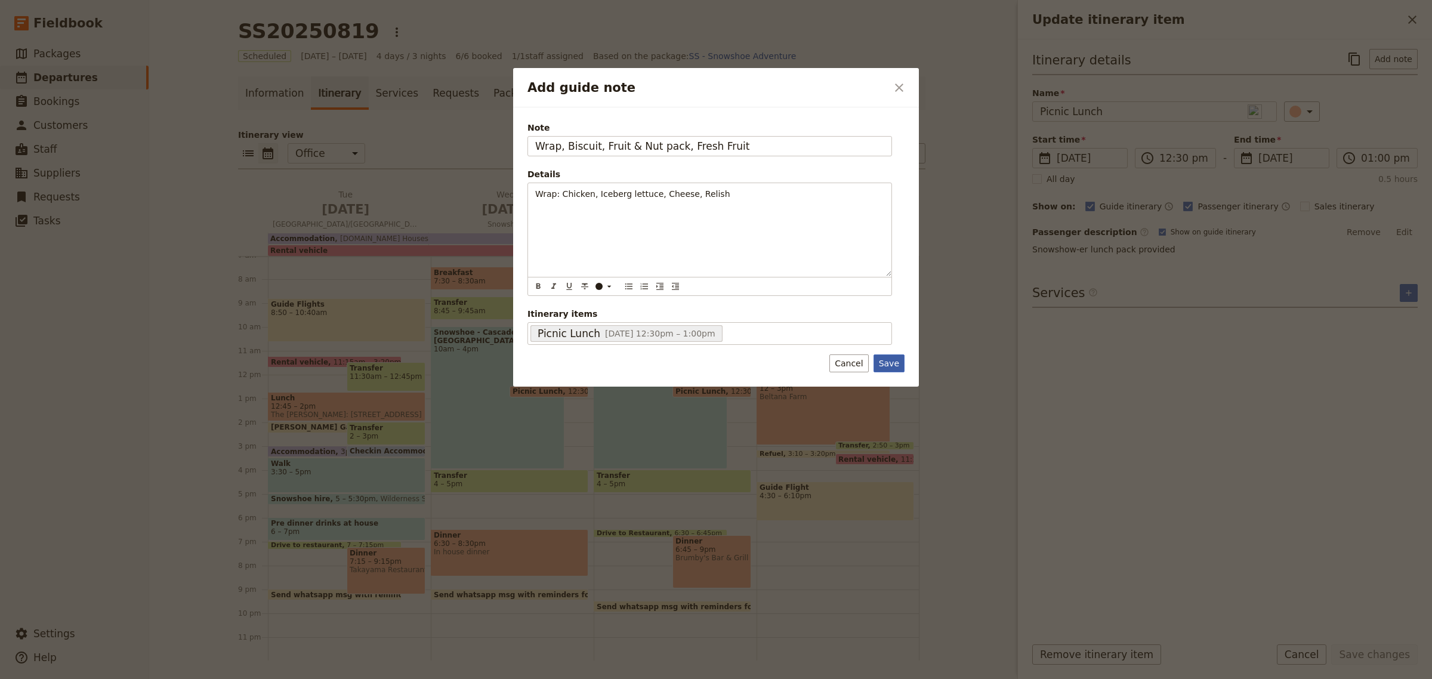
click at [897, 365] on button "Save" at bounding box center [889, 364] width 31 height 18
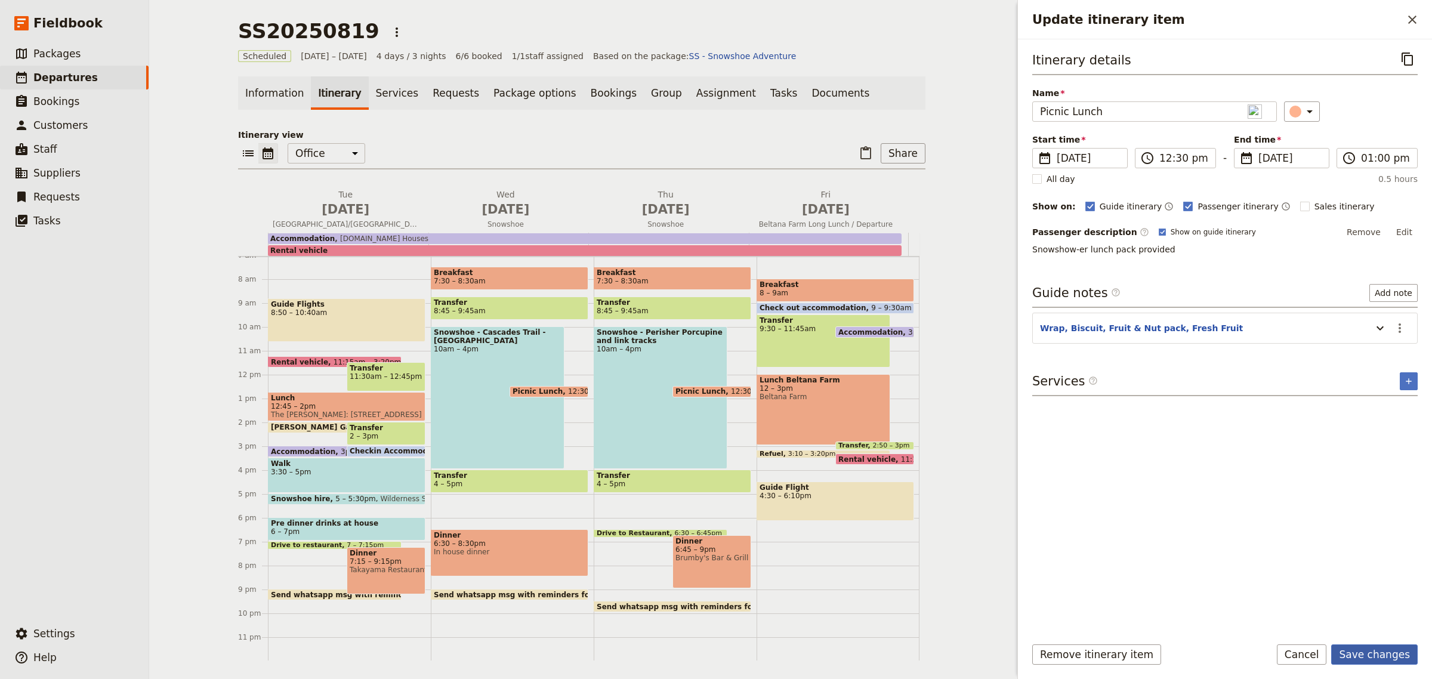
click at [1376, 651] on button "Save changes" at bounding box center [1375, 655] width 87 height 20
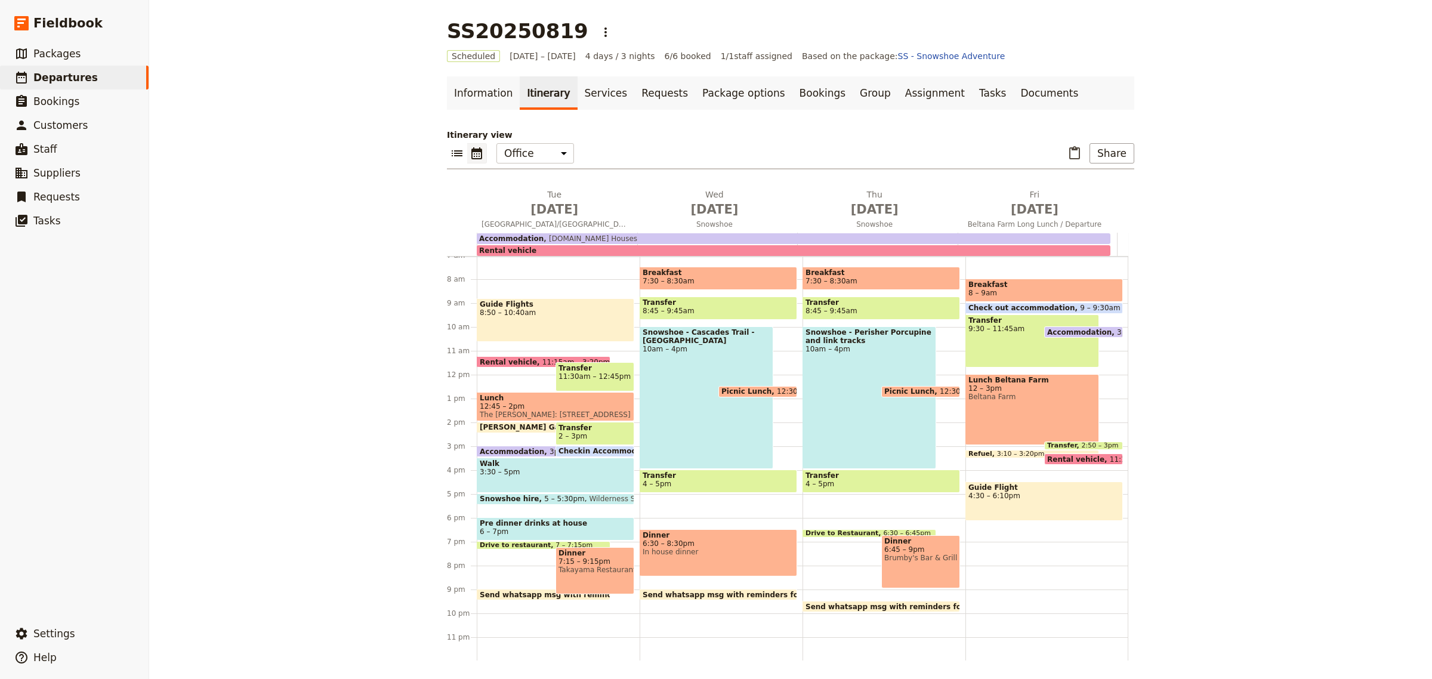
click at [908, 386] on div "Picnic Lunch 12:30 – 1pm" at bounding box center [921, 391] width 79 height 11
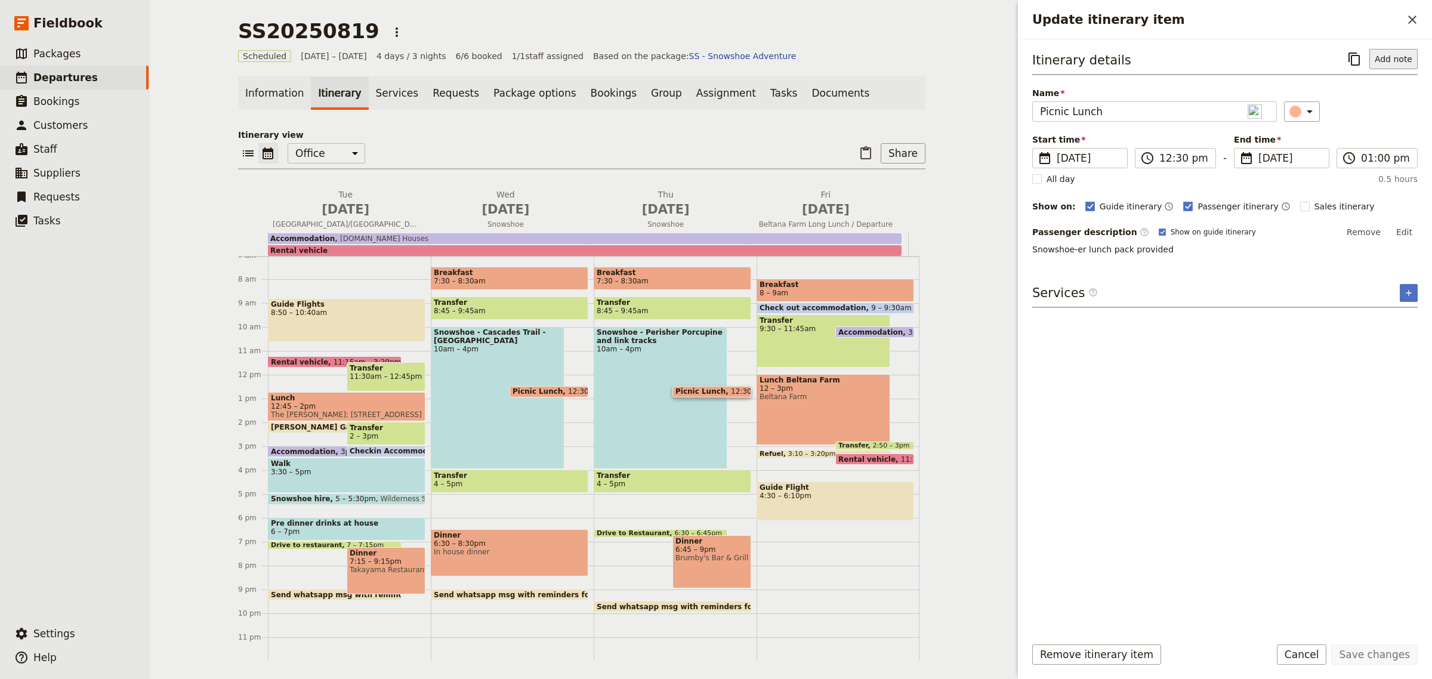
click at [1407, 53] on button "Add note" at bounding box center [1394, 59] width 48 height 20
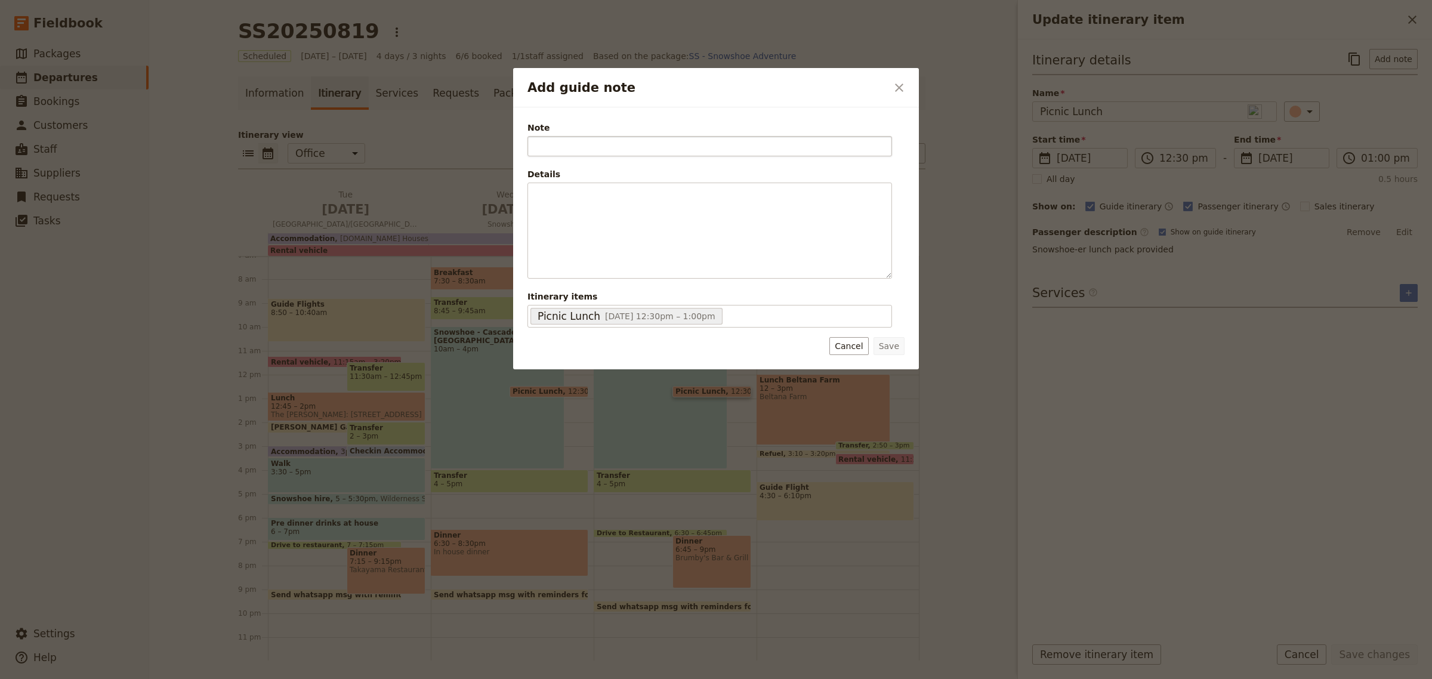
click at [796, 138] on input "Note" at bounding box center [710, 146] width 365 height 20
type input "Wrap, Biscuit, Fruit & Nut pack, Fresh Fruit"
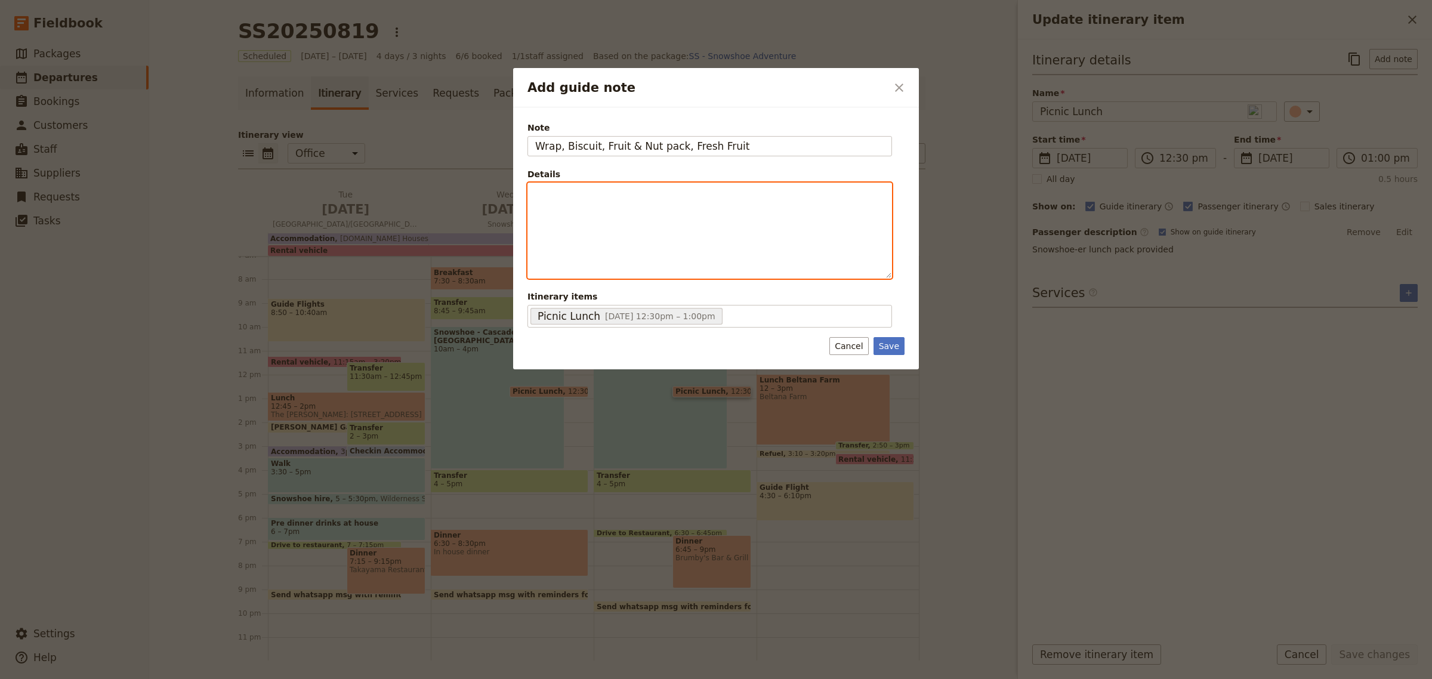
click at [702, 215] on div "Add guide note" at bounding box center [709, 230] width 363 height 95
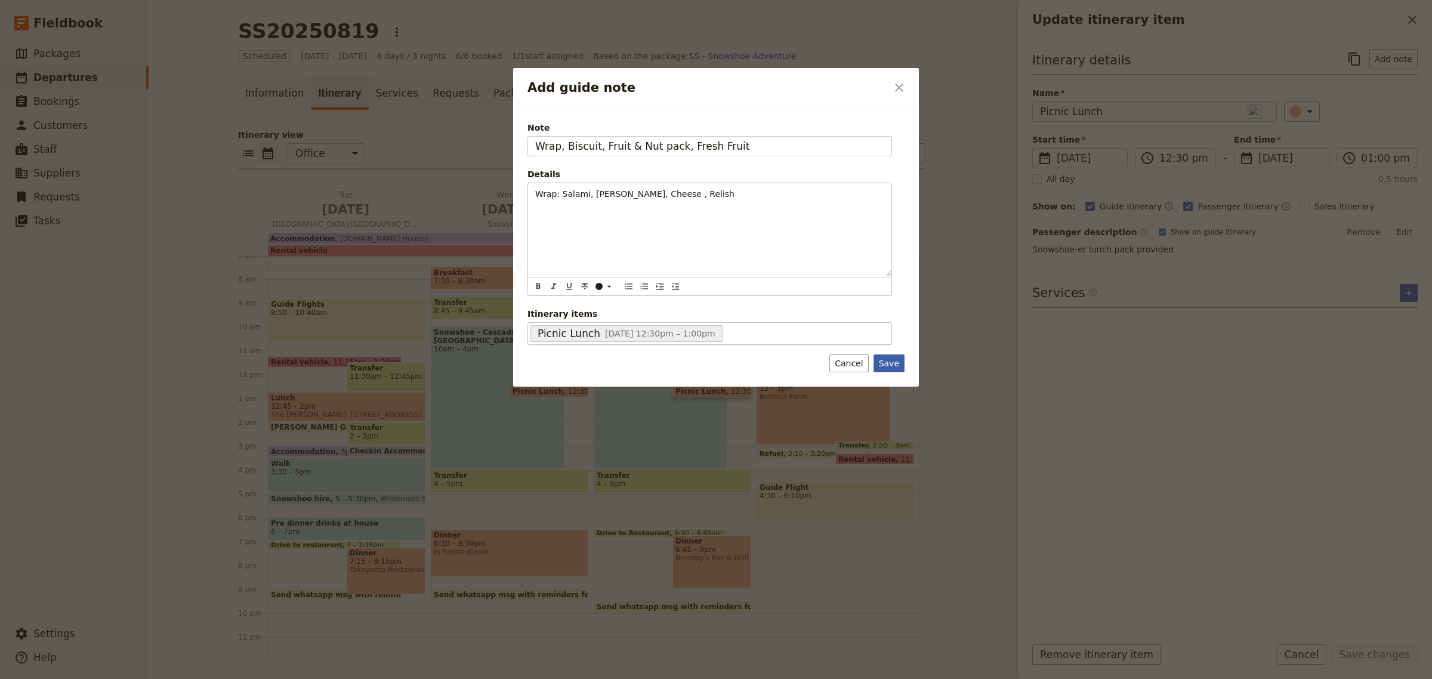
click at [892, 362] on button "Save" at bounding box center [889, 364] width 31 height 18
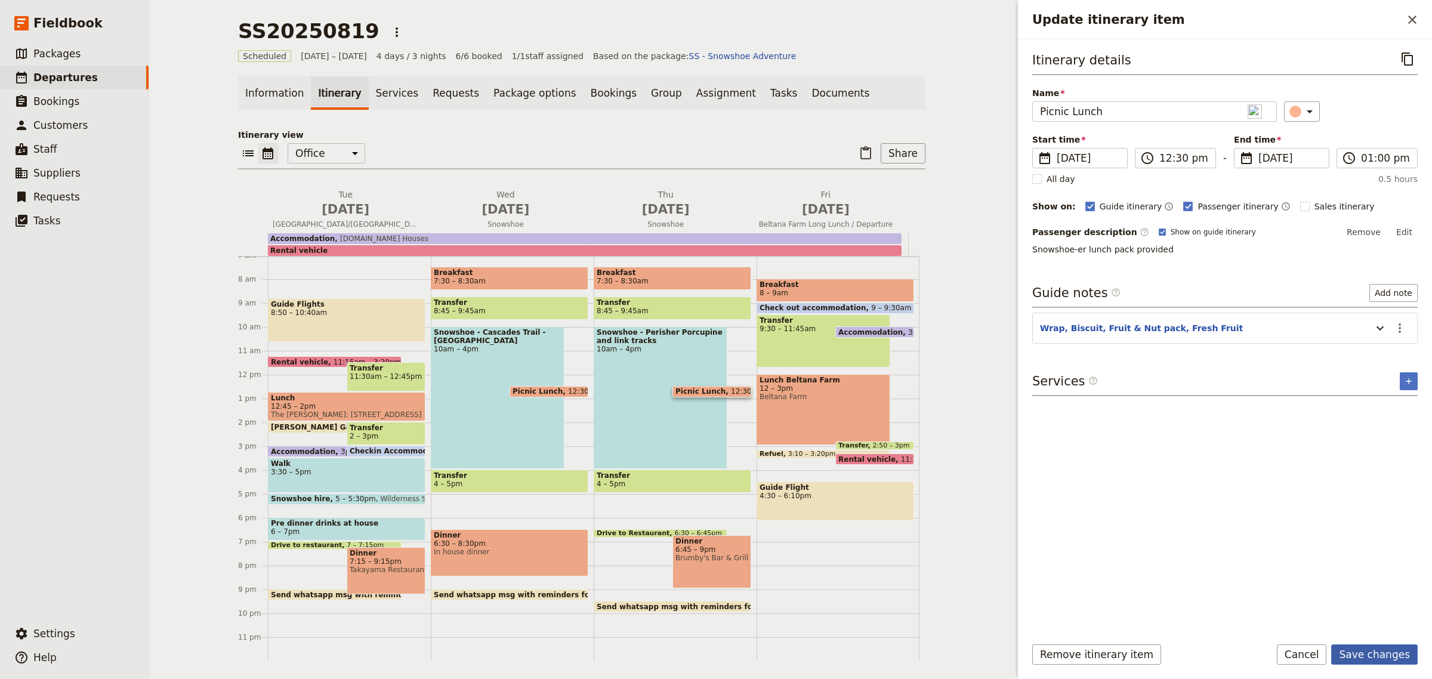
click at [1380, 657] on button "Save changes" at bounding box center [1375, 655] width 87 height 20
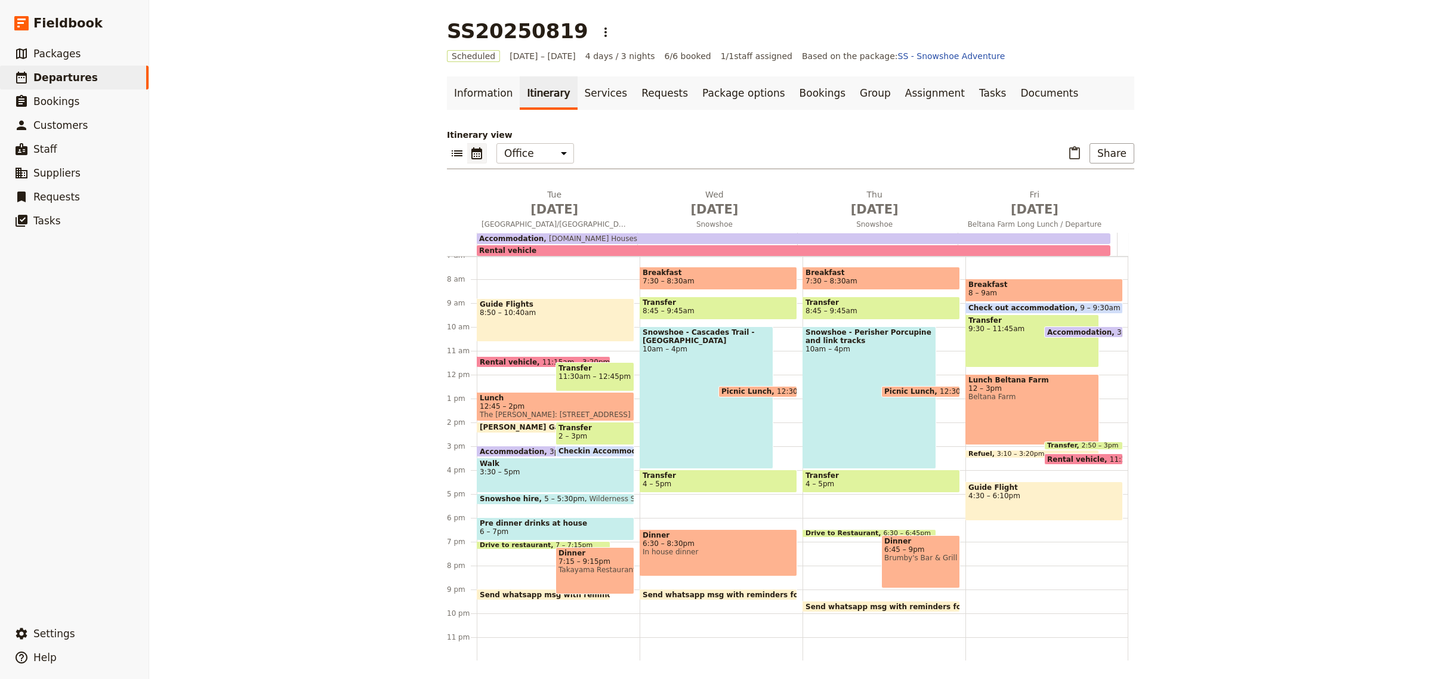
click at [677, 277] on span "7:30 – 8:30am" at bounding box center [669, 281] width 52 height 8
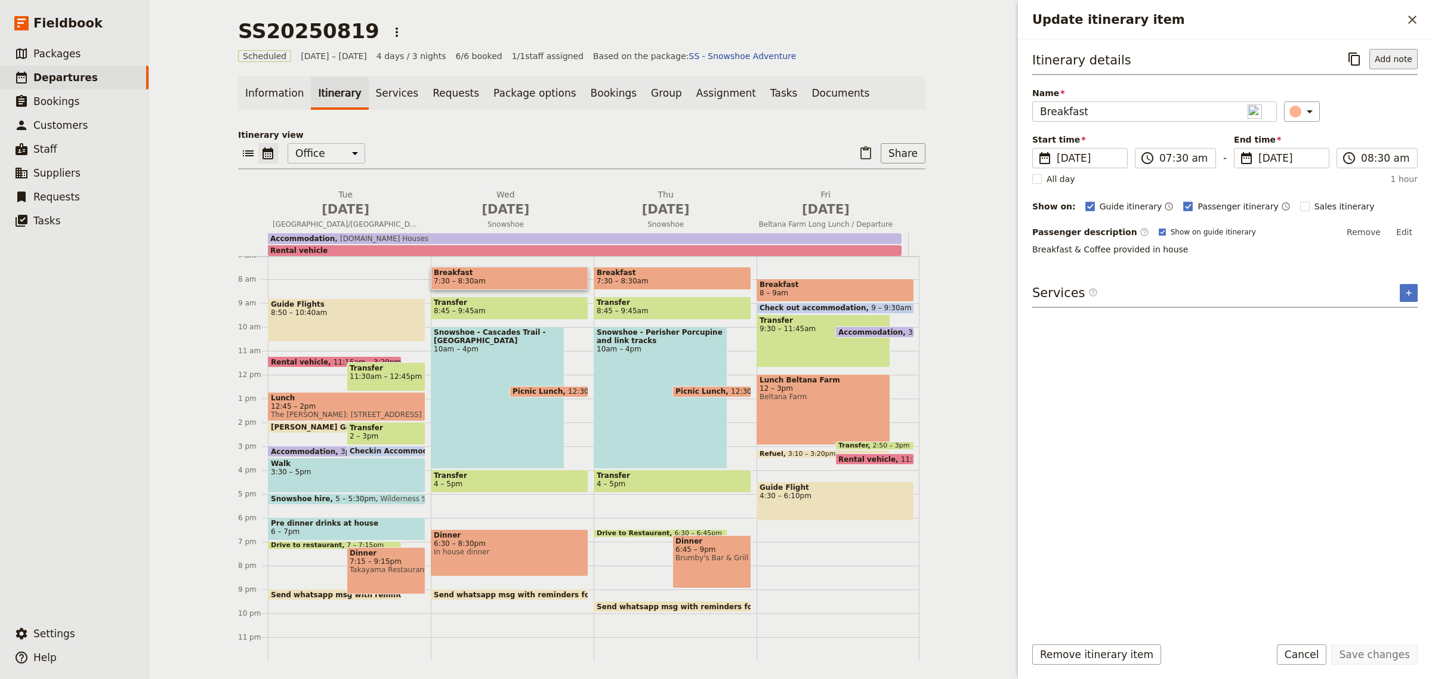
click at [1398, 51] on button "Add note" at bounding box center [1394, 59] width 48 height 20
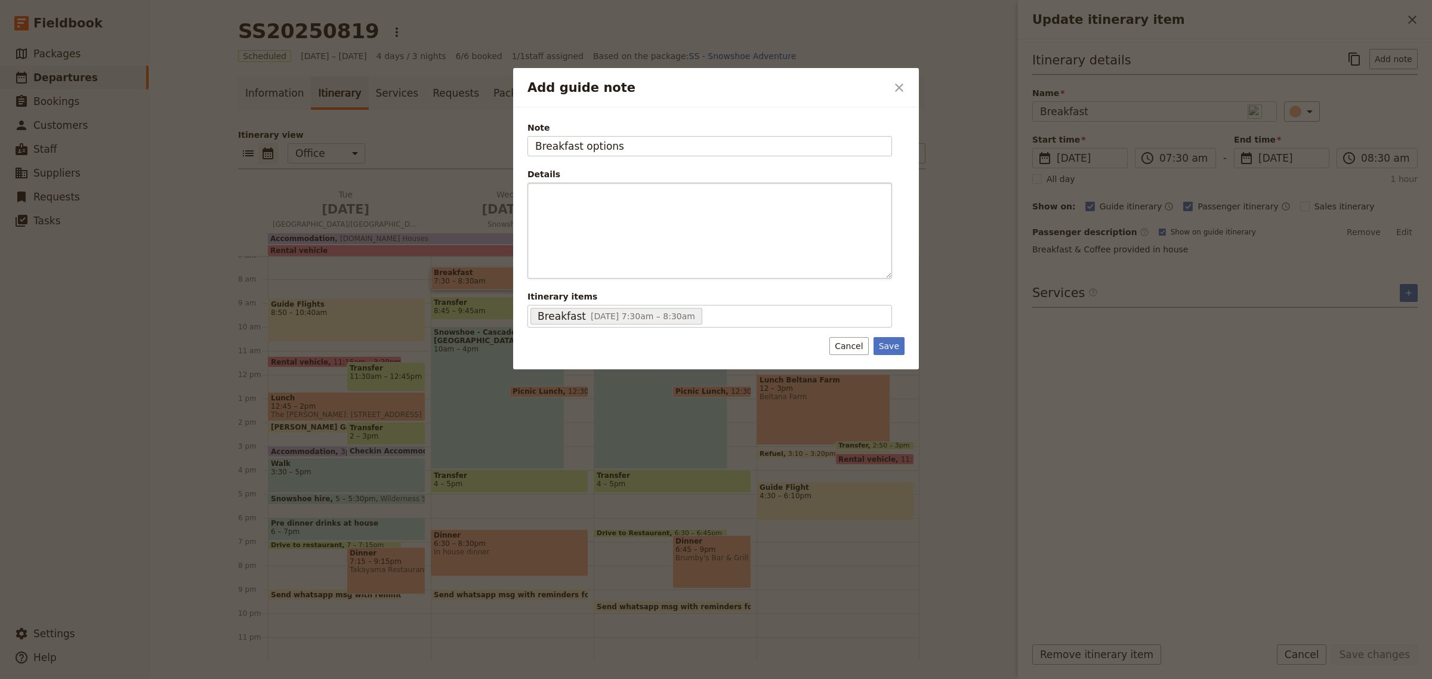
type input "Breakfast options"
click at [805, 198] on p "Add guide note" at bounding box center [709, 194] width 349 height 12
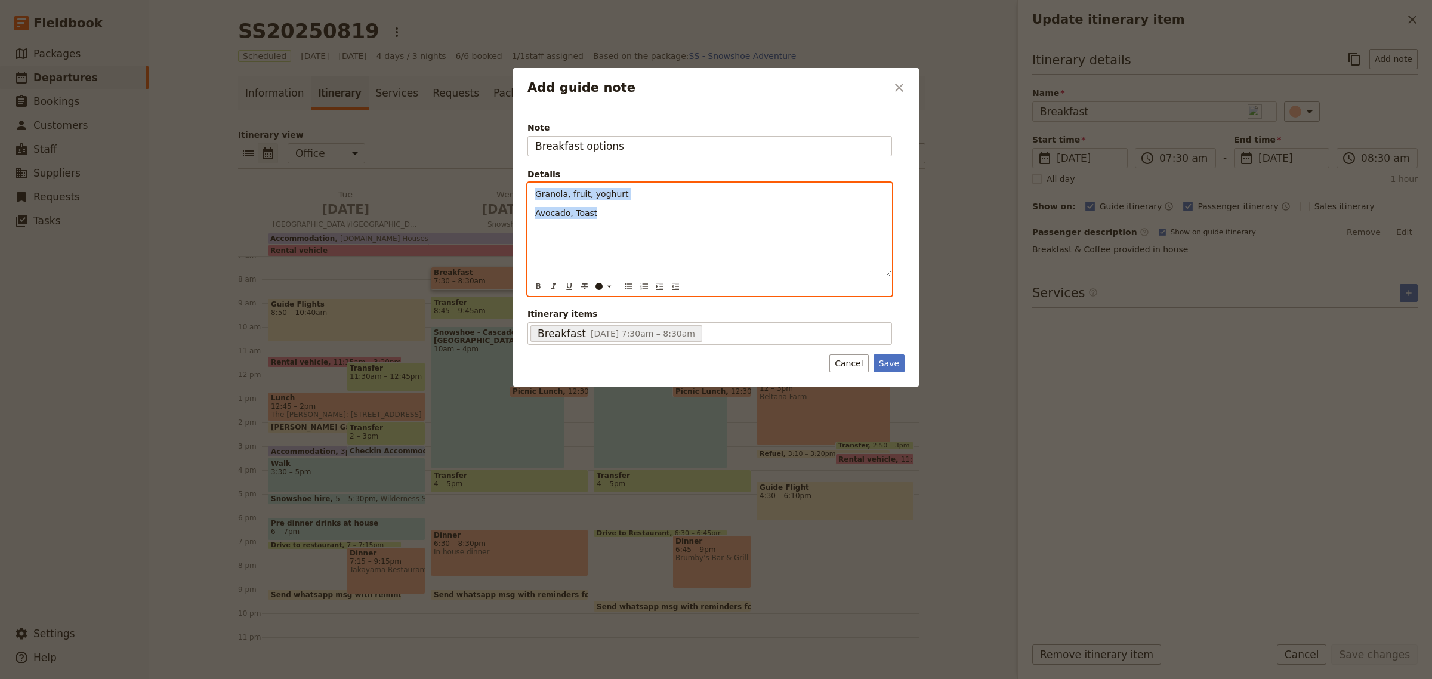
drag, startPoint x: 605, startPoint y: 227, endPoint x: 518, endPoint y: 181, distance: 98.3
click at [518, 181] on div "Note Breakfast options Details Granola, fruit, yoghurt Avocado, Toast ​ ​ ​ ​ ​…" at bounding box center [716, 246] width 406 height 279
copy div "Granola, fruit, yoghurt Avocado, Toast"
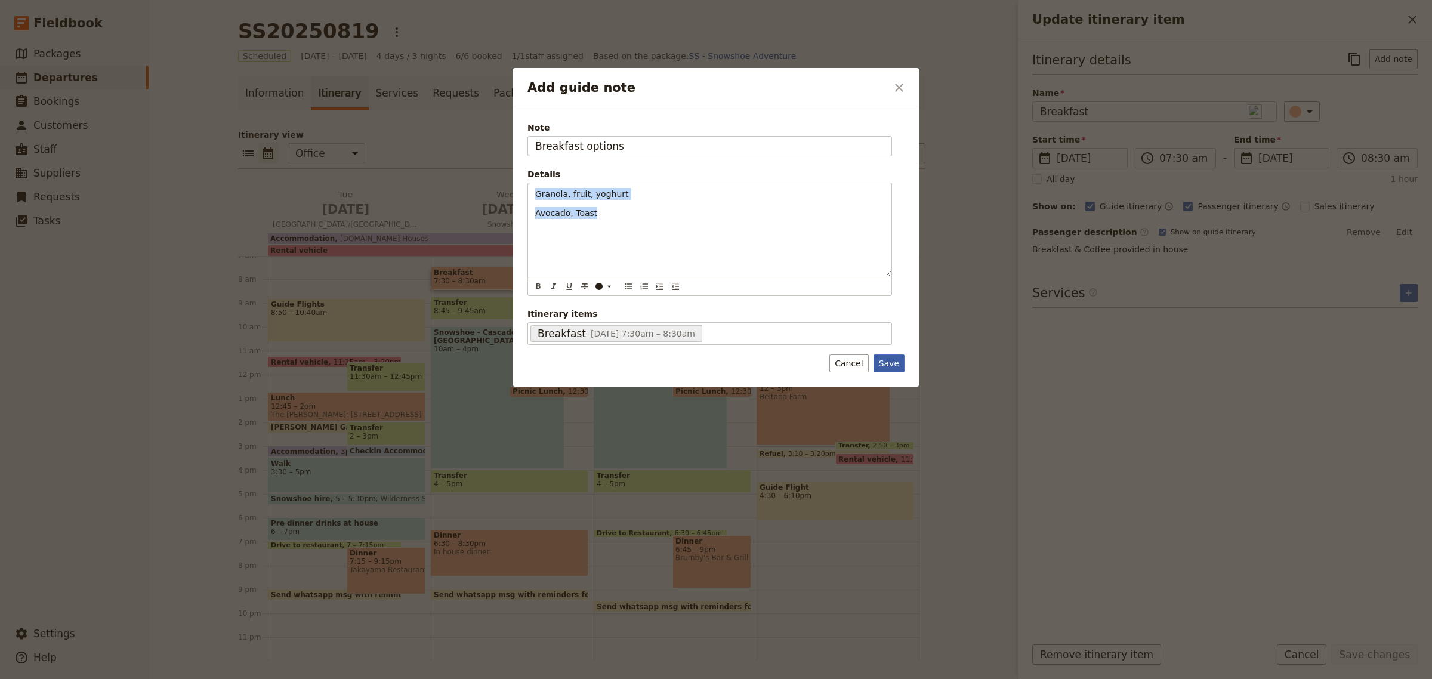
click at [895, 357] on button "Save" at bounding box center [889, 364] width 31 height 18
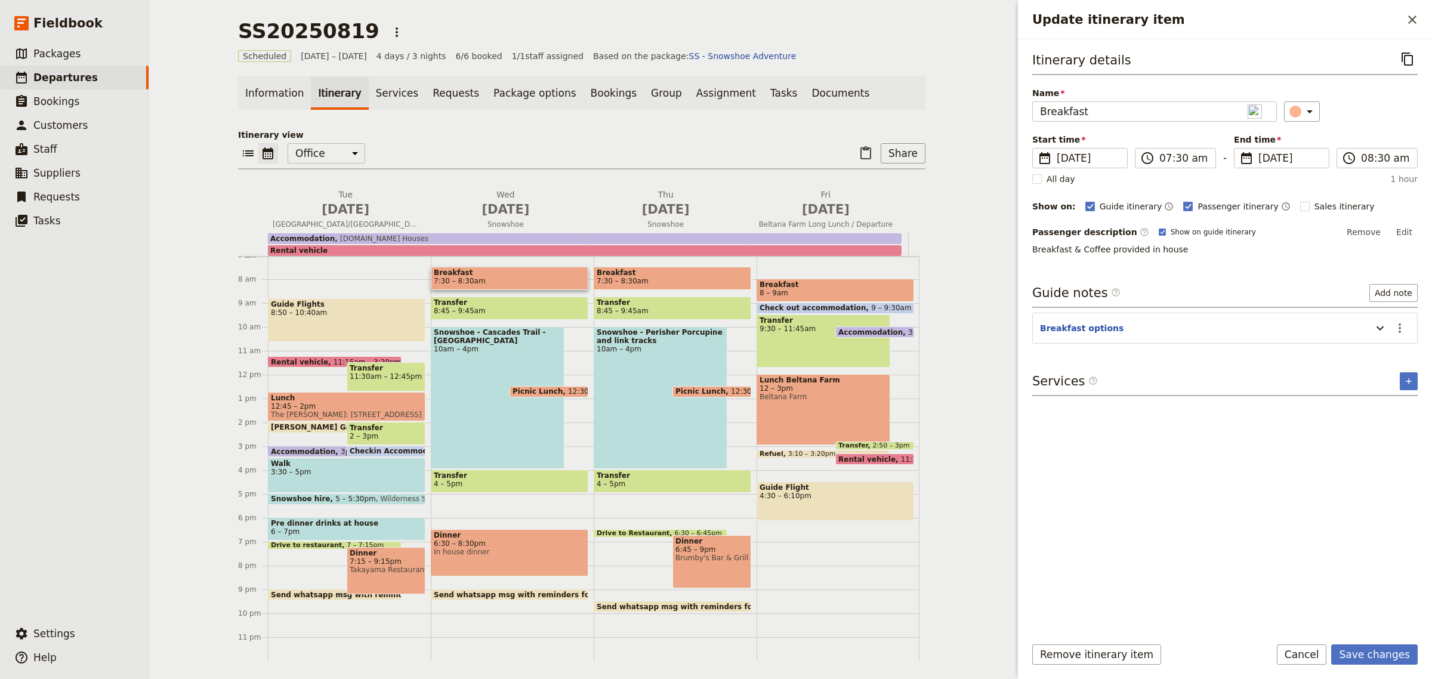
click at [613, 277] on span "7:30 – 8:30am" at bounding box center [623, 281] width 52 height 8
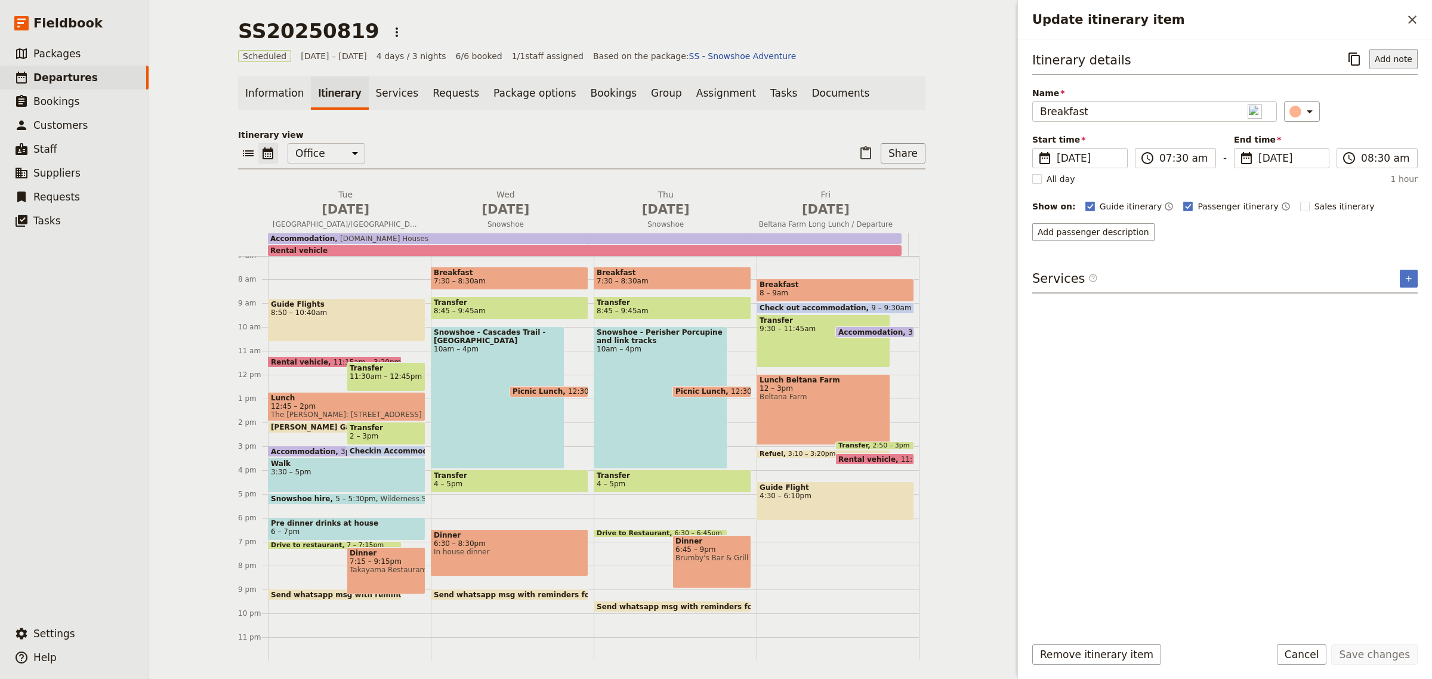
click at [1392, 63] on button "Add note" at bounding box center [1394, 59] width 48 height 20
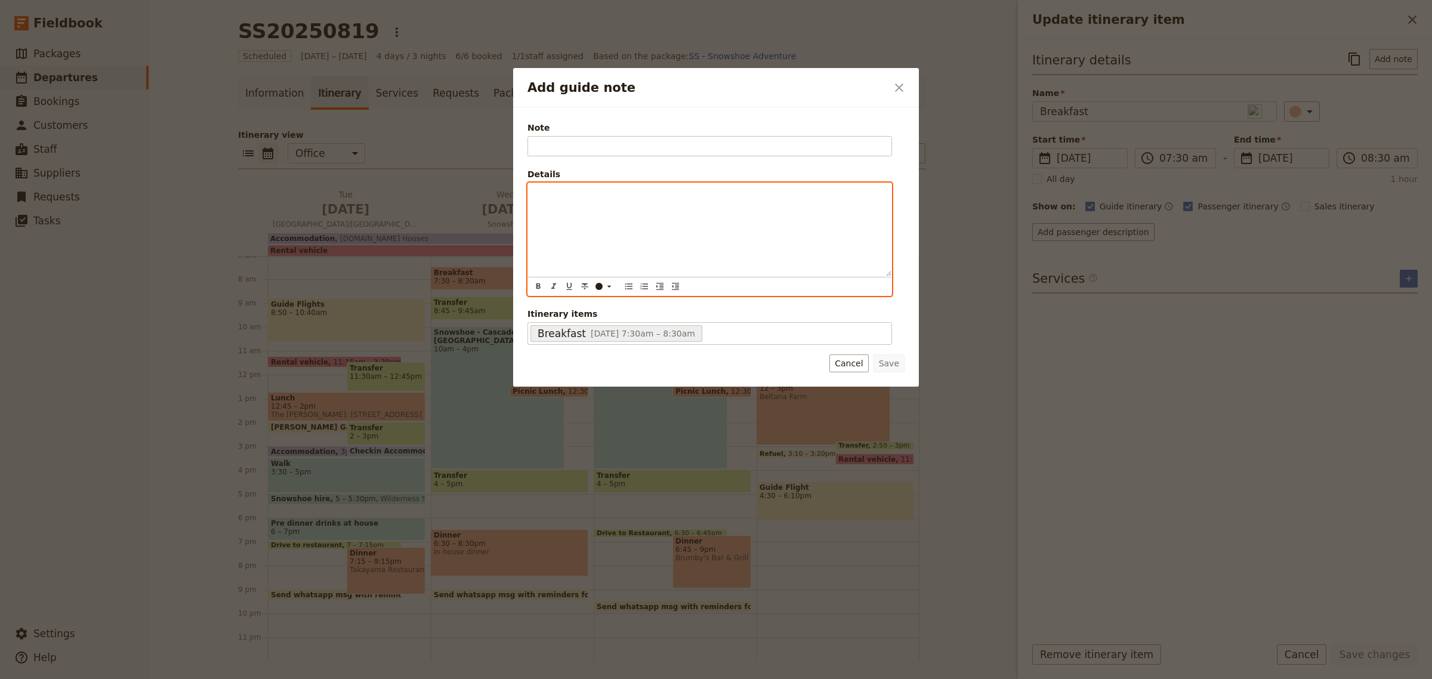
click at [568, 195] on p "Add guide note" at bounding box center [709, 194] width 349 height 12
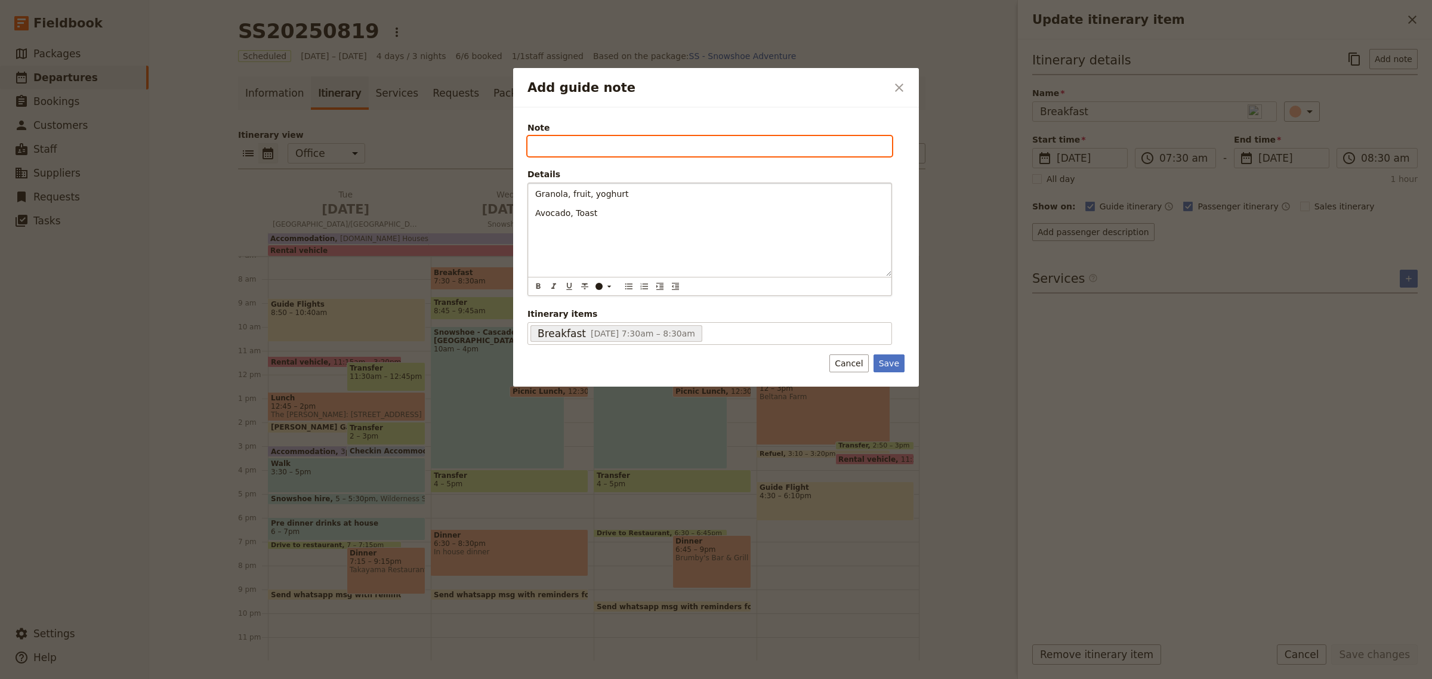
click at [559, 145] on input "Note" at bounding box center [710, 146] width 365 height 20
type input "Breakfast options"
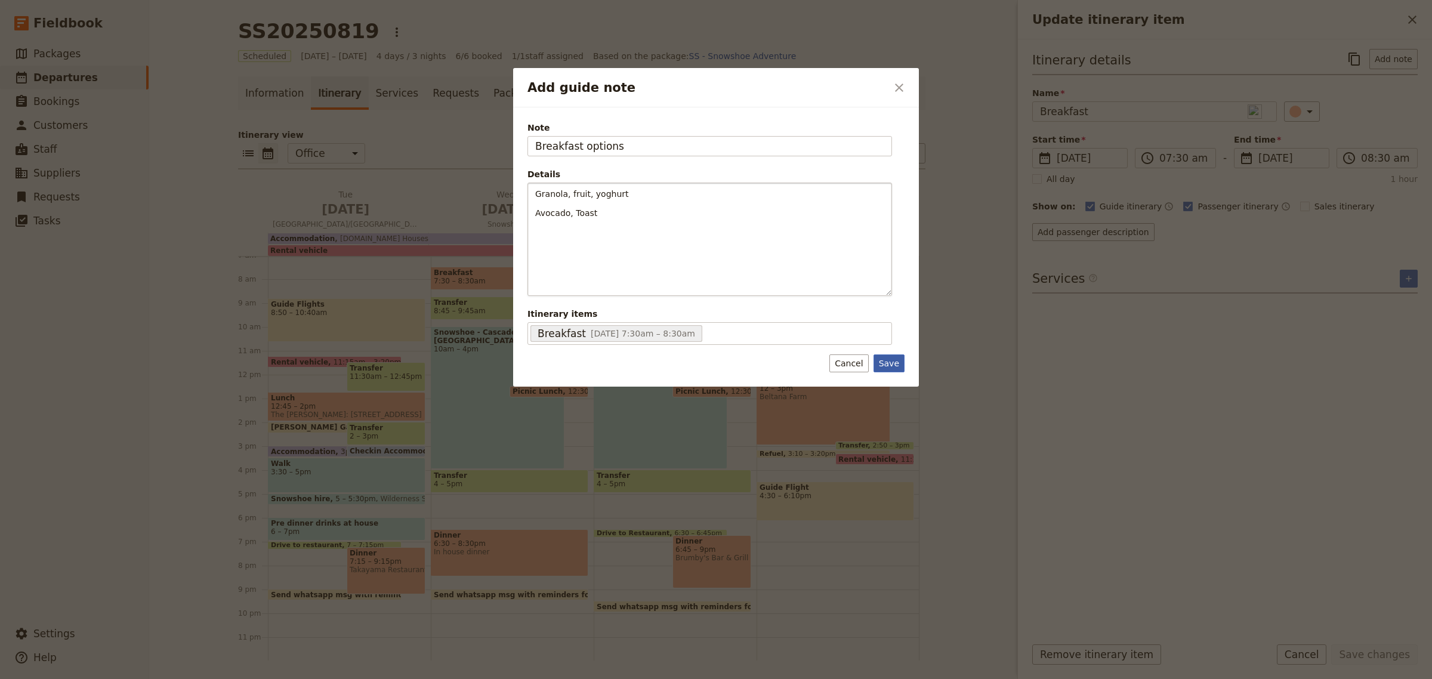
click at [886, 371] on button "Save" at bounding box center [889, 364] width 31 height 18
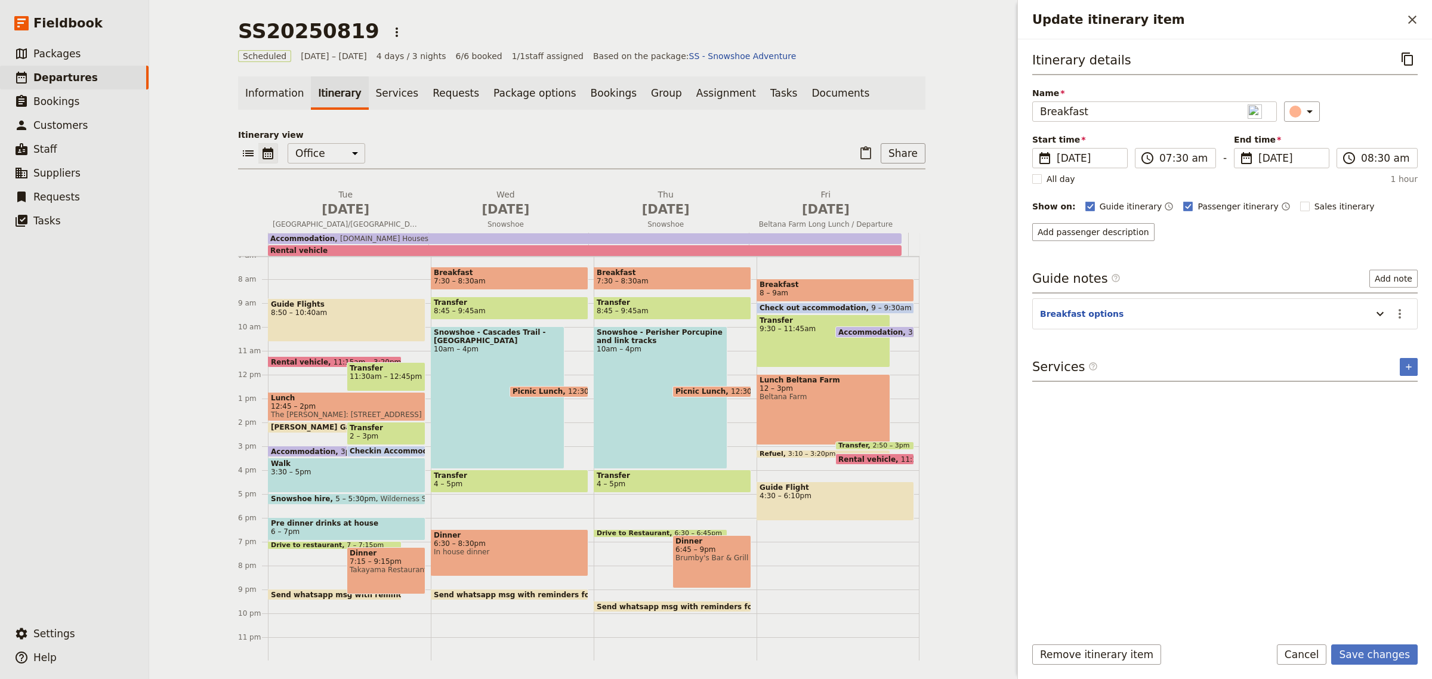
click at [822, 285] on span "Breakfast" at bounding box center [836, 285] width 152 height 8
click at [1389, 57] on button "Add note" at bounding box center [1394, 59] width 48 height 20
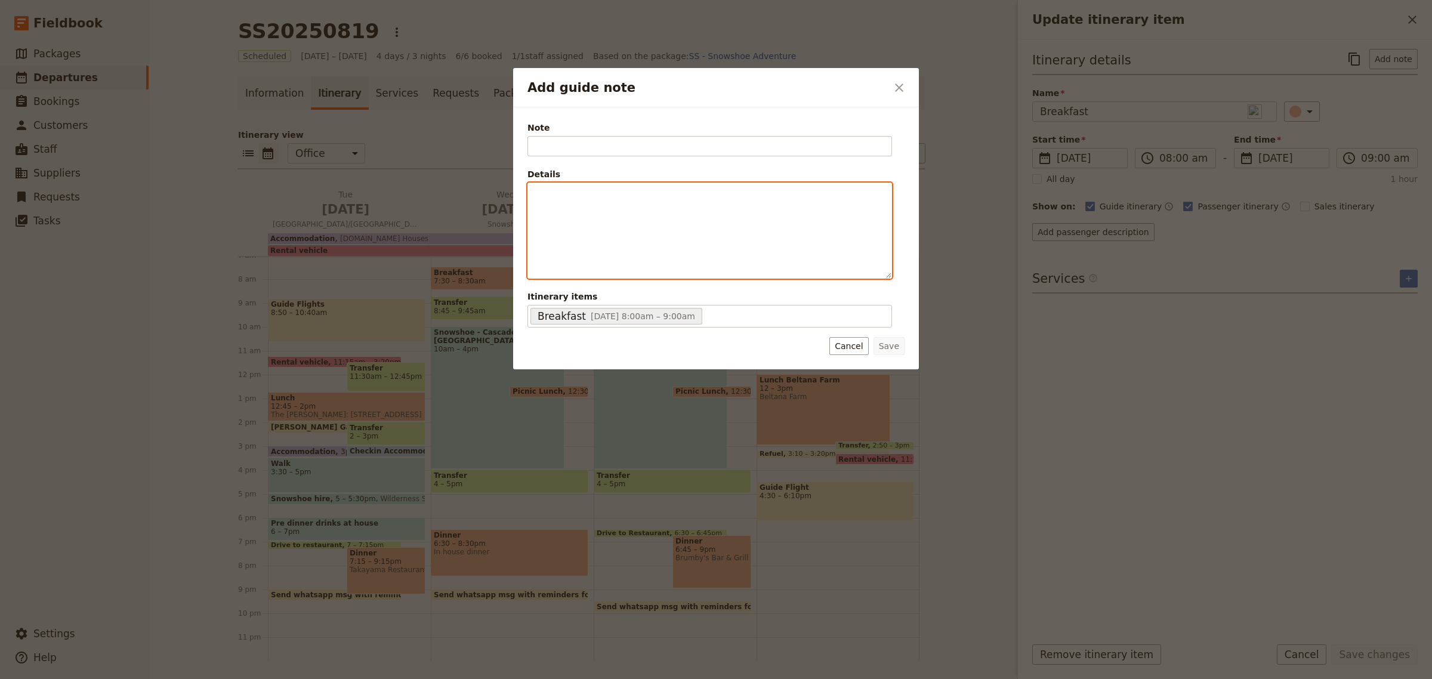
click at [657, 203] on div "Add guide note" at bounding box center [709, 230] width 363 height 95
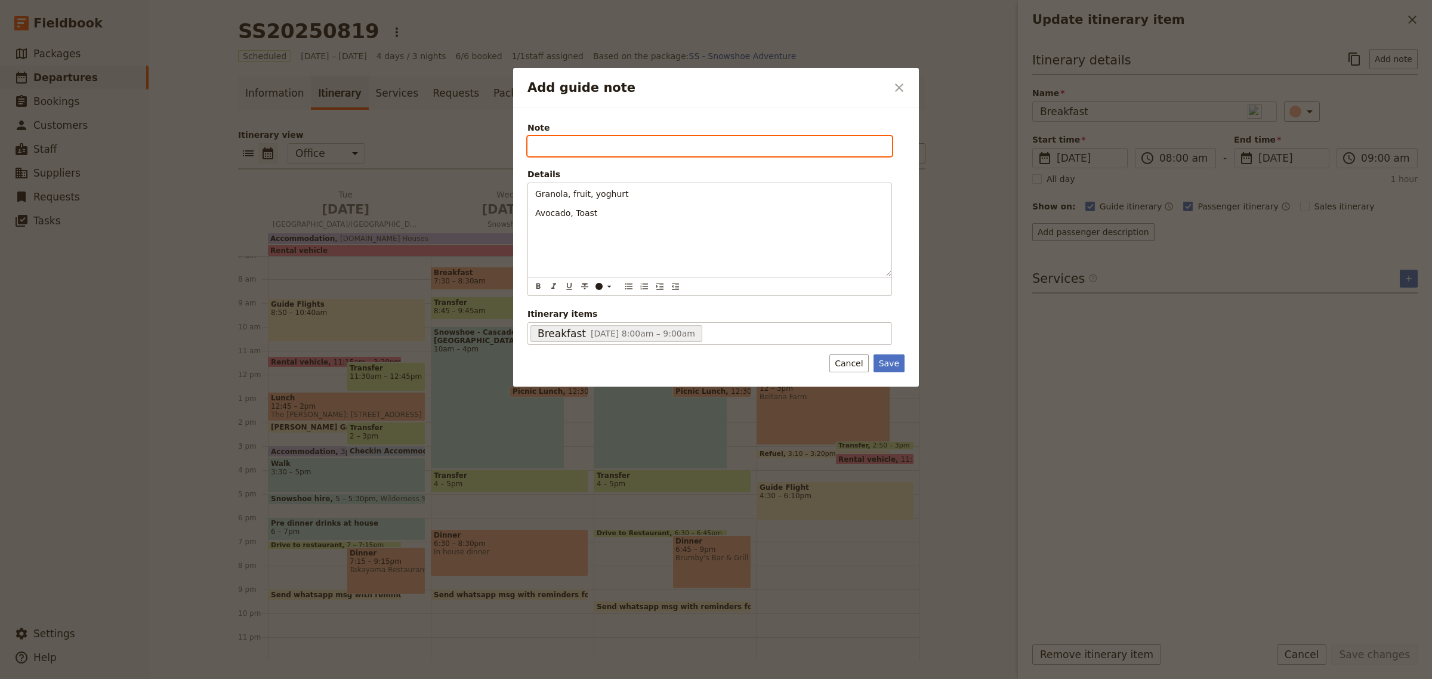
click at [600, 142] on input "Note" at bounding box center [710, 146] width 365 height 20
type input "Breakfast Options"
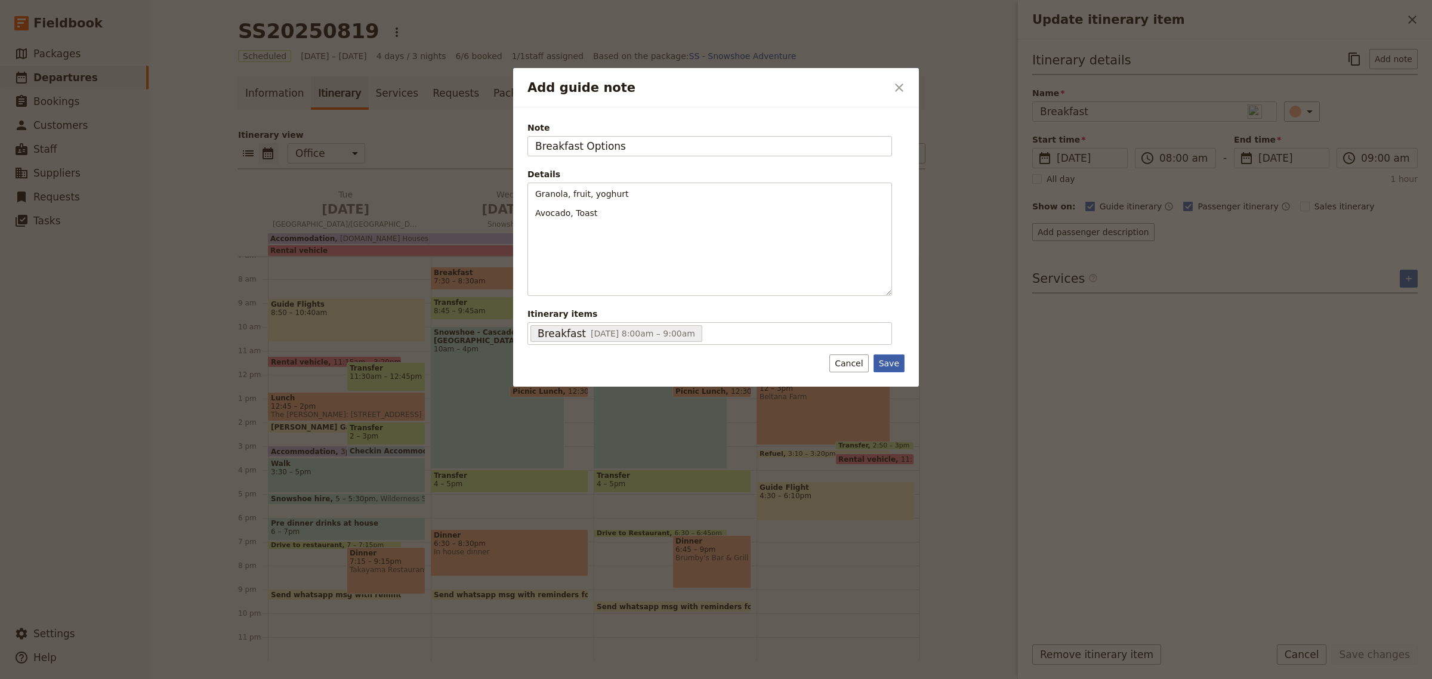
click at [899, 362] on button "Save" at bounding box center [889, 364] width 31 height 18
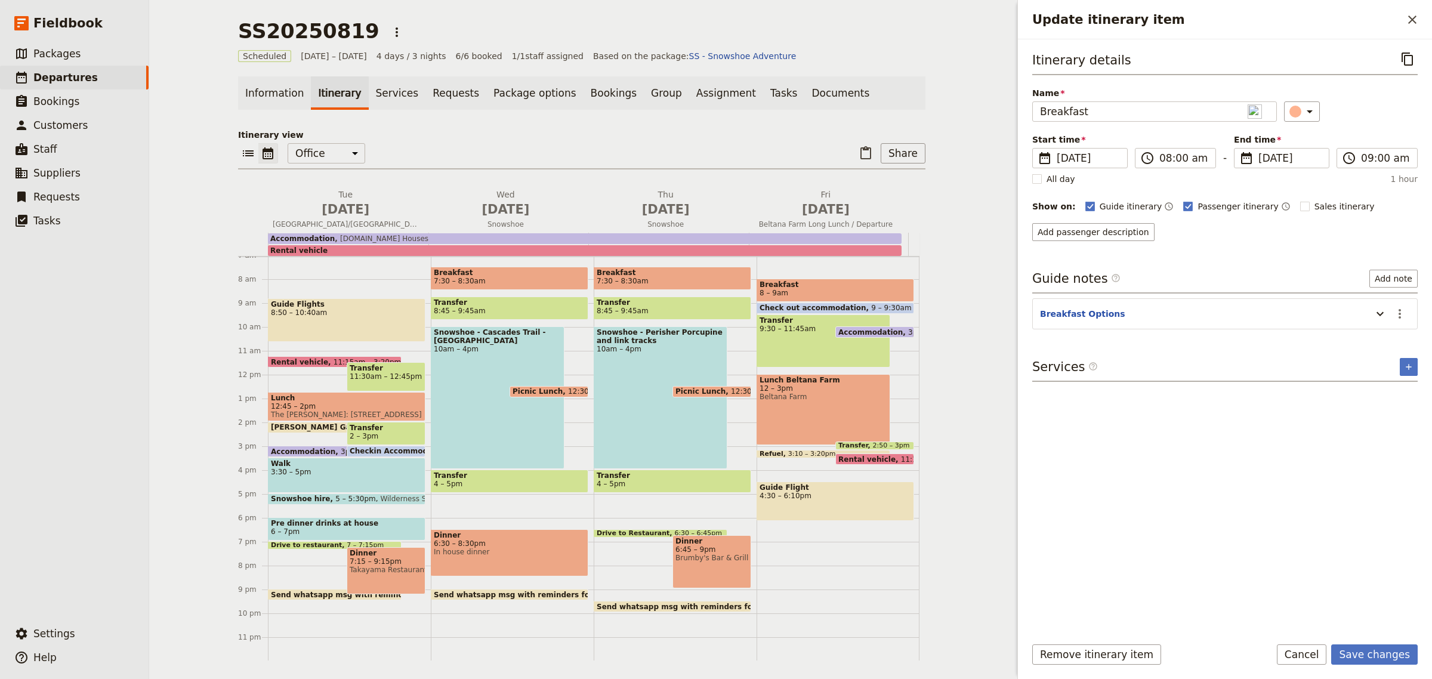
click at [320, 392] on div "Lunch 12:45 – 2pm The [PERSON_NAME]: [STREET_ADDRESS]" at bounding box center [347, 406] width 158 height 29
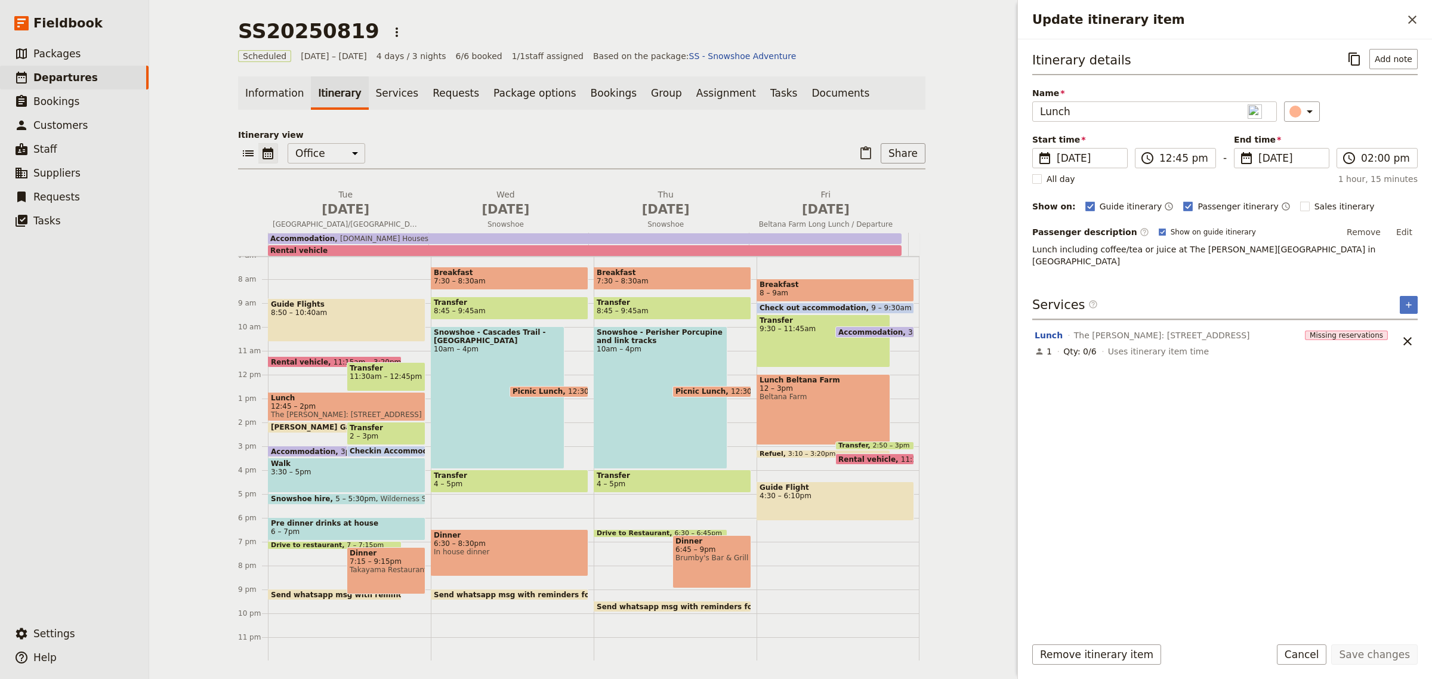
click at [1039, 582] on div "Itinerary details ​ Add note Name Lunch ​ Start time ​ [DATE] [DATE] [DATE] 12:…" at bounding box center [1226, 337] width 386 height 577
click at [309, 382] on div "Guide Flights 8:50 – 10:40am Rental vehicle 11:15am – 3:20pm Transfer 11:30am –…" at bounding box center [349, 374] width 163 height 573
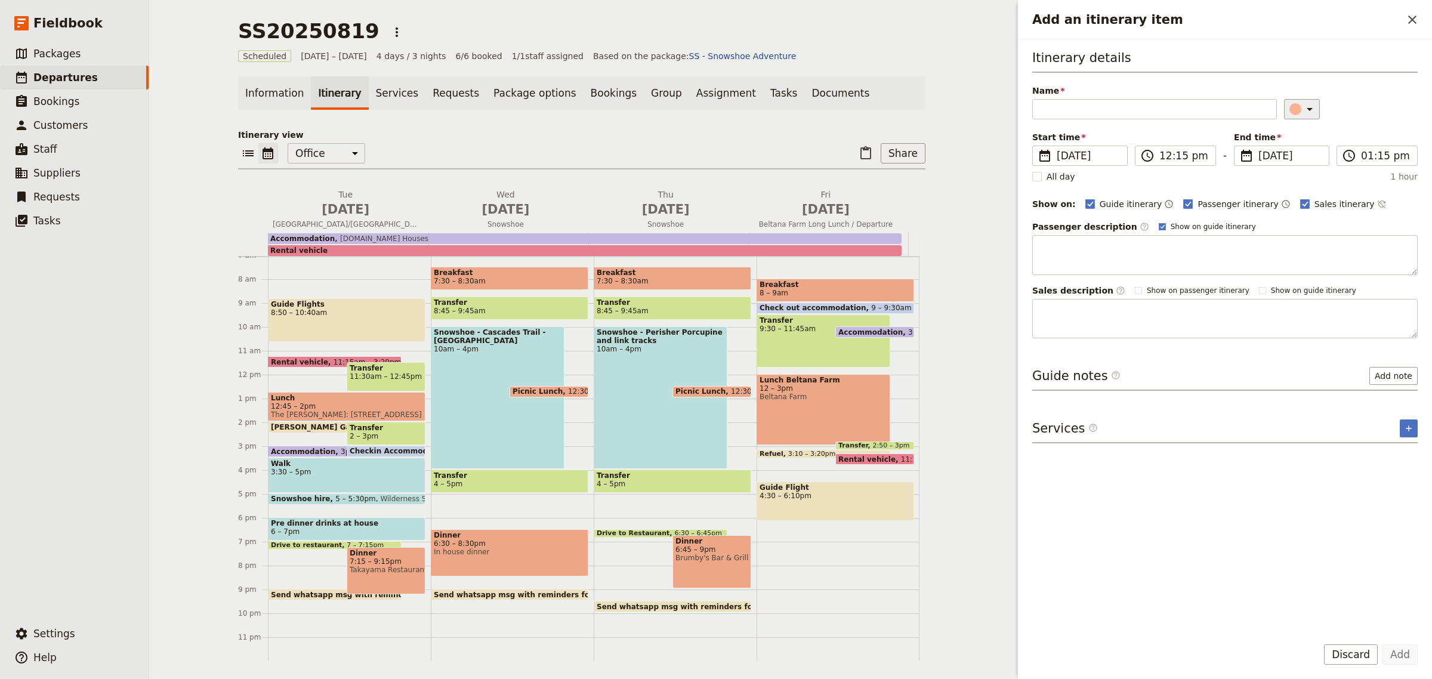
click at [1303, 109] on icon "Add an itinerary item" at bounding box center [1310, 109] width 14 height 14
click at [1296, 140] on div "button" at bounding box center [1302, 134] width 12 height 12
click at [1183, 108] on input "Name" at bounding box center [1155, 109] width 245 height 20
type input "Click and Collect - Woolworths"
click at [1172, 157] on input "12:15 pm" at bounding box center [1184, 156] width 49 height 14
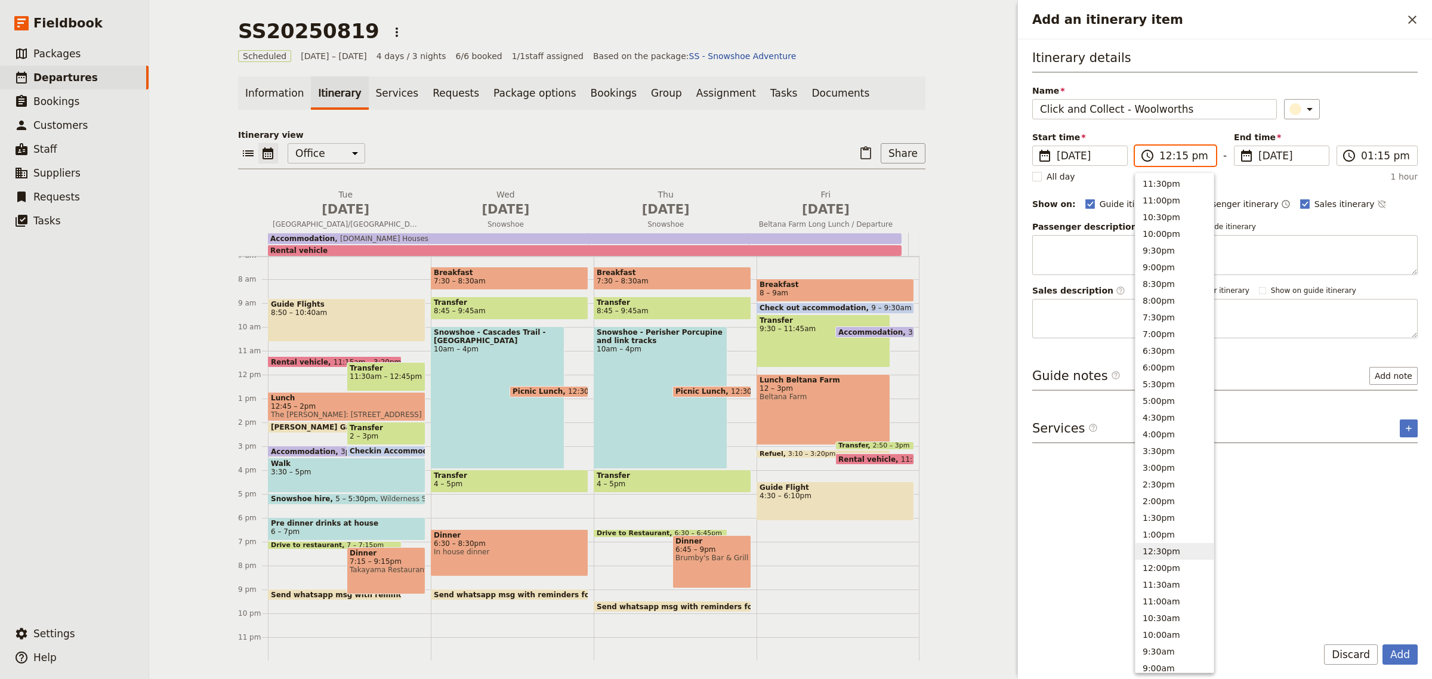
click at [1169, 552] on button "12:30pm" at bounding box center [1175, 551] width 78 height 17
type input "12:30 pm"
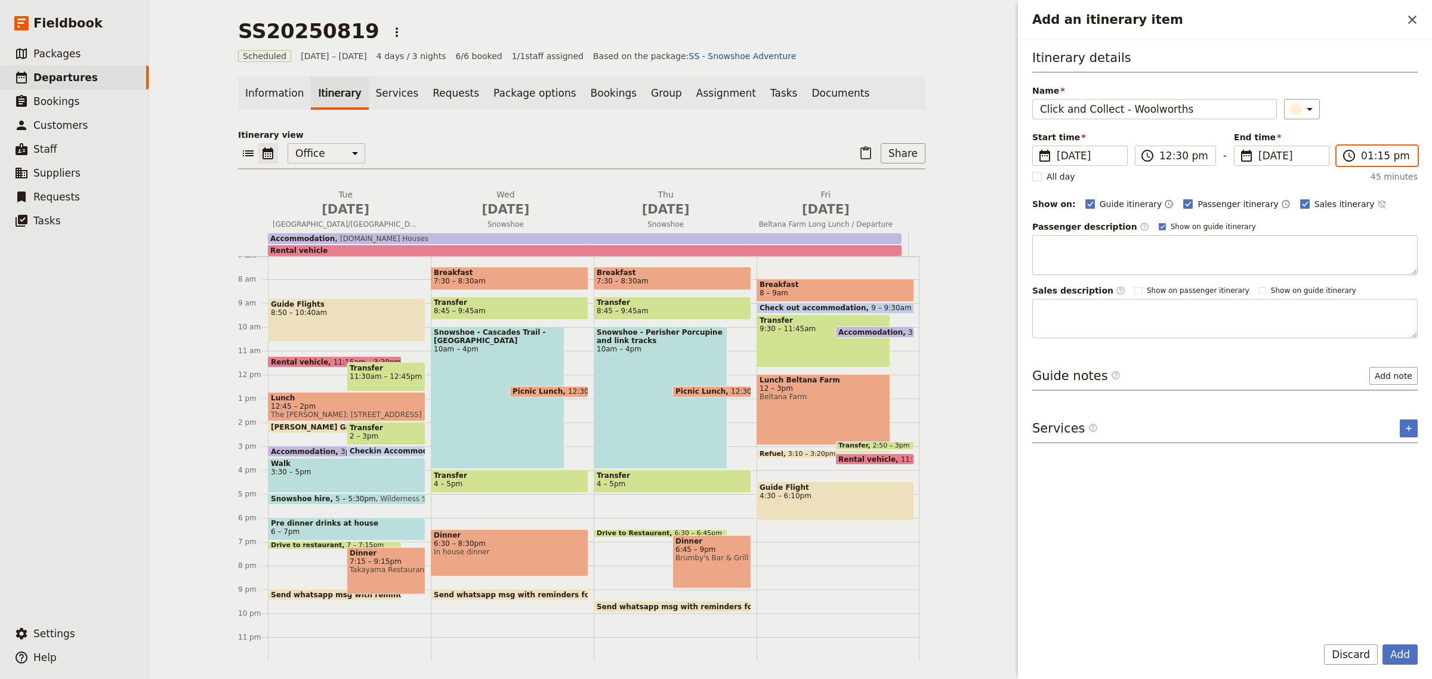
click at [1367, 156] on input "01:15 pm" at bounding box center [1385, 156] width 49 height 14
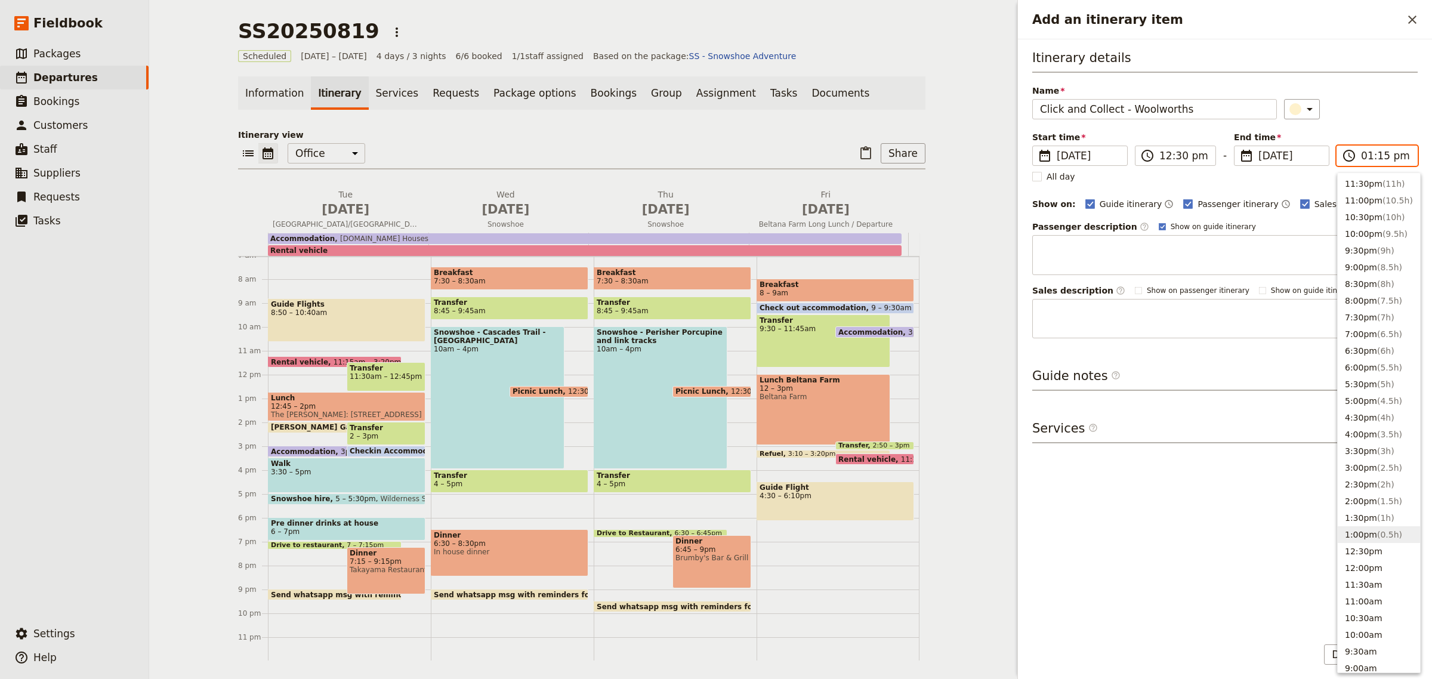
click at [1361, 532] on button "1:00pm ( 0.5h )" at bounding box center [1379, 534] width 82 height 17
type input "01:00 pm"
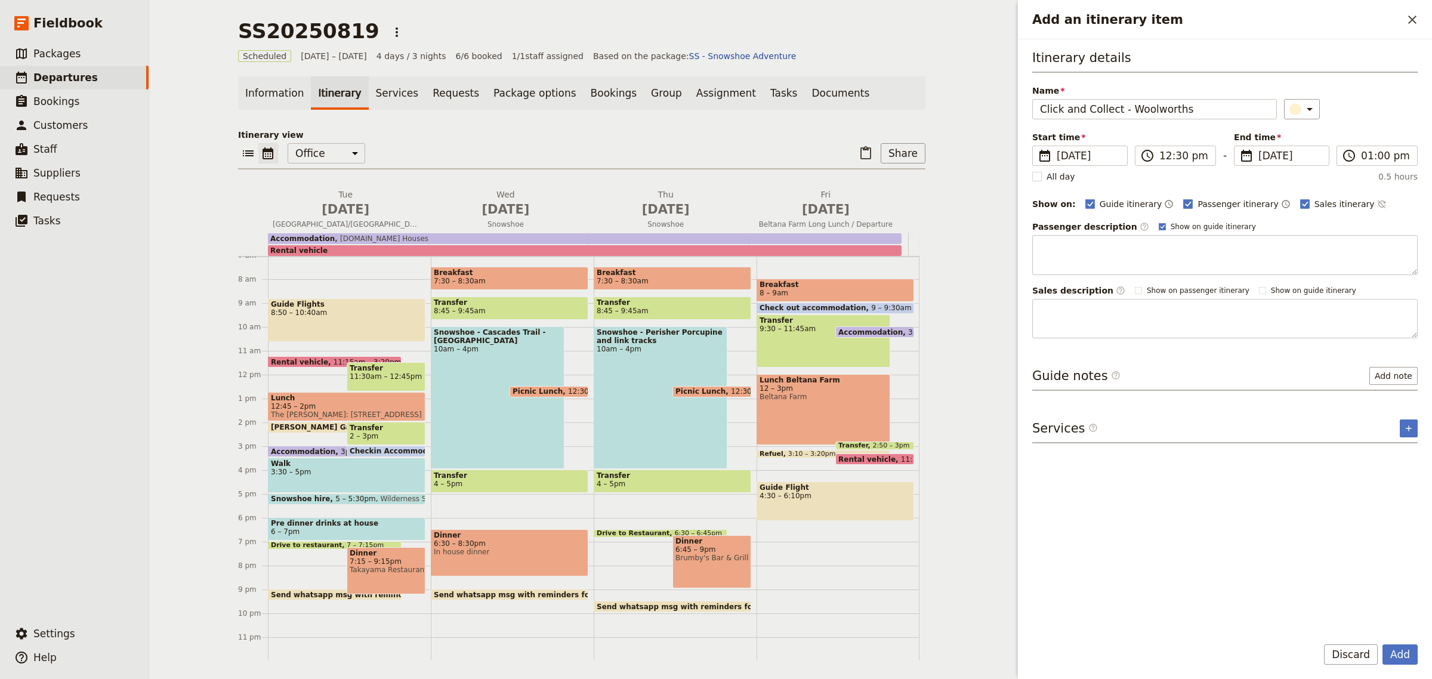
click at [1260, 489] on div "Itinerary details Name Click and Collect - [GEOGRAPHIC_DATA] ​ Start time ​ [DA…" at bounding box center [1226, 337] width 386 height 577
click at [1302, 202] on polygon "Add an itinerary item" at bounding box center [1305, 203] width 6 height 7
click at [1300, 198] on input "Sales itinerary" at bounding box center [1300, 198] width 1 height 1
checkbox input "false"
click at [1184, 201] on rect "Add an itinerary item" at bounding box center [1188, 203] width 9 height 9
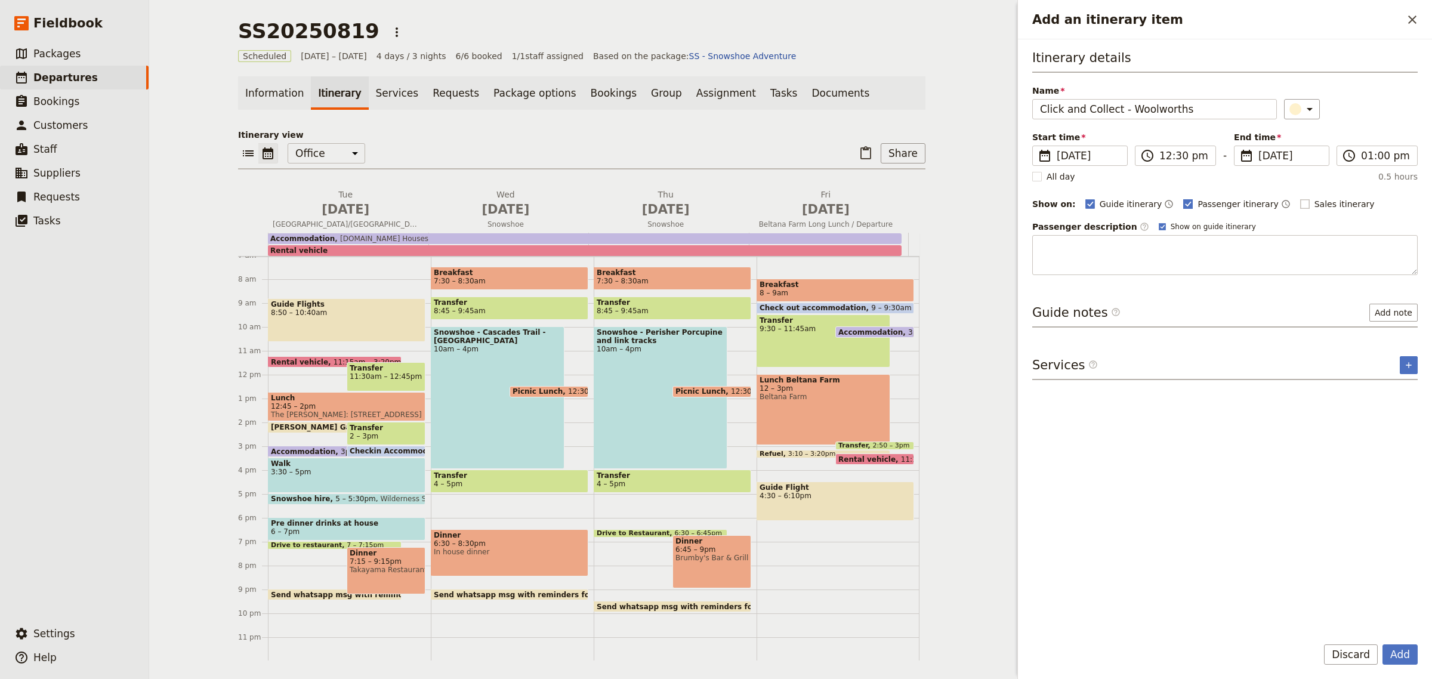
click at [1183, 198] on input "Passenger itinerary" at bounding box center [1183, 198] width 1 height 1
checkbox input "false"
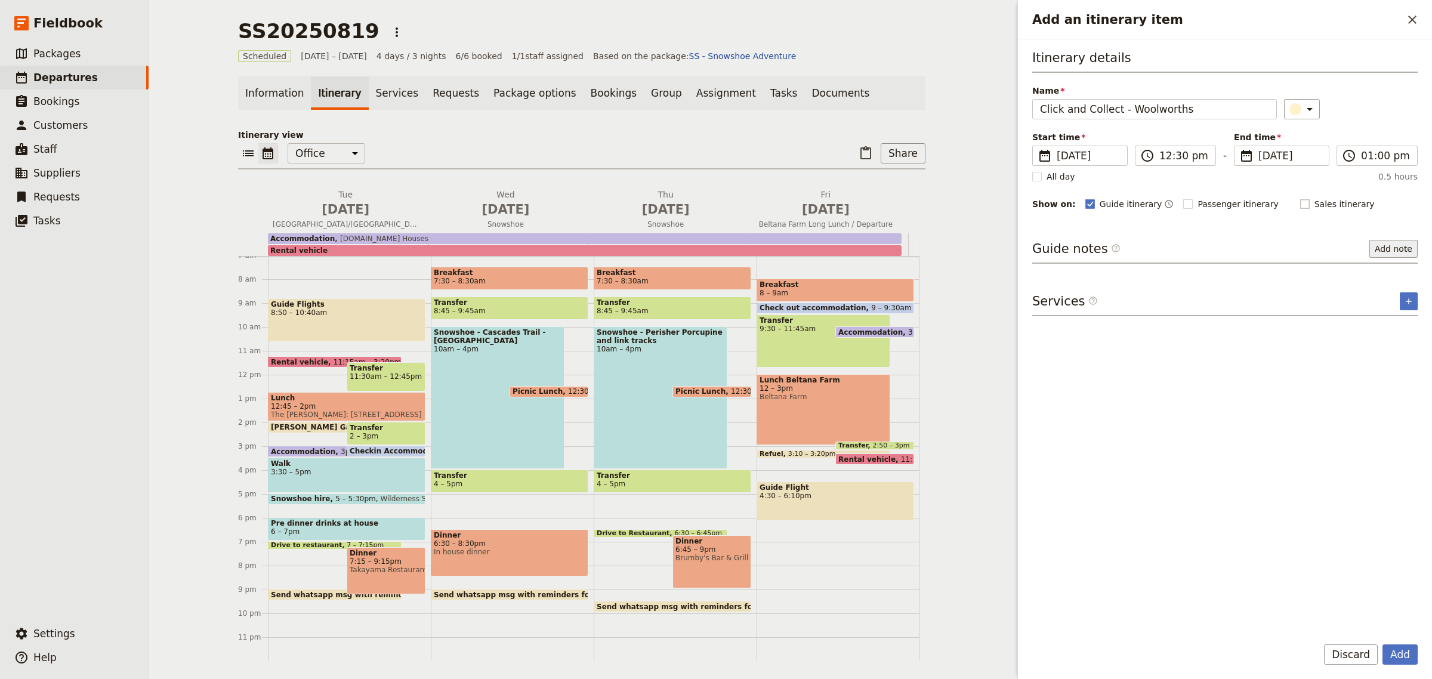
click at [1403, 251] on button "Add note" at bounding box center [1394, 249] width 48 height 18
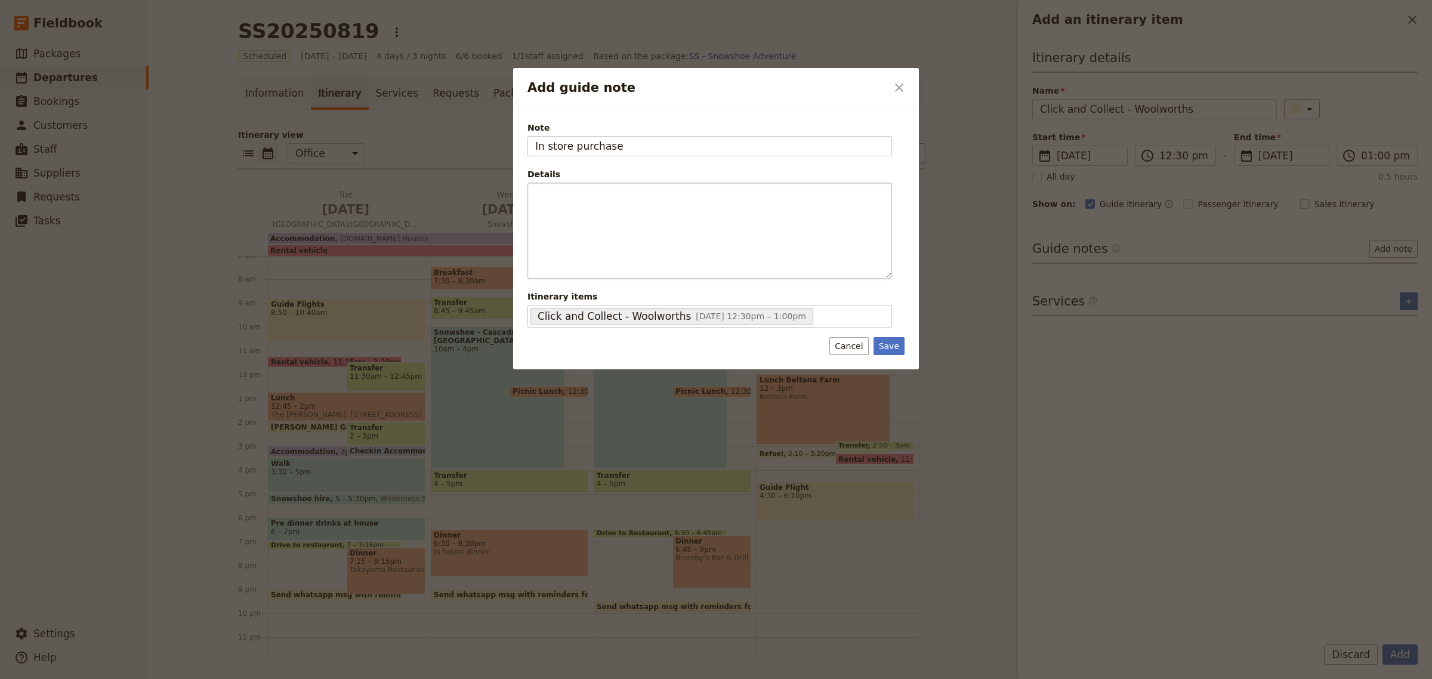
type input "In store purchase"
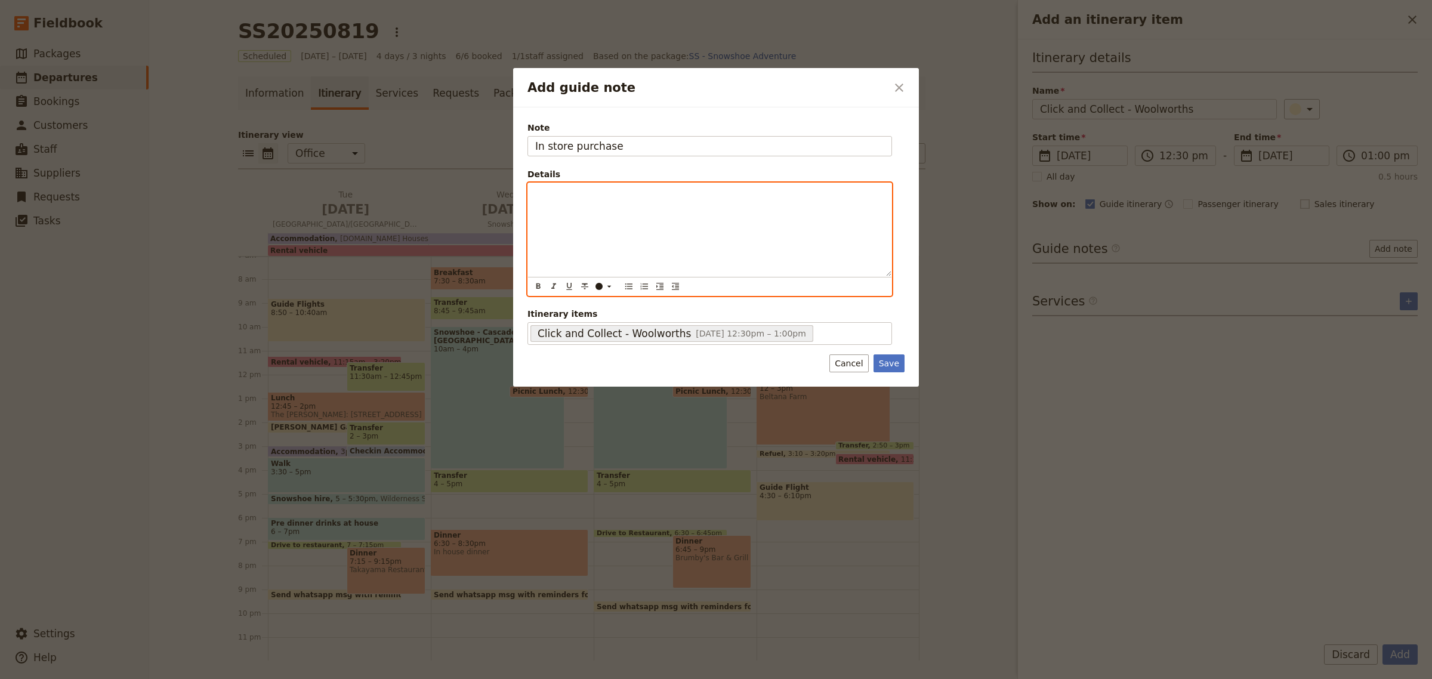
click at [717, 195] on p "Add guide note" at bounding box center [709, 194] width 349 height 12
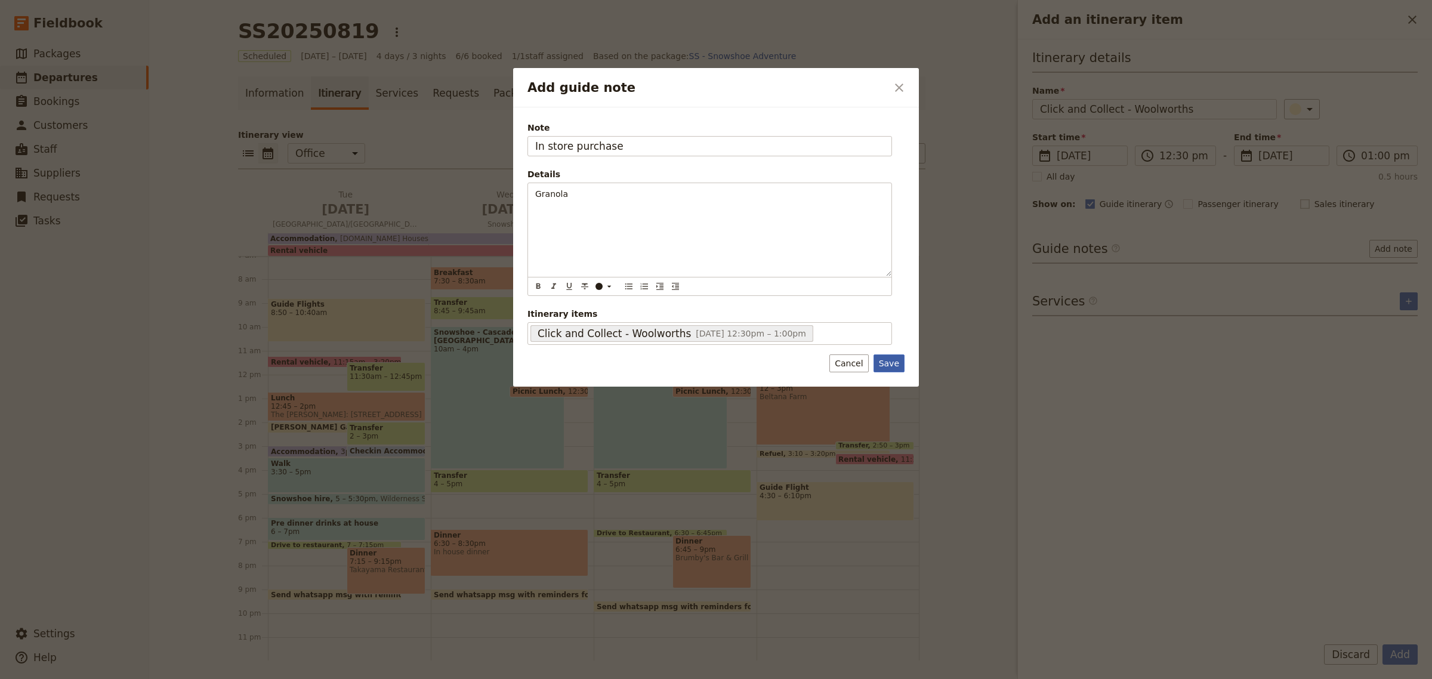
click at [885, 366] on button "Save" at bounding box center [889, 364] width 31 height 18
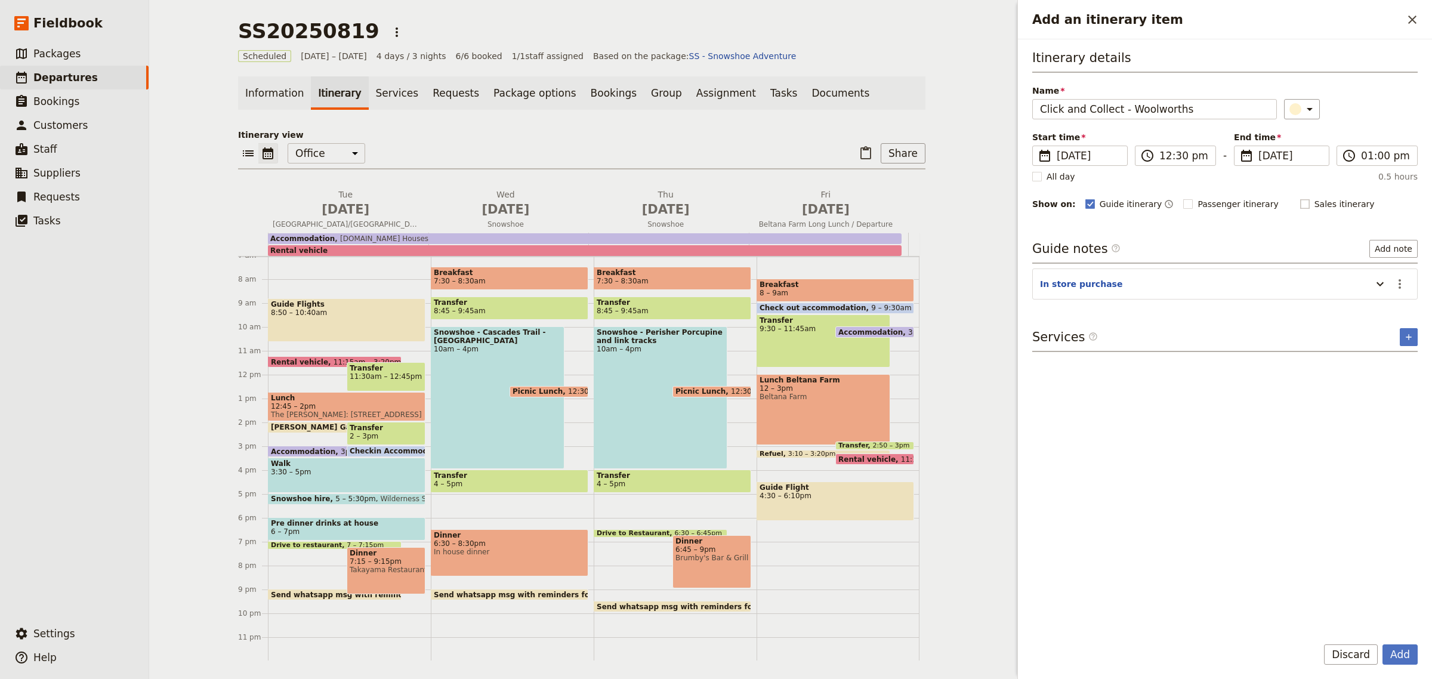
click at [511, 348] on div "Snowshoe - Cascades Trail - Thredbo 10am – 4pm" at bounding box center [498, 397] width 134 height 143
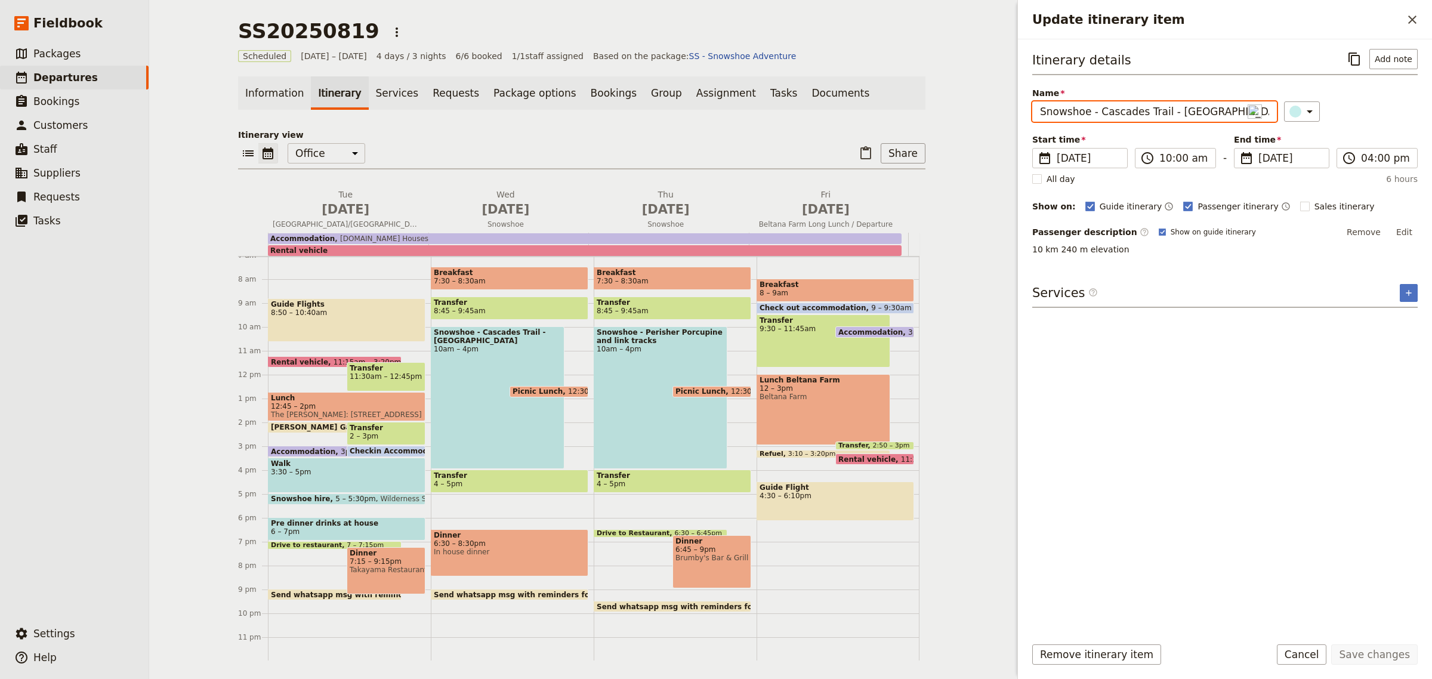
click at [1209, 112] on input "Snowshoe - Cascades Trail - [GEOGRAPHIC_DATA]" at bounding box center [1155, 111] width 245 height 20
click at [1155, 110] on input "Snowshoe - Cascades Trail - [GEOGRAPHIC_DATA]" at bounding box center [1155, 111] width 245 height 20
drag, startPoint x: 1158, startPoint y: 111, endPoint x: 1095, endPoint y: 112, distance: 62.7
click at [1095, 112] on input "Snowshoe - Cascades Trail - [GEOGRAPHIC_DATA]" at bounding box center [1155, 111] width 245 height 20
type input "Snowshoe - Dead horse Gap - Thredbo"
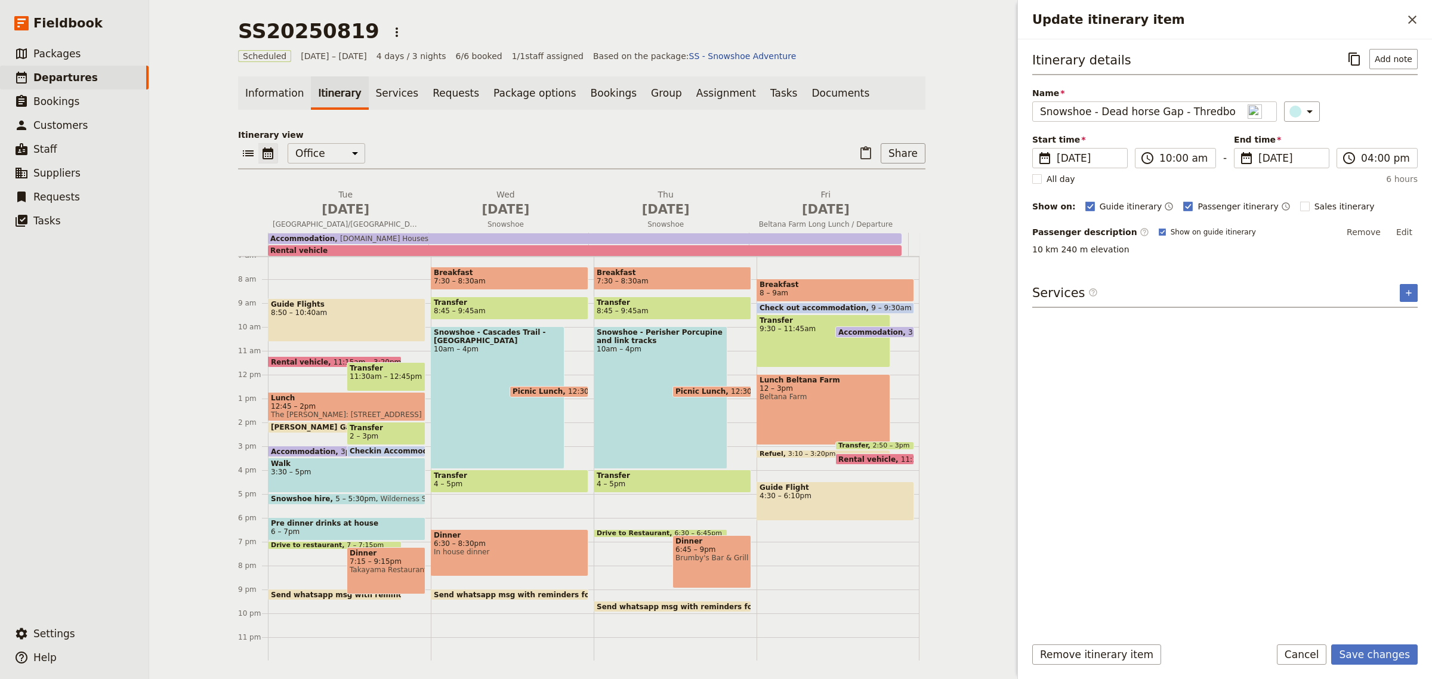
click at [1186, 421] on div "Itinerary details ​ Add note Name Snowshoe - Dead horse Gap - Thredbo ​ Start t…" at bounding box center [1226, 337] width 386 height 577
click at [1395, 657] on button "Save changes" at bounding box center [1375, 655] width 87 height 20
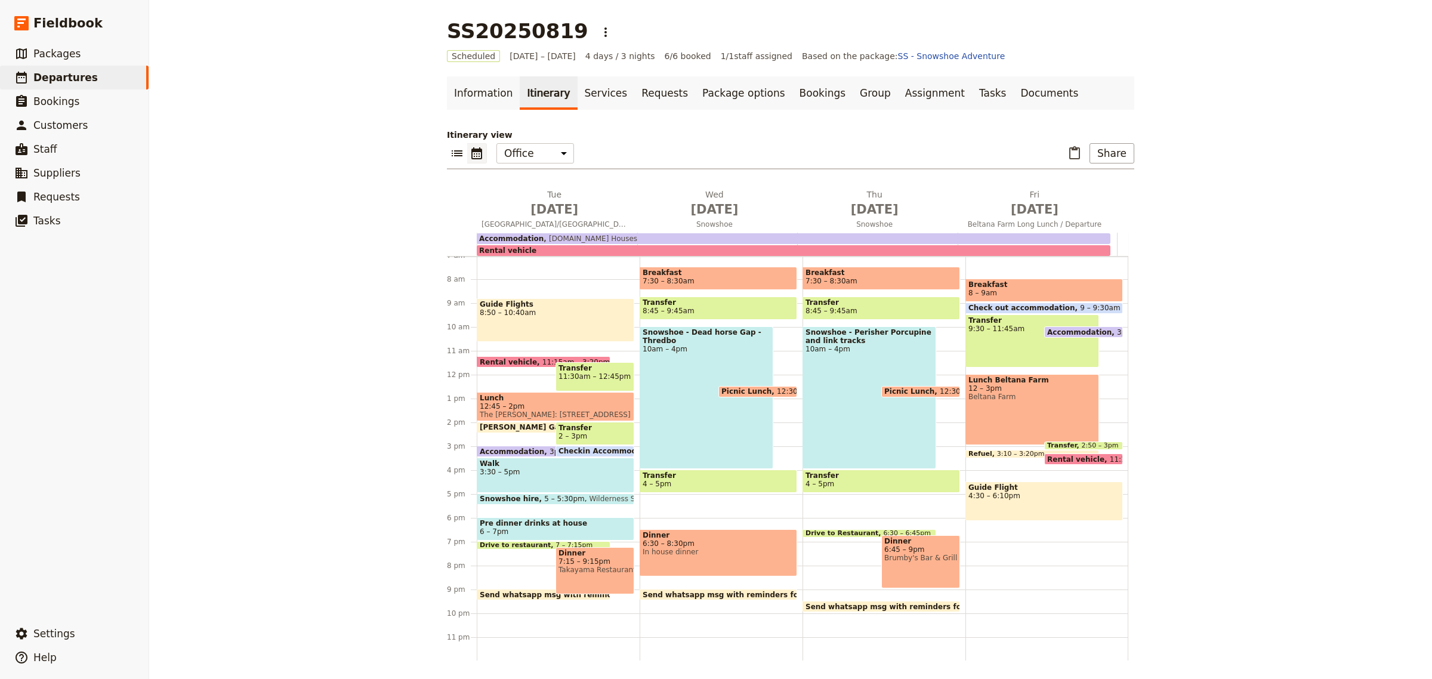
click at [768, 323] on div "Breakfast 7:30 – 8:30am Transfer 8:45 – 9:45am Snowshoe - Dead horse Gap - Thre…" at bounding box center [721, 374] width 163 height 573
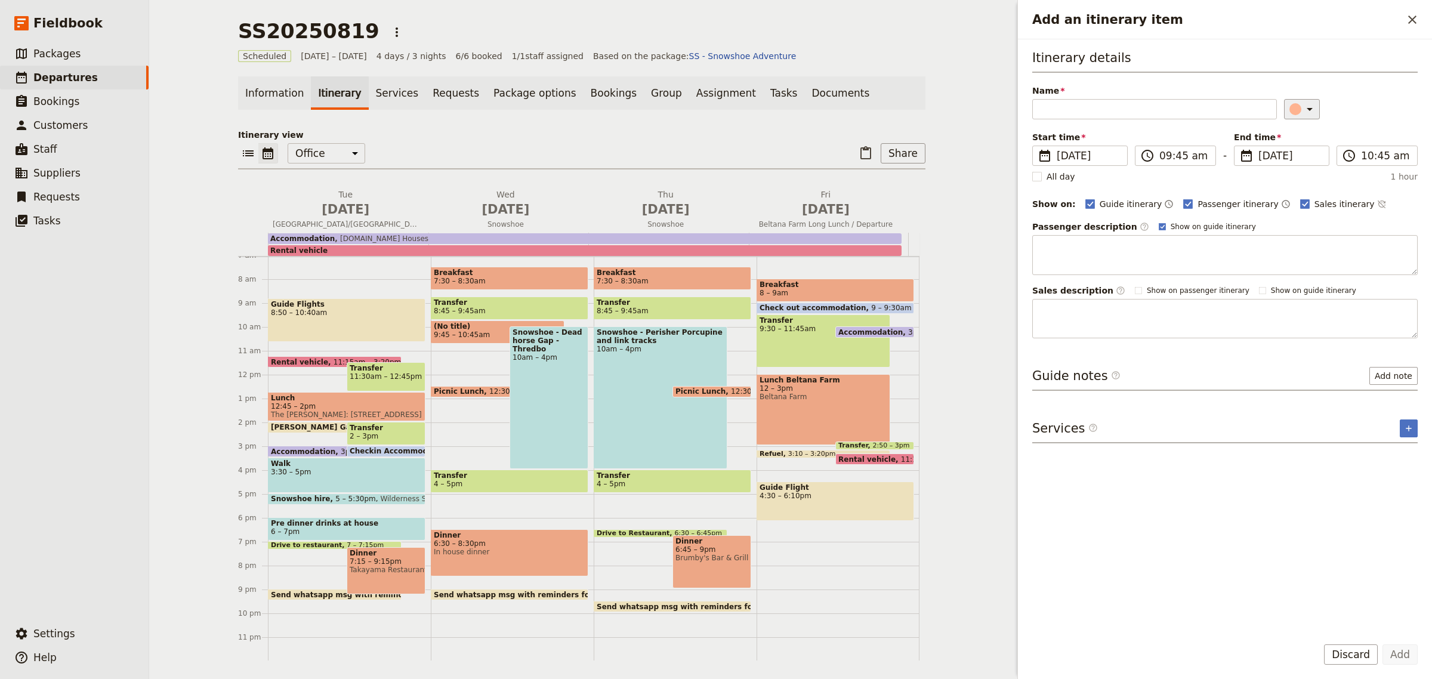
click at [1304, 109] on icon "Add an itinerary item" at bounding box center [1310, 109] width 14 height 14
click at [1296, 140] on div "button" at bounding box center [1302, 134] width 12 height 12
click at [1173, 113] on input "Name" at bounding box center [1155, 109] width 245 height 20
type input "Trip Intention"
drag, startPoint x: 1142, startPoint y: 114, endPoint x: 1004, endPoint y: 103, distance: 137.7
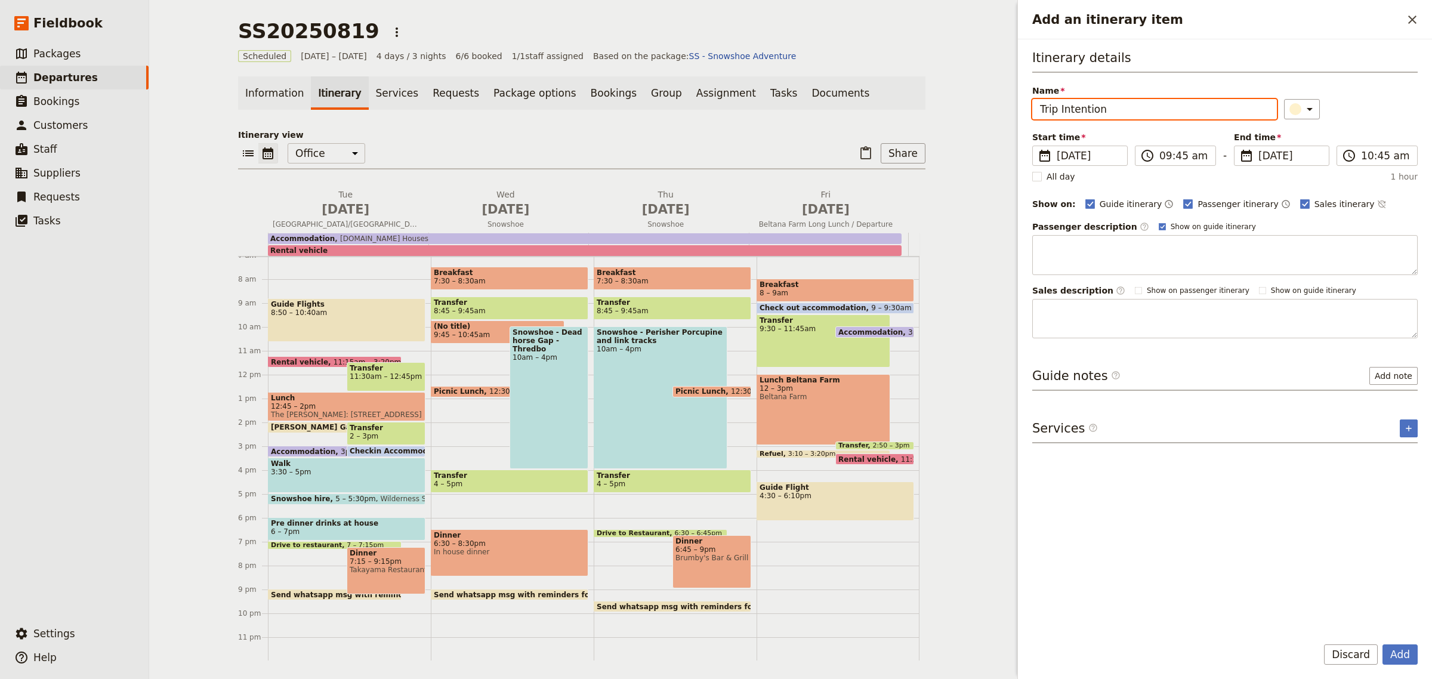
click at [1004, 103] on div "SS20250819 ​ Scheduled [DATE] – [DATE] 4 days / 3 nights 6/6 booked 1 / 1 staff…" at bounding box center [790, 339] width 1283 height 679
click at [1359, 658] on button "Discard" at bounding box center [1351, 655] width 54 height 20
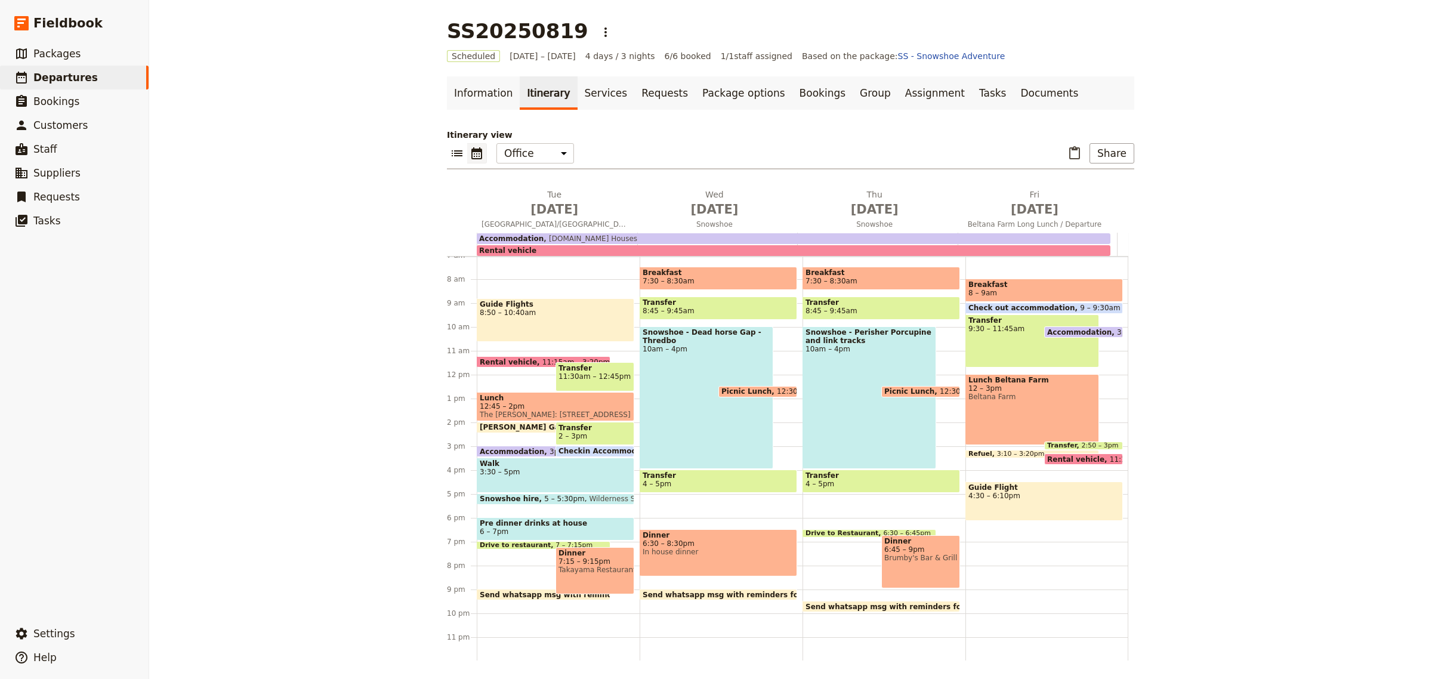
click at [558, 513] on div "Guide Flights 8:50 – 10:40am Rental vehicle 11:15am – 3:20pm Transfer 11:30am –…" at bounding box center [558, 374] width 163 height 573
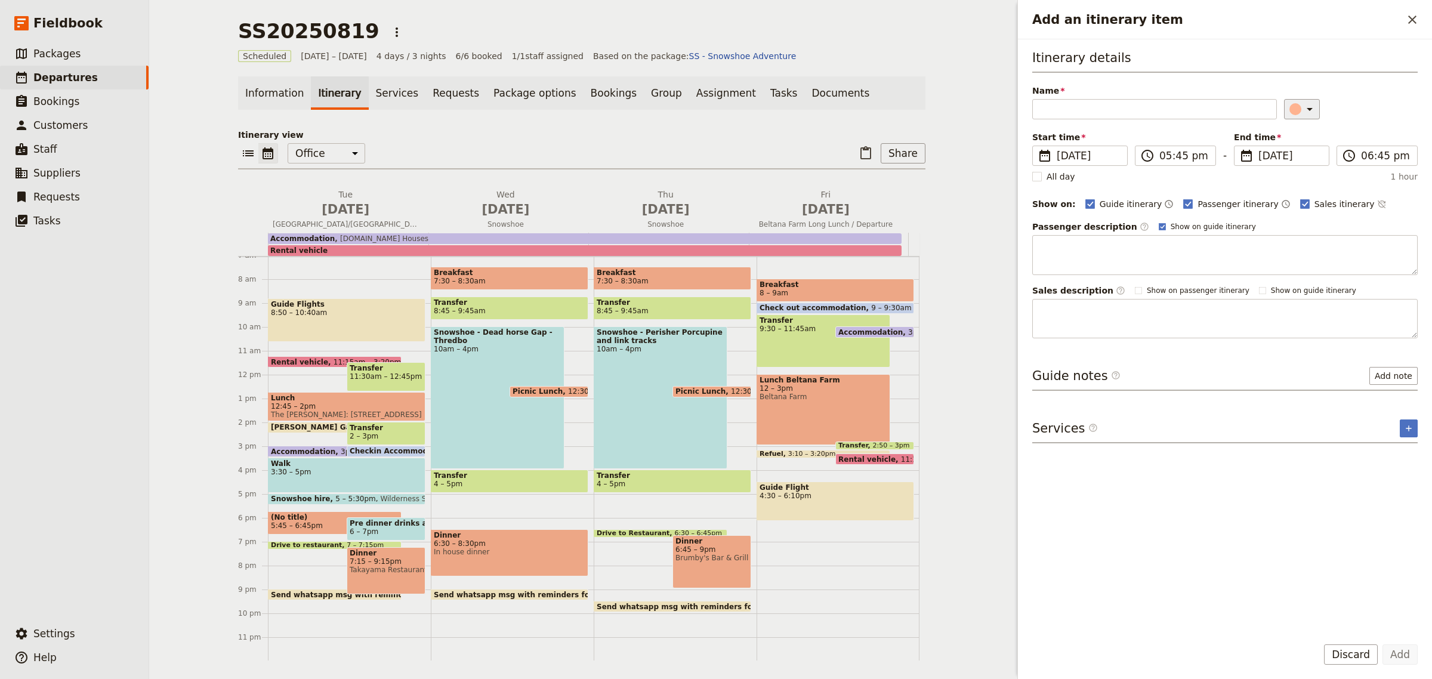
click at [1303, 114] on icon "Add an itinerary item" at bounding box center [1310, 109] width 14 height 14
click at [1296, 149] on ul at bounding box center [1294, 163] width 35 height 78
click at [1296, 140] on div "button" at bounding box center [1302, 134] width 12 height 12
click at [1147, 109] on input "Name" at bounding box center [1155, 109] width 245 height 20
type input "Complete Trip intention form for Thredbo"
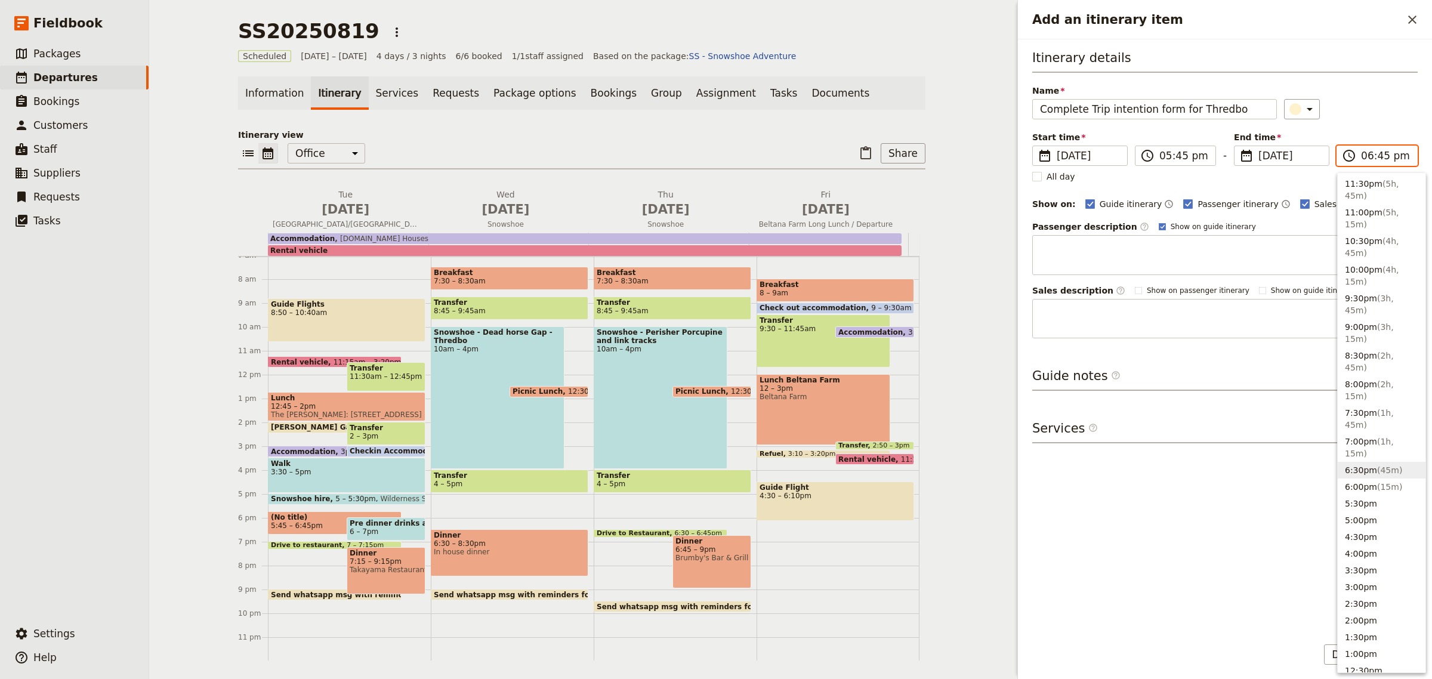
click at [1374, 161] on input "06:45 pm" at bounding box center [1385, 156] width 49 height 14
click at [1346, 479] on button "6:00pm ( 15m )" at bounding box center [1382, 487] width 88 height 17
type input "06:00 pm"
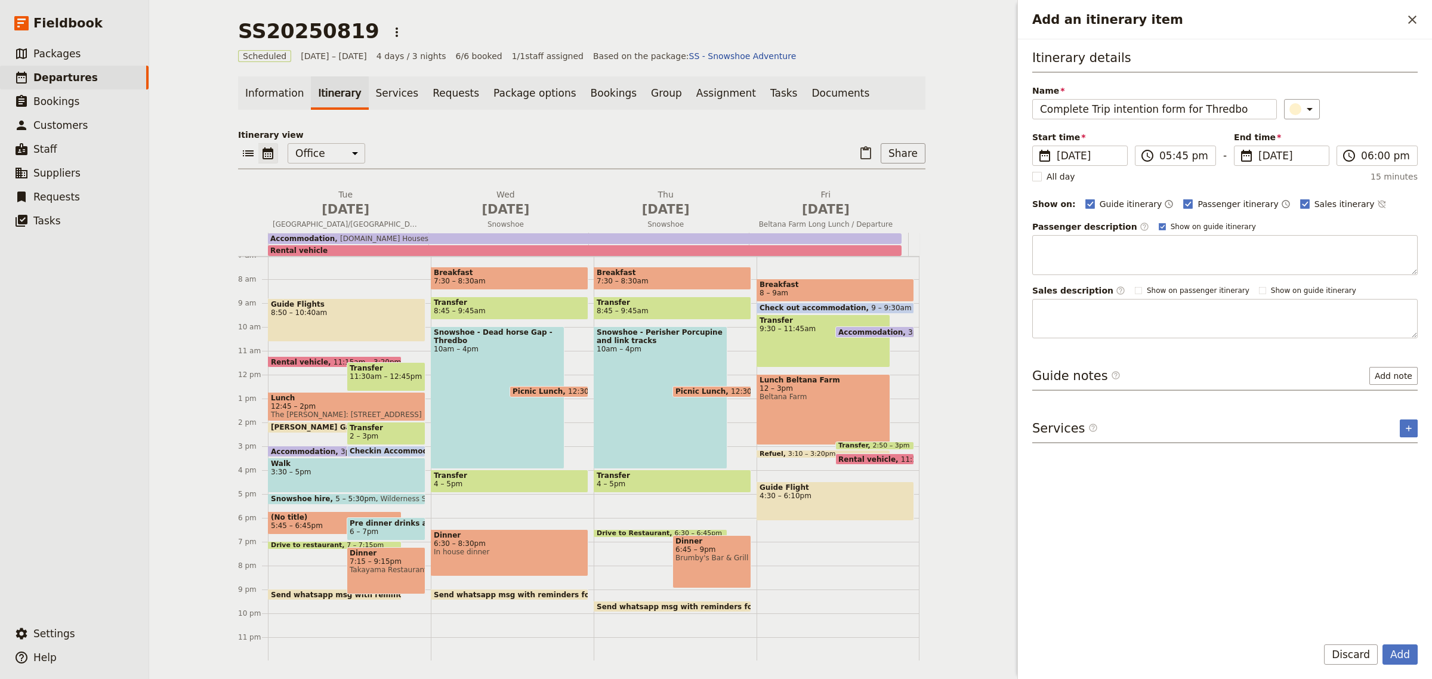
click at [1307, 502] on div "Itinerary details Name Complete Trip intention form for Thredbo ​ Start time ​ …" at bounding box center [1226, 337] width 386 height 577
click at [1301, 206] on rect "Add an itinerary item" at bounding box center [1305, 203] width 9 height 9
click at [1300, 198] on input "Sales itinerary" at bounding box center [1300, 198] width 1 height 1
checkbox input "false"
click at [1184, 204] on rect "Add an itinerary item" at bounding box center [1188, 203] width 9 height 9
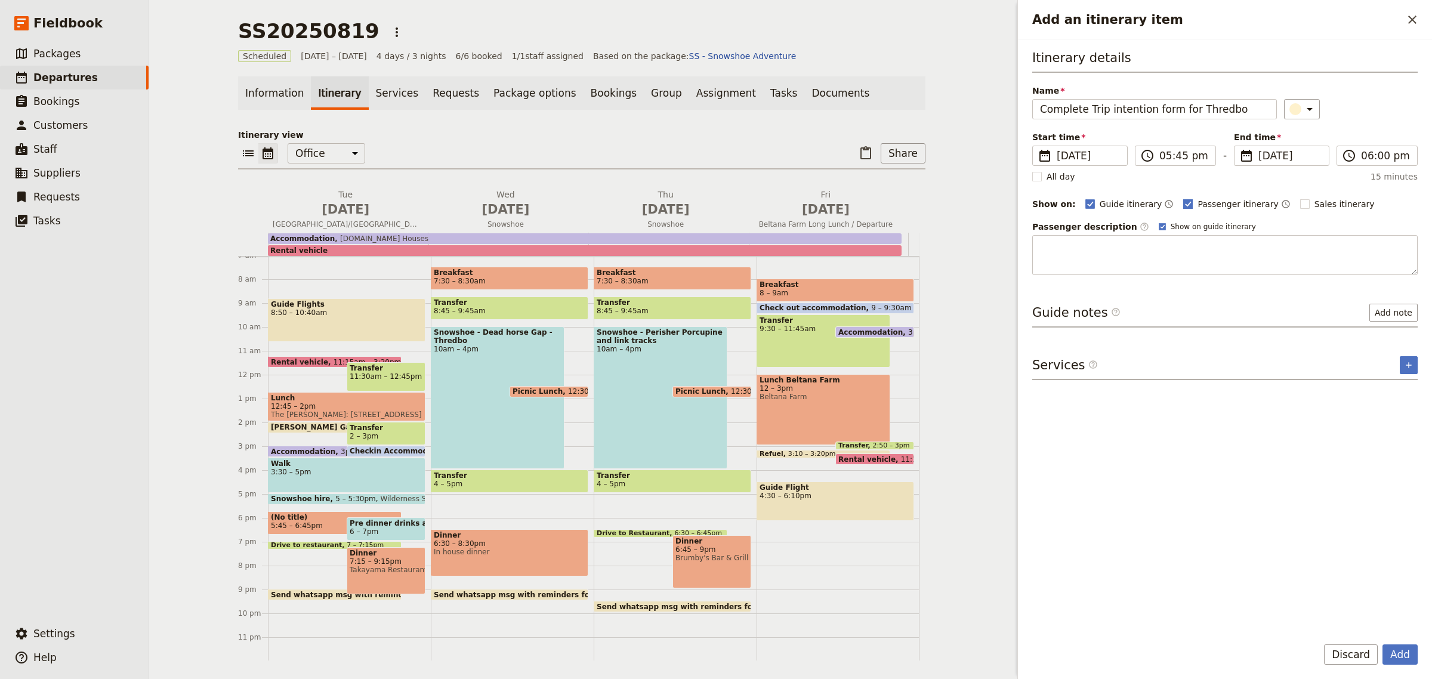
click at [1183, 198] on input "Passenger itinerary" at bounding box center [1183, 198] width 1 height 1
checkbox input "false"
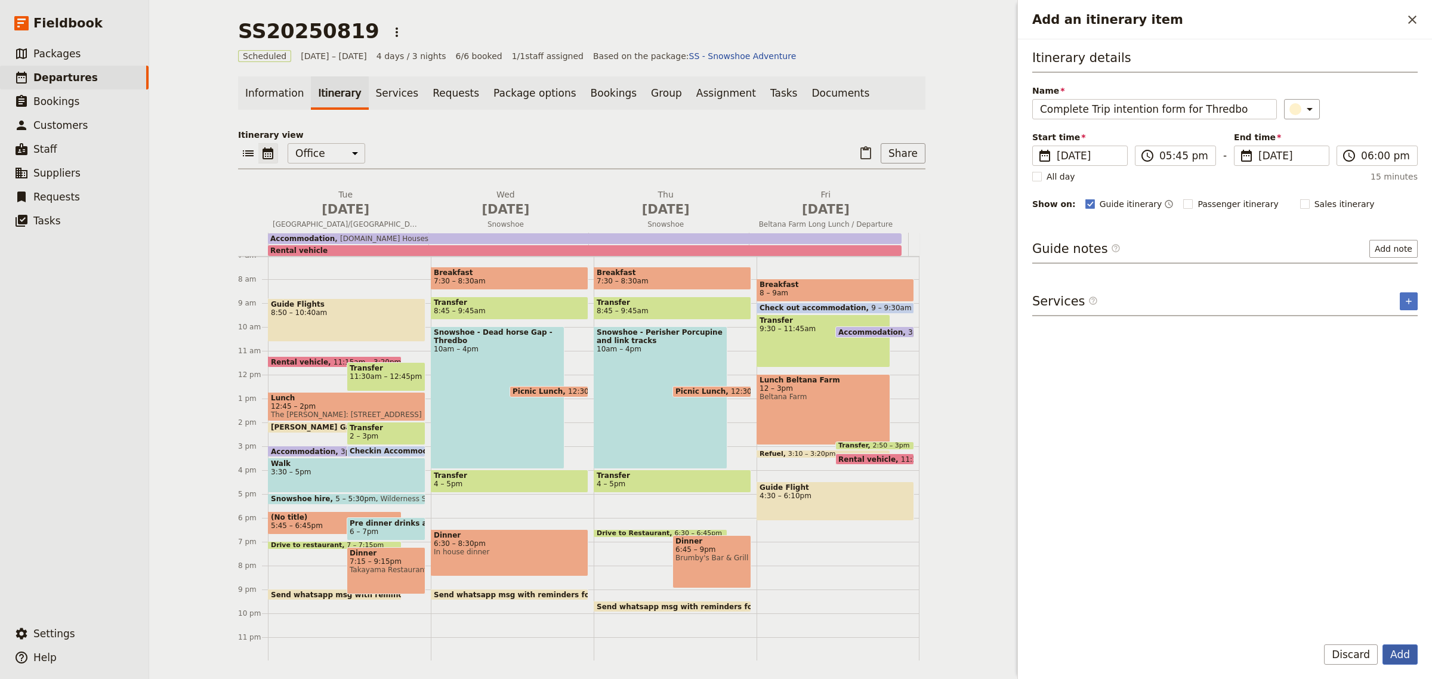
click at [1400, 652] on button "Add" at bounding box center [1400, 655] width 35 height 20
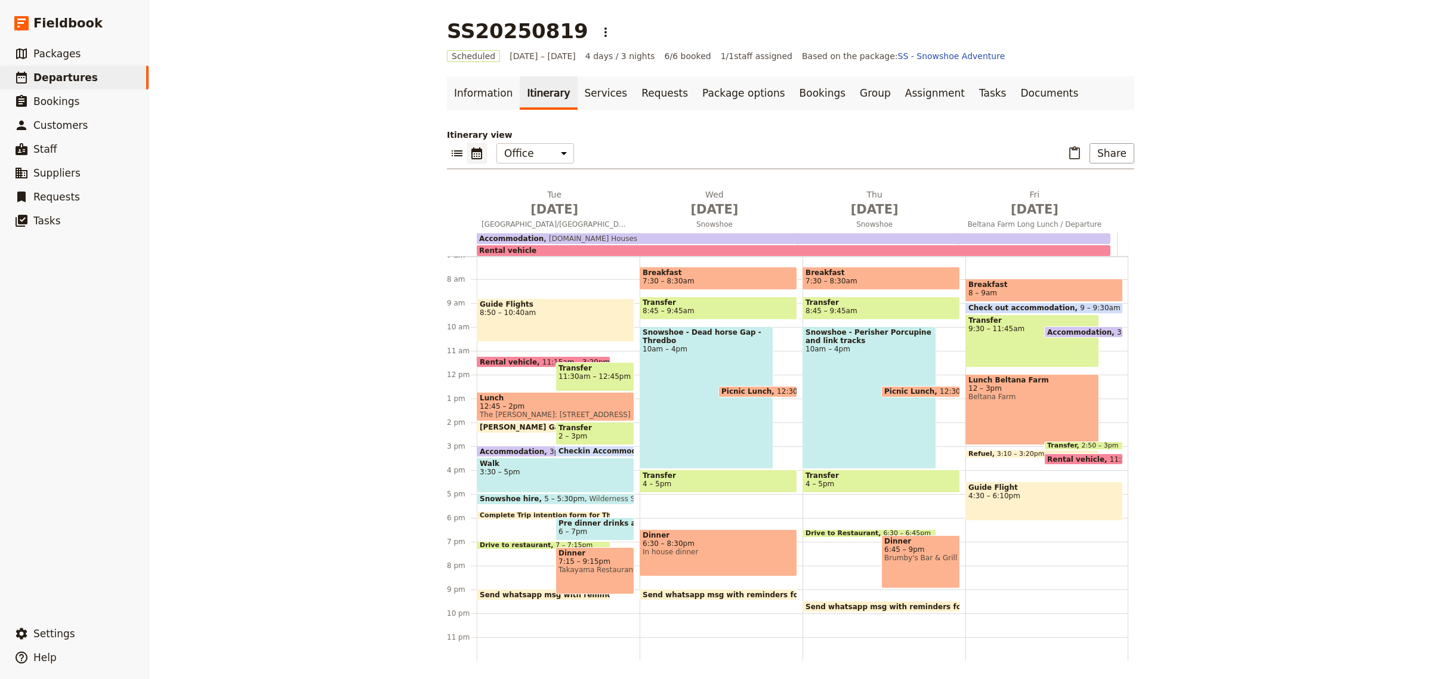
click at [685, 323] on div "Breakfast 7:30 – 8:30am Transfer 8:45 – 9:45am Snowshoe - Dead horse Gap - Thre…" at bounding box center [721, 374] width 163 height 573
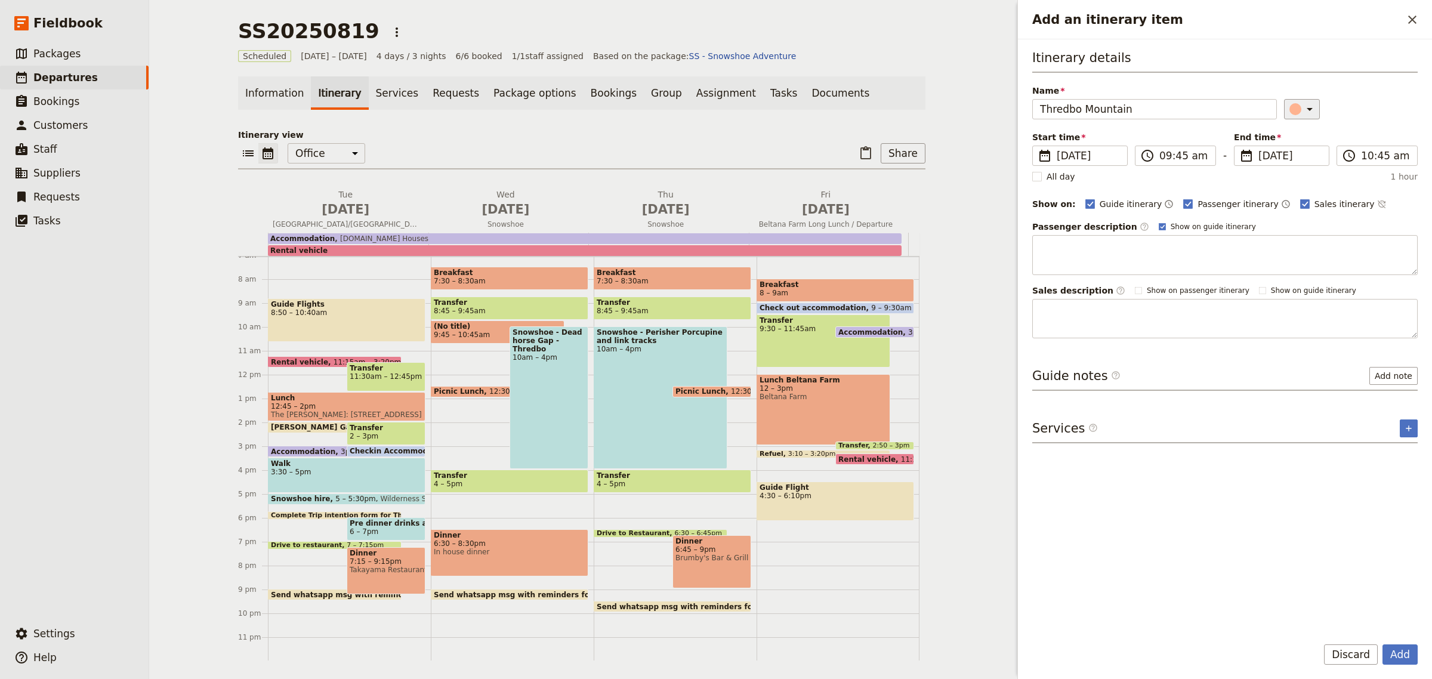
type input "Thredbo Mountain"
click at [1303, 109] on icon "Add an itinerary item" at bounding box center [1310, 109] width 14 height 14
click at [1296, 140] on div "button" at bounding box center [1302, 134] width 12 height 12
click at [1301, 200] on rect "Add an itinerary item" at bounding box center [1305, 203] width 9 height 9
click at [1300, 198] on input "Sales itinerary" at bounding box center [1300, 198] width 1 height 1
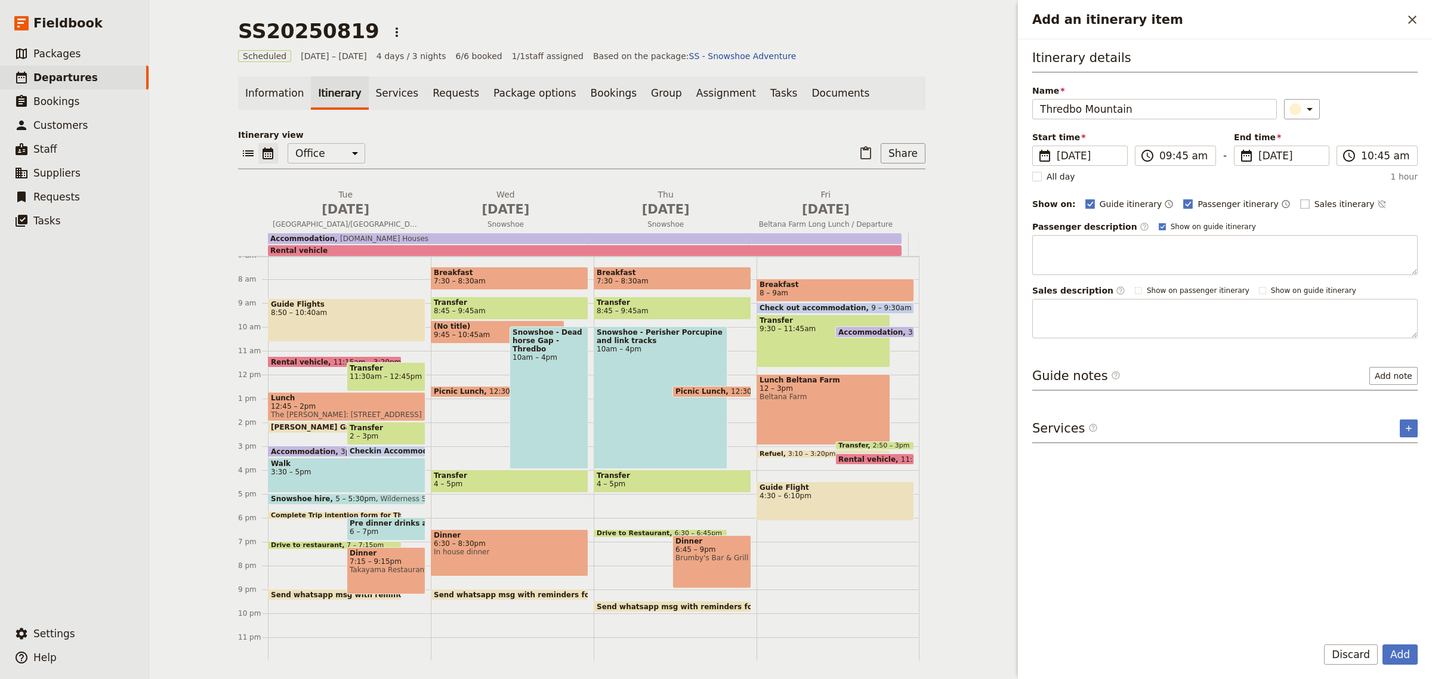
checkbox input "false"
click at [1184, 203] on rect "Add an itinerary item" at bounding box center [1188, 203] width 9 height 9
click at [1183, 198] on input "Passenger itinerary" at bounding box center [1183, 198] width 1 height 1
checkbox input "false"
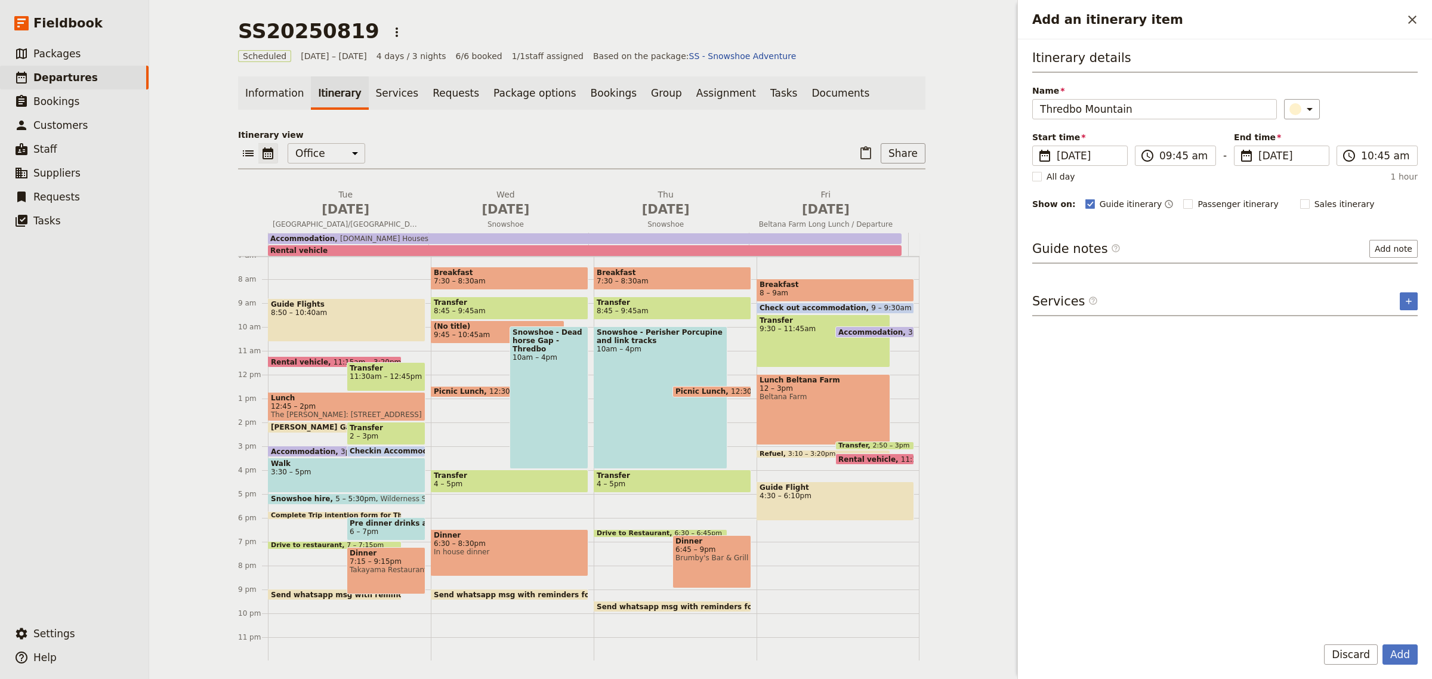
click at [1141, 246] on div "Guide notes ​ Add note" at bounding box center [1226, 252] width 386 height 24
click at [1395, 251] on button "Add note" at bounding box center [1394, 249] width 48 height 18
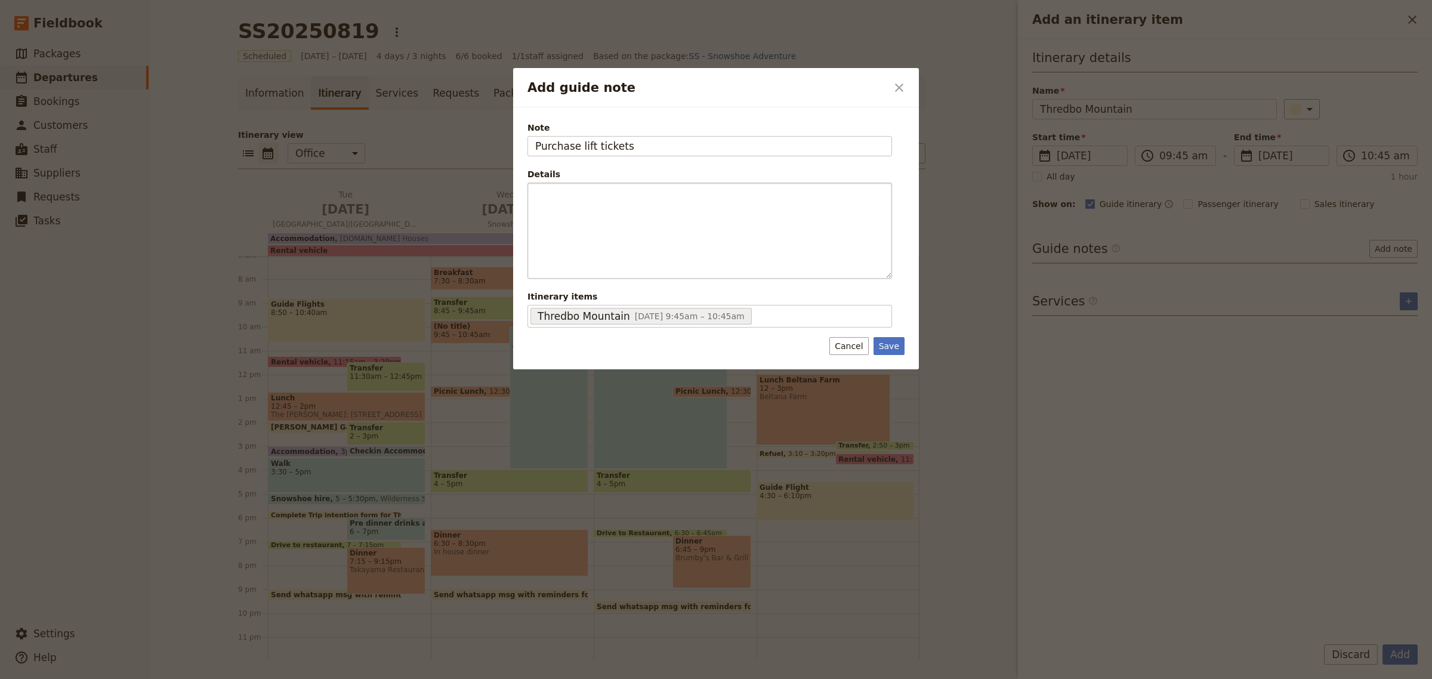
type input "Purchase lift tickets"
click at [738, 214] on div "Add guide note" at bounding box center [709, 230] width 363 height 95
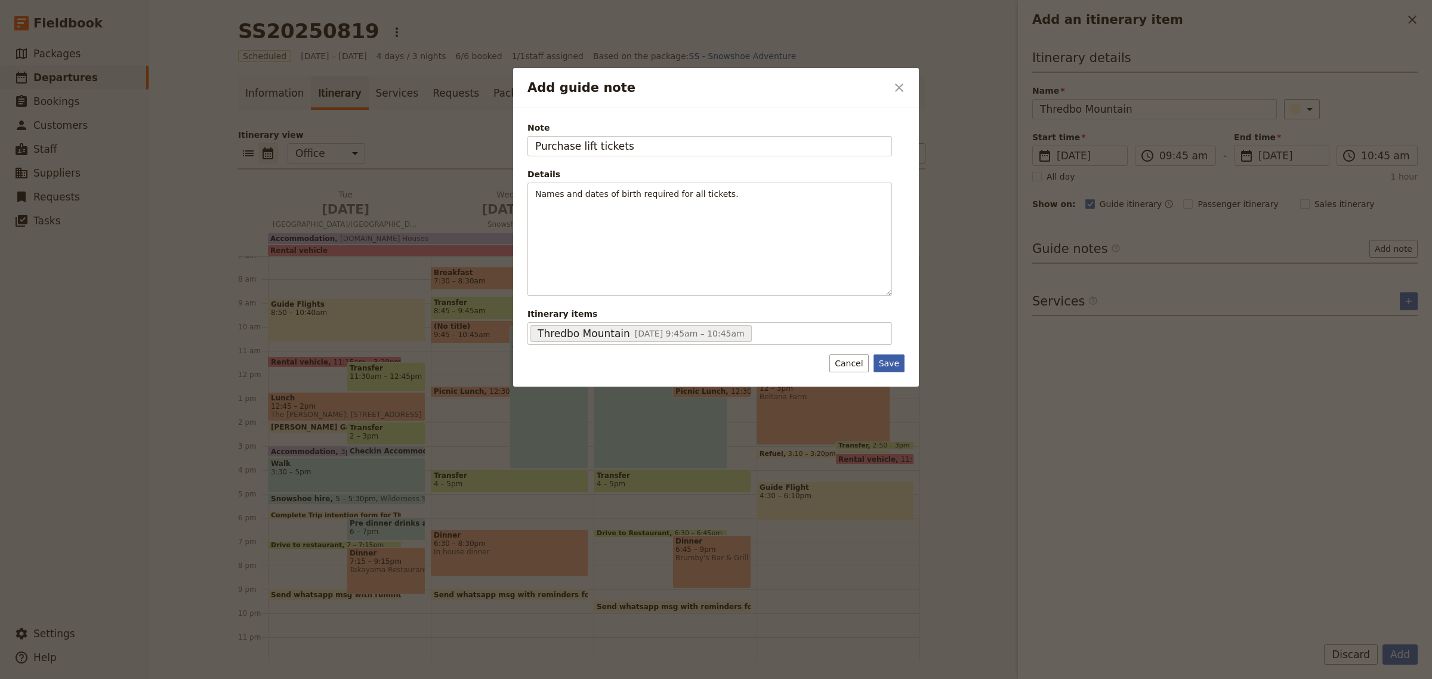
click at [888, 365] on button "Save" at bounding box center [889, 364] width 31 height 18
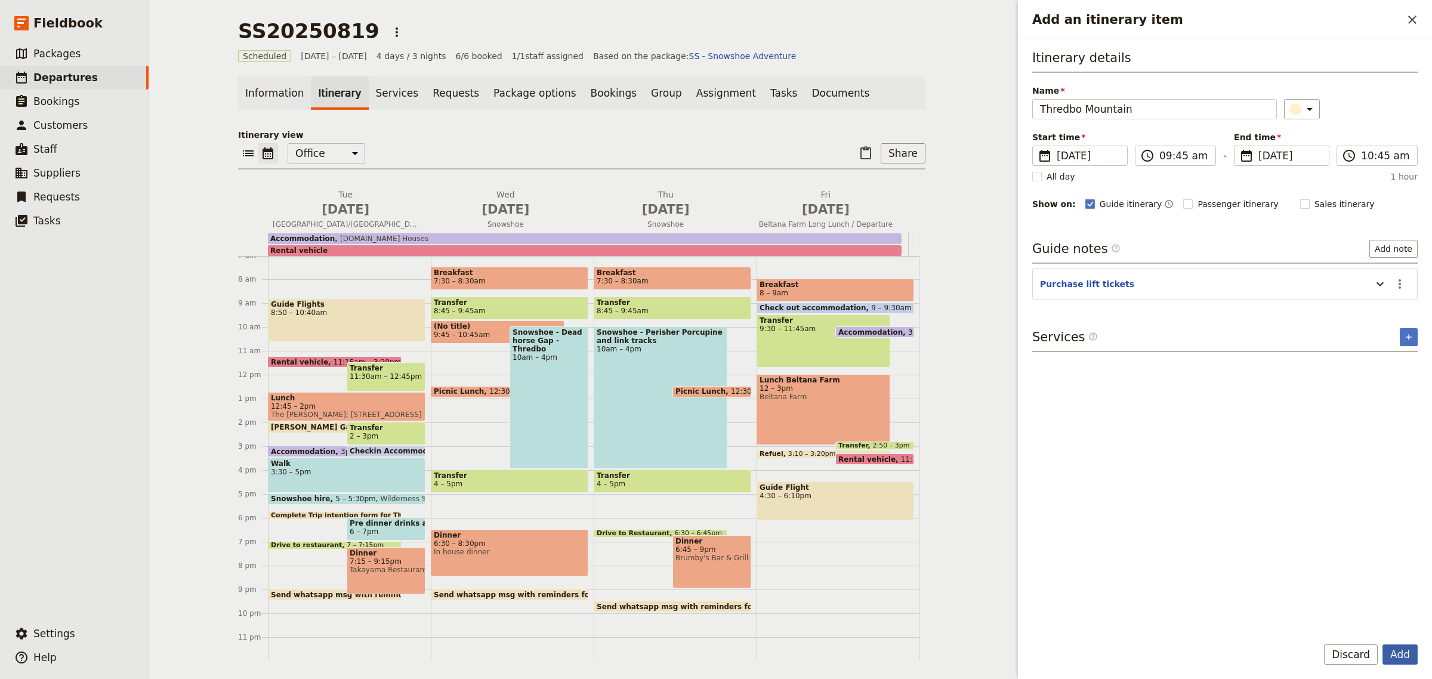
click at [1391, 658] on button "Add" at bounding box center [1400, 655] width 35 height 20
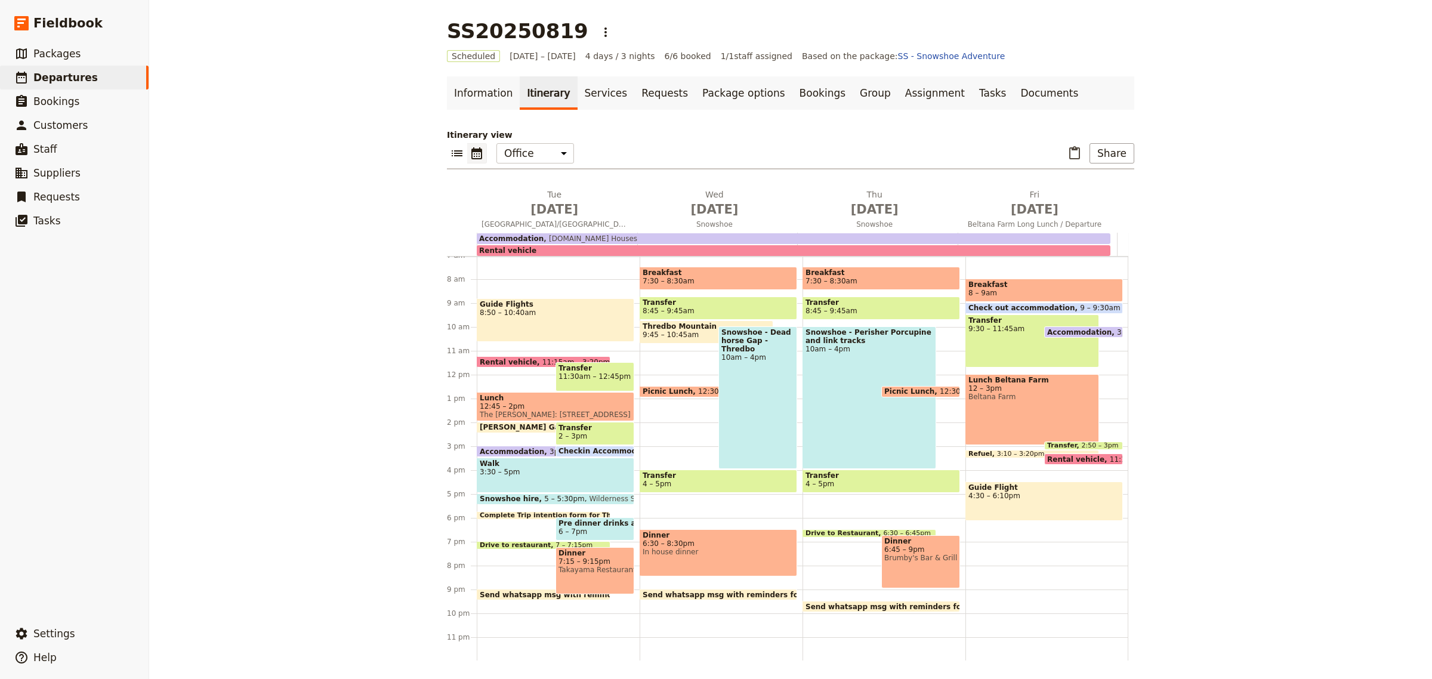
click at [503, 514] on div "Complete Trip intention form for Thredbo 5:45 – 6pm" at bounding box center [544, 515] width 134 height 8
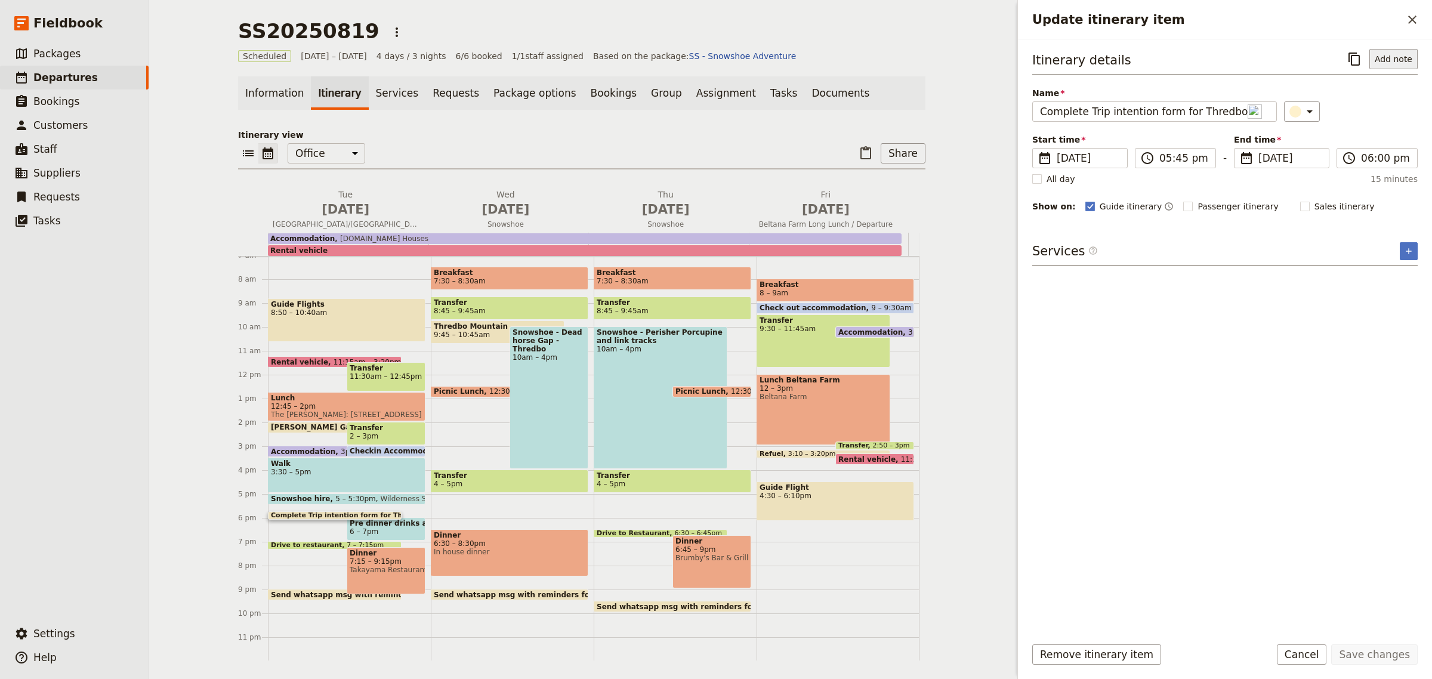
click at [1409, 58] on button "Add note" at bounding box center [1394, 59] width 48 height 20
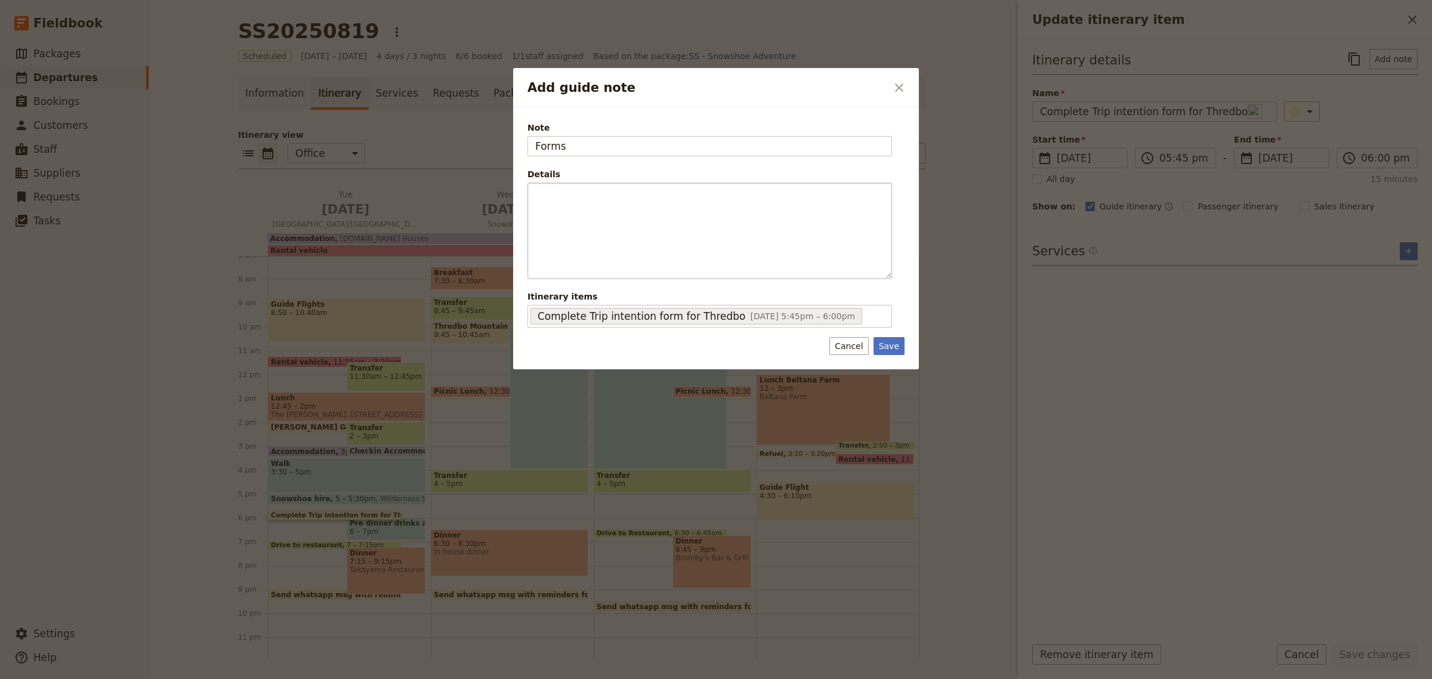
type input "Forms"
click at [693, 207] on div "Add guide note" at bounding box center [709, 230] width 363 height 95
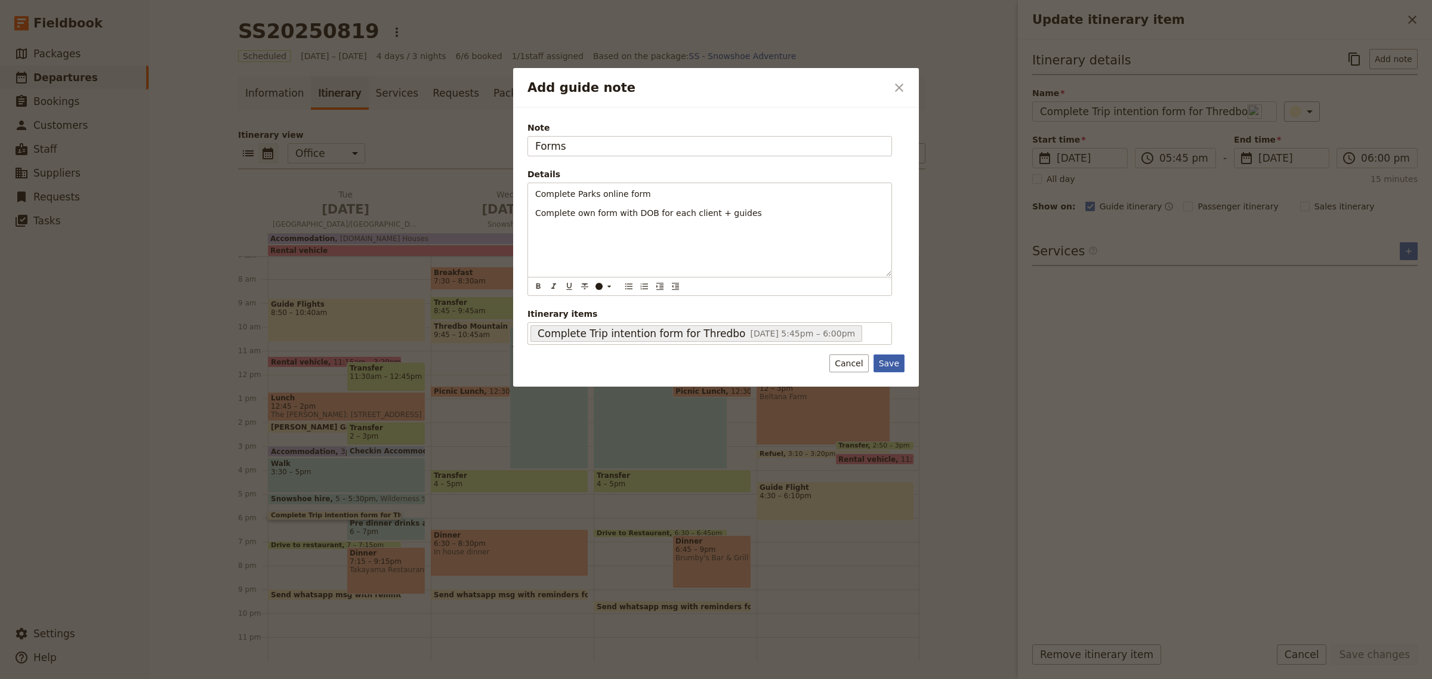
click at [892, 359] on button "Save" at bounding box center [889, 364] width 31 height 18
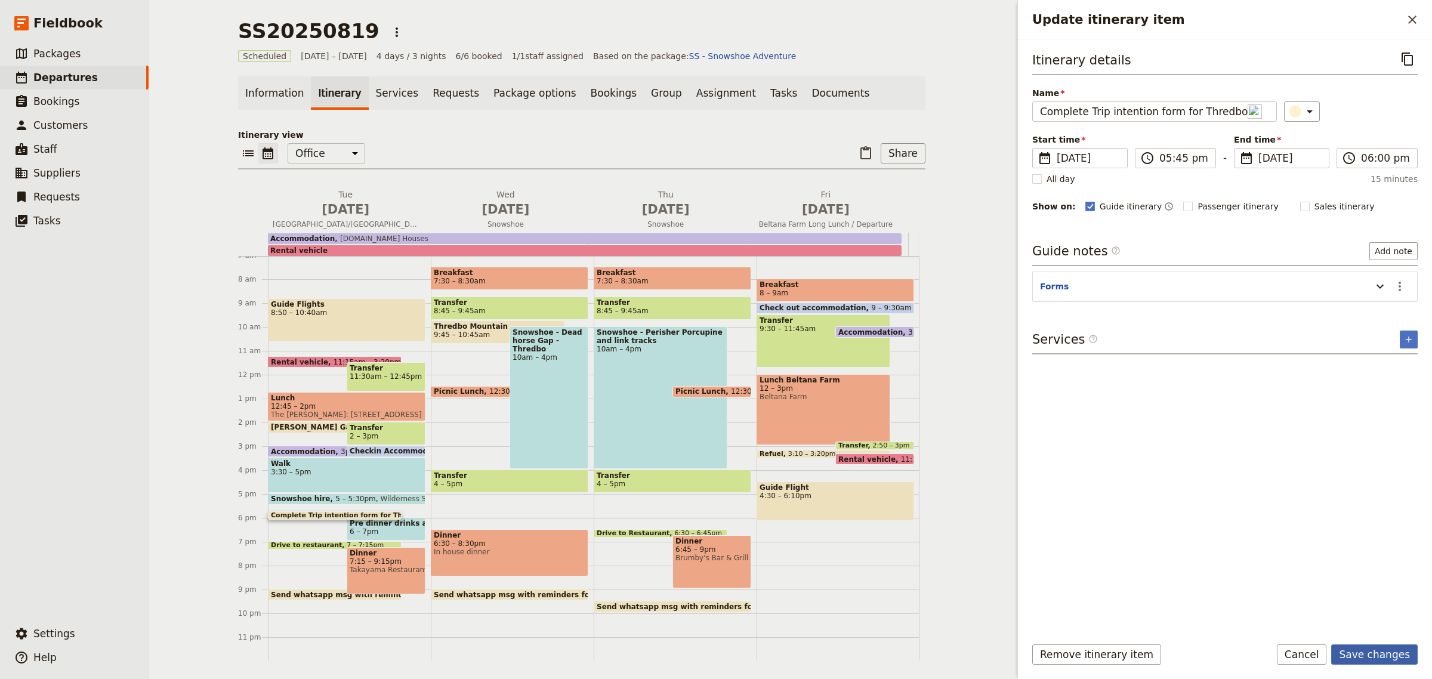
click at [1376, 652] on button "Save changes" at bounding box center [1375, 655] width 87 height 20
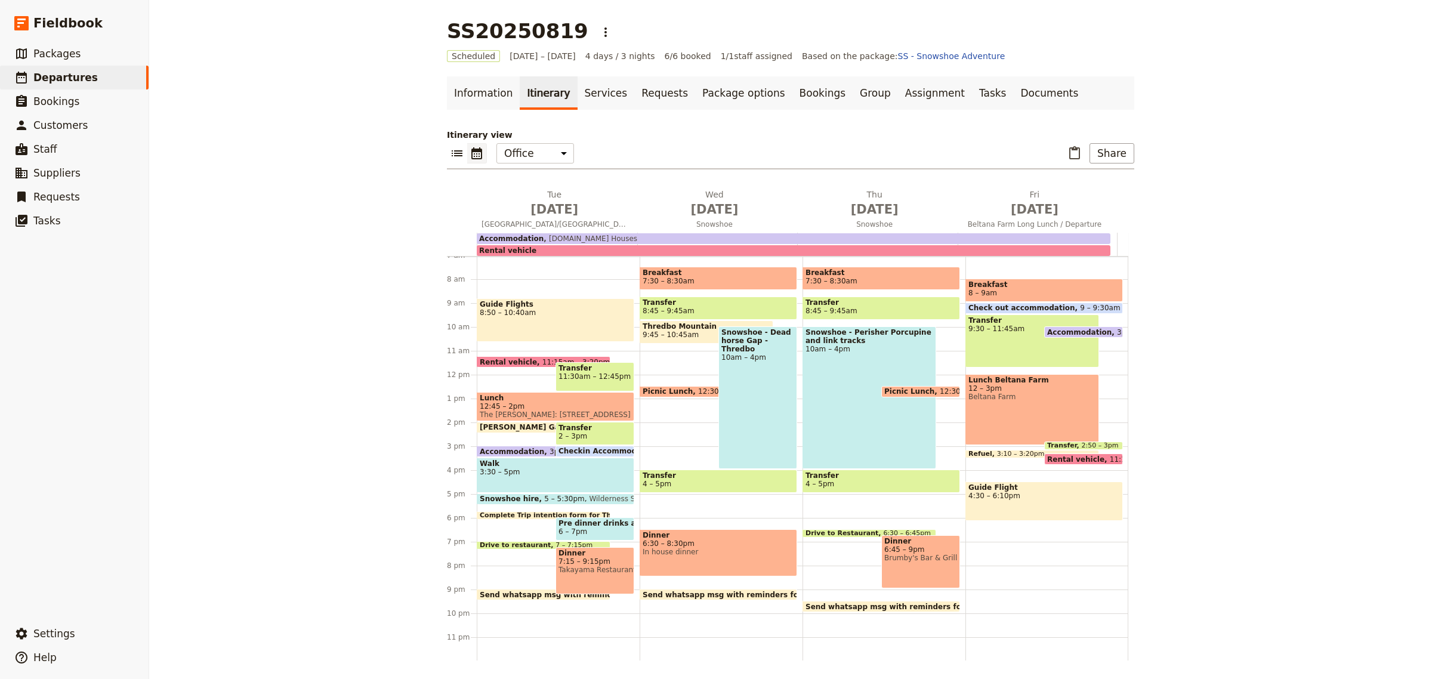
click at [889, 281] on span "7:30 – 8:30am" at bounding box center [882, 281] width 152 height 8
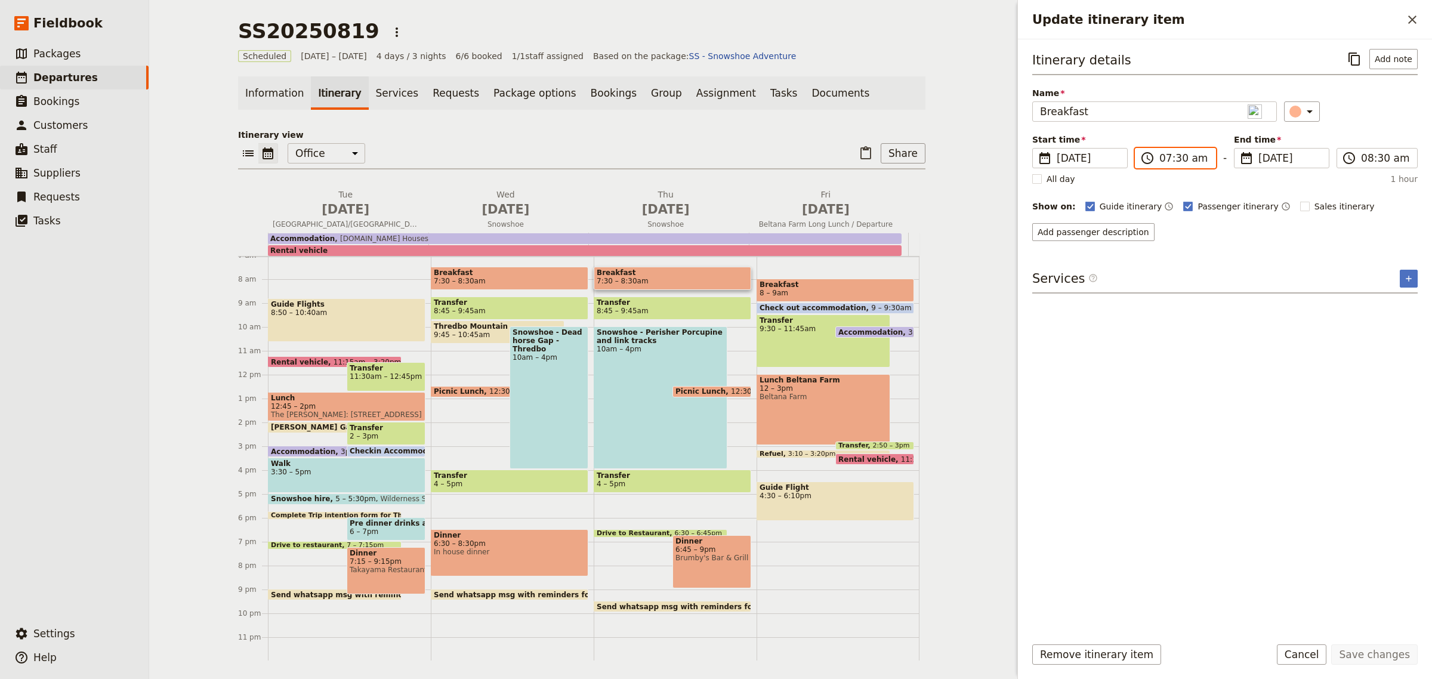
click at [1182, 160] on input "07:30 am" at bounding box center [1184, 158] width 49 height 14
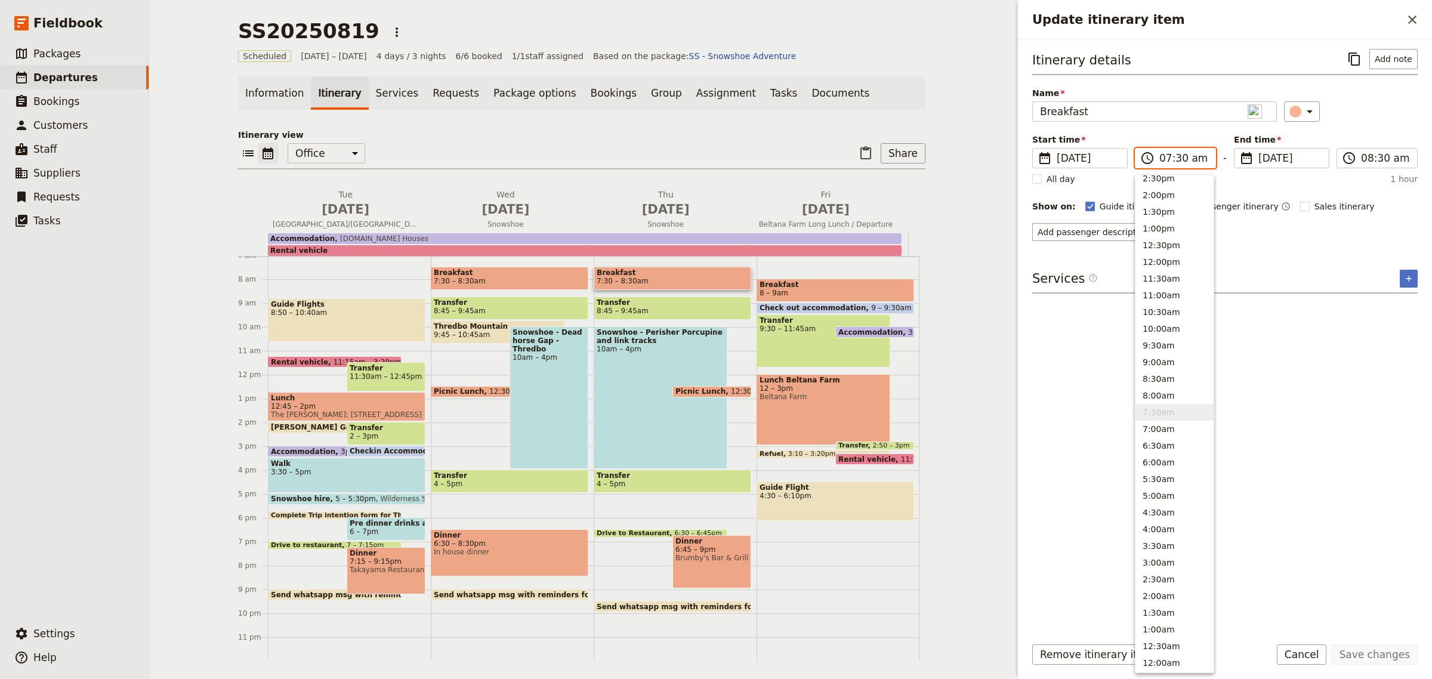
scroll to position [303, 0]
click at [1164, 454] on button "6:30am" at bounding box center [1175, 451] width 78 height 17
type input "06:30 am"
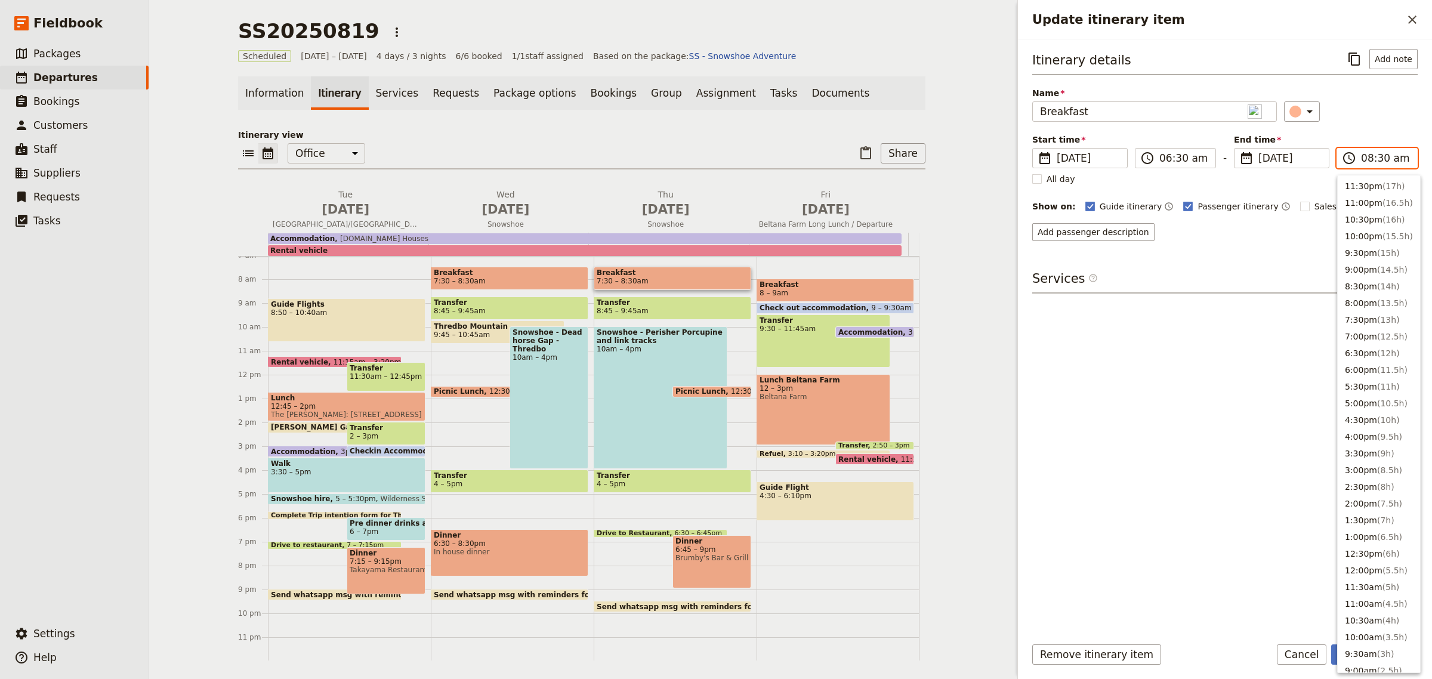
click at [1379, 159] on input "08:30 am" at bounding box center [1385, 158] width 49 height 14
click at [1354, 430] on button "7:00am ( 0.5h )" at bounding box center [1379, 429] width 82 height 17
type input "07:00 am"
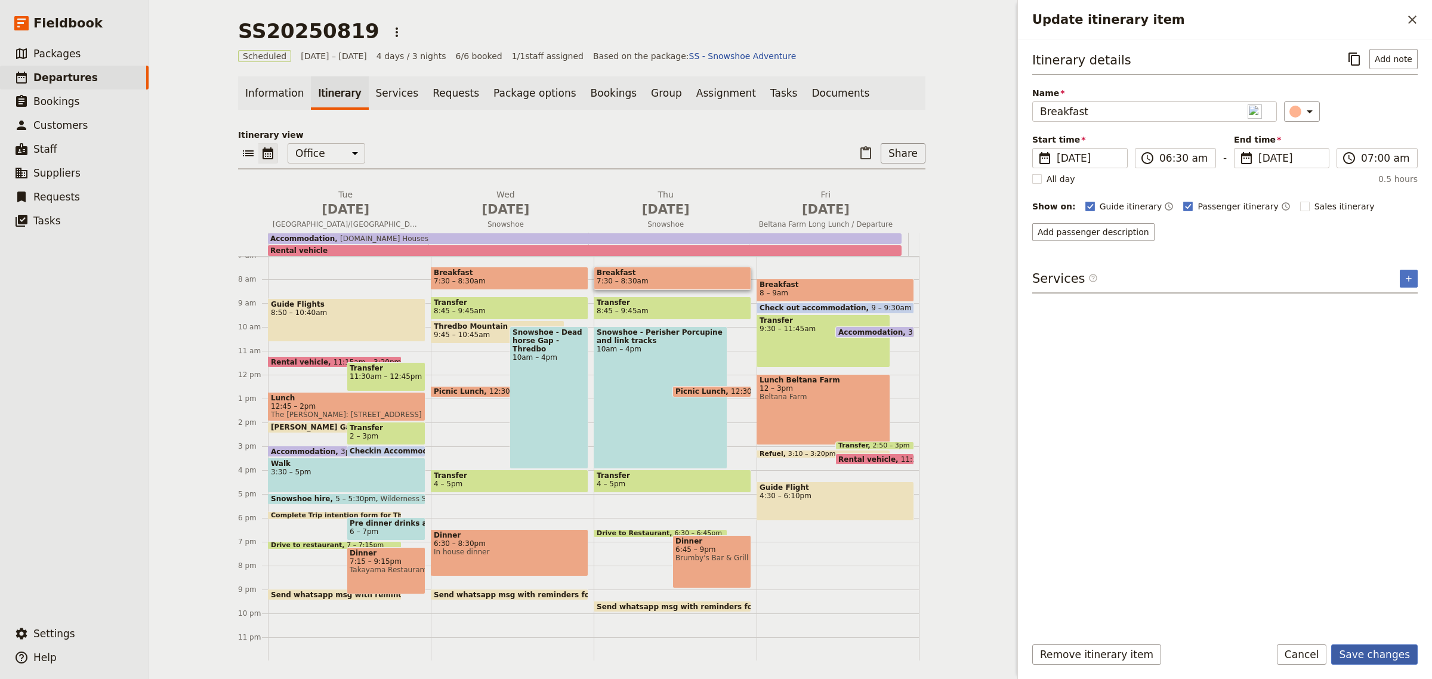
click at [1383, 652] on button "Save changes" at bounding box center [1375, 655] width 87 height 20
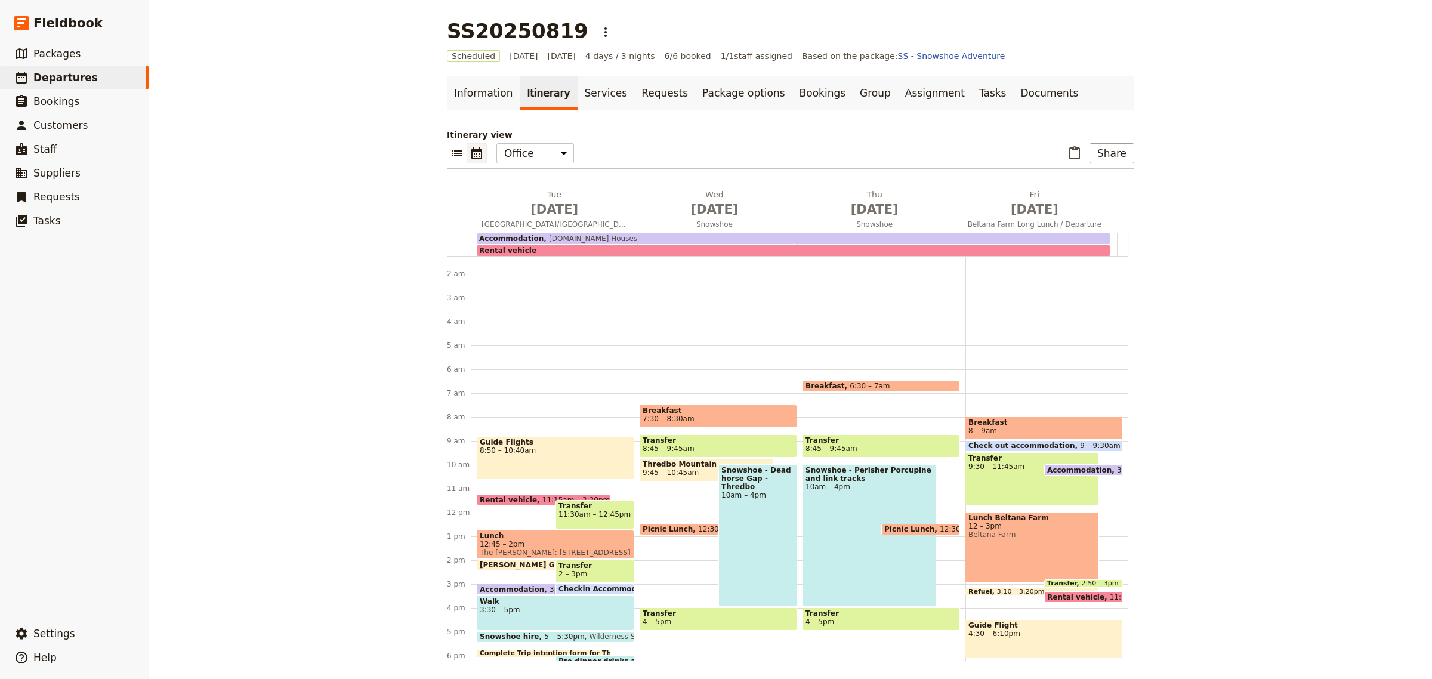
scroll to position [0, 0]
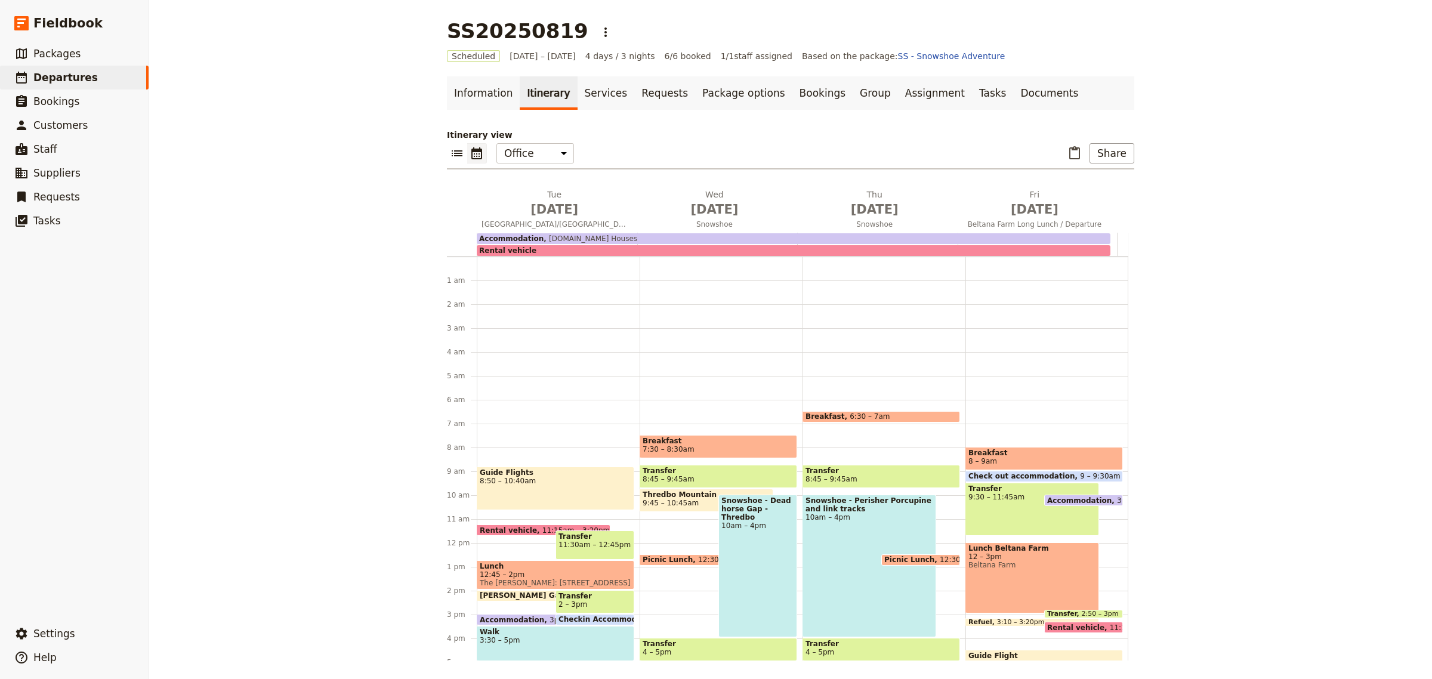
click at [884, 476] on span "8:45 – 9:45am" at bounding box center [882, 479] width 152 height 8
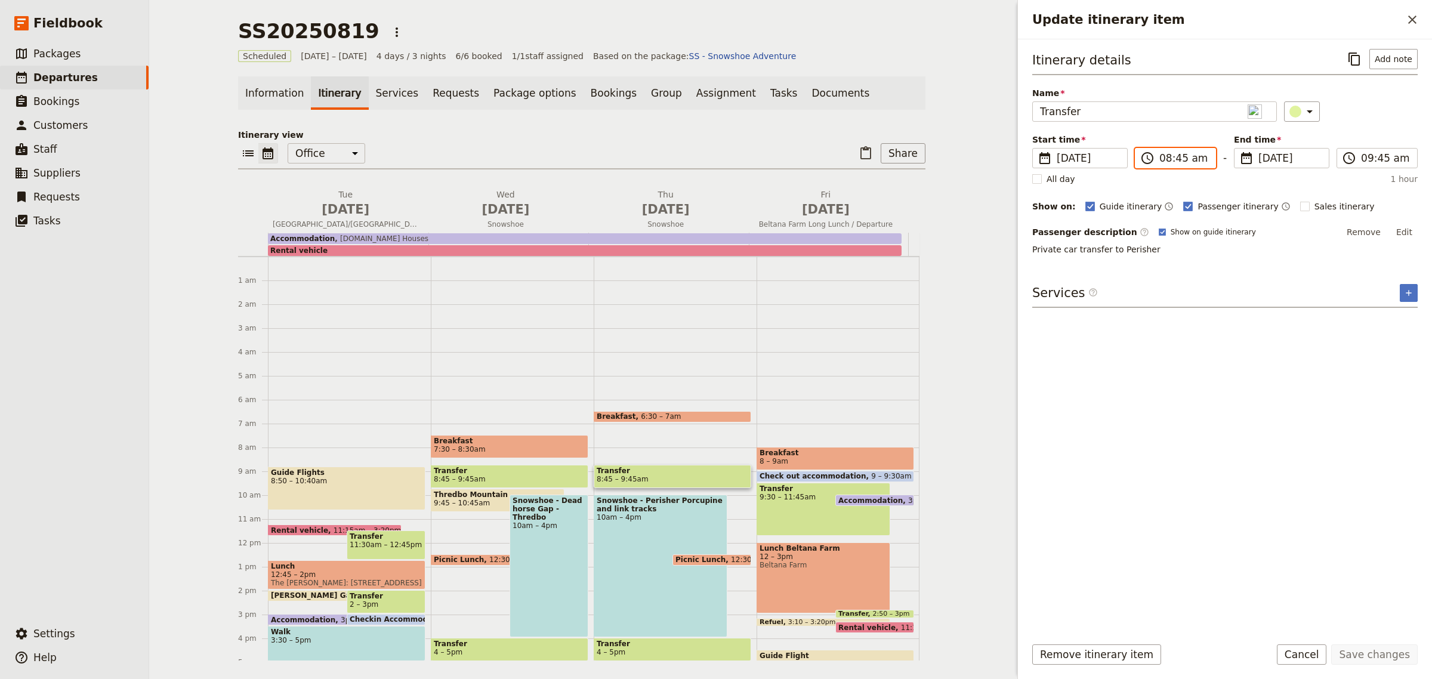
click at [1189, 159] on input "08:45 am" at bounding box center [1184, 158] width 49 height 14
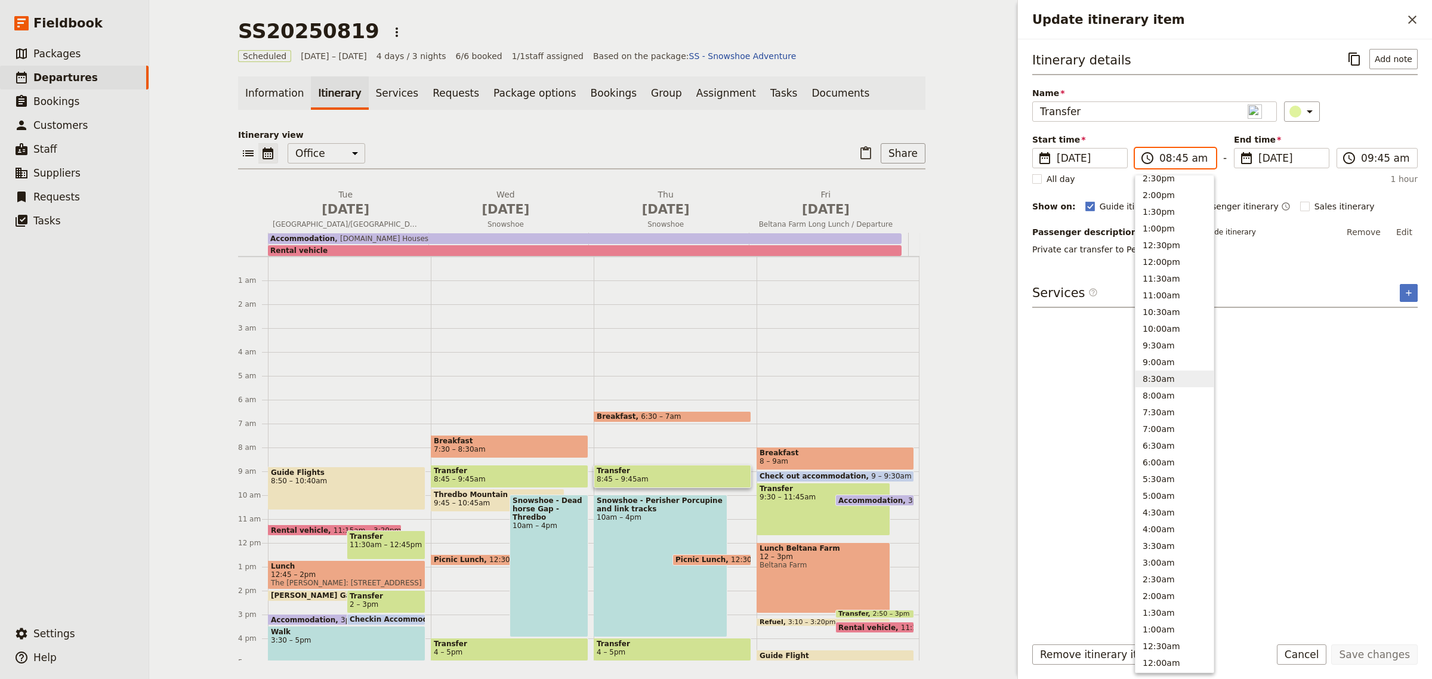
scroll to position [303, 0]
click at [1157, 433] on button "7:00am" at bounding box center [1175, 434] width 78 height 17
type input "07:00 am"
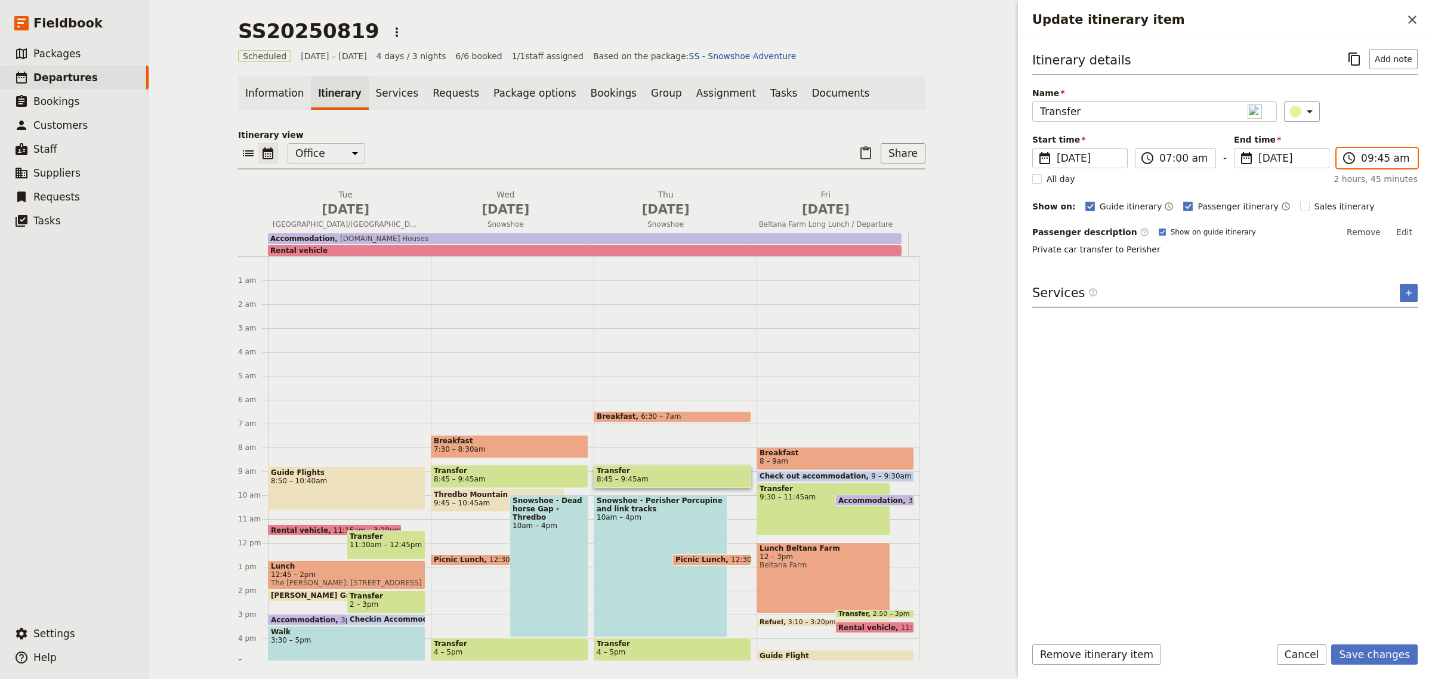
click at [1364, 162] on input "09:45 am" at bounding box center [1385, 158] width 49 height 14
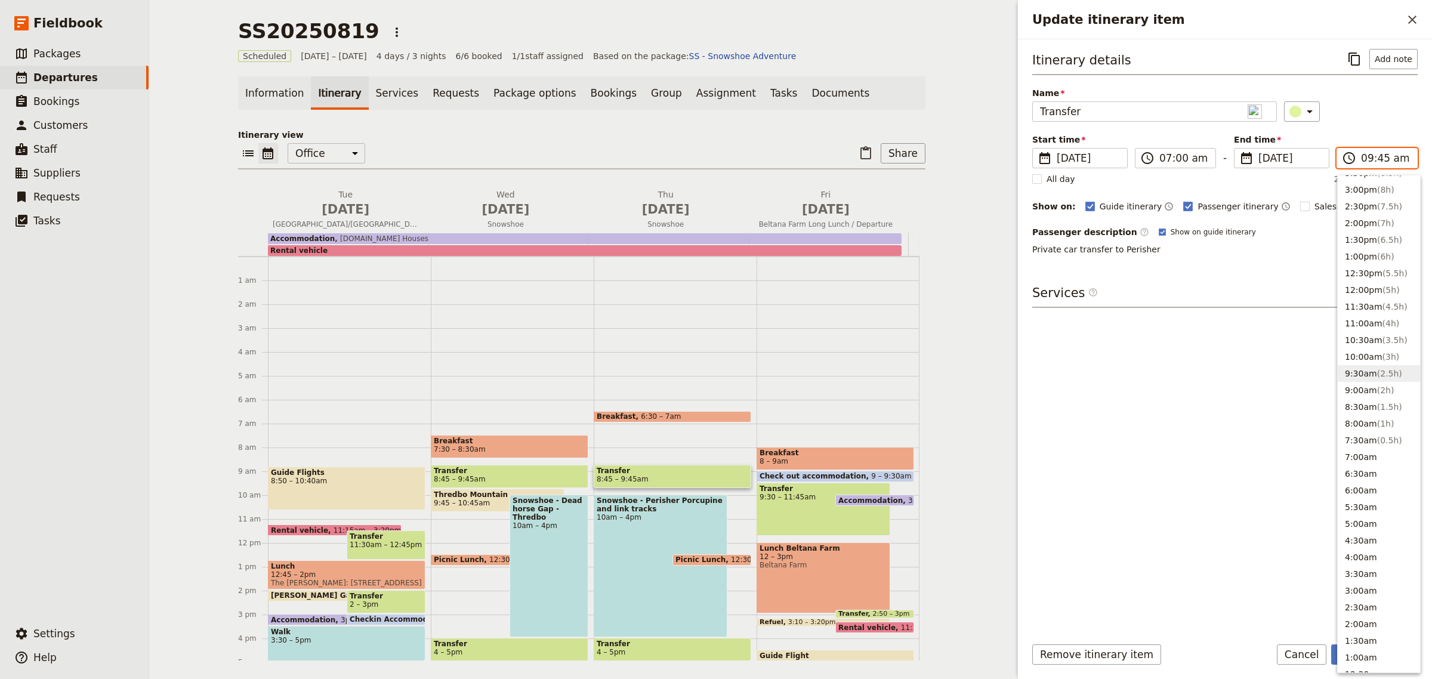
scroll to position [309, 0]
click at [1366, 392] on button "8:00am ( 1h )" at bounding box center [1379, 395] width 82 height 17
type input "08:00 am"
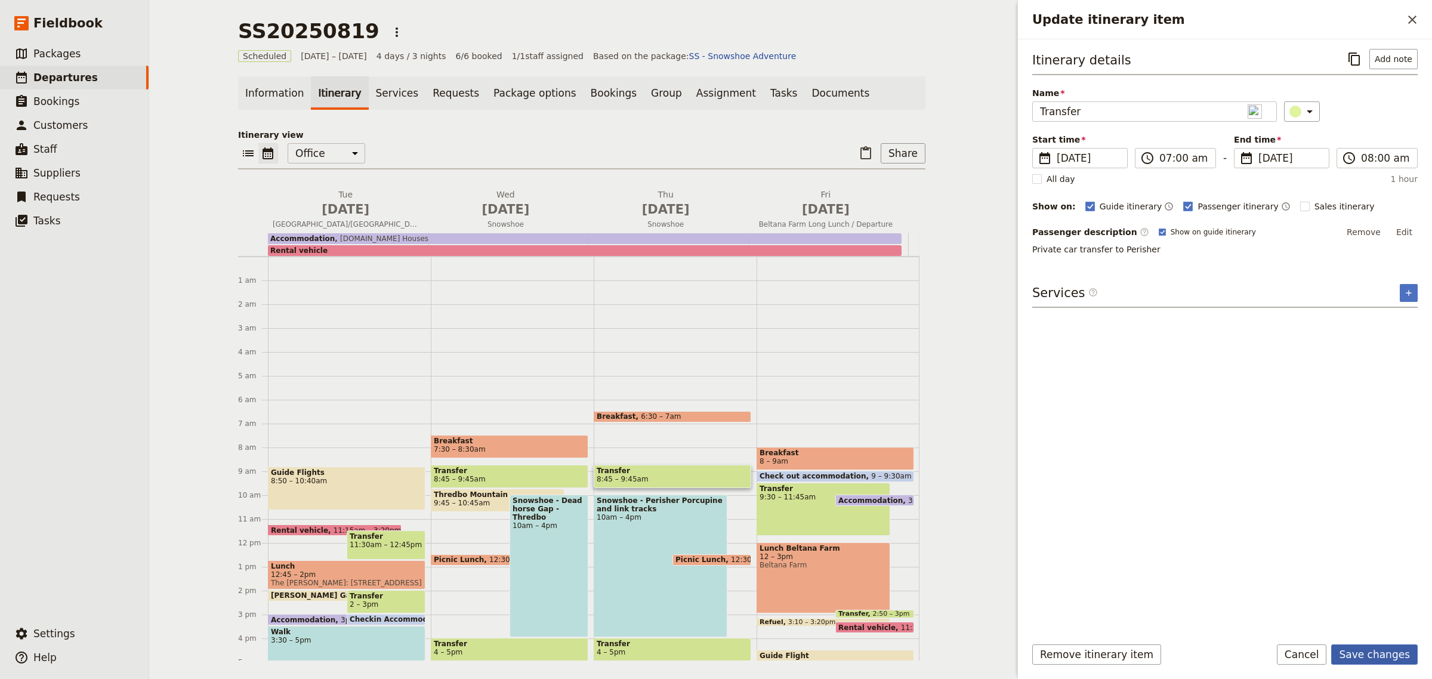
click at [1372, 652] on button "Save changes" at bounding box center [1375, 655] width 87 height 20
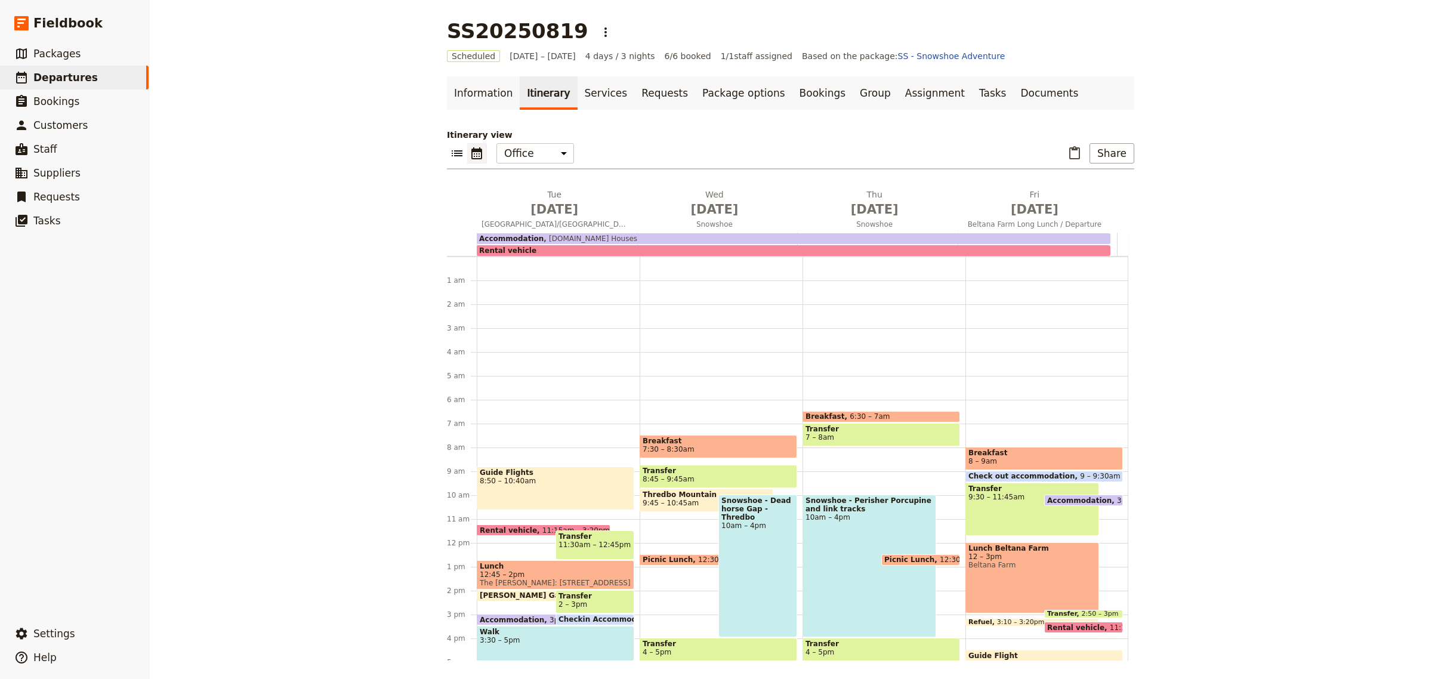
click at [860, 507] on span "Snowshoe - Perisher Porcupine and link tracks" at bounding box center [870, 505] width 128 height 17
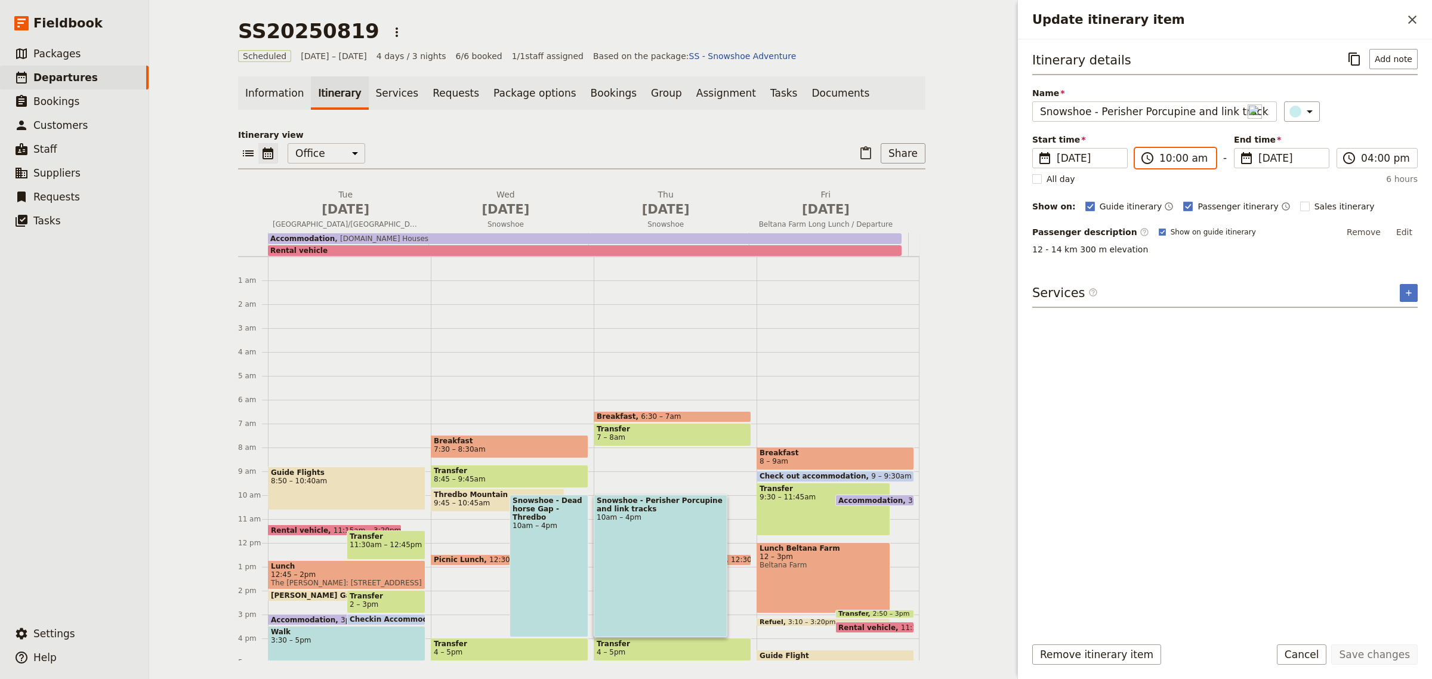
click at [1180, 159] on input "10:00 am" at bounding box center [1184, 158] width 49 height 14
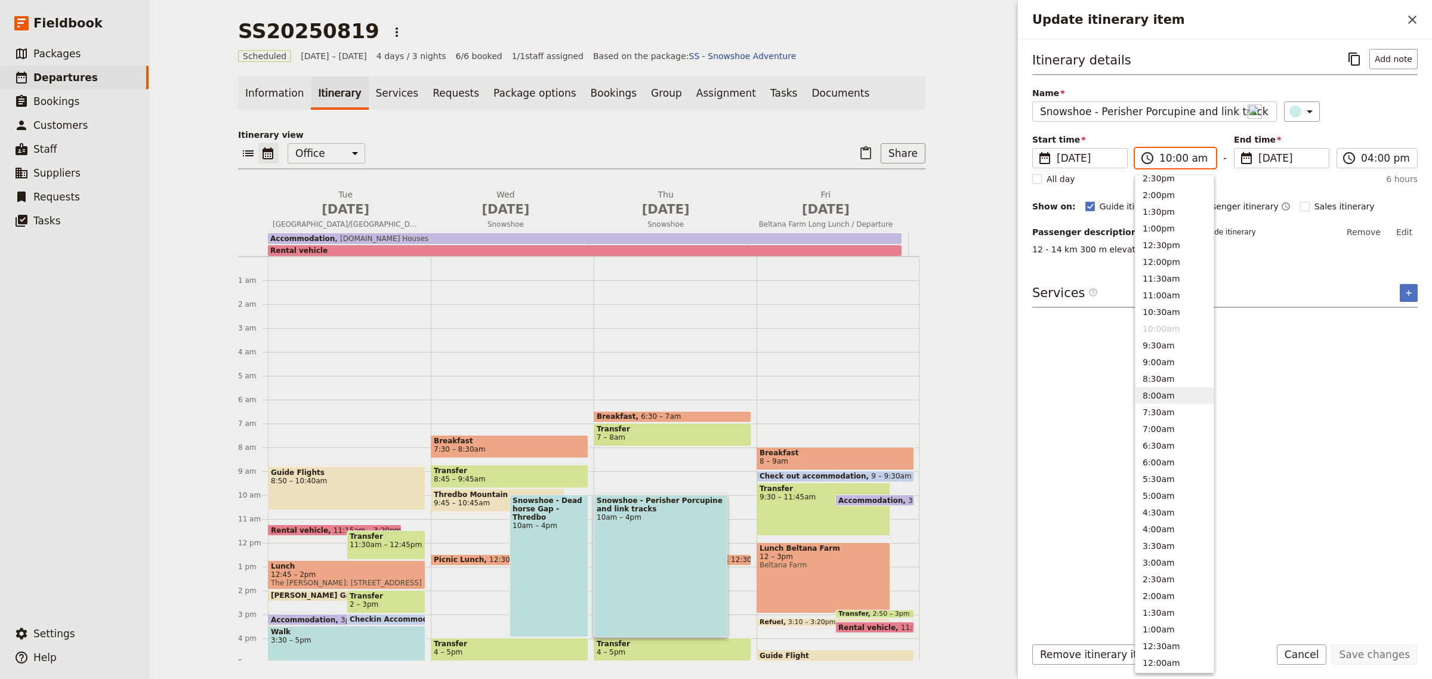
click at [1159, 395] on button "8:00am" at bounding box center [1175, 395] width 78 height 17
type input "08:00 am"
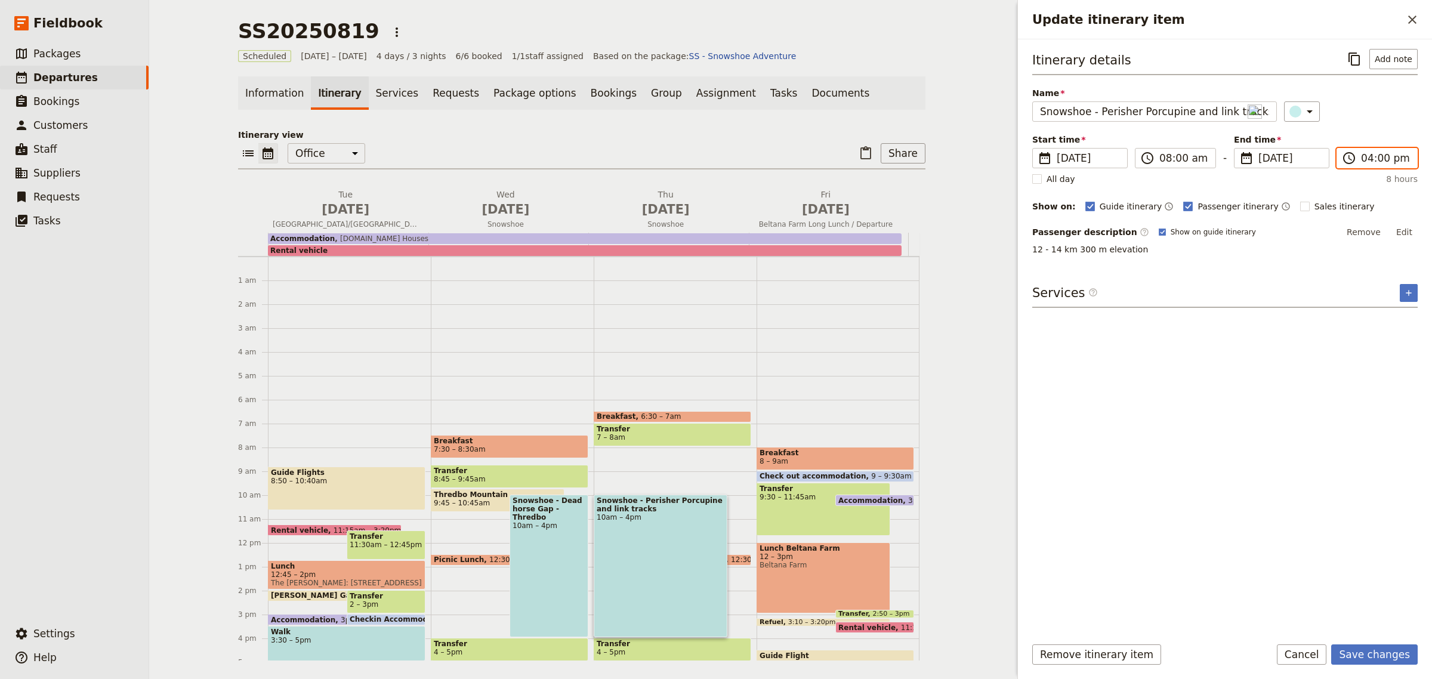
click at [1376, 160] on input "04:00 pm" at bounding box center [1385, 158] width 49 height 14
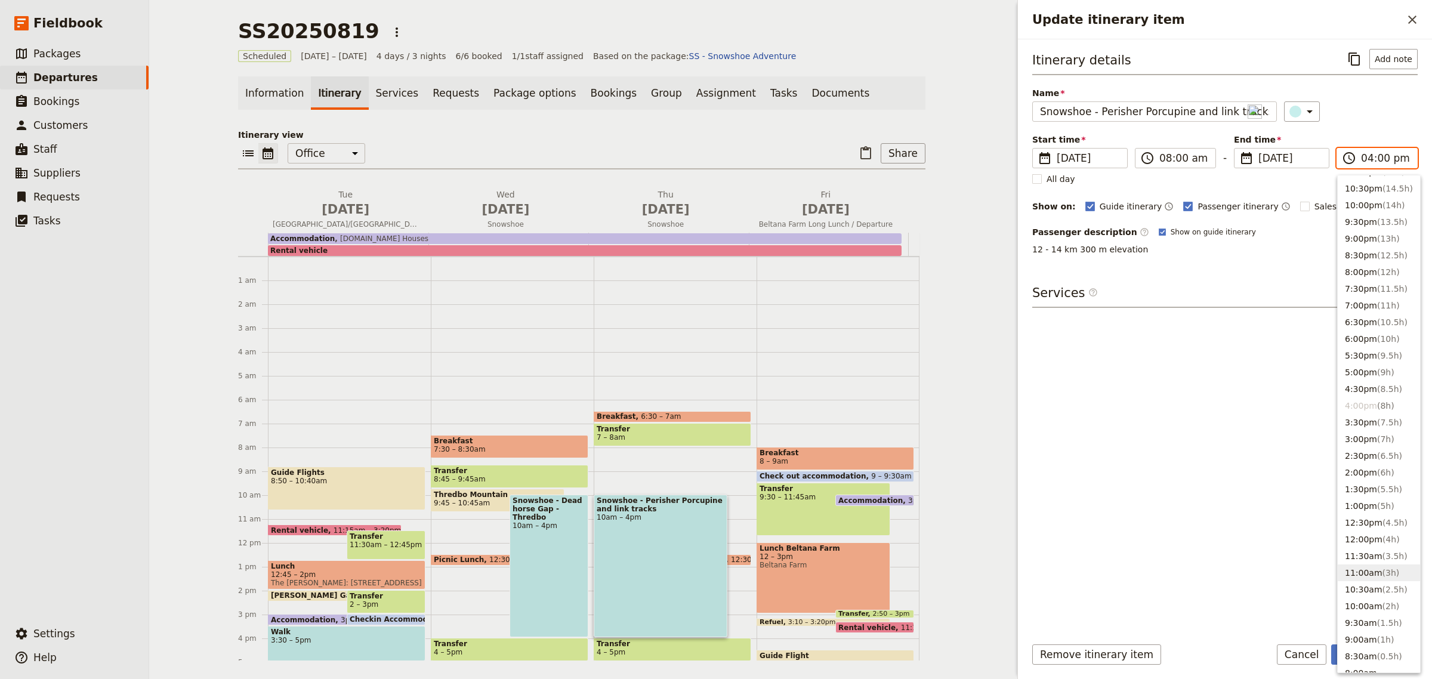
scroll to position [32, 0]
click at [1378, 476] on span "( 6h )" at bounding box center [1386, 472] width 17 height 10
type input "02:00 pm"
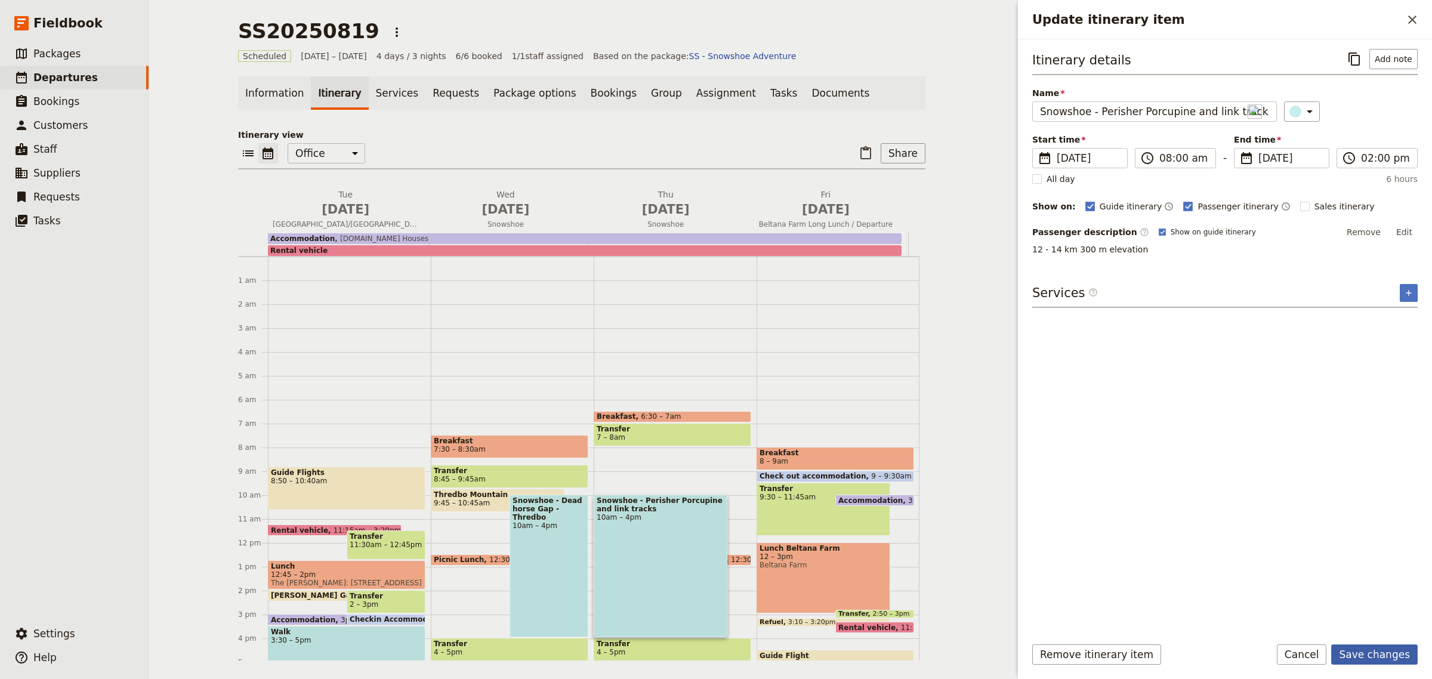
click at [1376, 654] on button "Save changes" at bounding box center [1375, 655] width 87 height 20
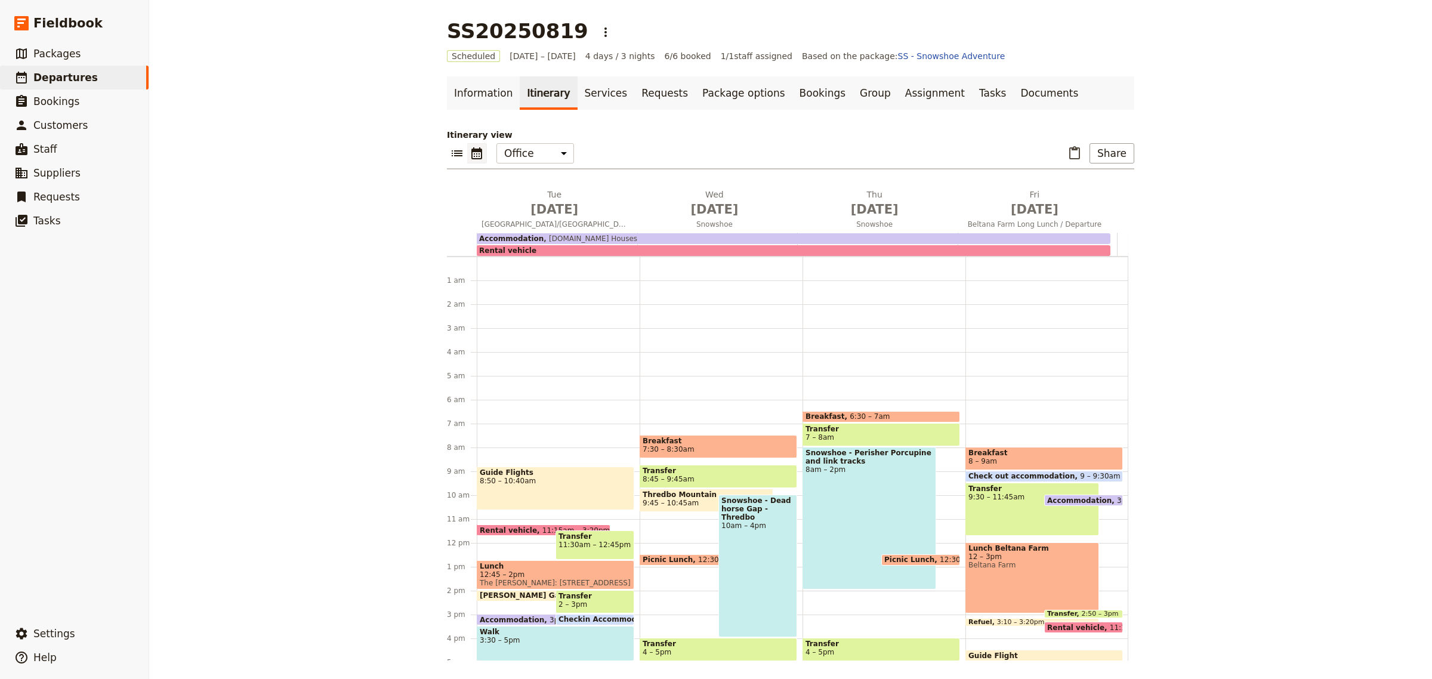
click at [877, 600] on div "Breakfast 6:30 – 7am Transfer 7 – 8am Snowshoe - Perisher Porcupine and link tr…" at bounding box center [884, 543] width 163 height 573
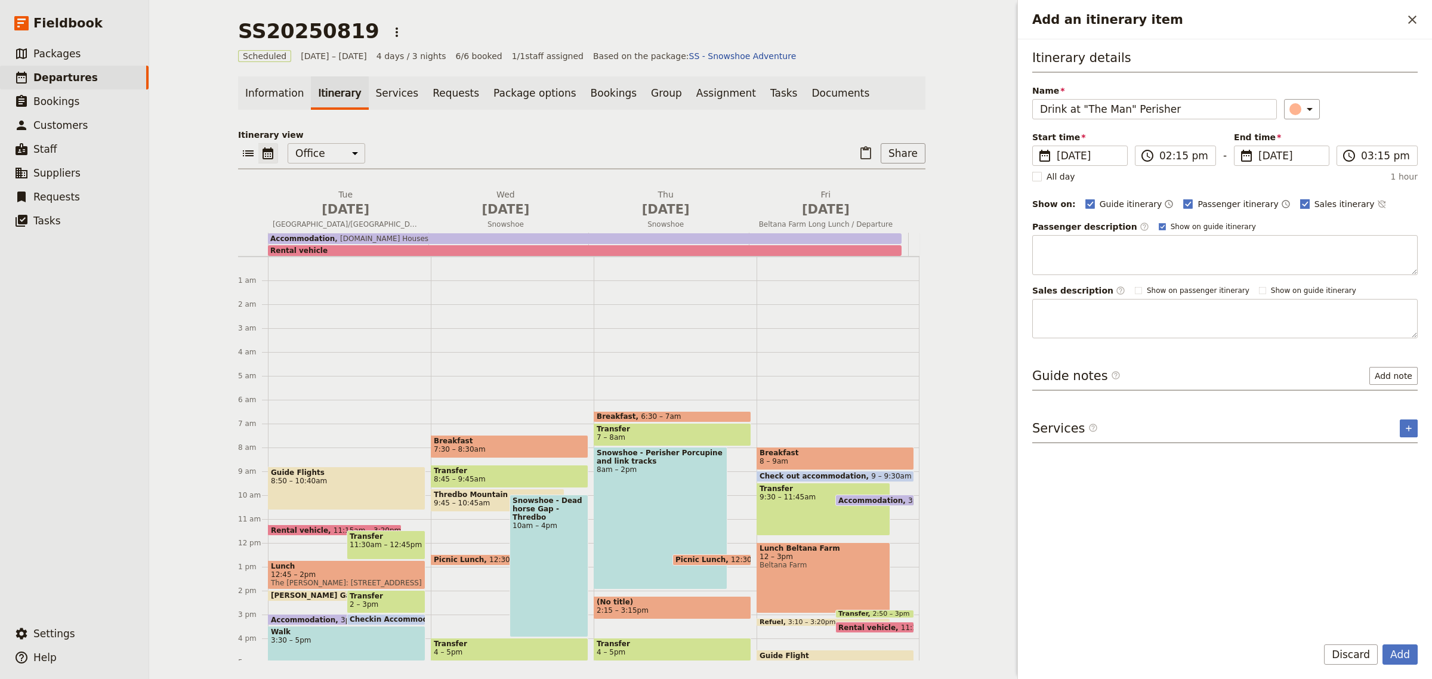
type input "Drink at "The Man" Perisher"
click at [1301, 201] on rect "Add an itinerary item" at bounding box center [1305, 203] width 9 height 9
click at [1300, 198] on input "Sales itinerary" at bounding box center [1300, 198] width 1 height 1
checkbox input "false"
click at [1415, 654] on button "Add" at bounding box center [1400, 655] width 35 height 20
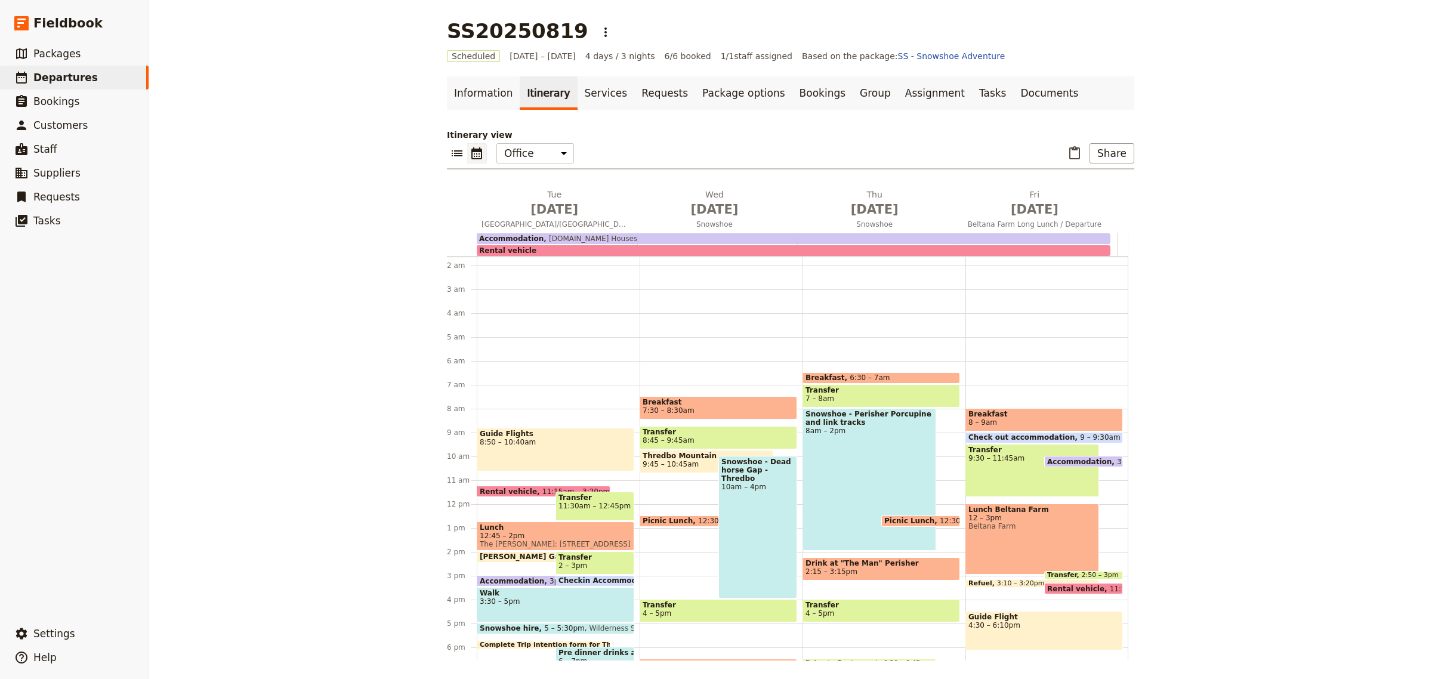
scroll to position [42, 0]
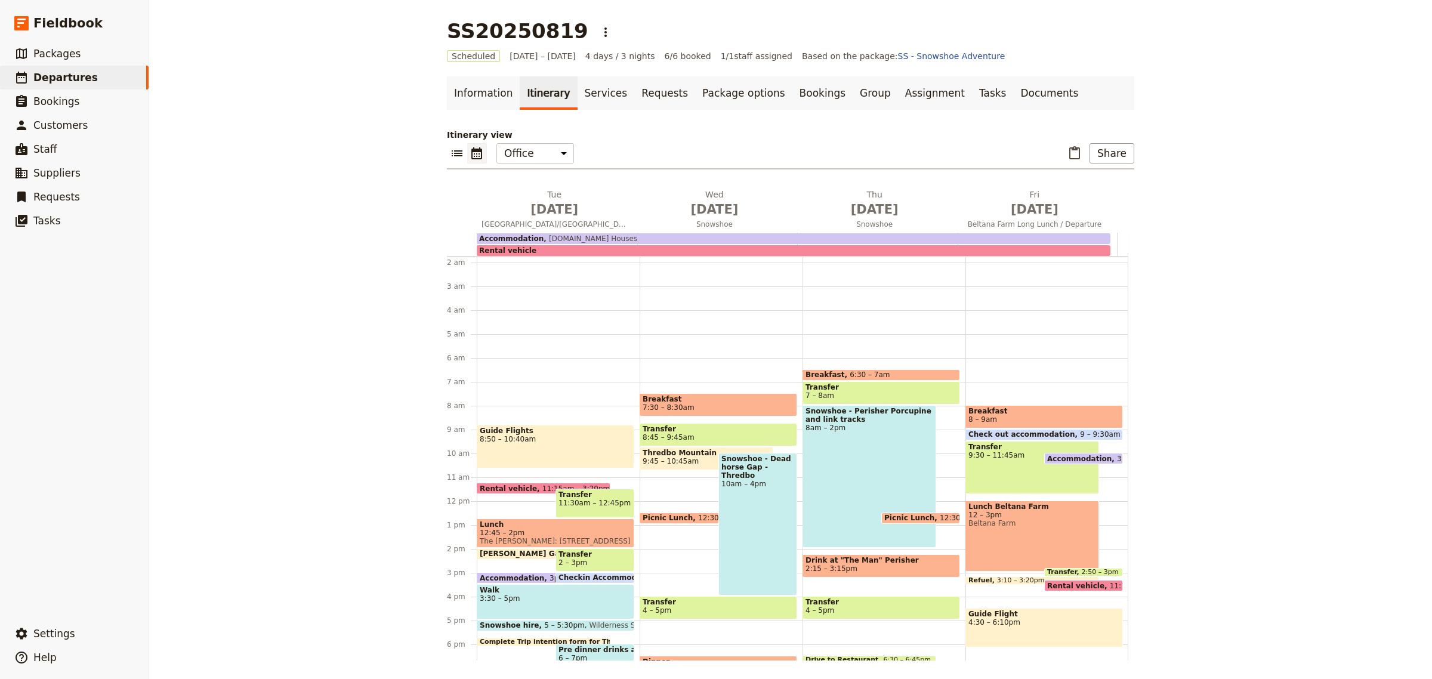
click at [881, 602] on span "Transfer" at bounding box center [882, 602] width 152 height 8
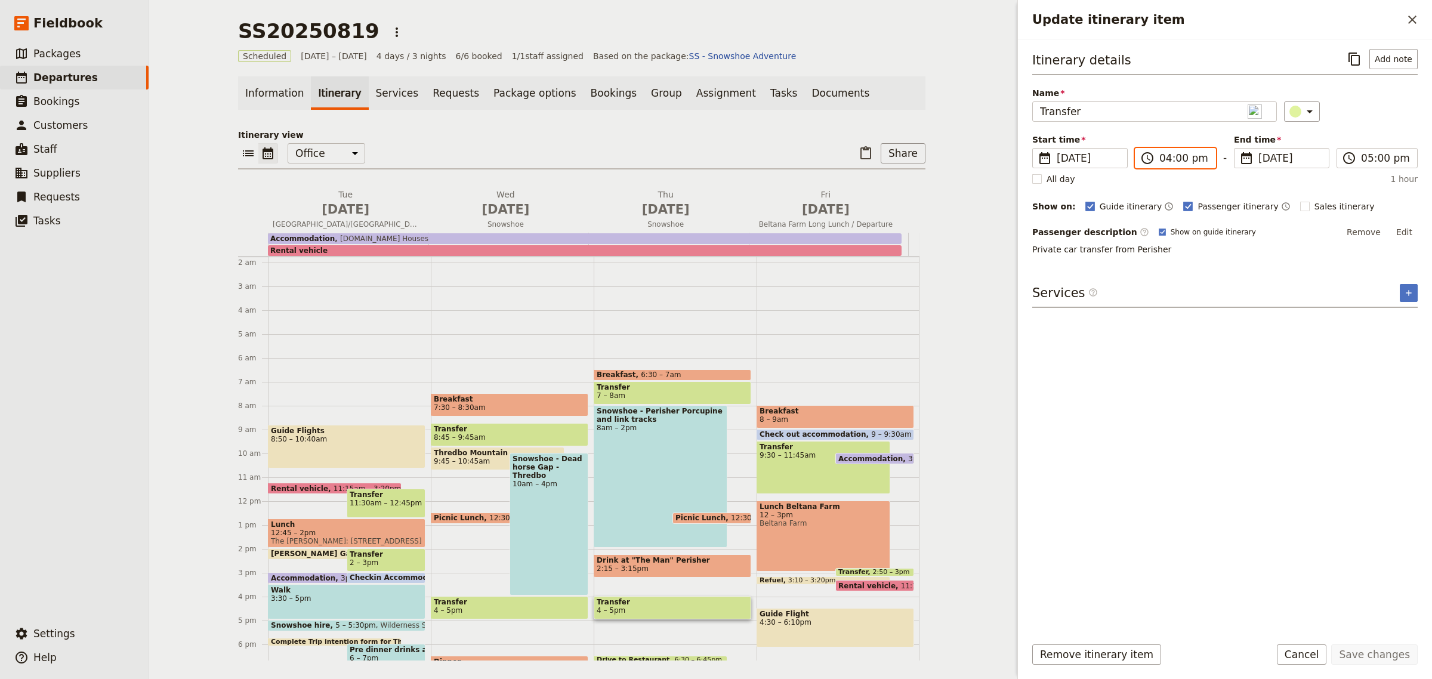
click at [1160, 159] on input "04:00 pm" at bounding box center [1184, 158] width 49 height 14
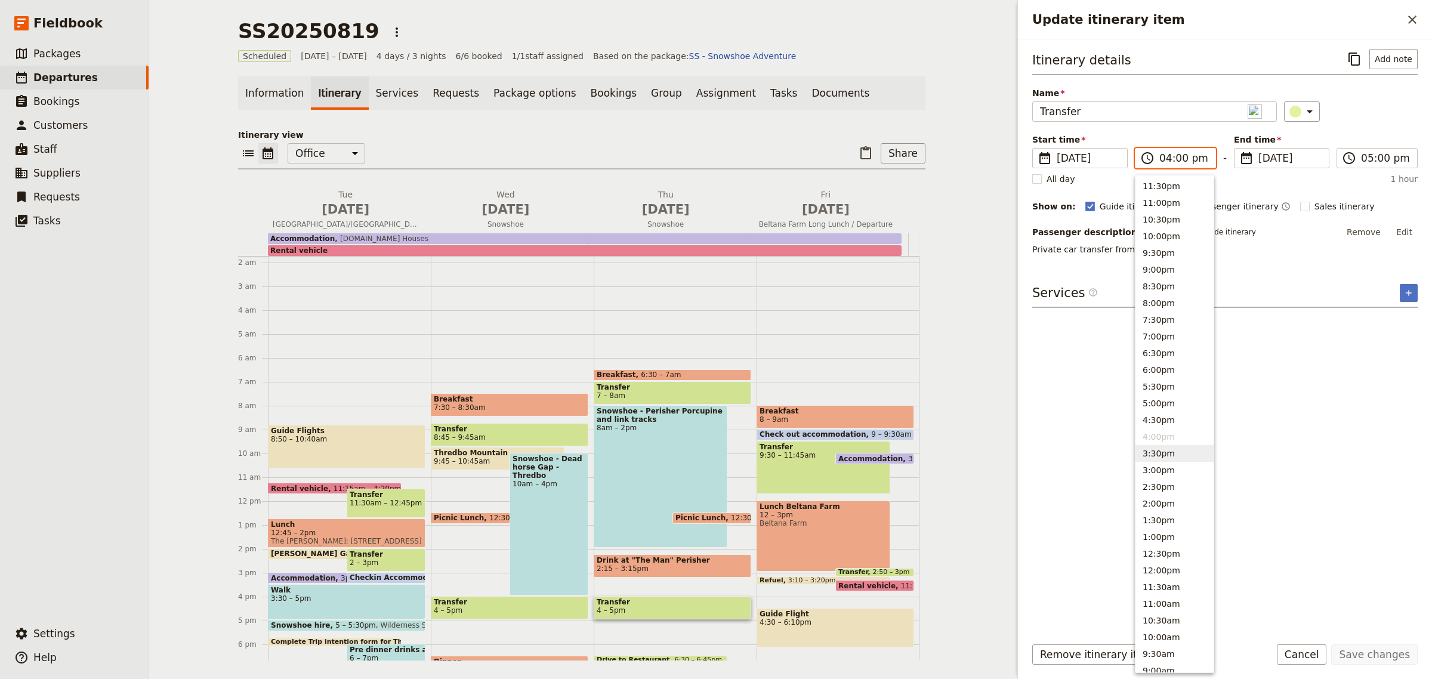
click at [1166, 454] on button "3:30pm" at bounding box center [1175, 453] width 78 height 17
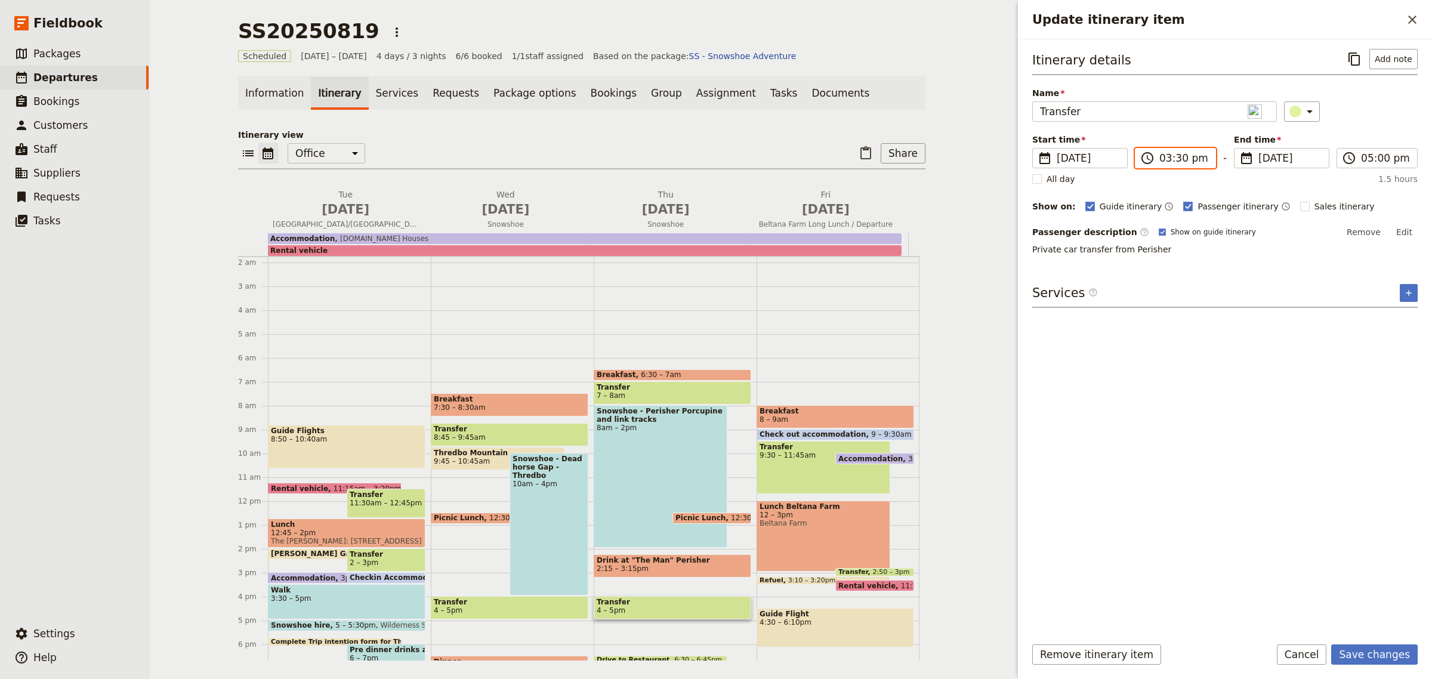
click at [1179, 161] on input "03:30 pm" at bounding box center [1184, 158] width 49 height 14
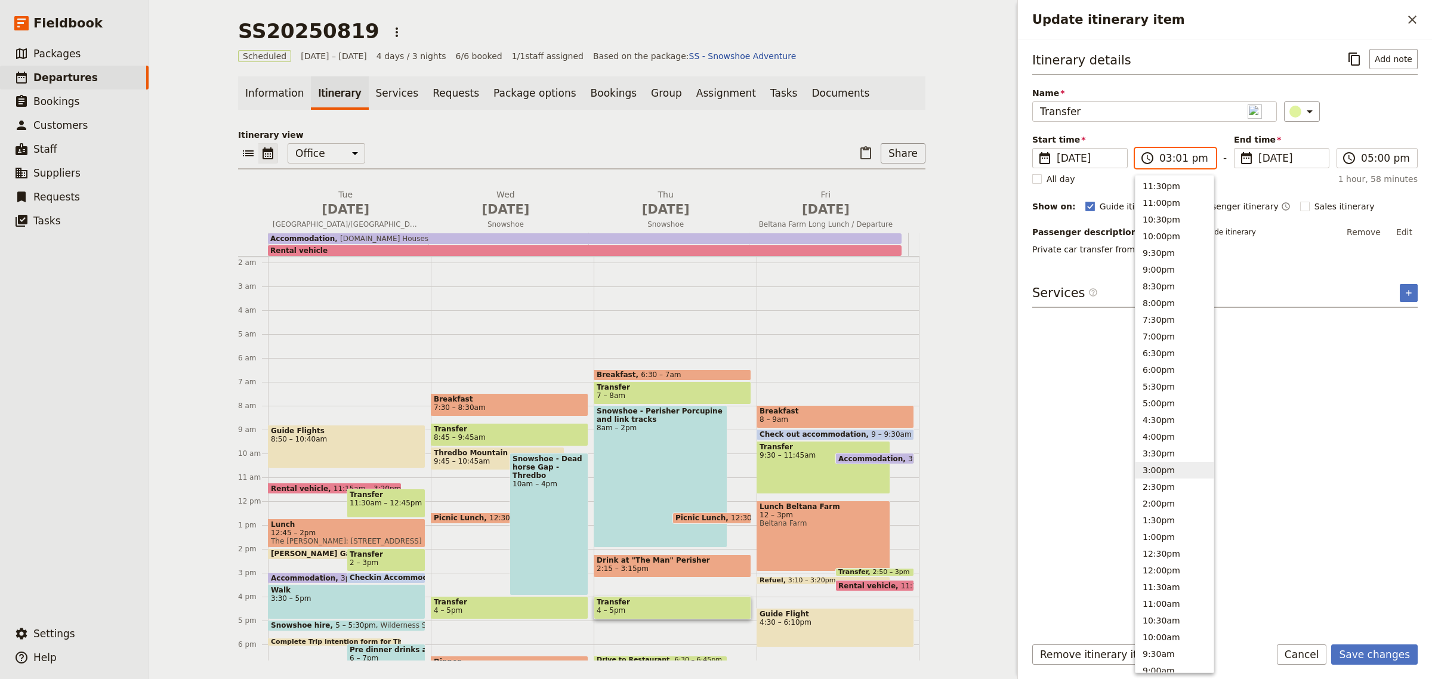
type input "03:15 pm"
click at [1324, 458] on div "Itinerary details ​ Add note Name Transfer ​ Start time ​ [DATE] [DATE] [DATE] …" at bounding box center [1226, 337] width 386 height 577
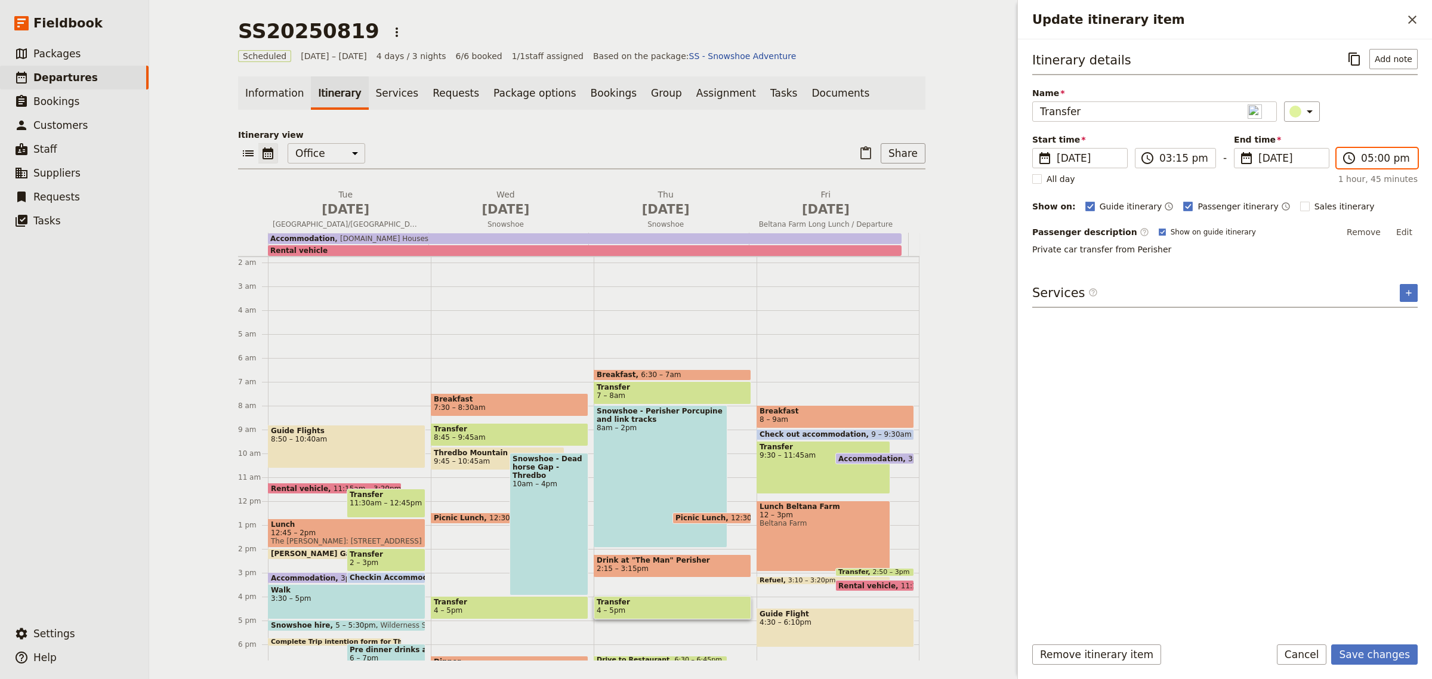
click at [1375, 151] on input "05:00 pm" at bounding box center [1385, 158] width 49 height 14
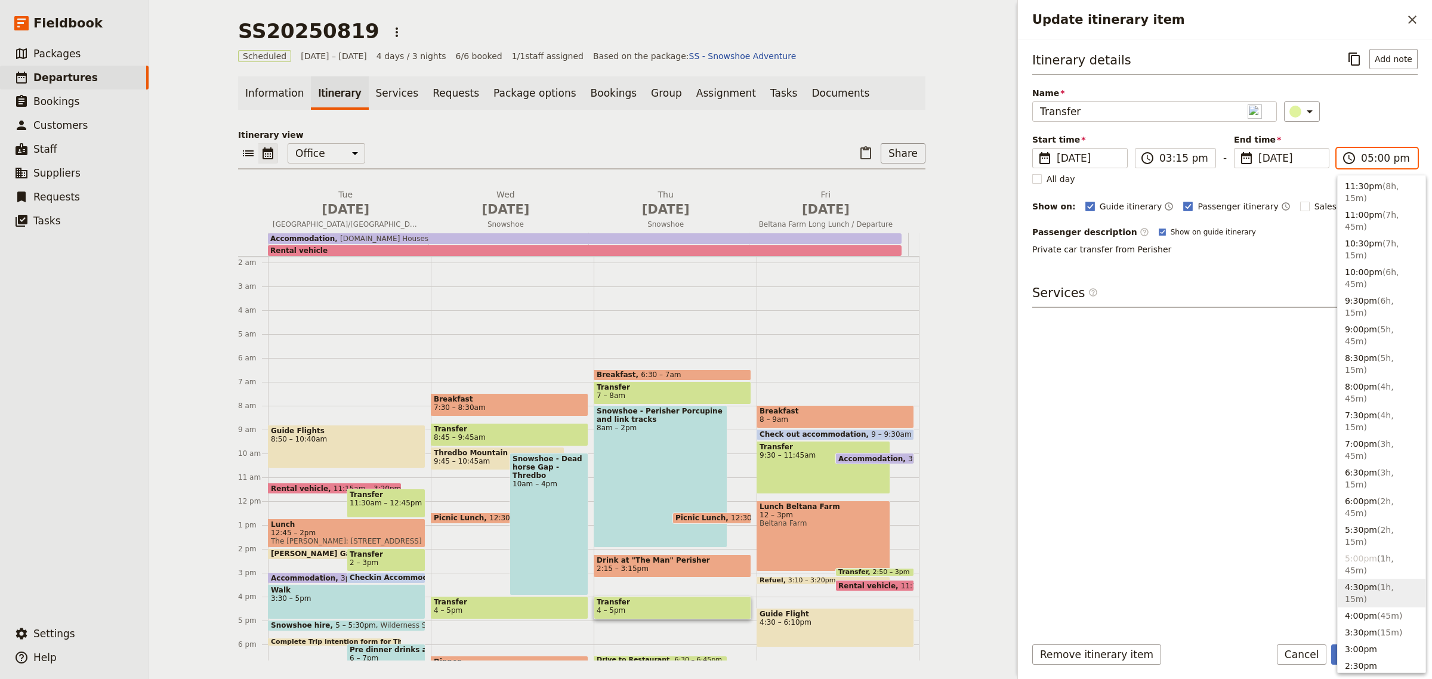
click at [1357, 579] on button "4:30pm ( 1h, 15m )" at bounding box center [1382, 593] width 88 height 29
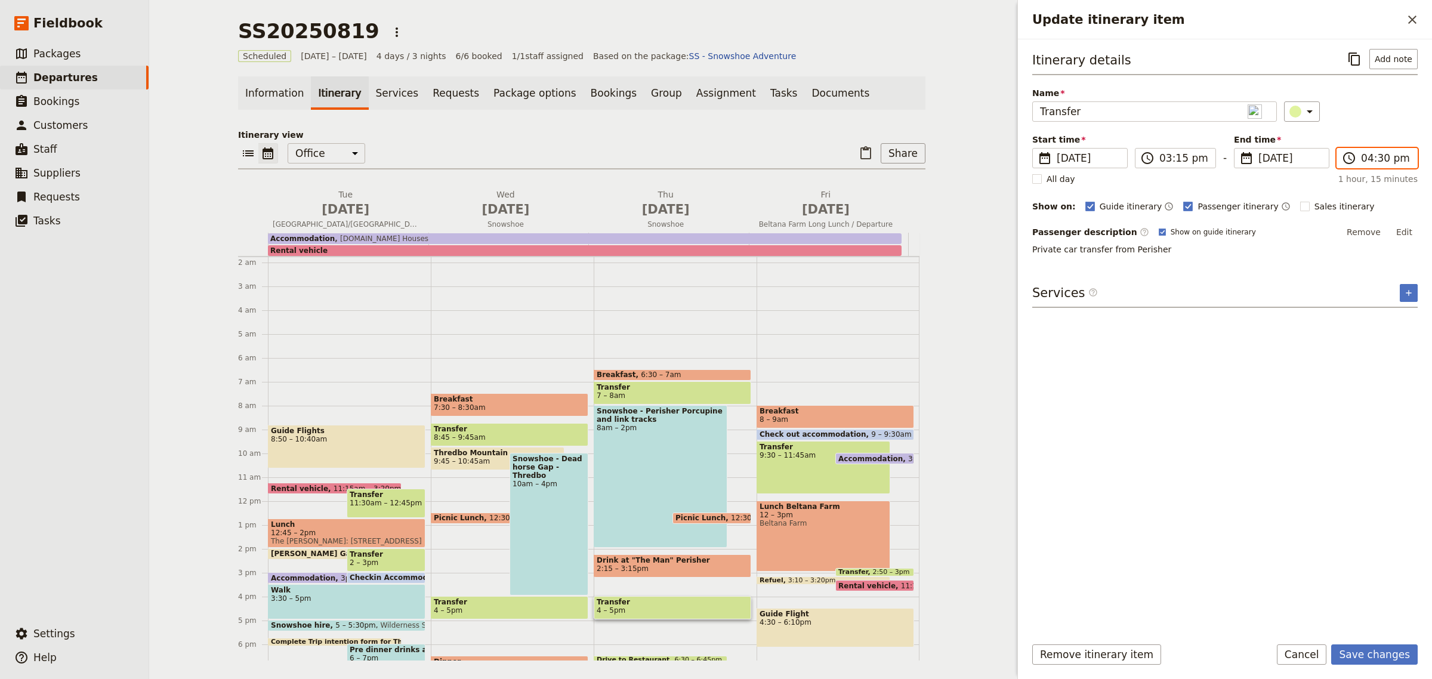
click at [1378, 160] on input "04:30 pm" at bounding box center [1385, 158] width 49 height 14
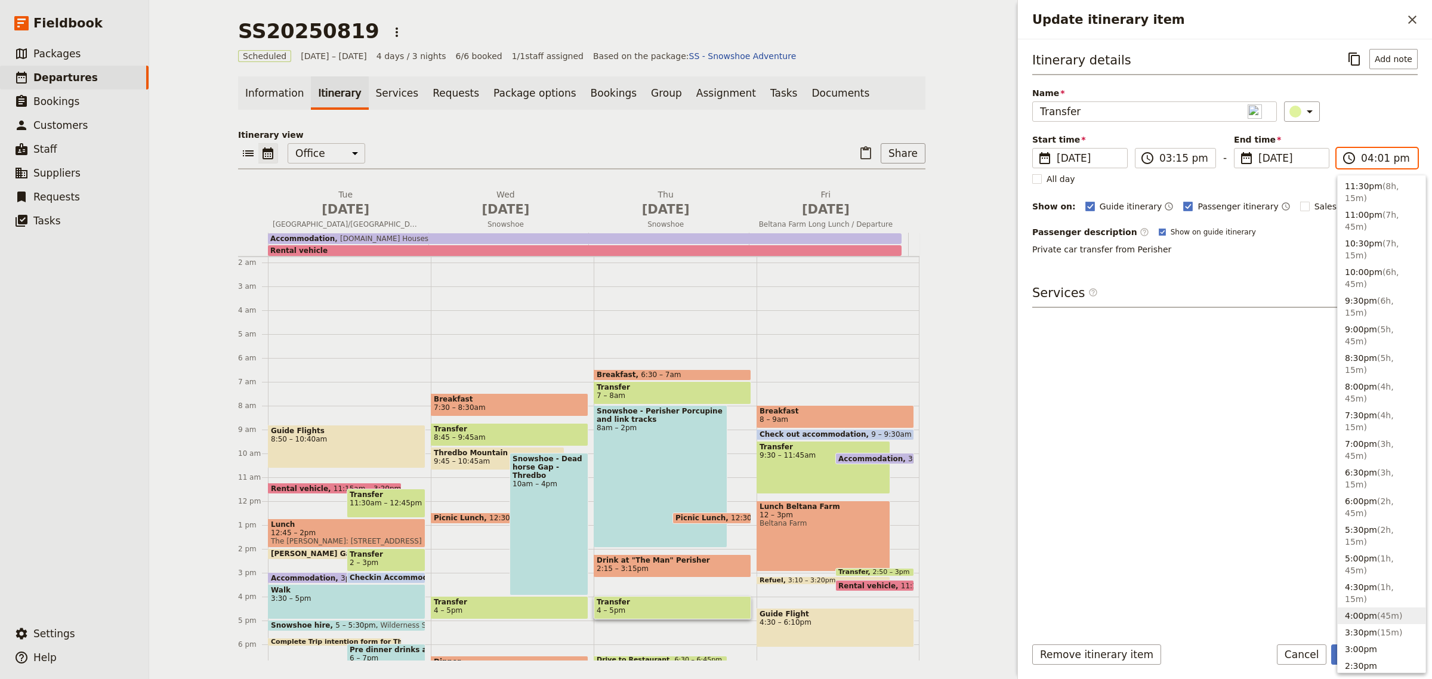
type input "04:15 pm"
click at [1186, 516] on div "Itinerary details ​ Add note Name Transfer ​ Start time ​ [DATE] [DATE] [DATE] …" at bounding box center [1226, 337] width 386 height 577
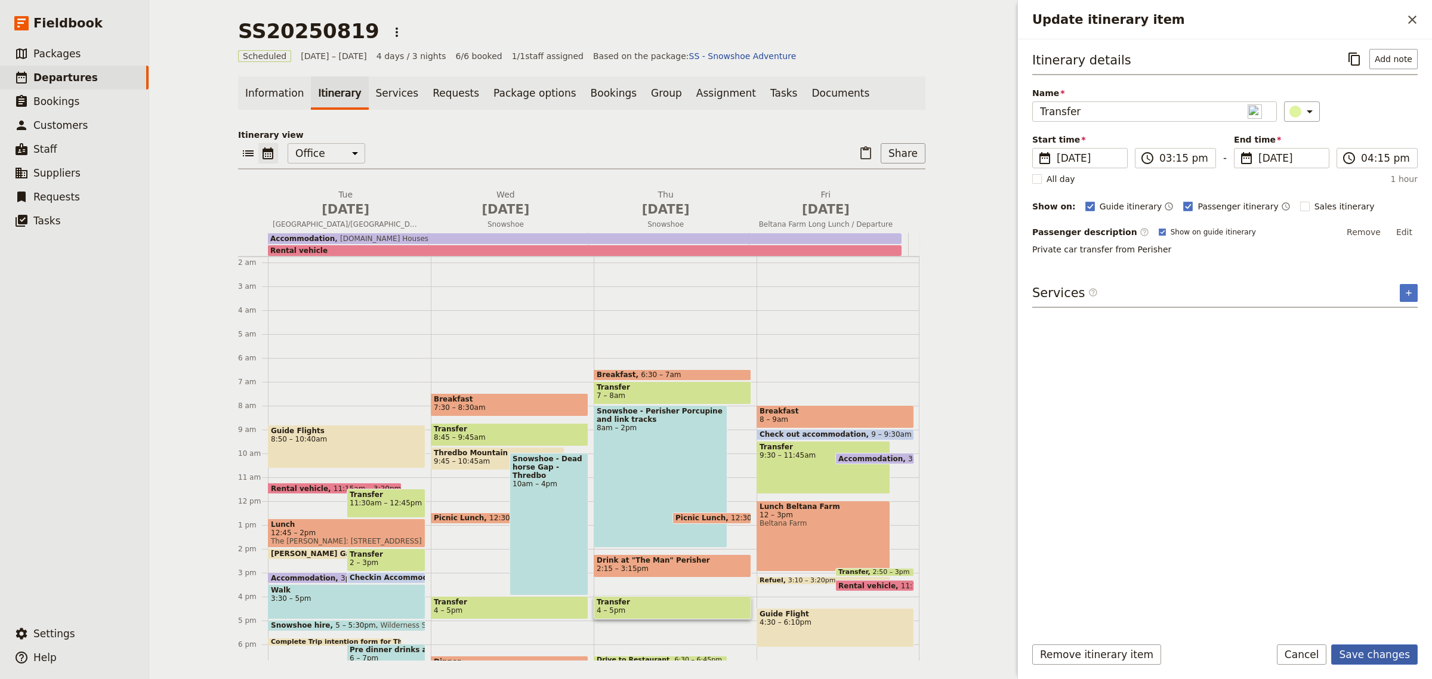
click at [1386, 648] on button "Save changes" at bounding box center [1375, 655] width 87 height 20
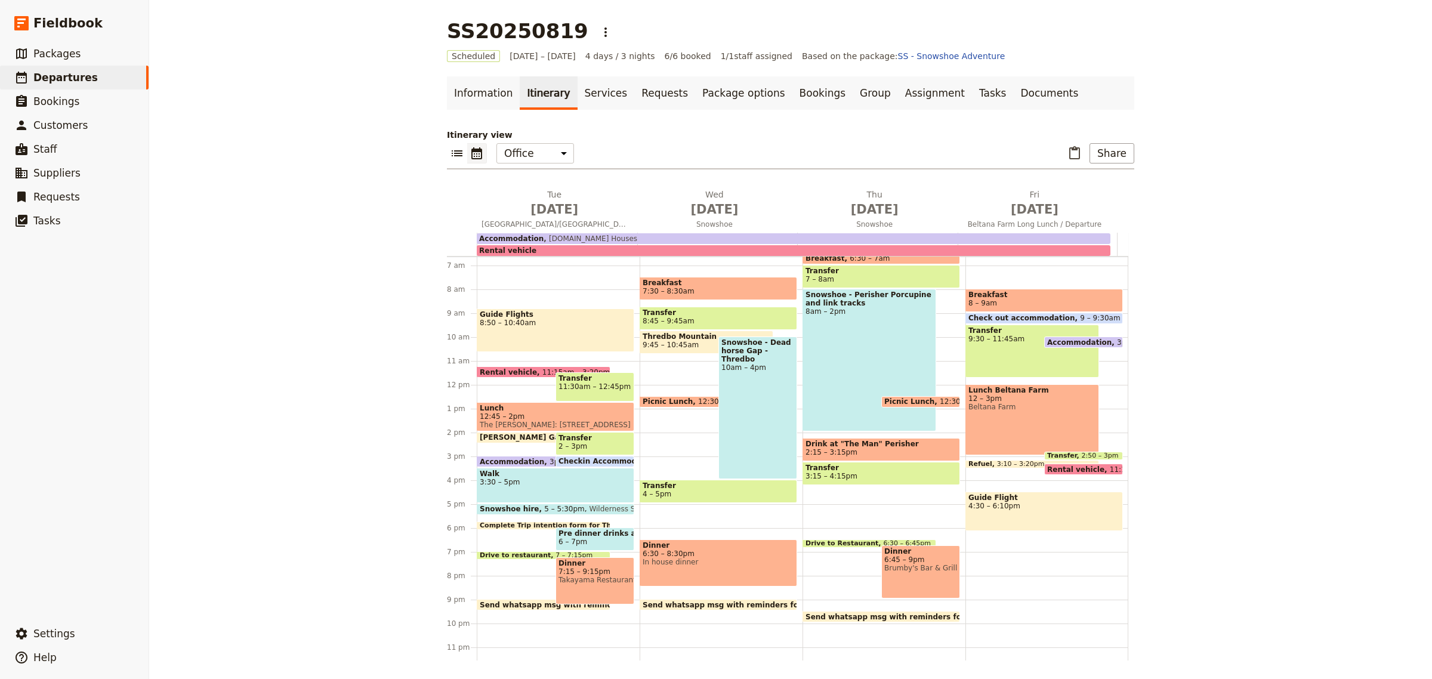
scroll to position [159, 0]
click at [681, 345] on span "9:45 – 10:45am" at bounding box center [671, 344] width 56 height 8
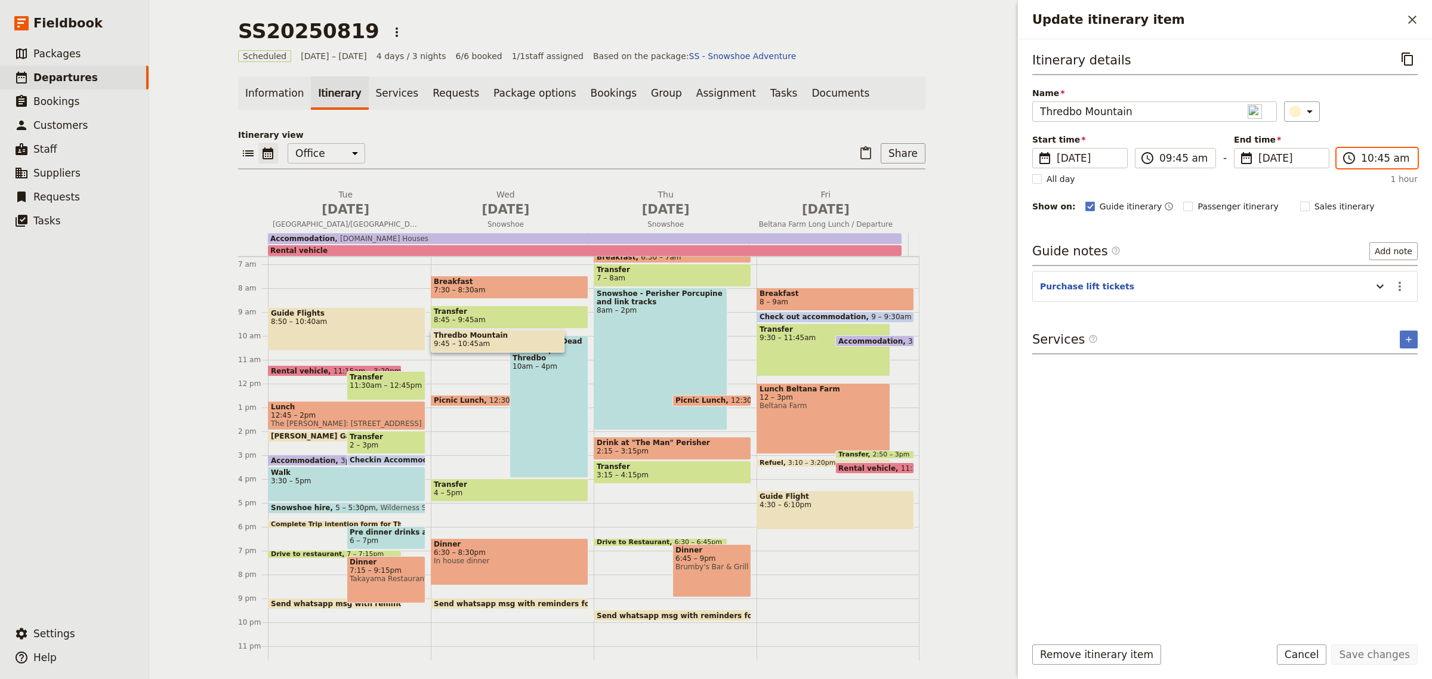
click at [1374, 158] on input "10:45 am" at bounding box center [1385, 158] width 49 height 14
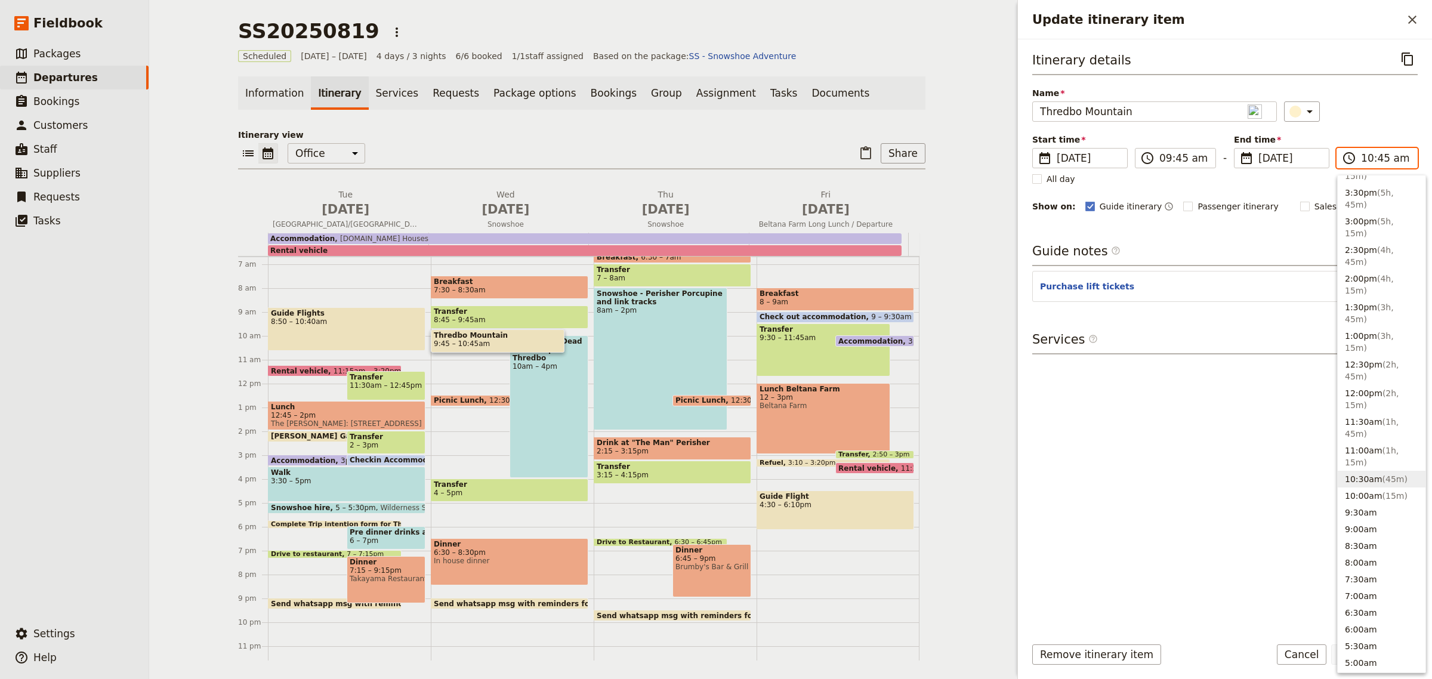
scroll to position [449, 0]
click at [1370, 491] on button "10:00am ( 15m )" at bounding box center [1382, 499] width 88 height 17
type input "10:00 am"
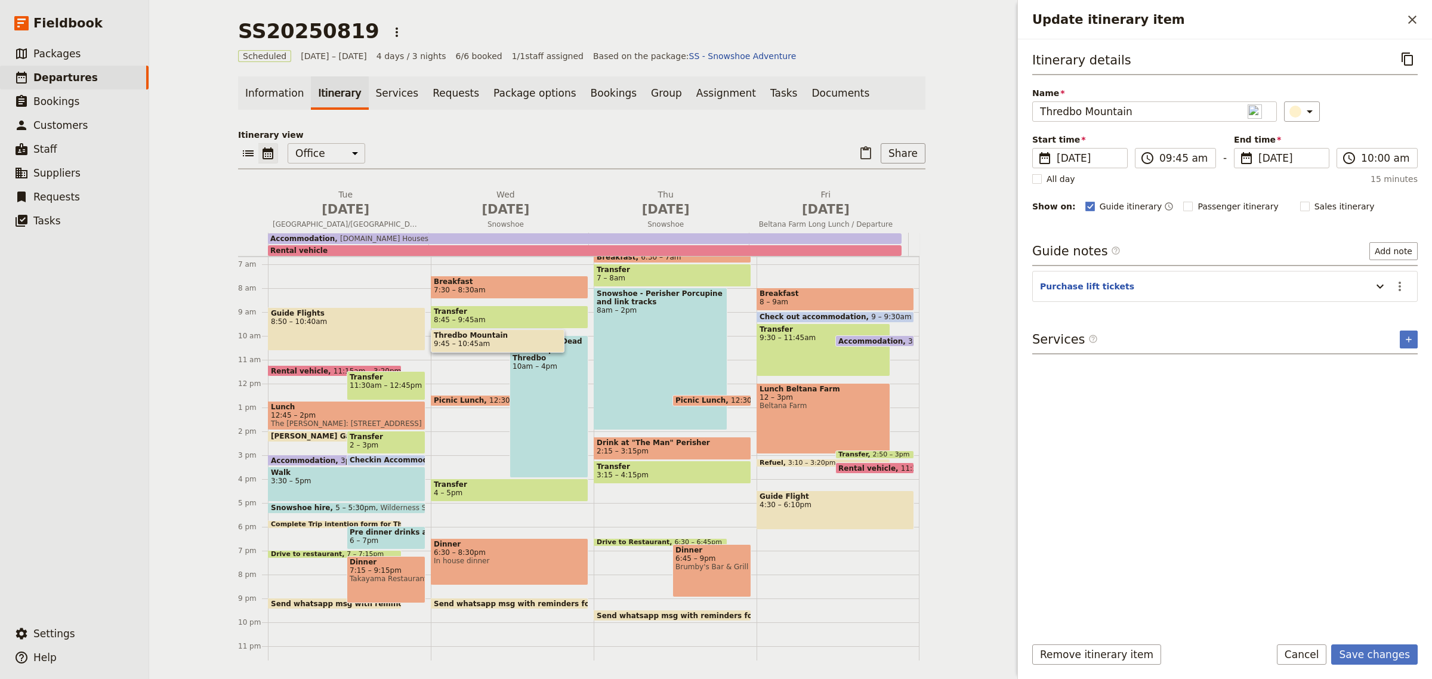
click at [1392, 642] on form "Itinerary details ​ Name Thredbo Mountain ​ Start time ​ [DATE] [DATE] [DATE] 0…" at bounding box center [1225, 359] width 414 height 640
click at [1382, 654] on button "Save changes" at bounding box center [1375, 655] width 87 height 20
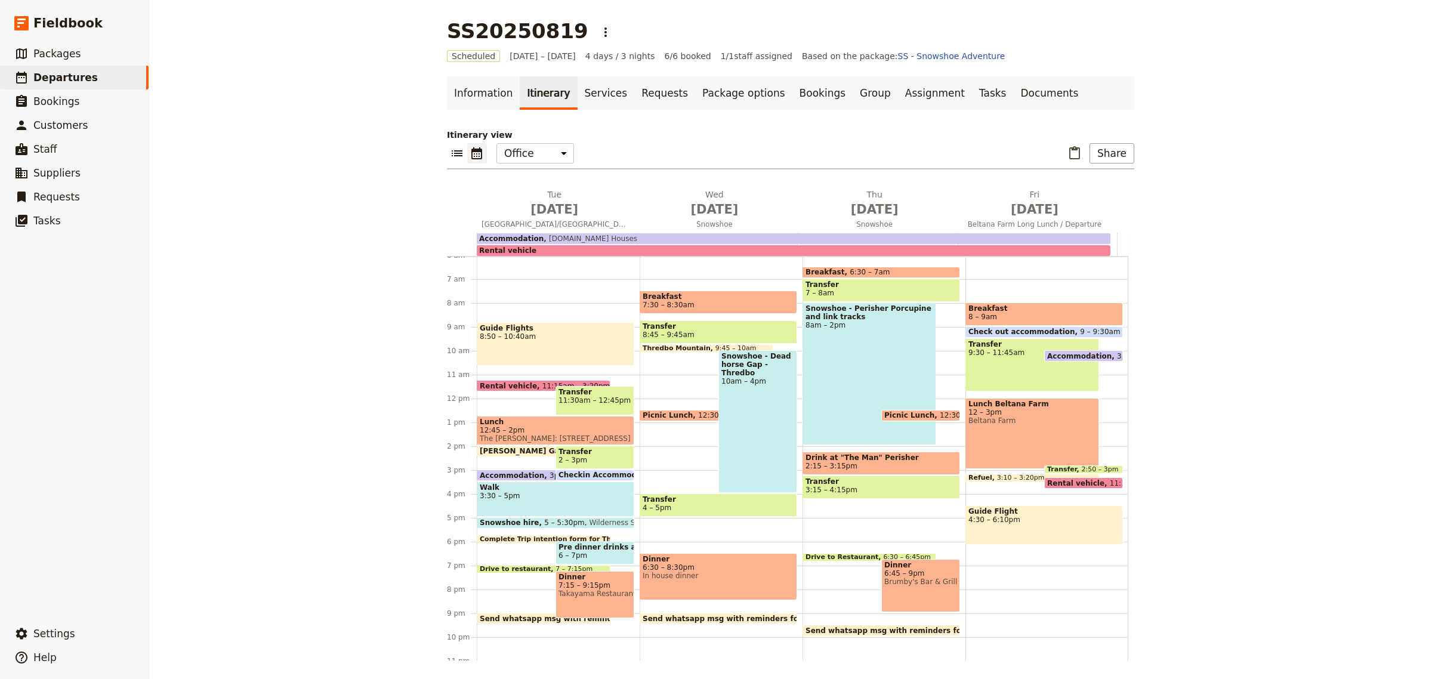
scroll to position [168, 0]
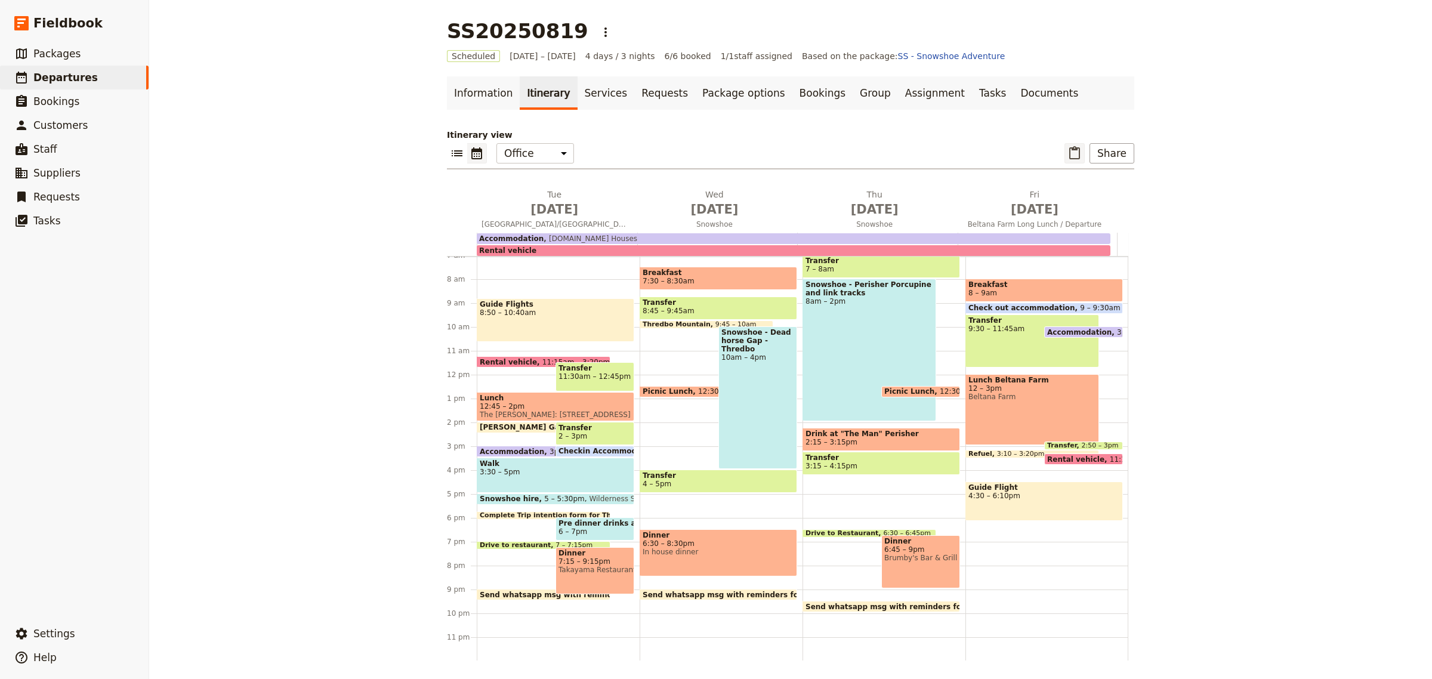
drag, startPoint x: 1093, startPoint y: 154, endPoint x: 1082, endPoint y: 154, distance: 11.3
click at [1093, 154] on button "Share" at bounding box center [1112, 153] width 45 height 20
click at [1087, 182] on span "Guide itinerary" at bounding box center [1072, 180] width 63 height 12
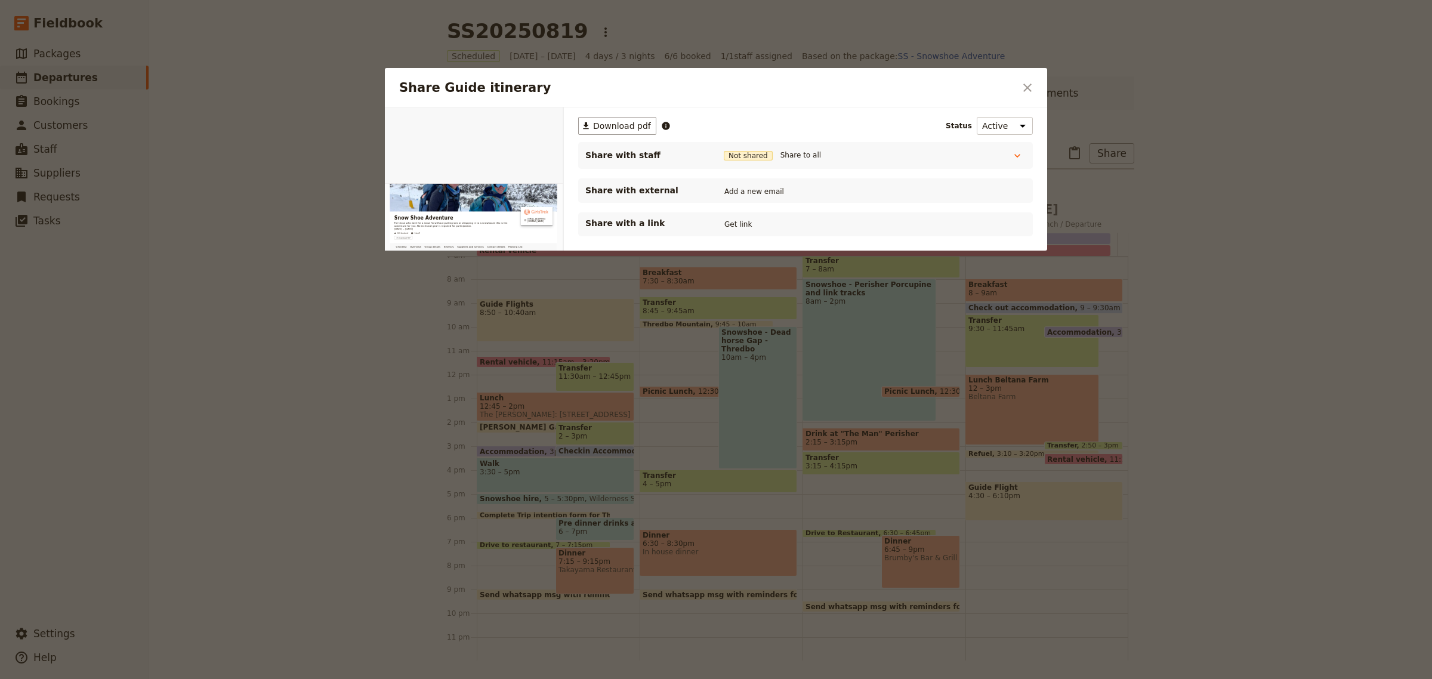
scroll to position [0, 0]
click at [747, 224] on button "Get link" at bounding box center [738, 224] width 33 height 13
click at [834, 225] on button "Get link" at bounding box center [828, 224] width 33 height 13
drag, startPoint x: 1367, startPoint y: 555, endPoint x: 1096, endPoint y: 553, distance: 271.0
click at [1365, 555] on div at bounding box center [716, 339] width 1432 height 679
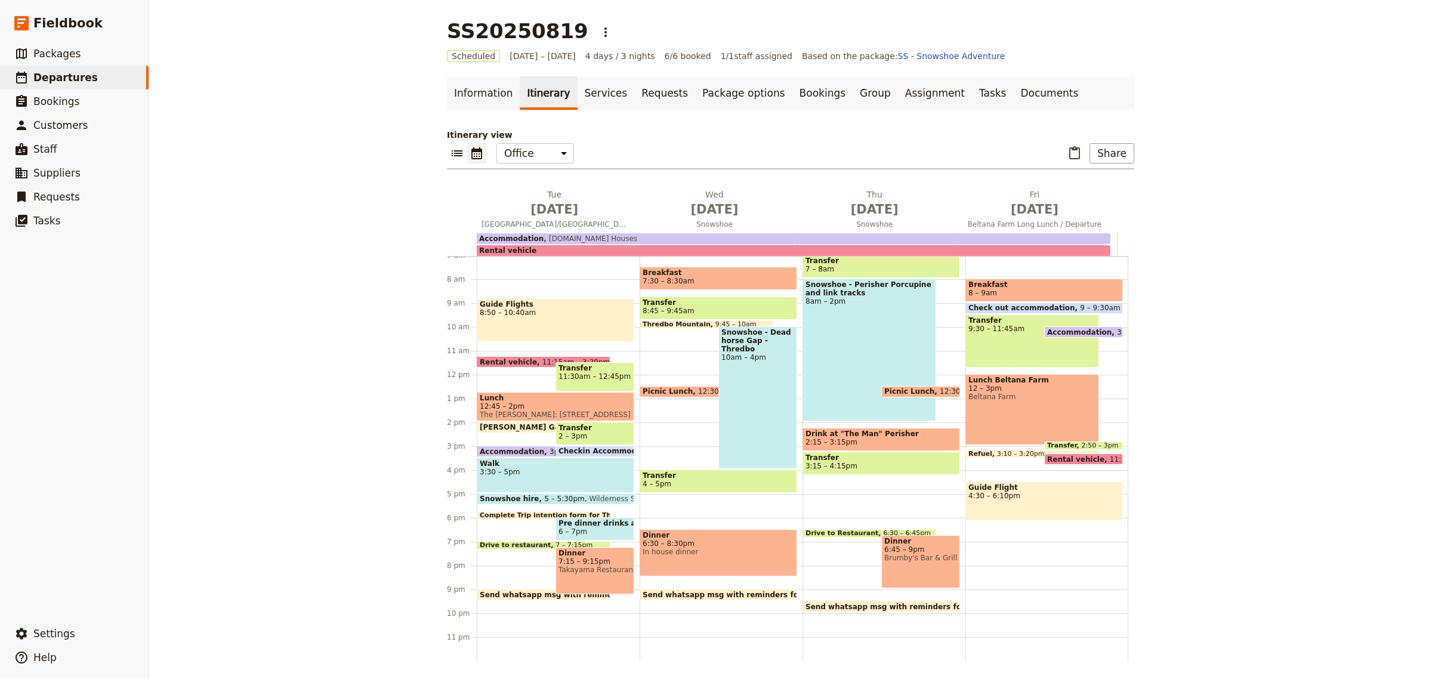
click at [1109, 164] on div "​ ​ Office Guide Passenger Sales ​ Share" at bounding box center [791, 156] width 688 height 26
click at [1118, 159] on button "Share" at bounding box center [1112, 153] width 45 height 20
click at [1090, 174] on span "Guide itinerary" at bounding box center [1072, 180] width 63 height 12
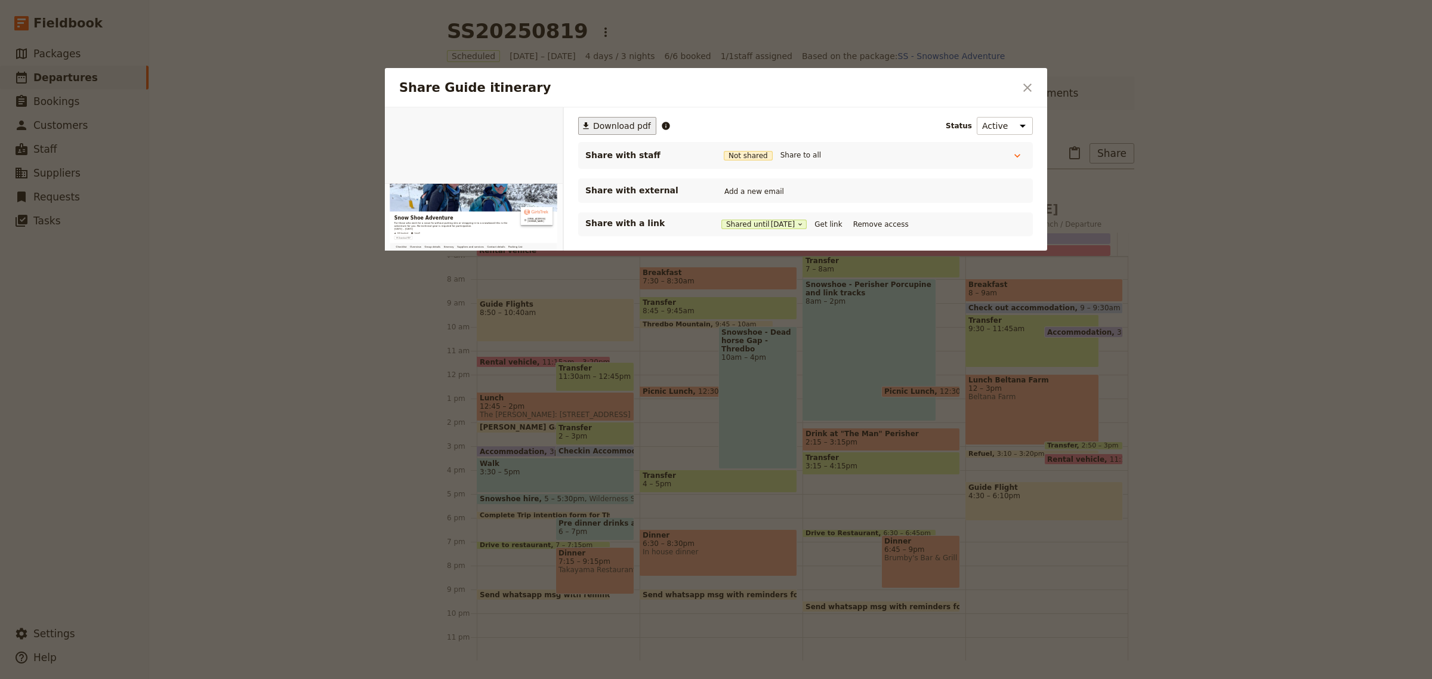
click at [628, 125] on span "Download pdf" at bounding box center [622, 126] width 58 height 12
